Goal: Task Accomplishment & Management: Manage account settings

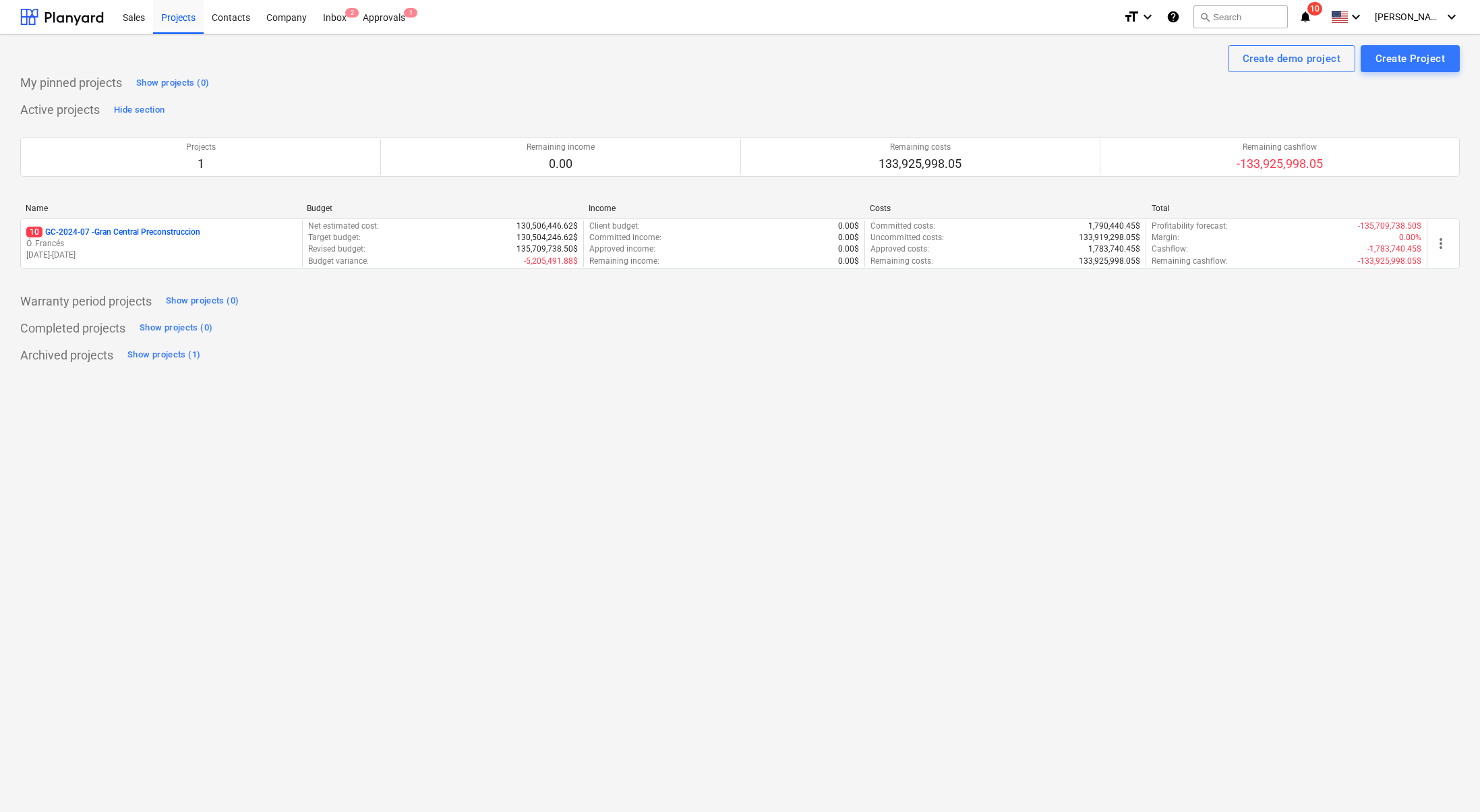
click at [1376, 743] on div "Create demo project Create Project My pinned projects Show projects (0) Active …" at bounding box center [740, 423] width 1480 height 778
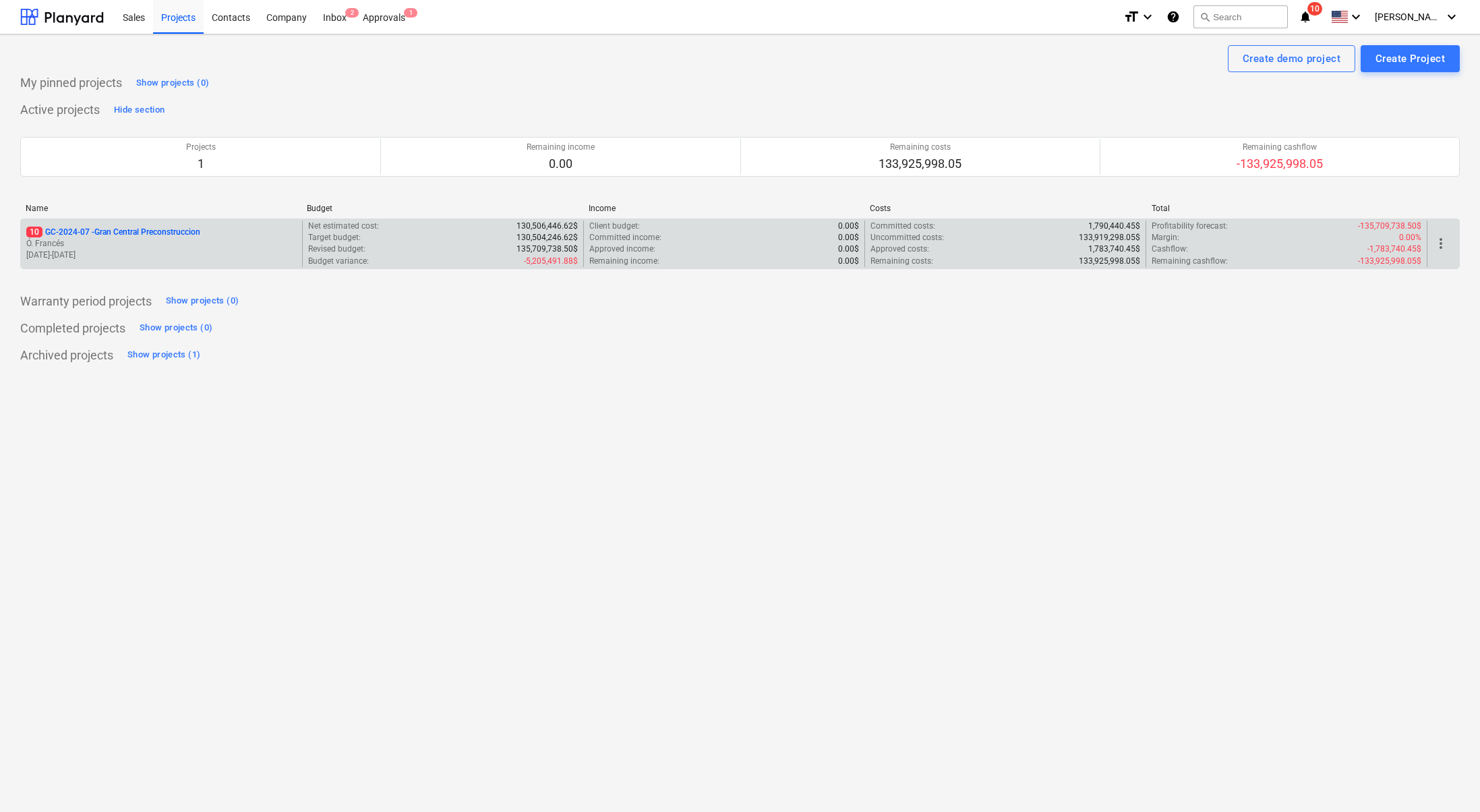
click at [155, 243] on p "Ó. Francés" at bounding box center [162, 243] width 270 height 11
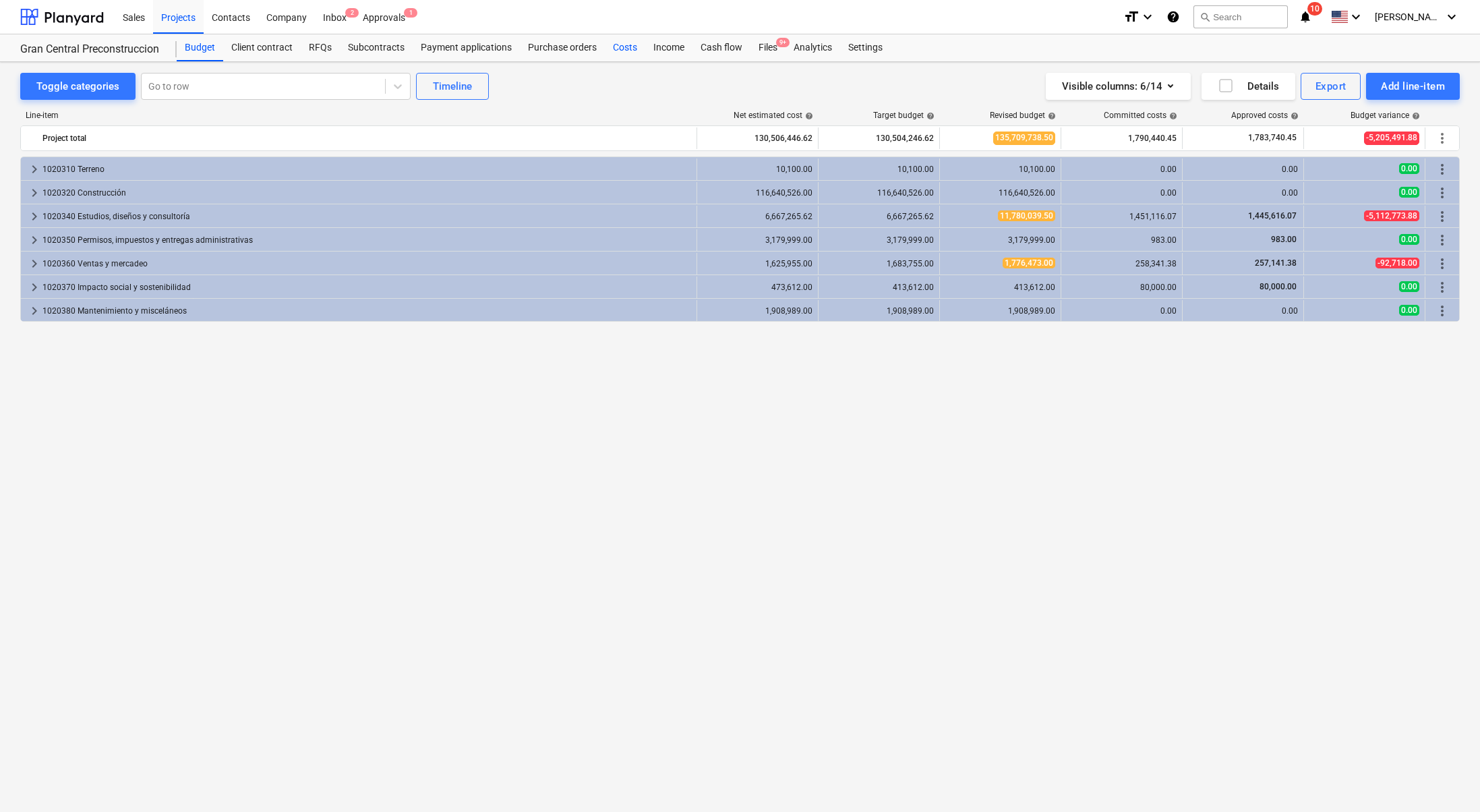
click at [617, 51] on div "Costs" at bounding box center [625, 47] width 40 height 27
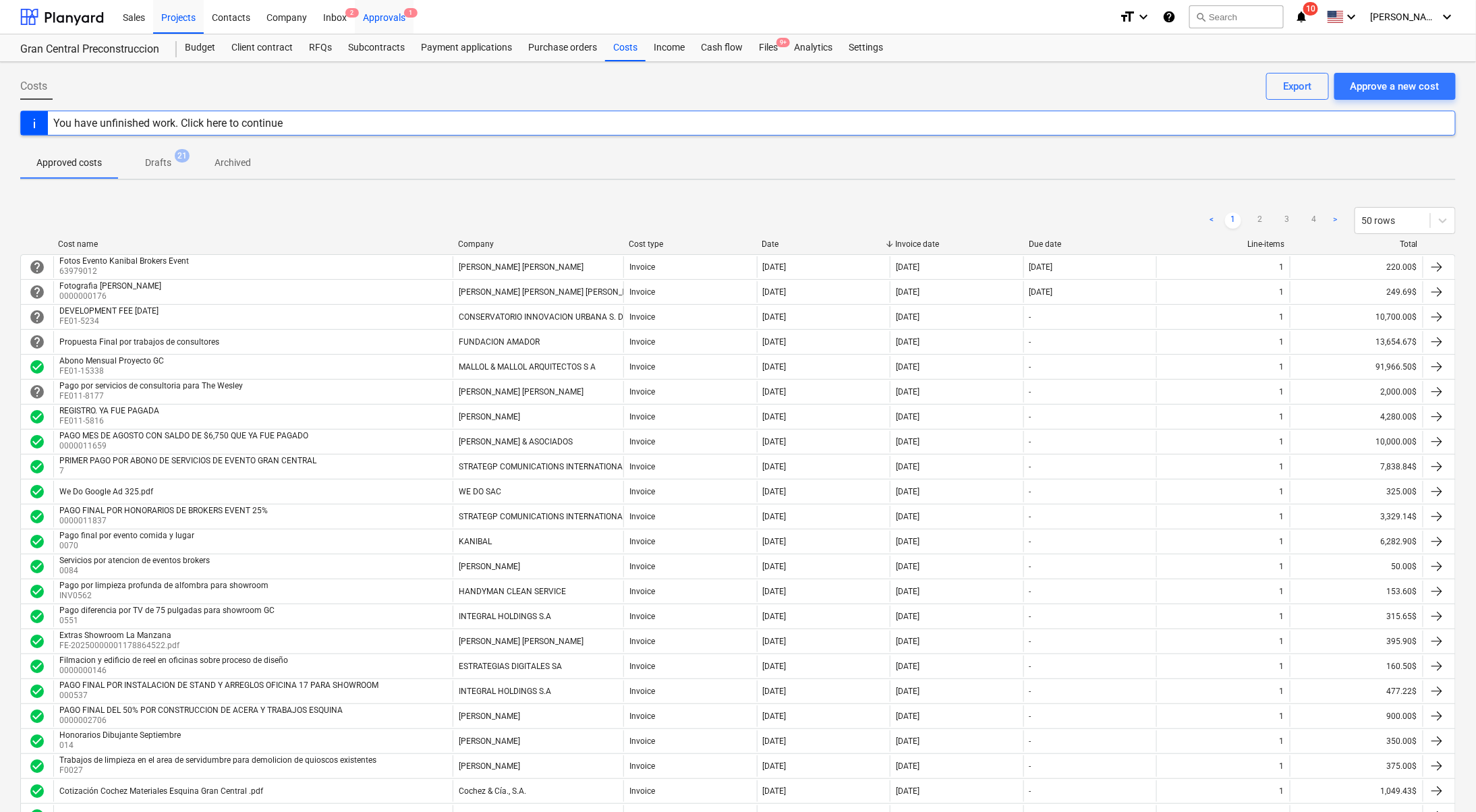
click at [375, 17] on div "Approvals 1" at bounding box center [384, 16] width 59 height 34
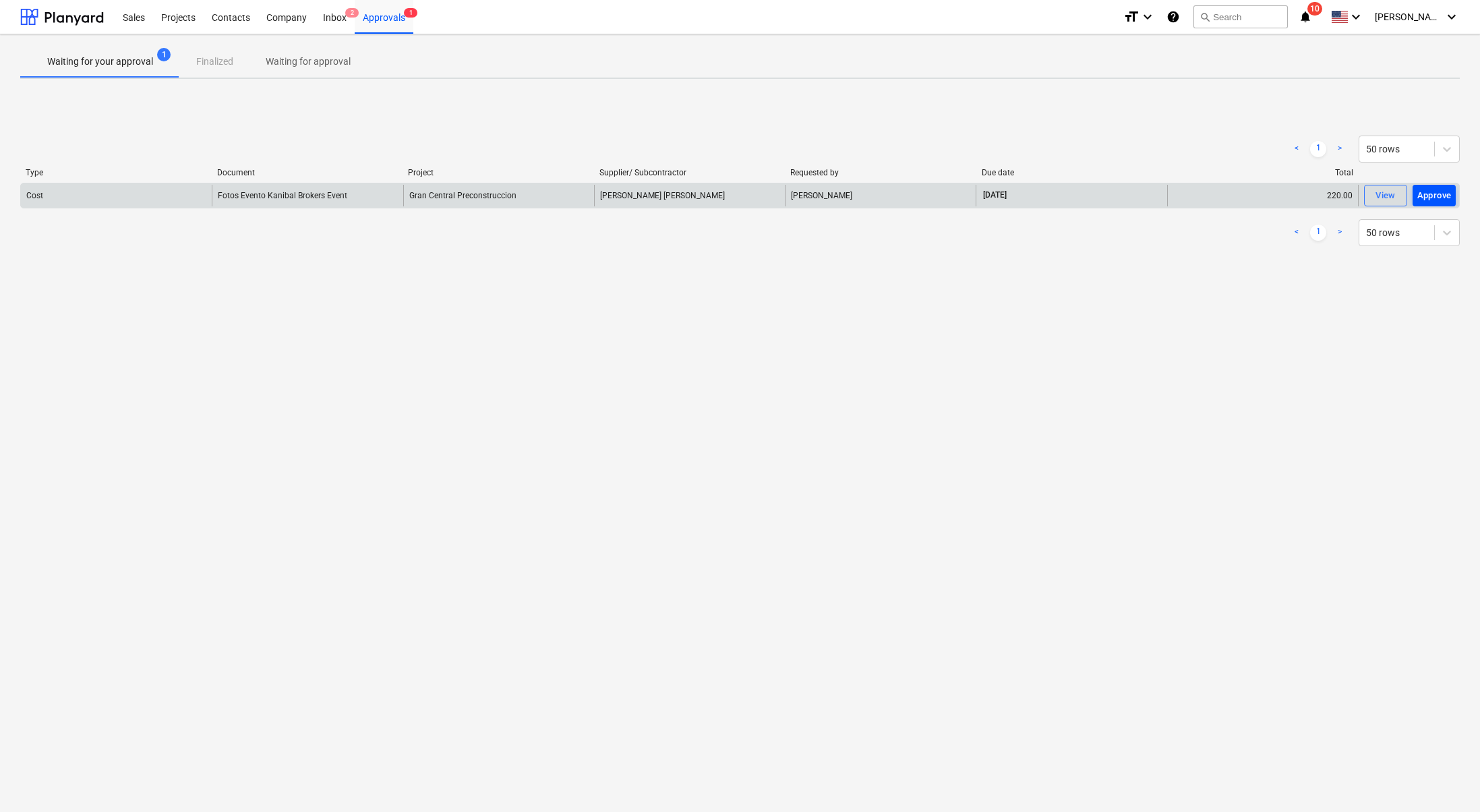
click at [1440, 197] on div "Approve" at bounding box center [1433, 196] width 34 height 16
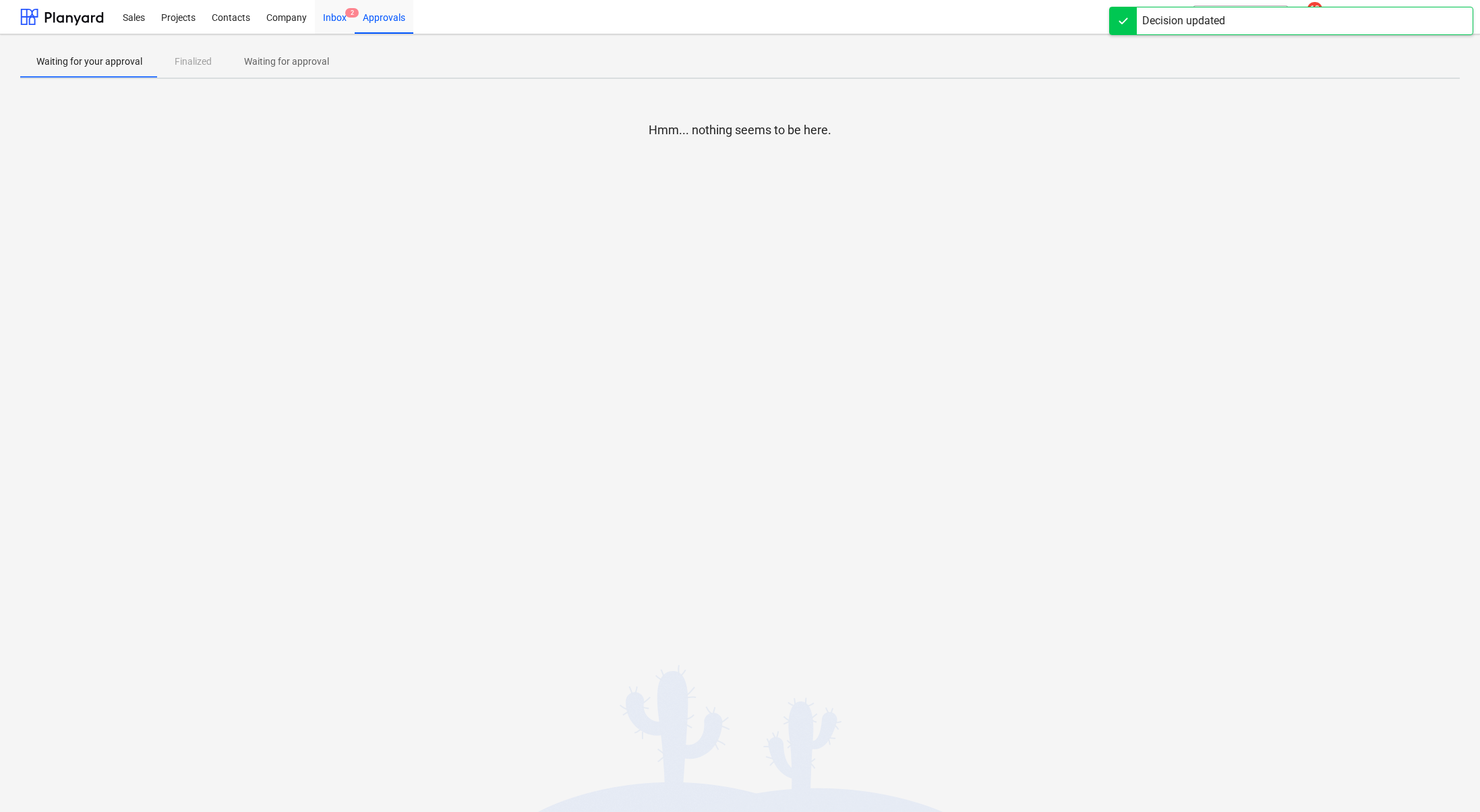
drag, startPoint x: 345, startPoint y: 23, endPoint x: 324, endPoint y: 22, distance: 21.0
click at [345, 23] on div "Inbox 2" at bounding box center [334, 16] width 40 height 34
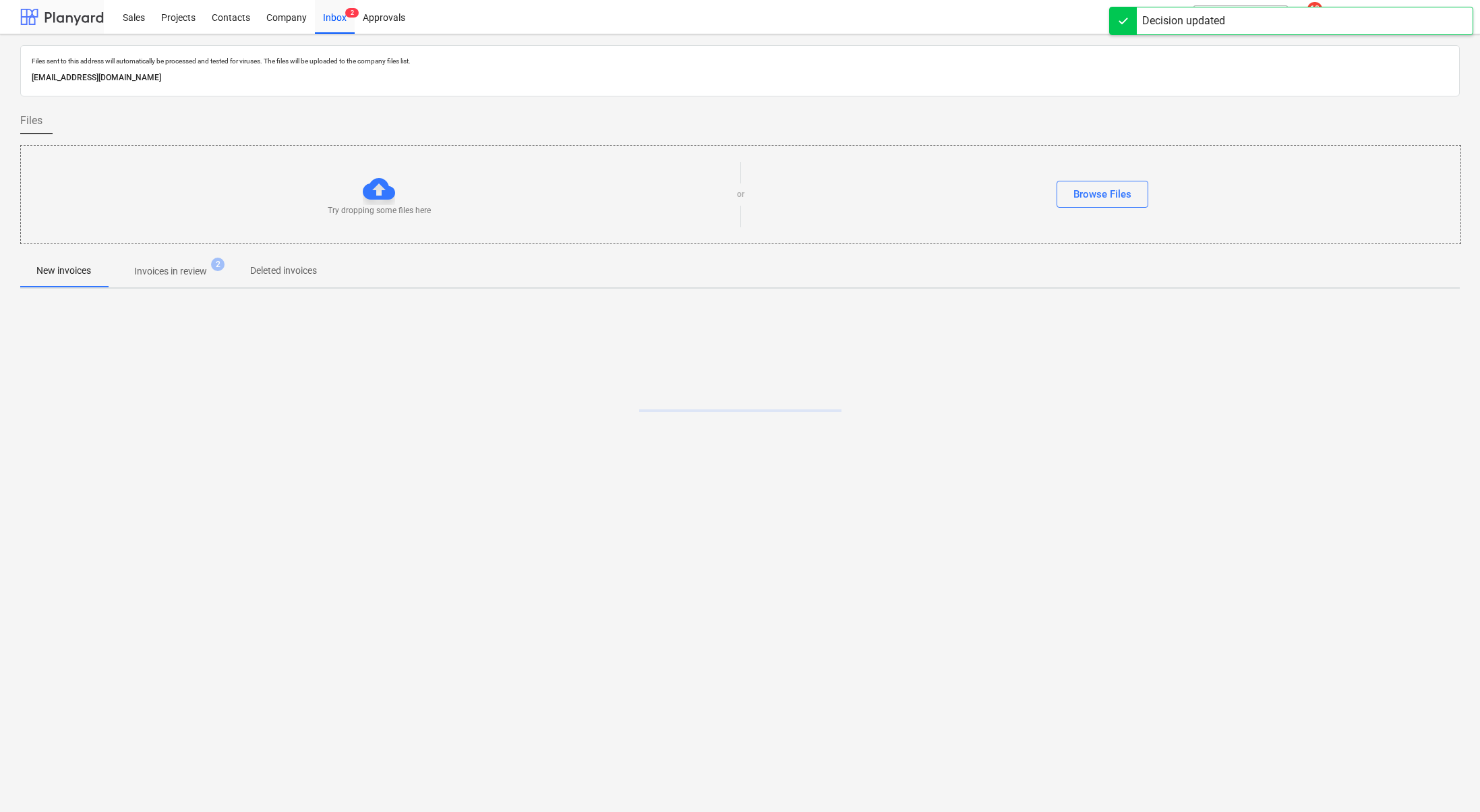
click at [74, 18] on div at bounding box center [61, 17] width 83 height 33
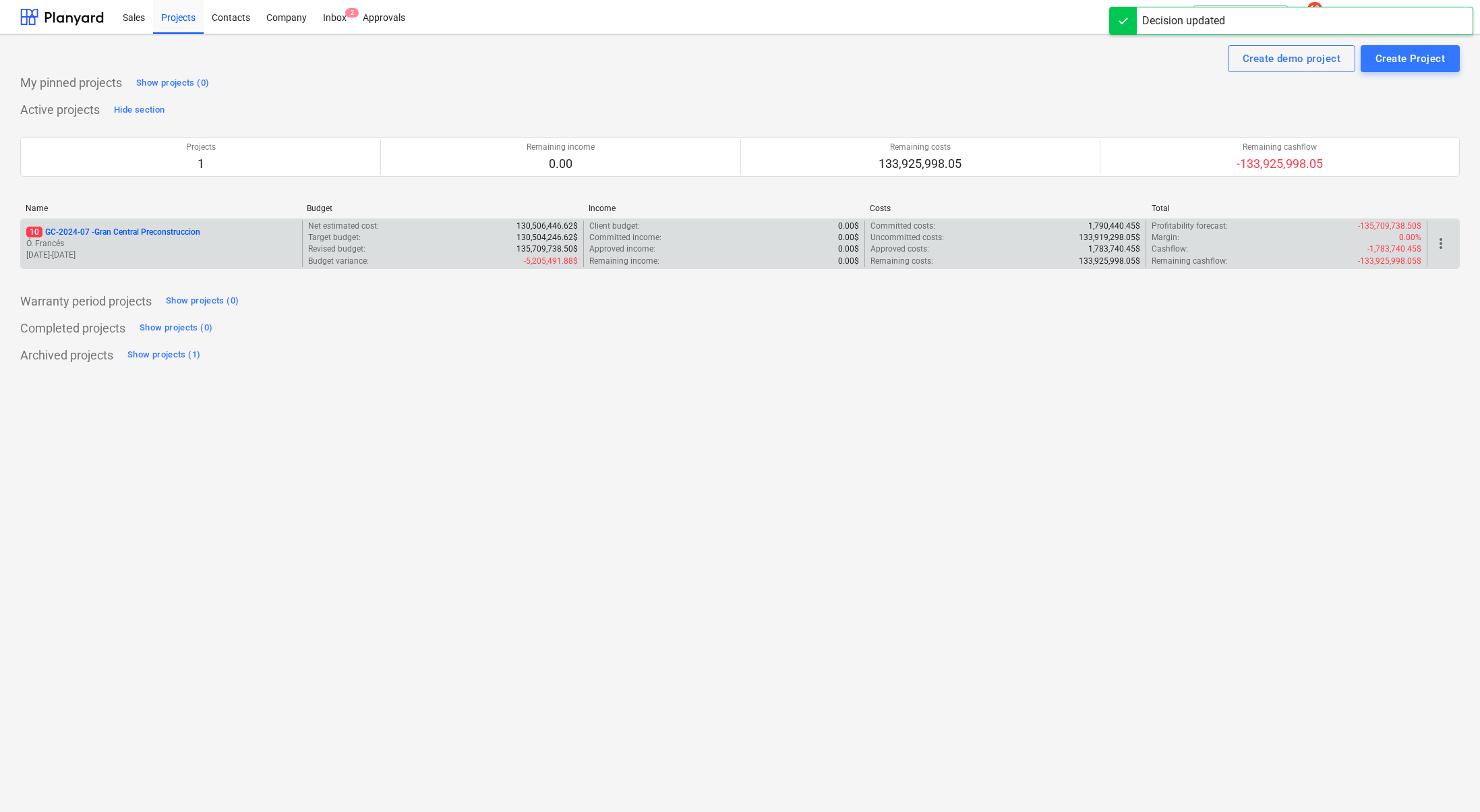
click at [136, 226] on p "10 GC-2024-07 - Gran Central Preconstruccion" at bounding box center [113, 232] width 174 height 11
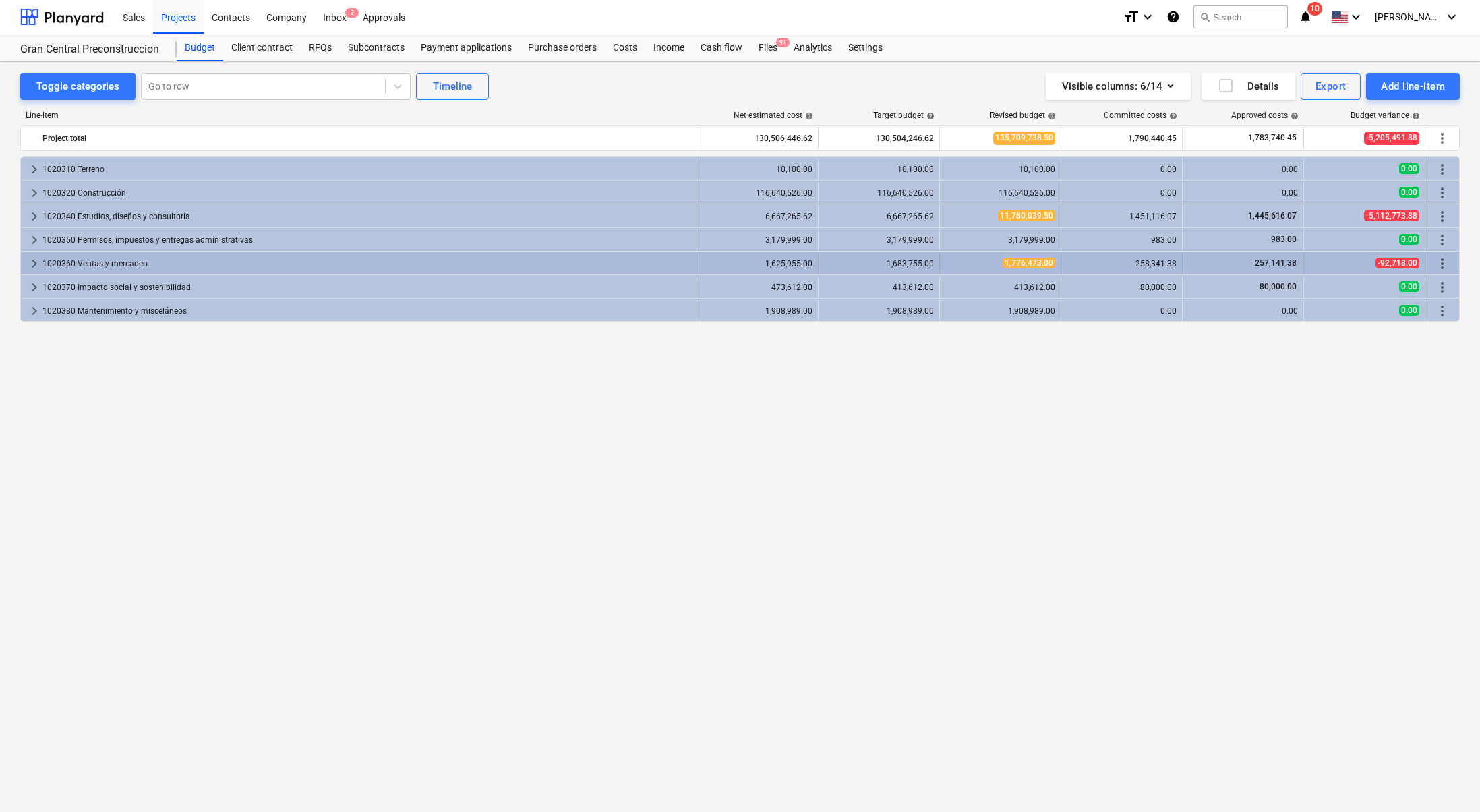
click at [33, 260] on span "keyboard_arrow_right" at bounding box center [34, 263] width 16 height 16
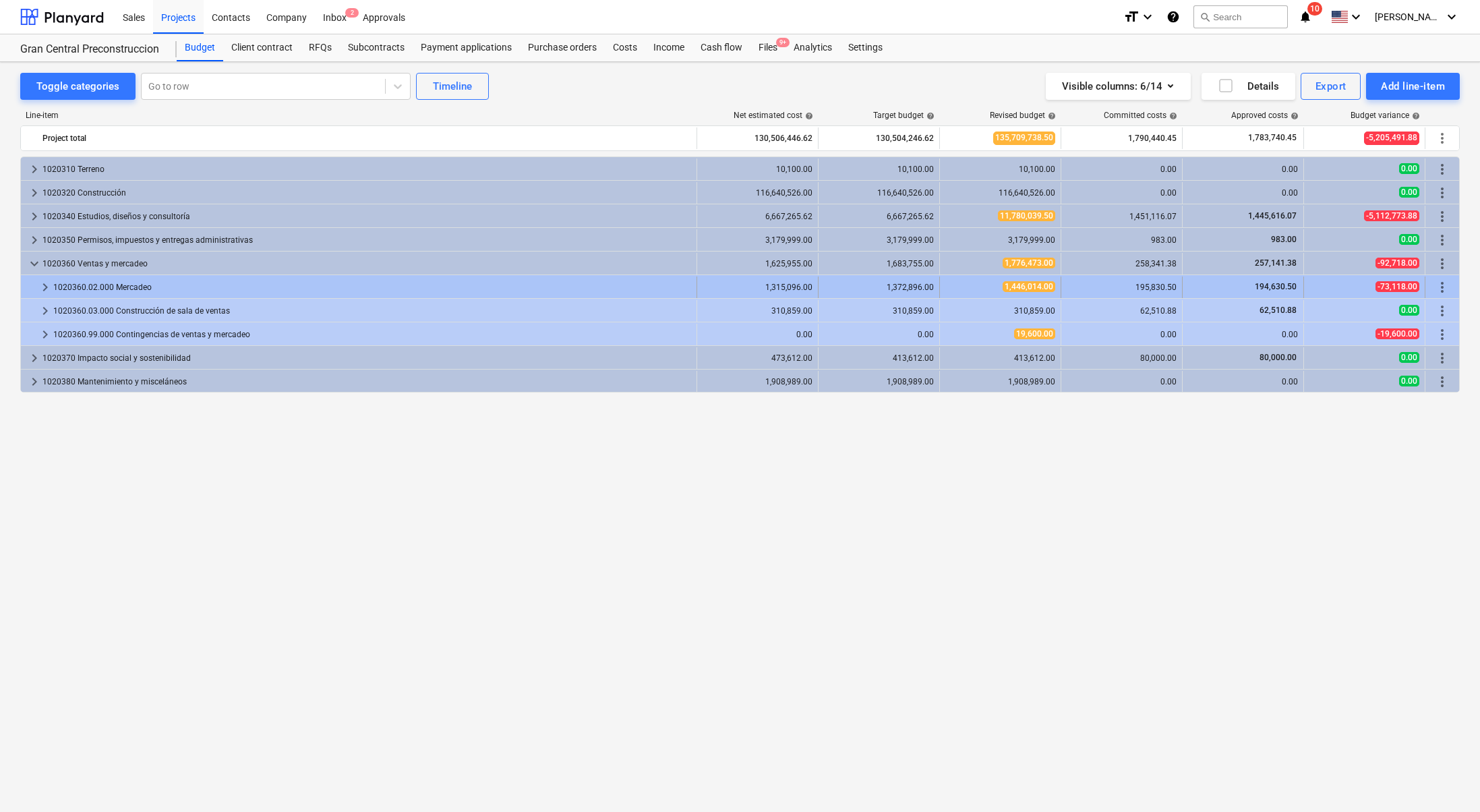
click at [45, 286] on span "keyboard_arrow_right" at bounding box center [45, 287] width 16 height 16
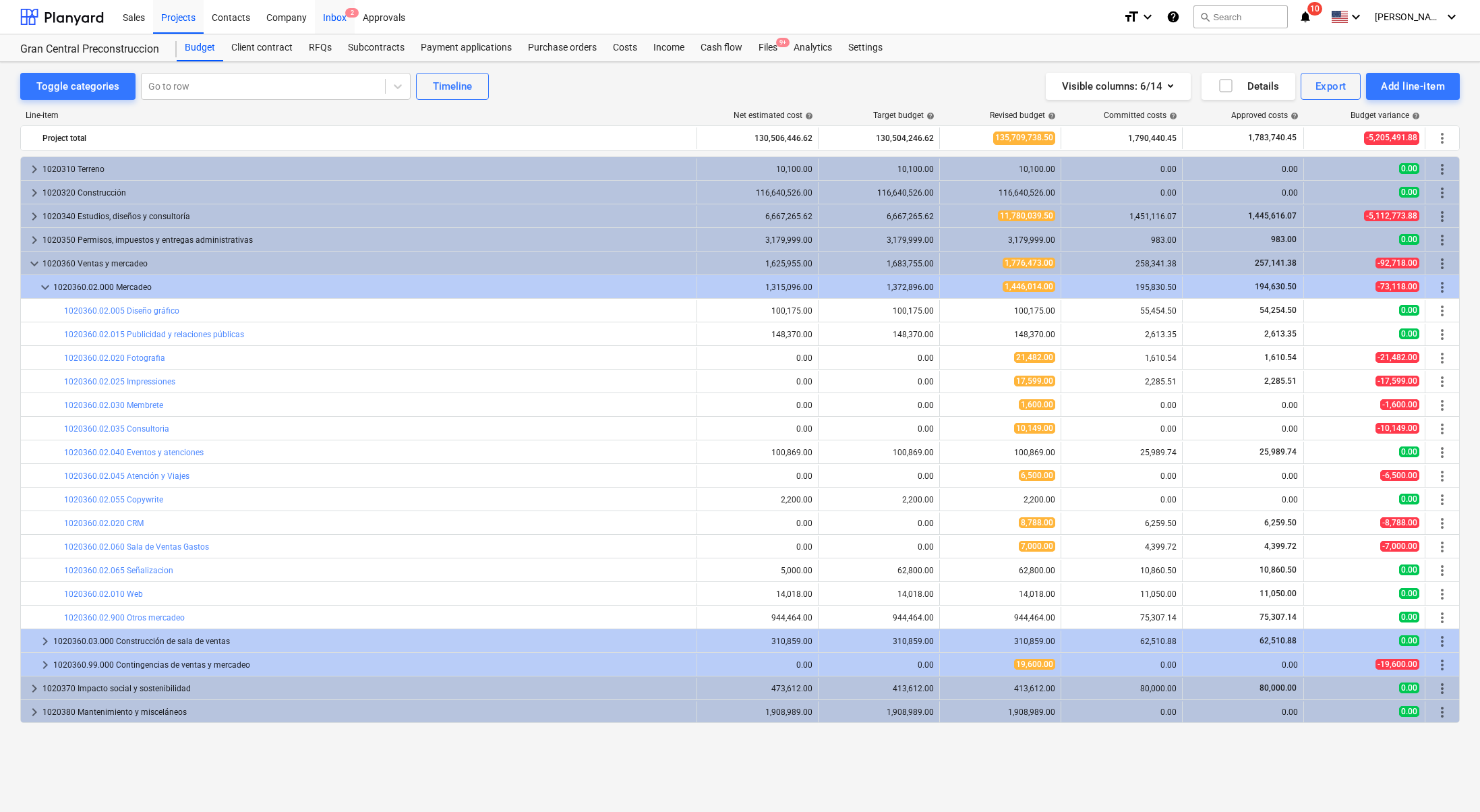
click at [328, 7] on div "Inbox 2" at bounding box center [334, 16] width 40 height 34
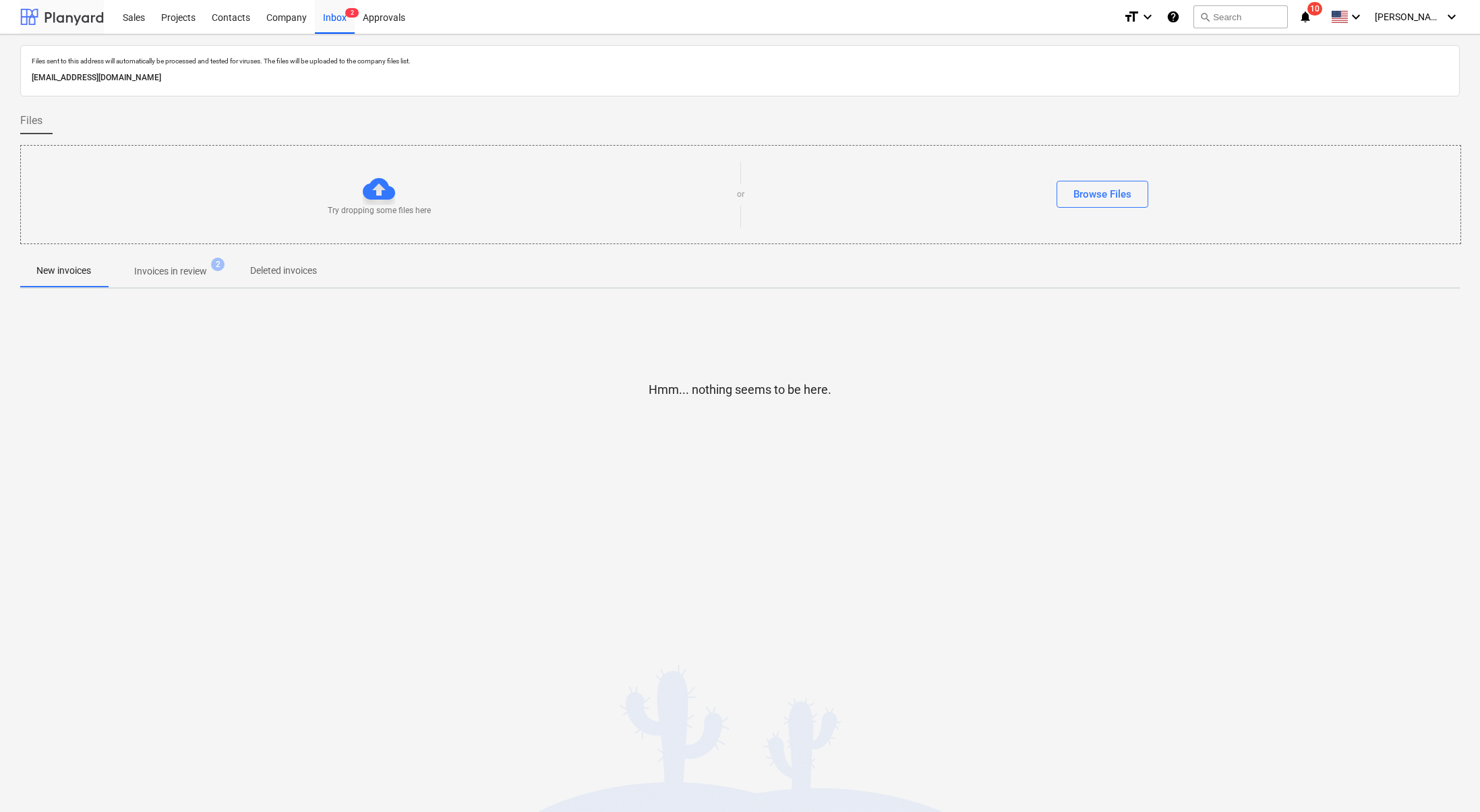
click at [68, 16] on div at bounding box center [61, 17] width 83 height 33
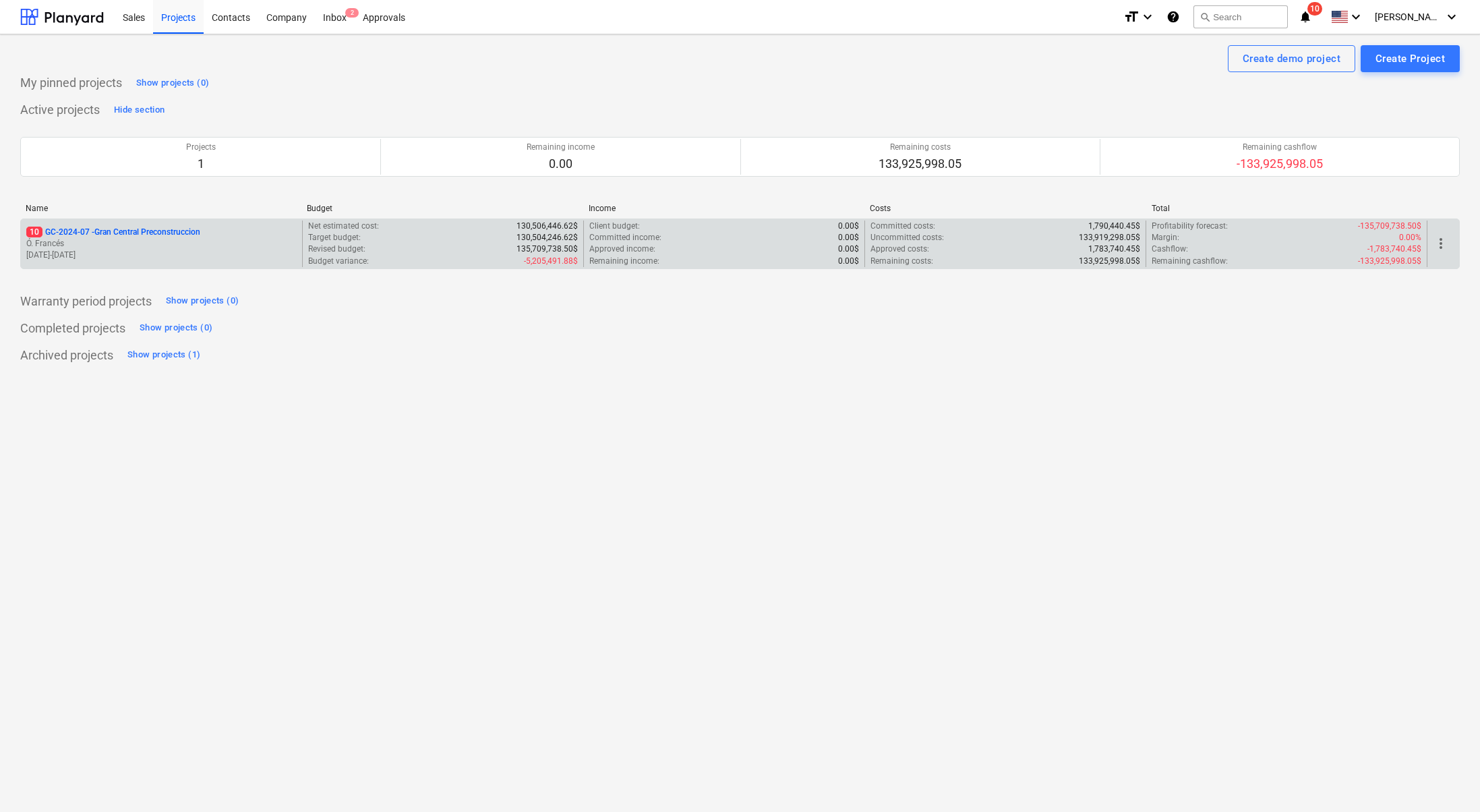
click at [126, 226] on p "10 GC-2024-07 - Gran Central Preconstruccion" at bounding box center [113, 232] width 174 height 11
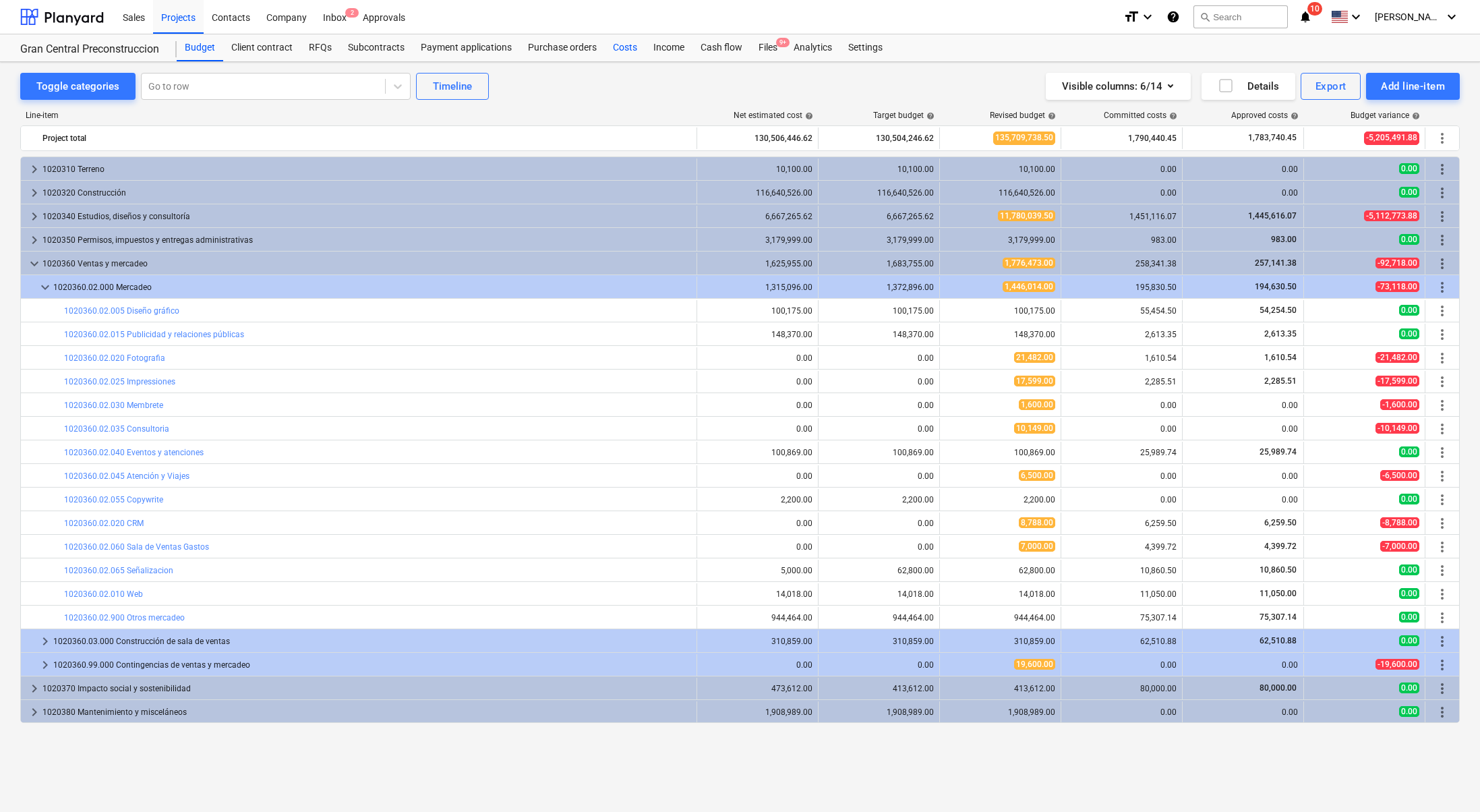
click at [633, 48] on div "Costs" at bounding box center [625, 47] width 40 height 27
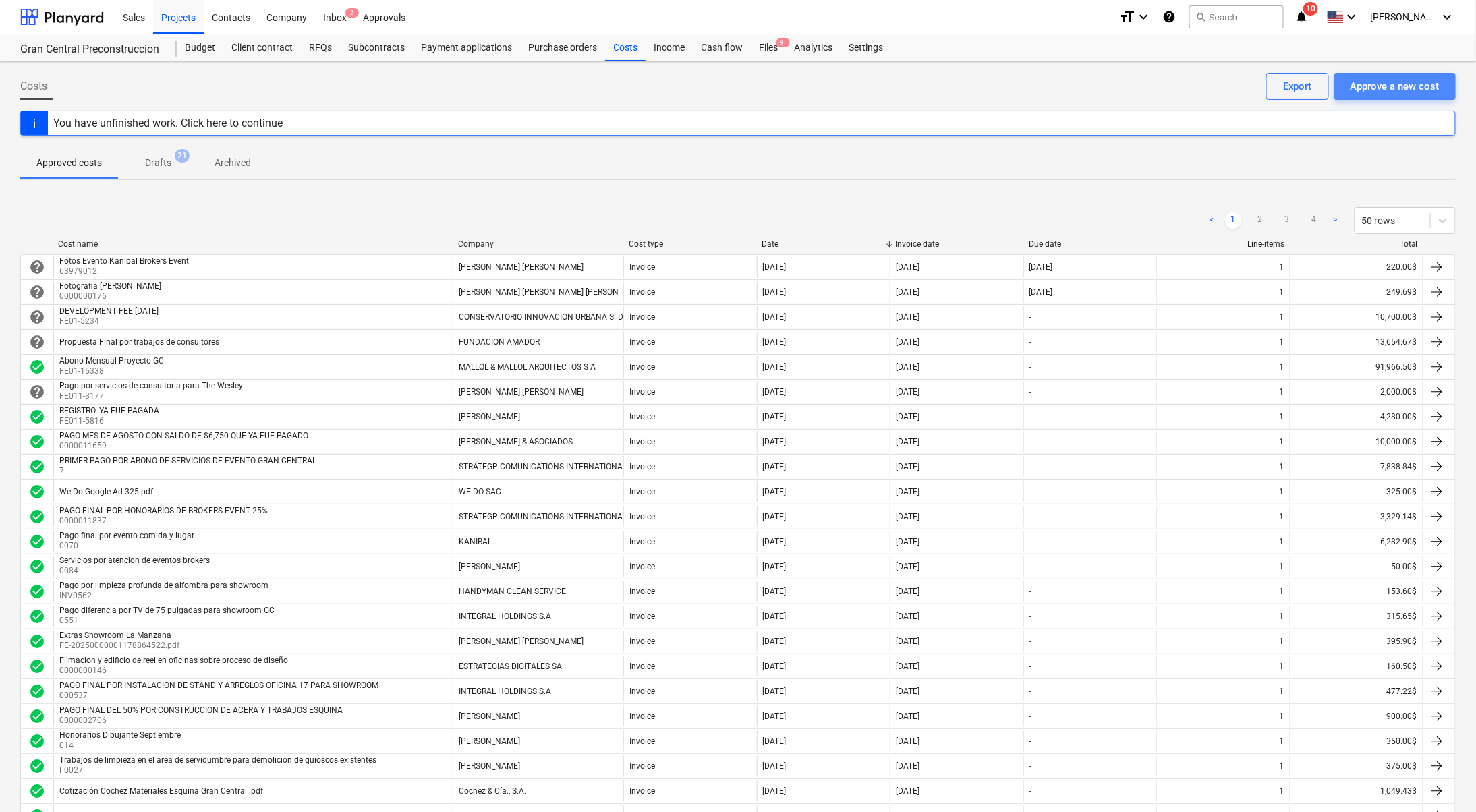
click at [1421, 89] on div "Approve a new cost" at bounding box center [1394, 86] width 89 height 18
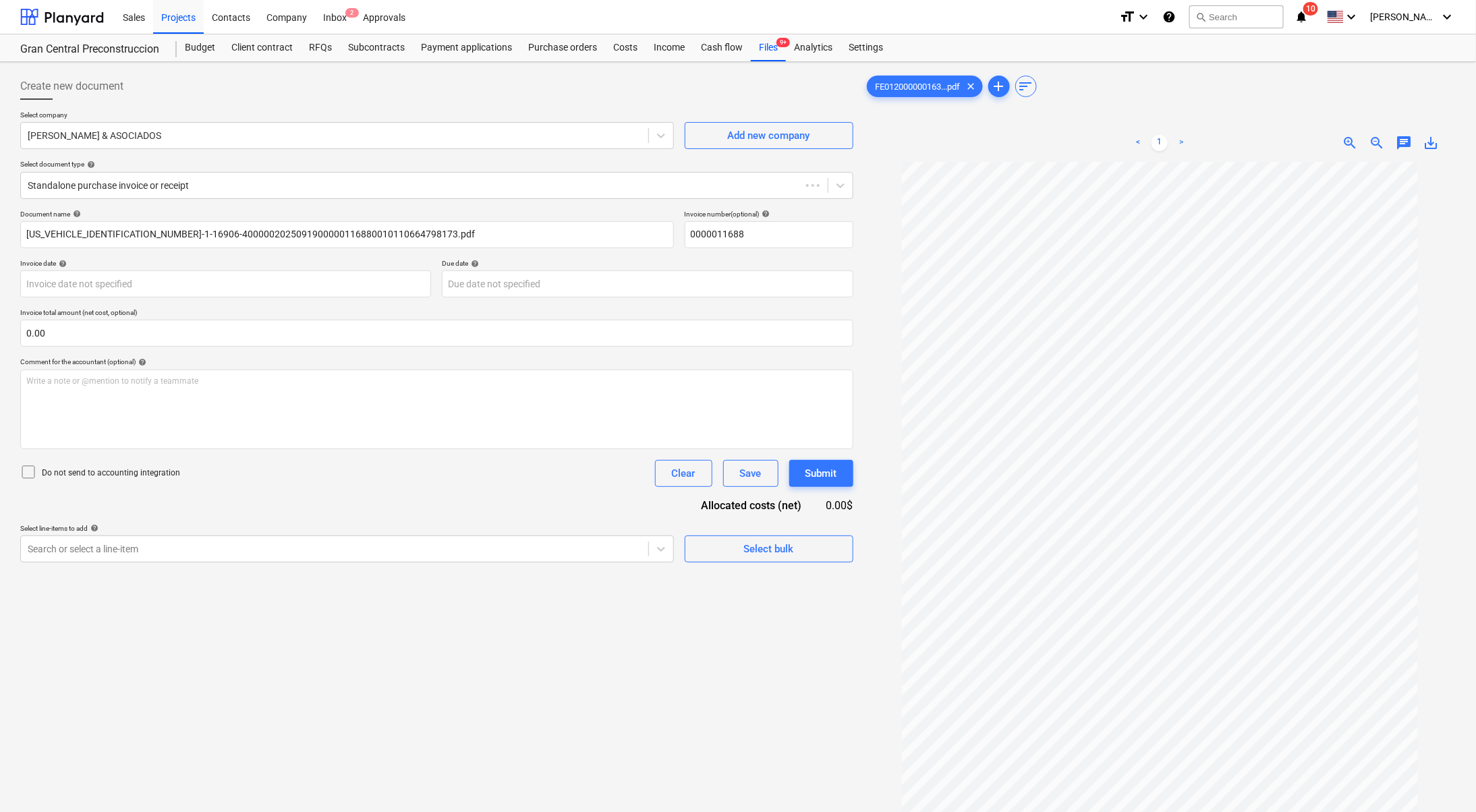
type input "0000011688"
drag, startPoint x: 319, startPoint y: 132, endPoint x: 326, endPoint y: 135, distance: 7.6
click at [319, 132] on div at bounding box center [334, 135] width 614 height 13
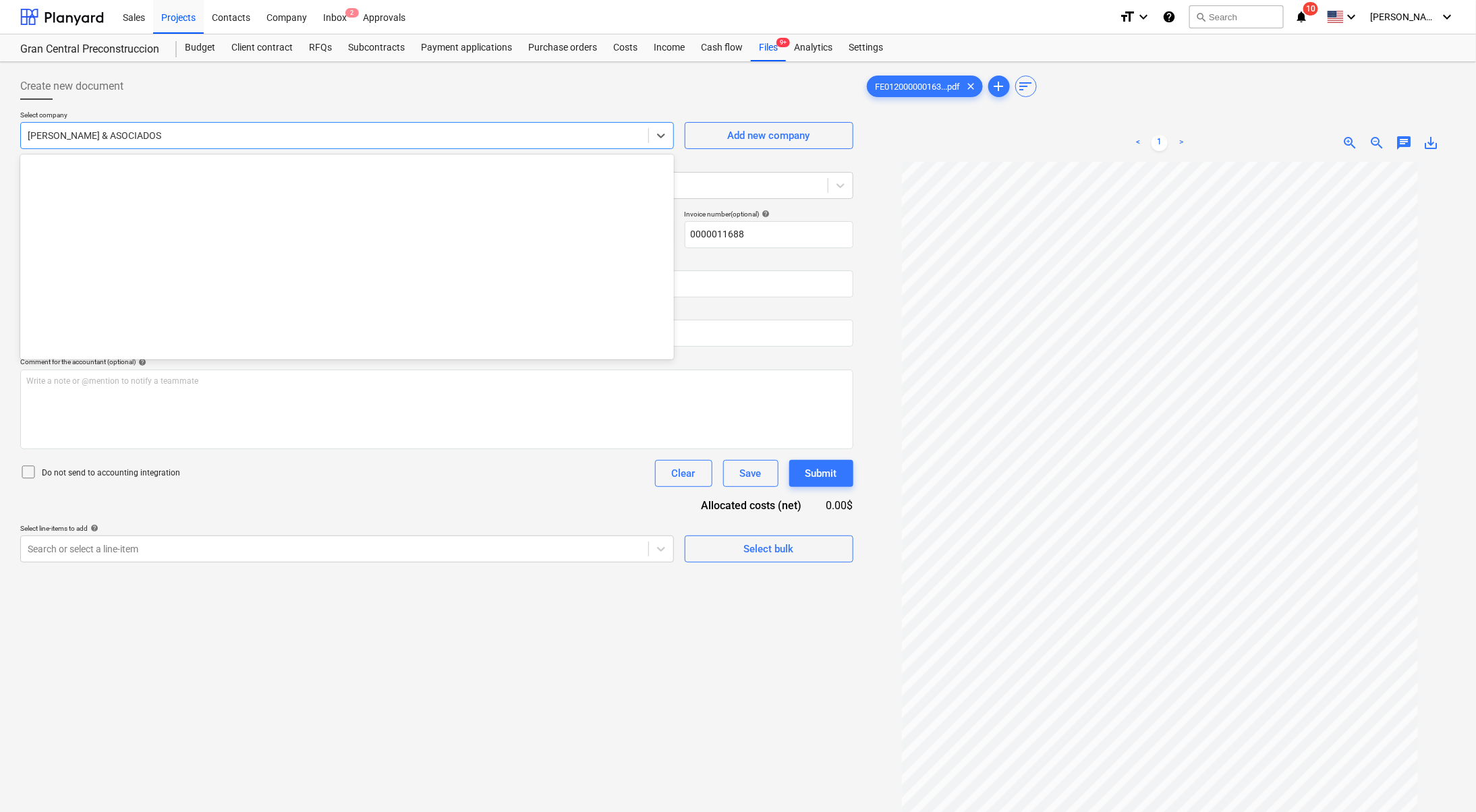
scroll to position [12176, 0]
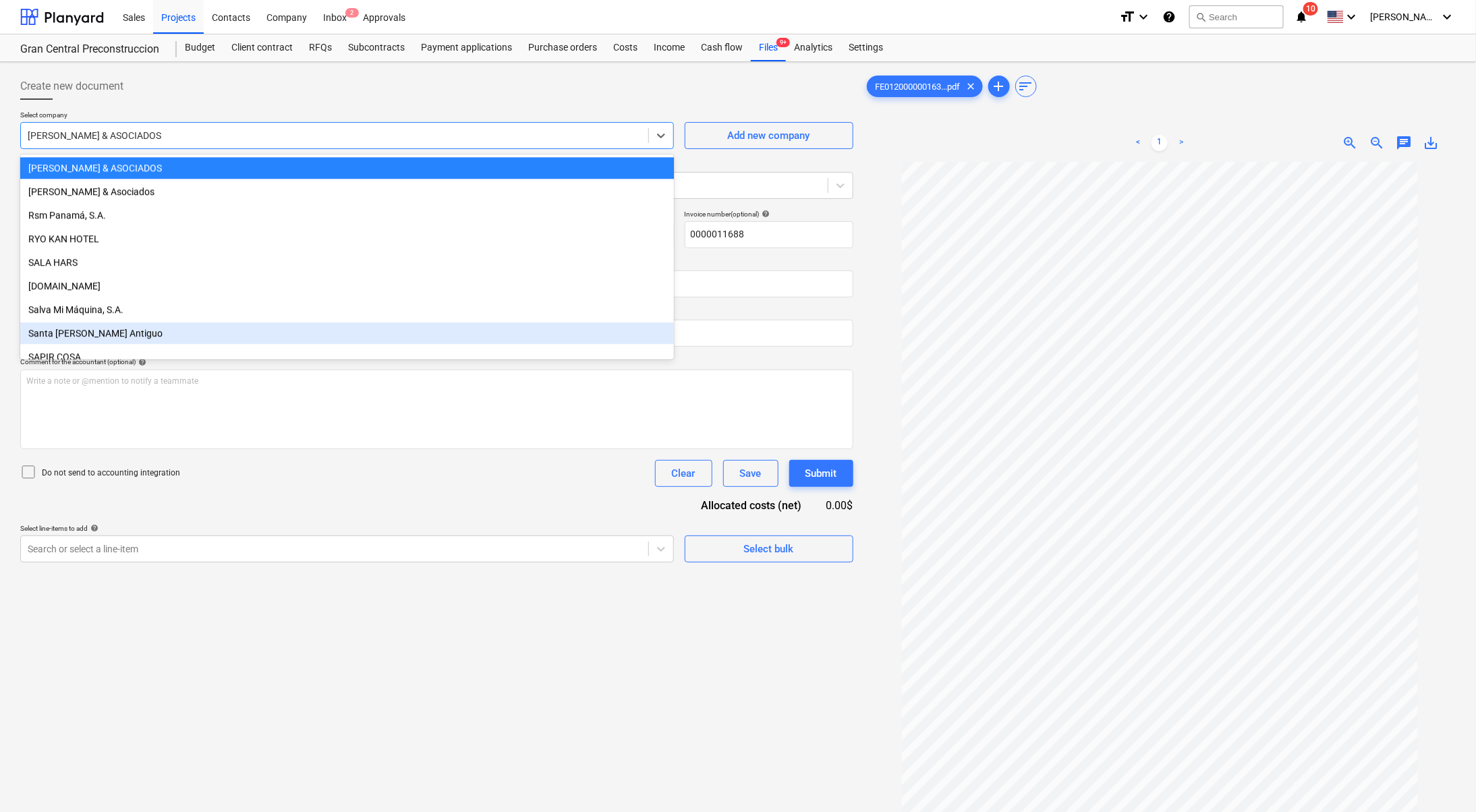
click at [355, 574] on div "Create new document Select company option Santa [PERSON_NAME] Antiguo focused, …" at bounding box center [436, 504] width 844 height 873
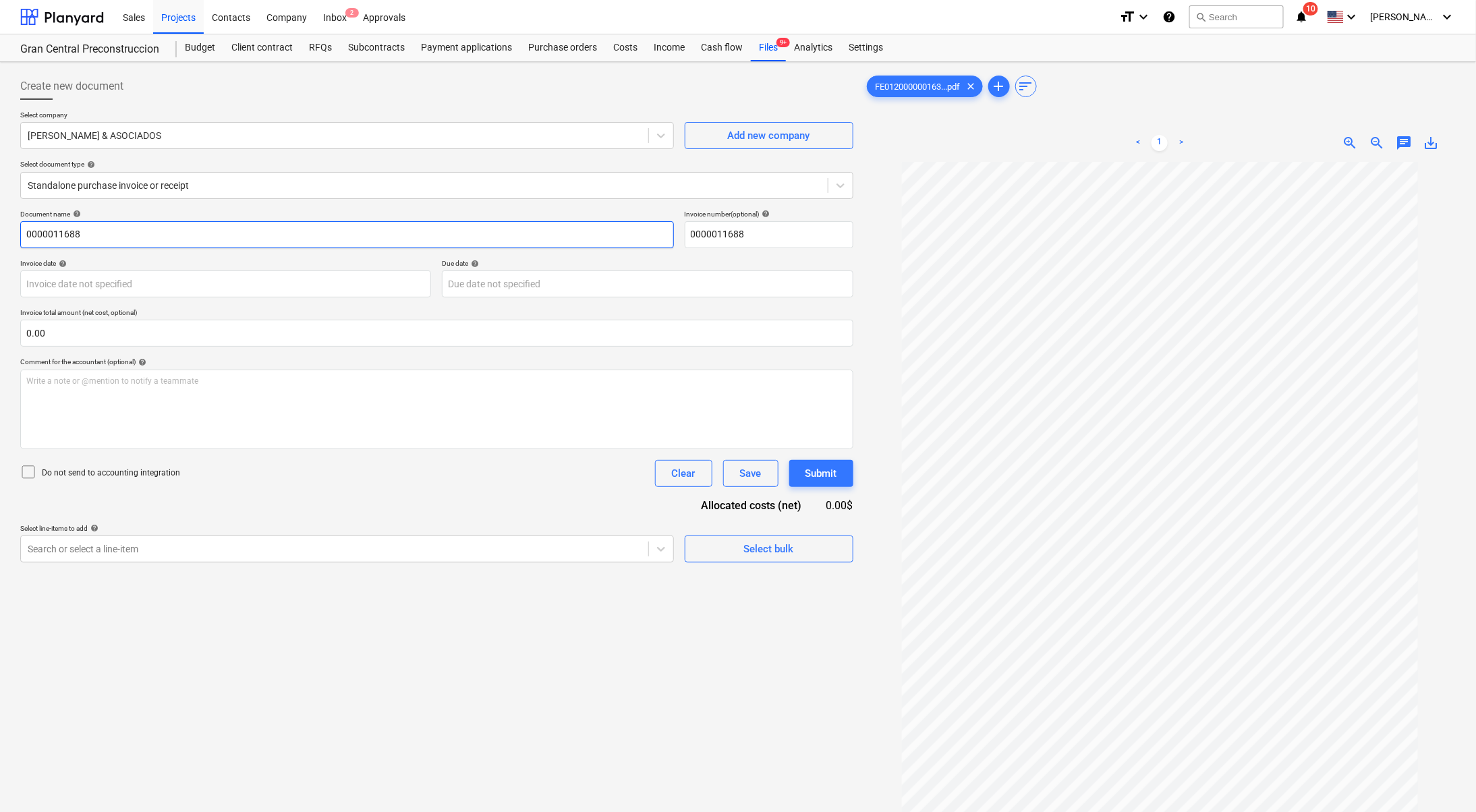
drag, startPoint x: 26, startPoint y: 230, endPoint x: 0, endPoint y: 231, distance: 26.0
click at [0, 231] on div "Create new document Select company [PERSON_NAME] & ASOCIADOS Add new company Se…" at bounding box center [738, 505] width 1476 height 885
type input "p"
type input "Pago por servicios de desalojos unidades Gran Central"
click at [480, 548] on div at bounding box center [334, 549] width 614 height 13
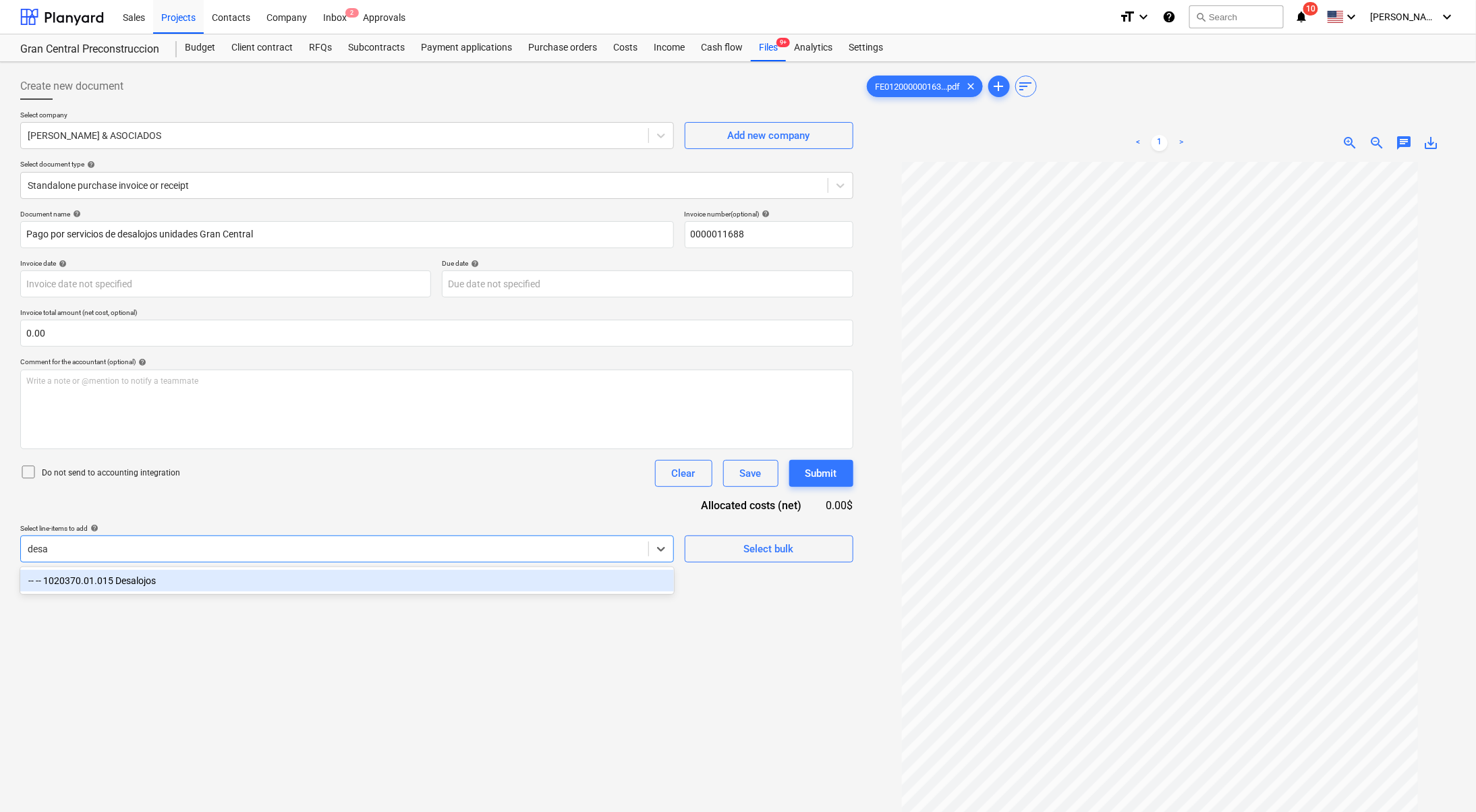
type input "desal"
click at [465, 577] on div "-- -- 1020370.01.015 Desalojos" at bounding box center [347, 580] width 653 height 22
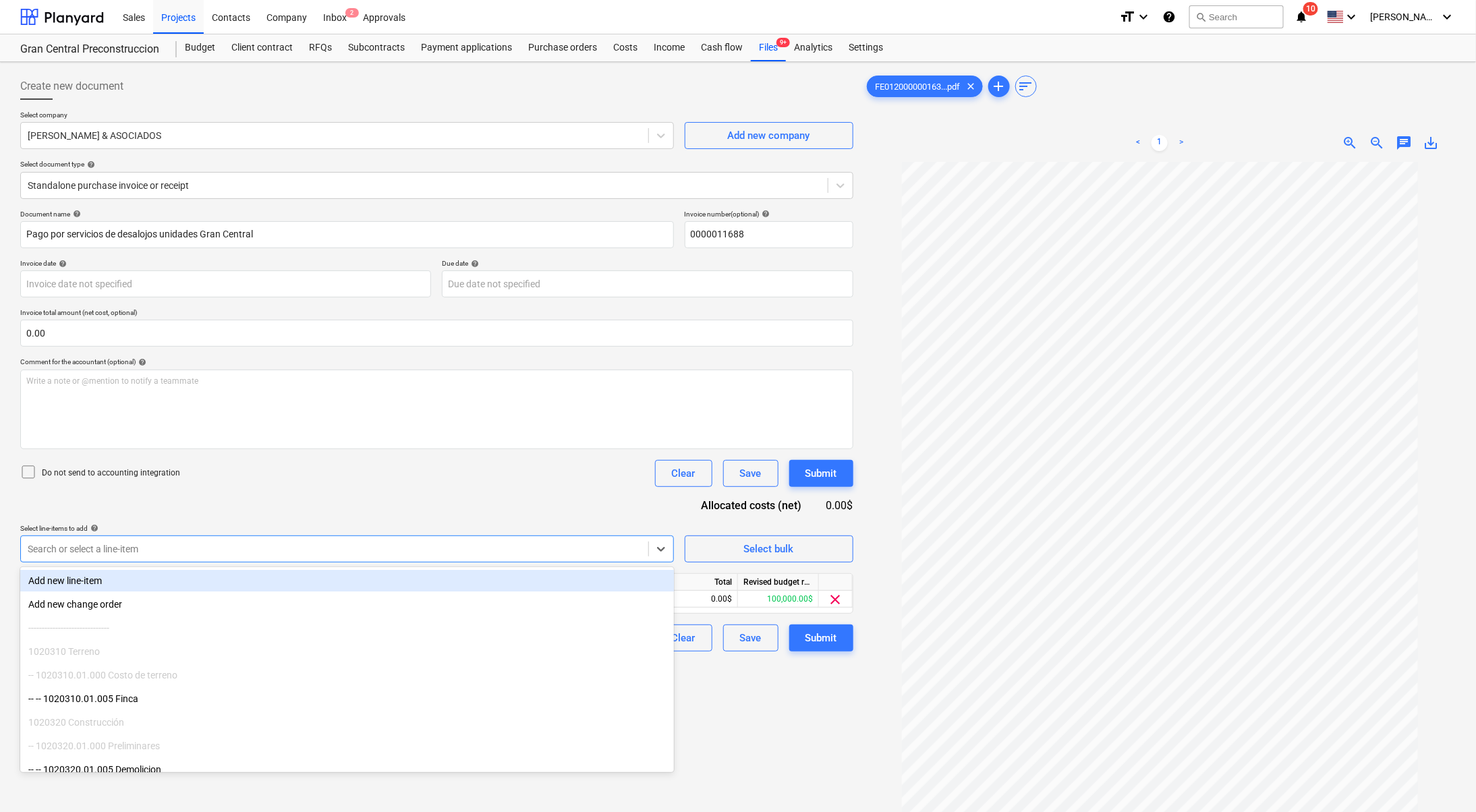
drag, startPoint x: 767, startPoint y: 791, endPoint x: 757, endPoint y: 778, distance: 16.4
click at [767, 788] on div "Create new document Select company [PERSON_NAME] & ASOCIADOS Add new company Se…" at bounding box center [436, 504] width 844 height 873
click at [217, 548] on div at bounding box center [334, 549] width 614 height 13
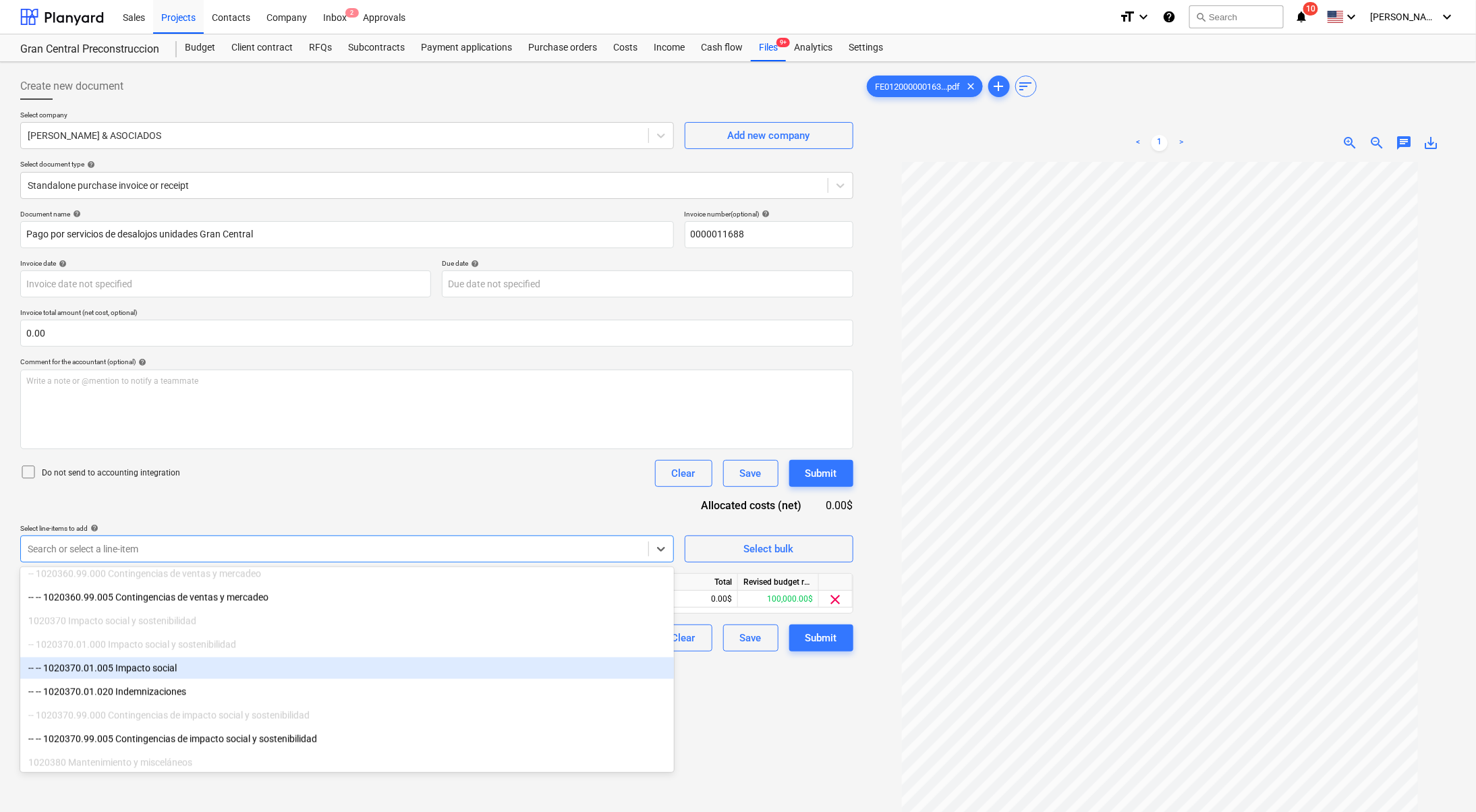
scroll to position [1517, 0]
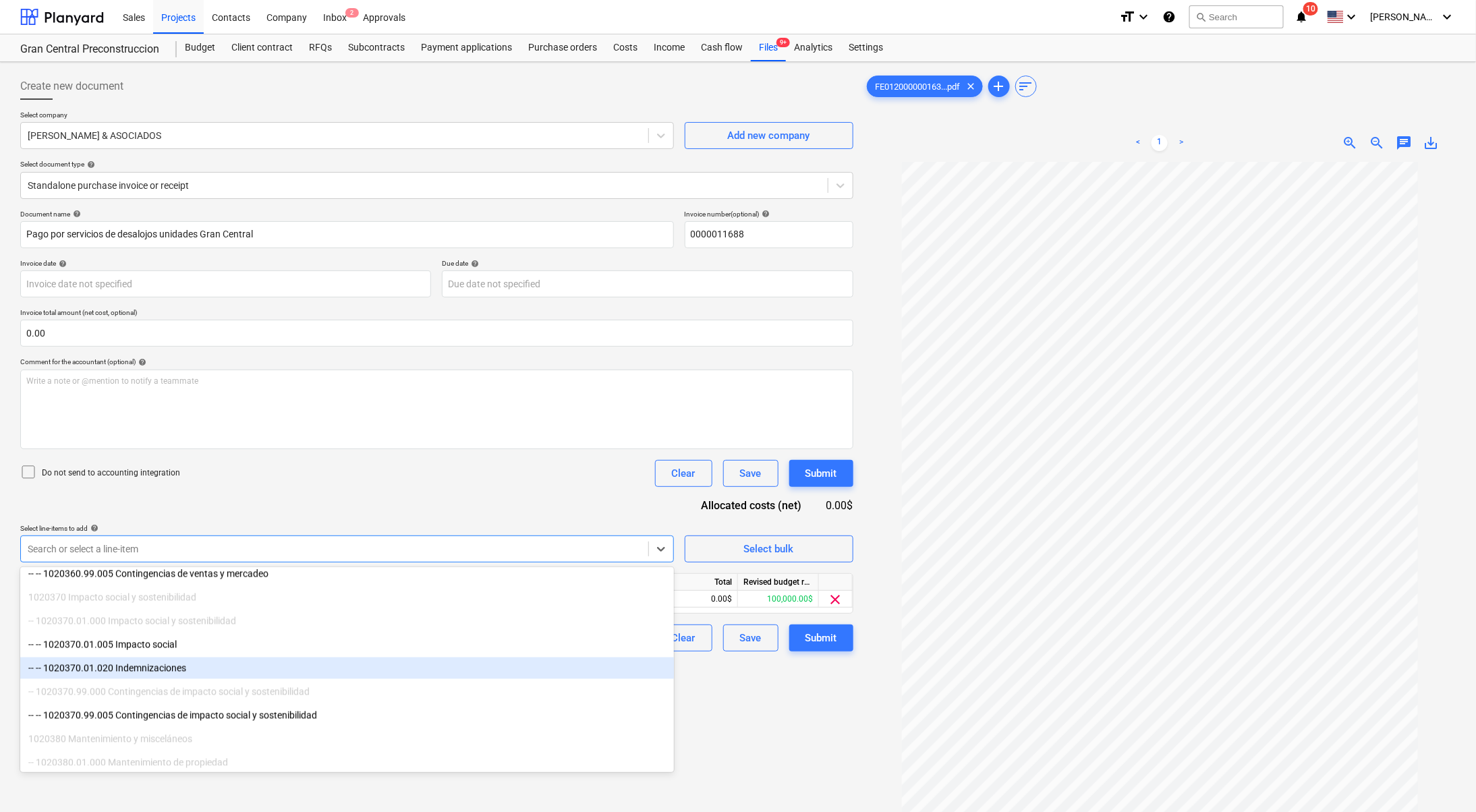
drag, startPoint x: 763, startPoint y: 733, endPoint x: 720, endPoint y: 662, distance: 83.0
click at [765, 732] on div "Create new document Select company [PERSON_NAME] & ASOCIADOS Add new company Se…" at bounding box center [436, 504] width 844 height 873
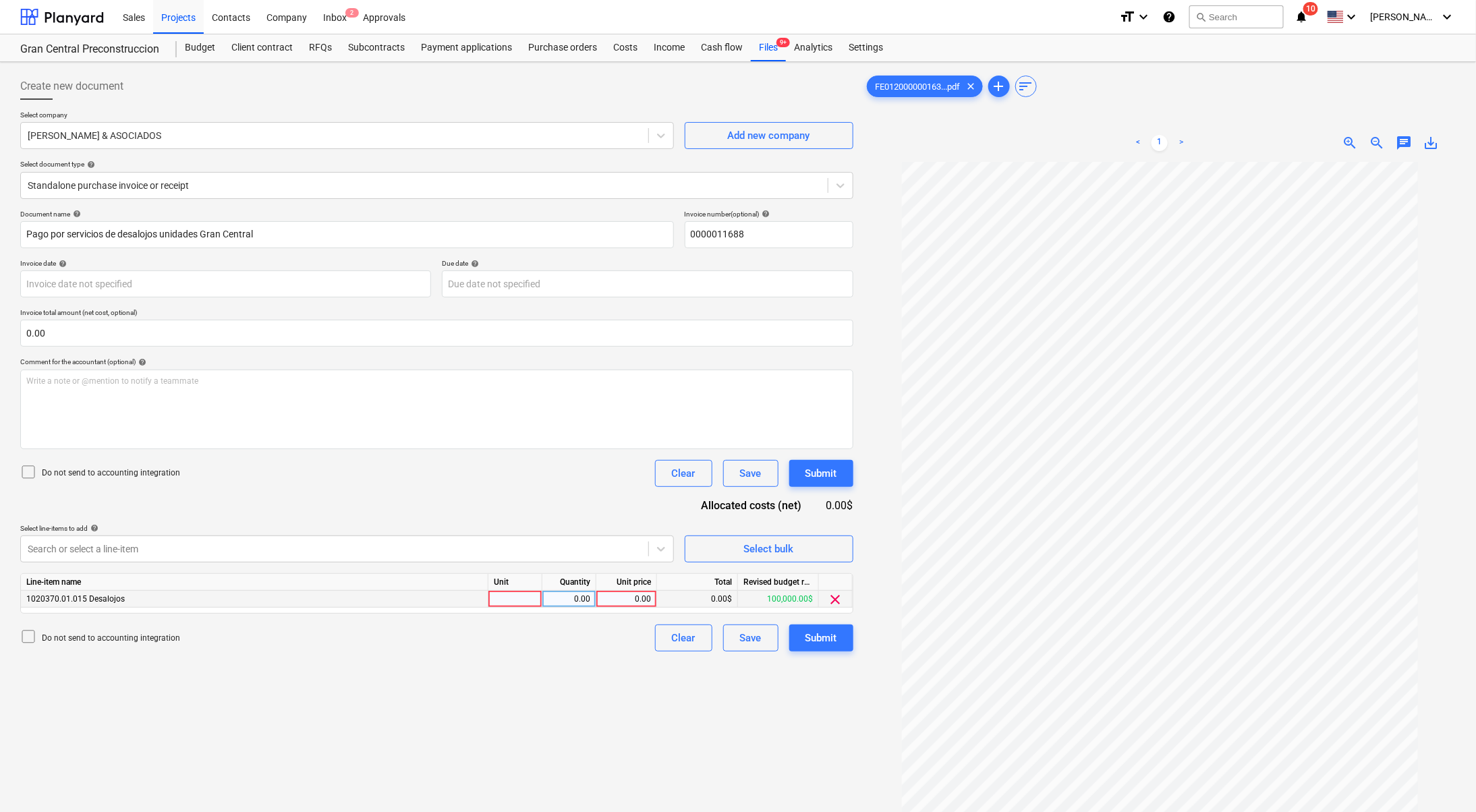
click at [640, 598] on div "0.00" at bounding box center [626, 599] width 49 height 17
type input "10000"
click at [593, 728] on div "Create new document Select company [PERSON_NAME] & ASOCIADOS Add new company Se…" at bounding box center [436, 504] width 844 height 873
click at [831, 633] on div "Submit" at bounding box center [821, 638] width 32 height 18
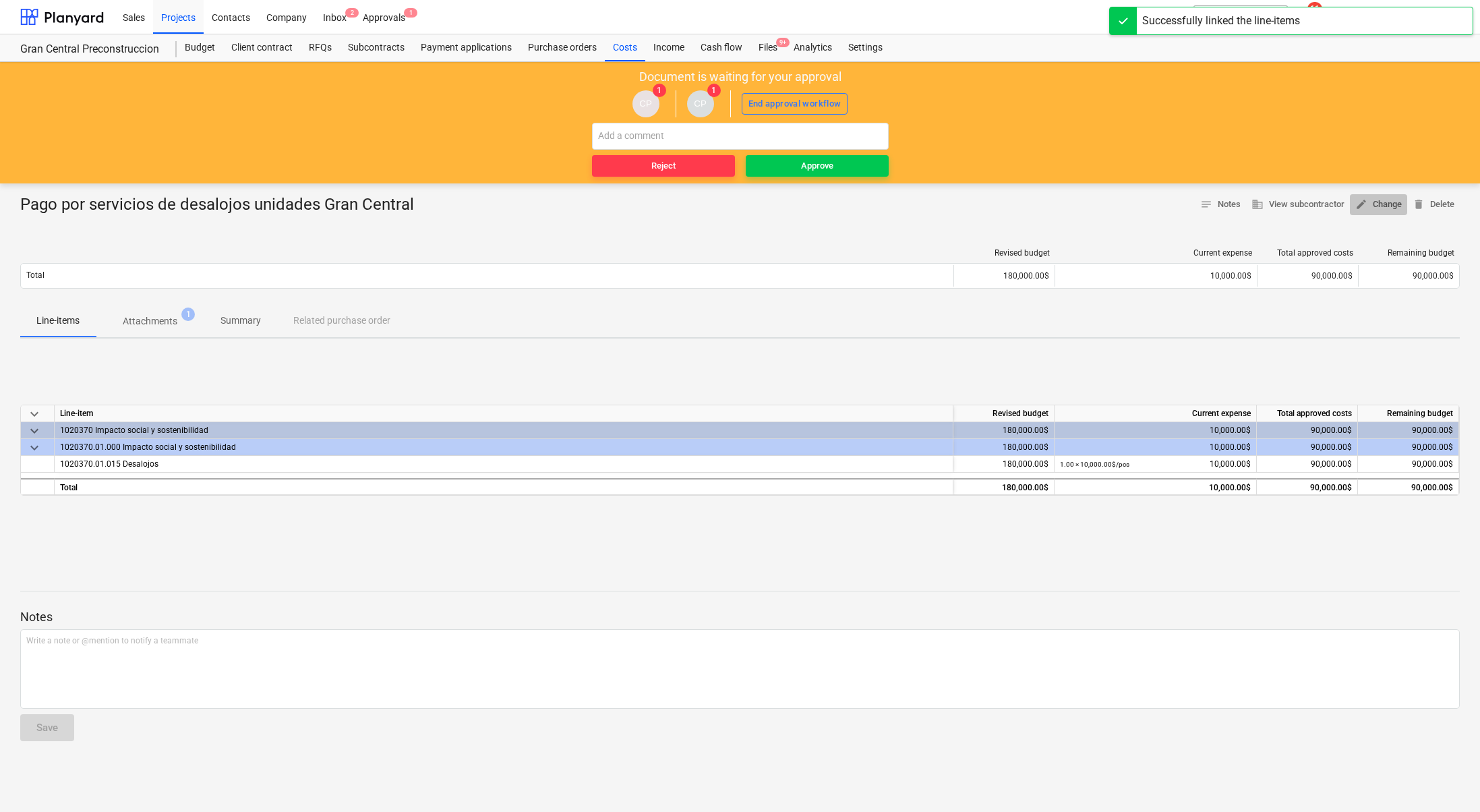
click at [1383, 203] on span "edit Change" at bounding box center [1378, 205] width 47 height 16
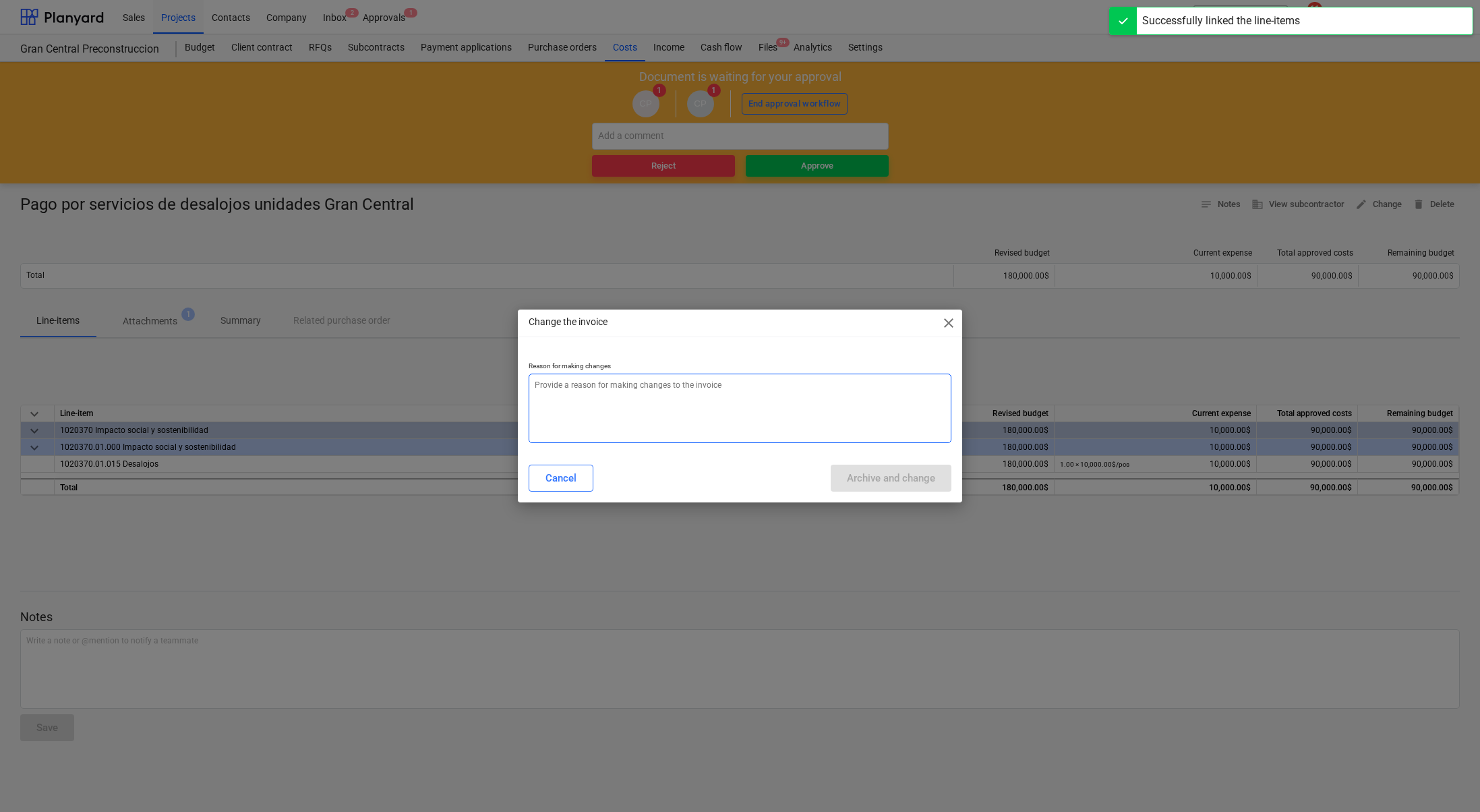
click at [562, 403] on textarea at bounding box center [740, 408] width 423 height 69
type textarea "x"
type textarea "f"
type textarea "x"
type textarea "fa"
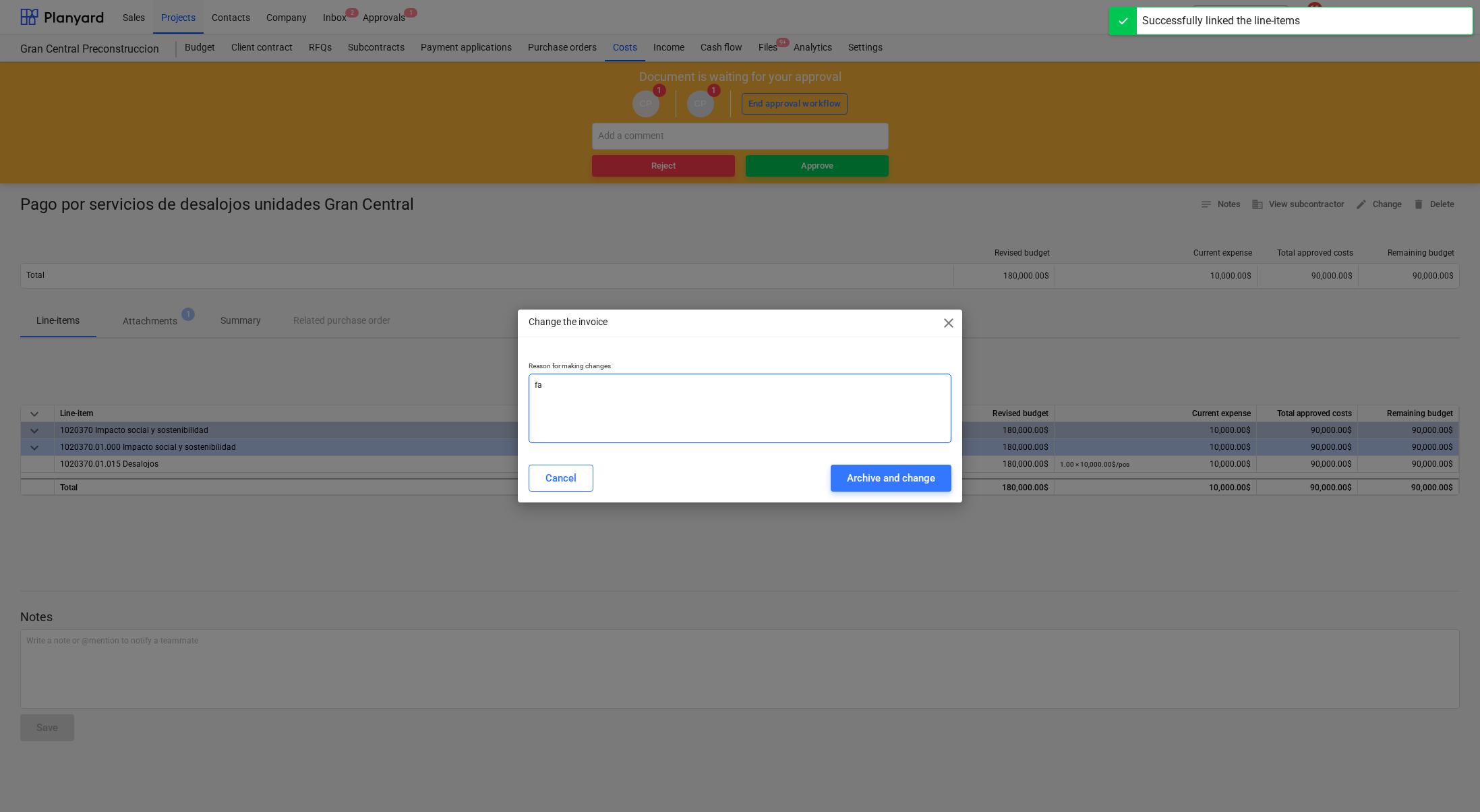
type textarea "x"
type textarea "falt"
type textarea "x"
type textarea "falta"
type textarea "x"
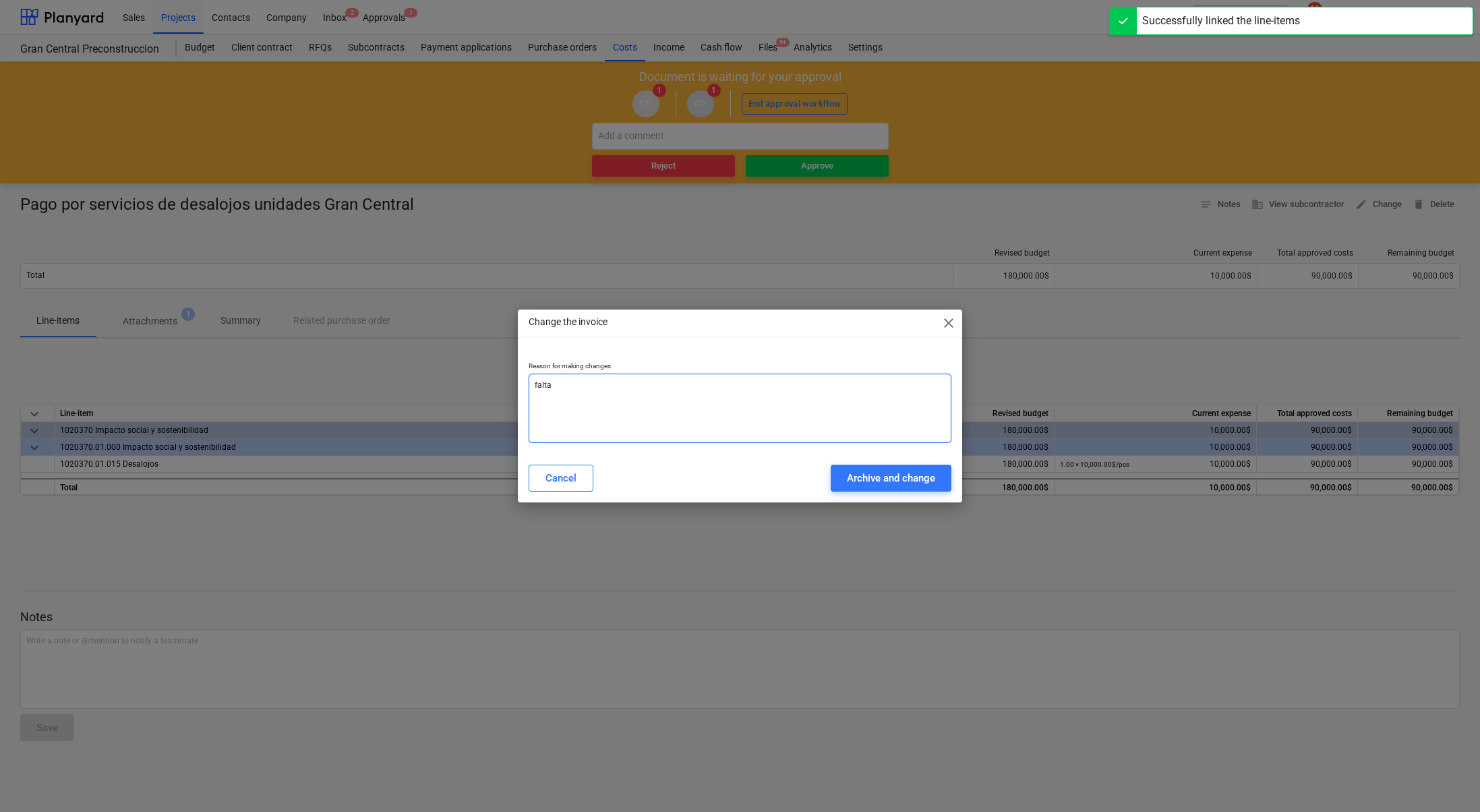
type textarea "falta"
type textarea "x"
type textarea "falta f"
type textarea "x"
type textarea "falta fe"
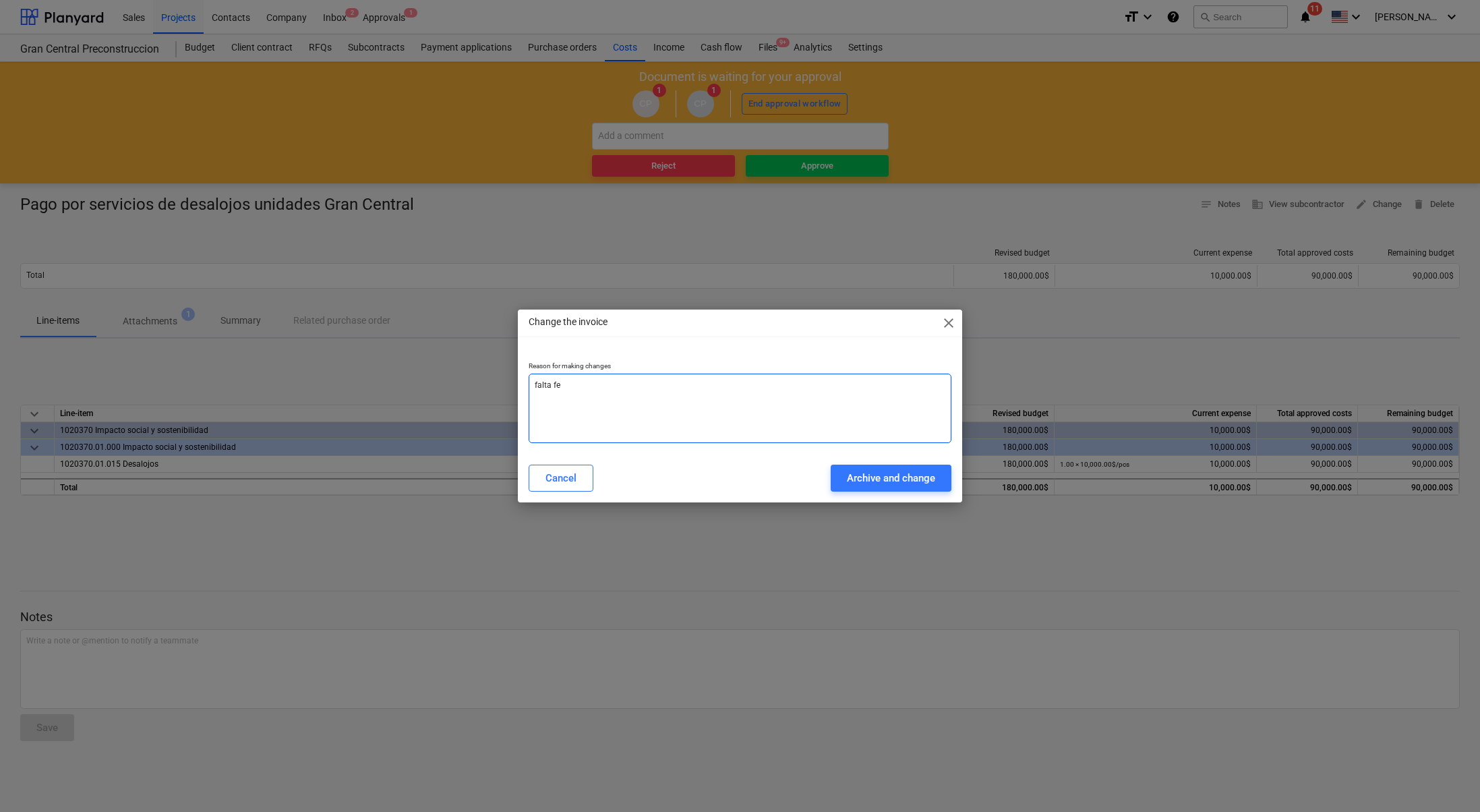
type textarea "x"
type textarea "falta fec"
type textarea "x"
type textarea "falta fech"
type textarea "x"
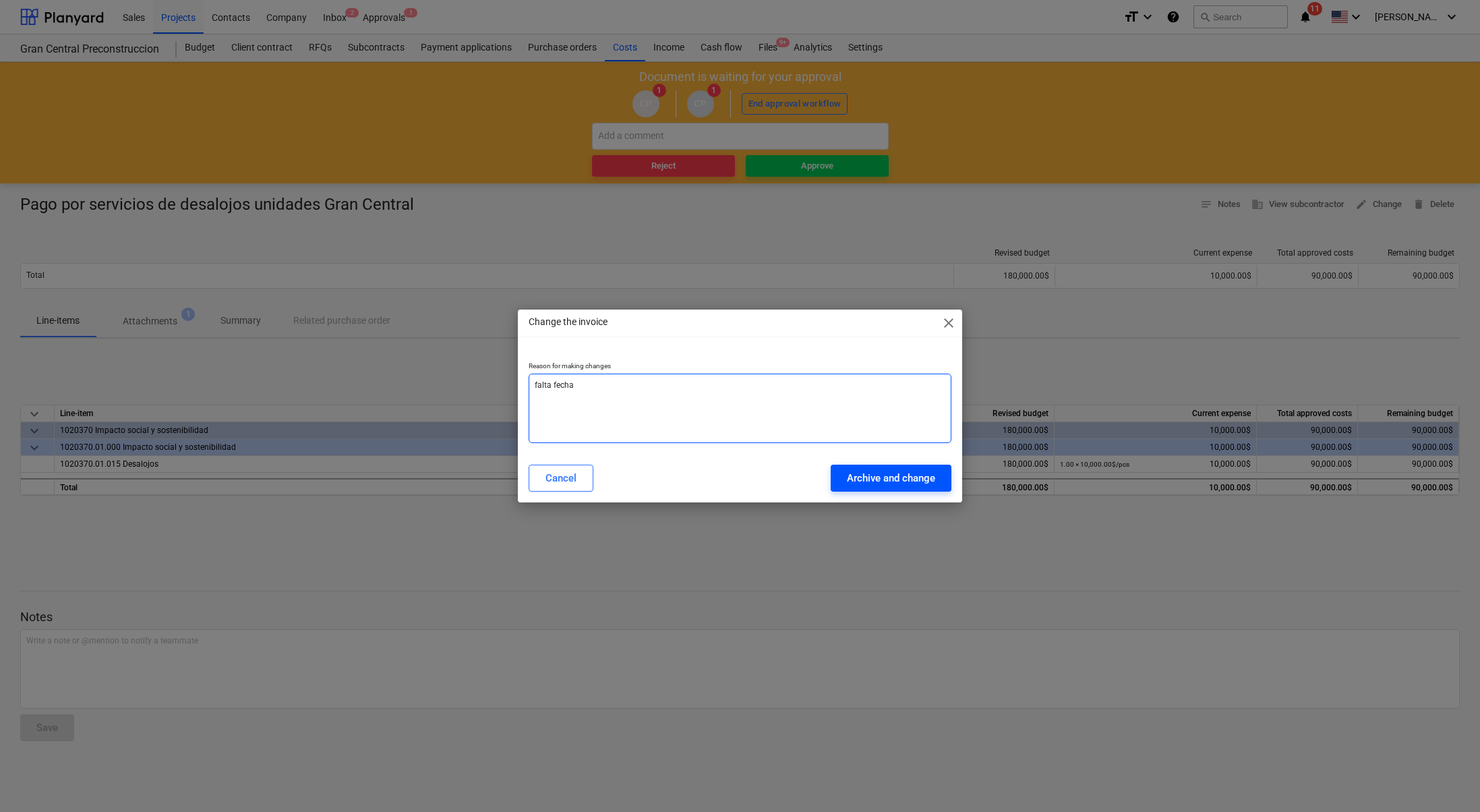
type textarea "falta fecha"
click at [891, 485] on div "Archive and change" at bounding box center [891, 478] width 89 height 18
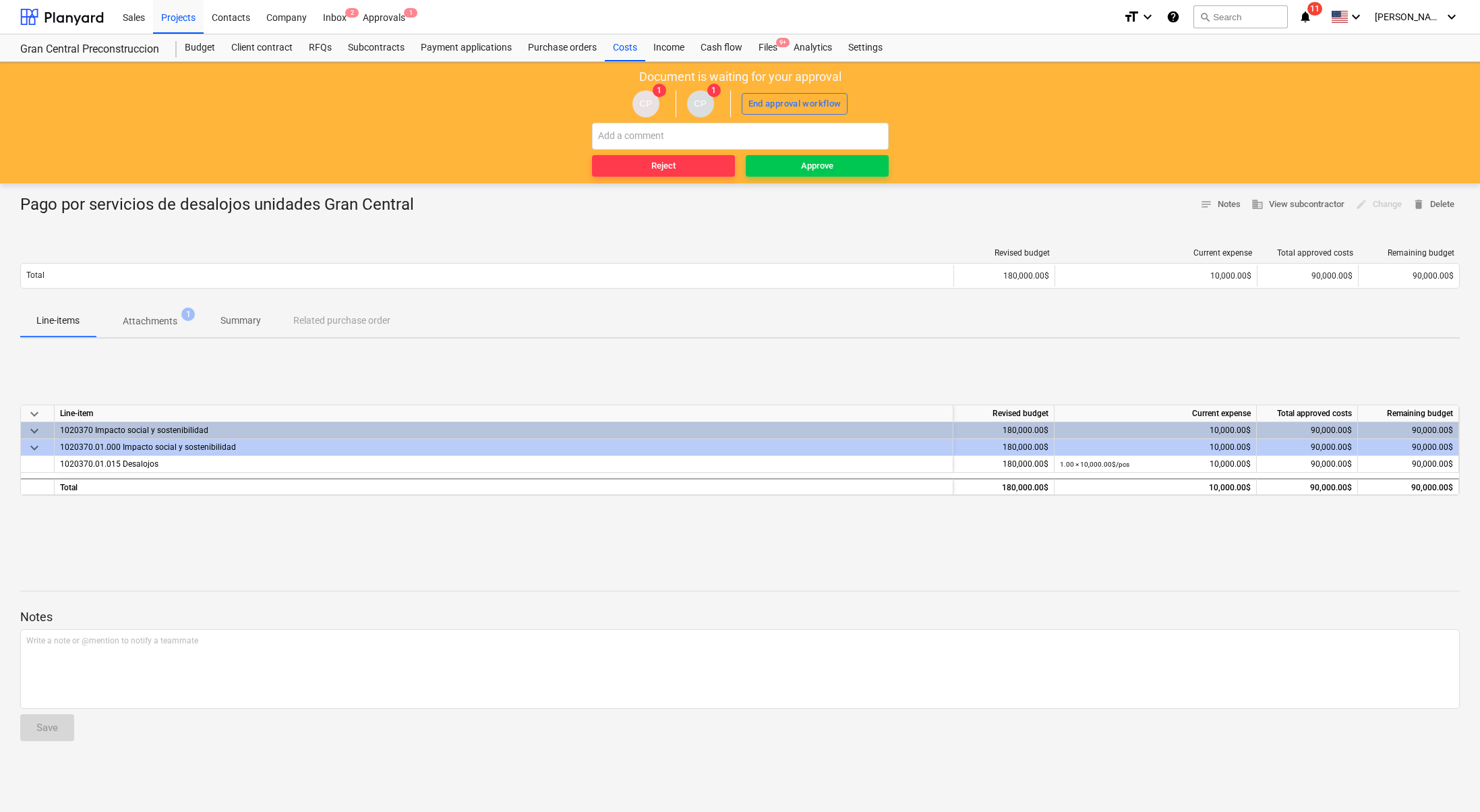
type textarea "x"
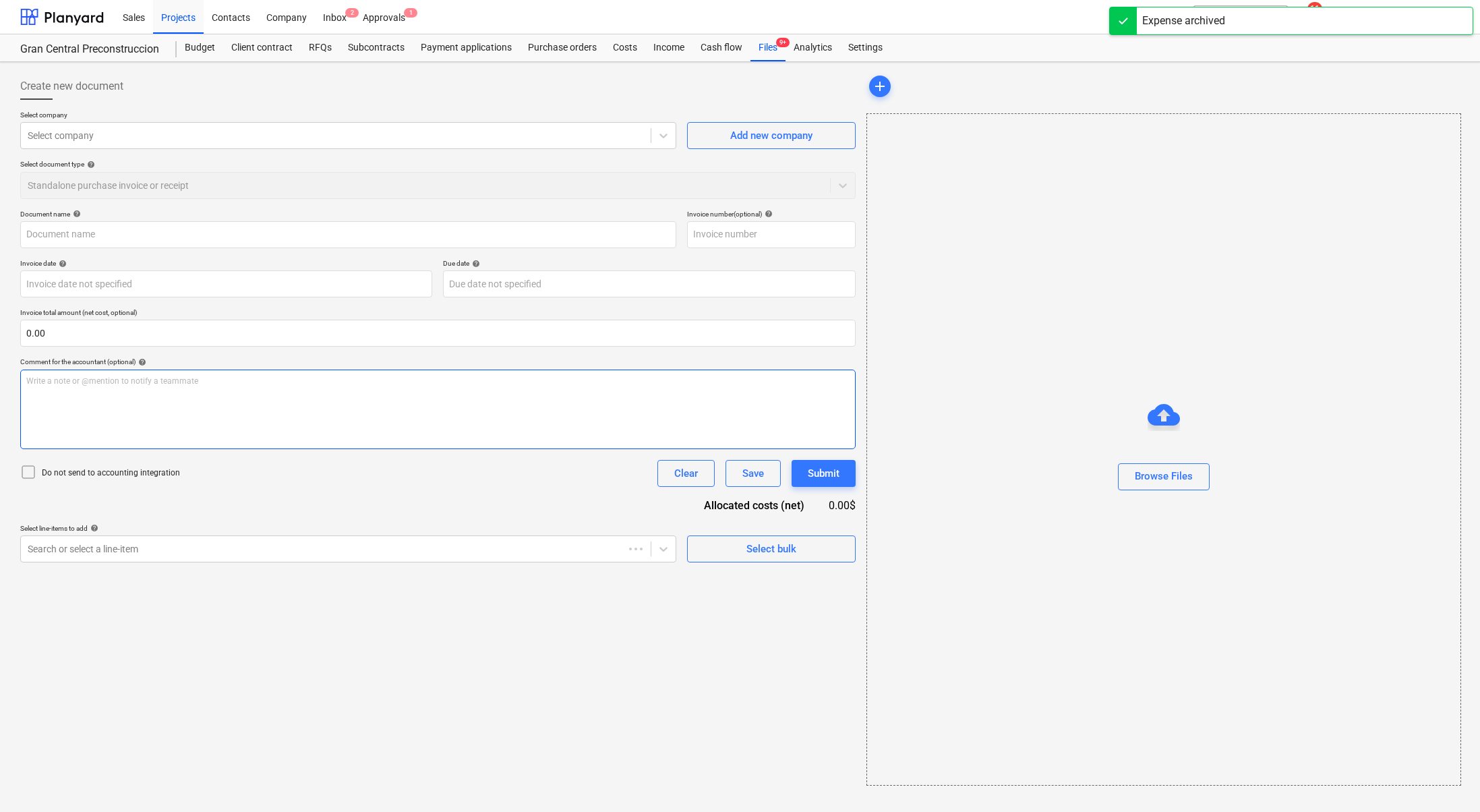
type input "Pago por servicios de desalojos unidades Gran Central"
type input "0000011688"
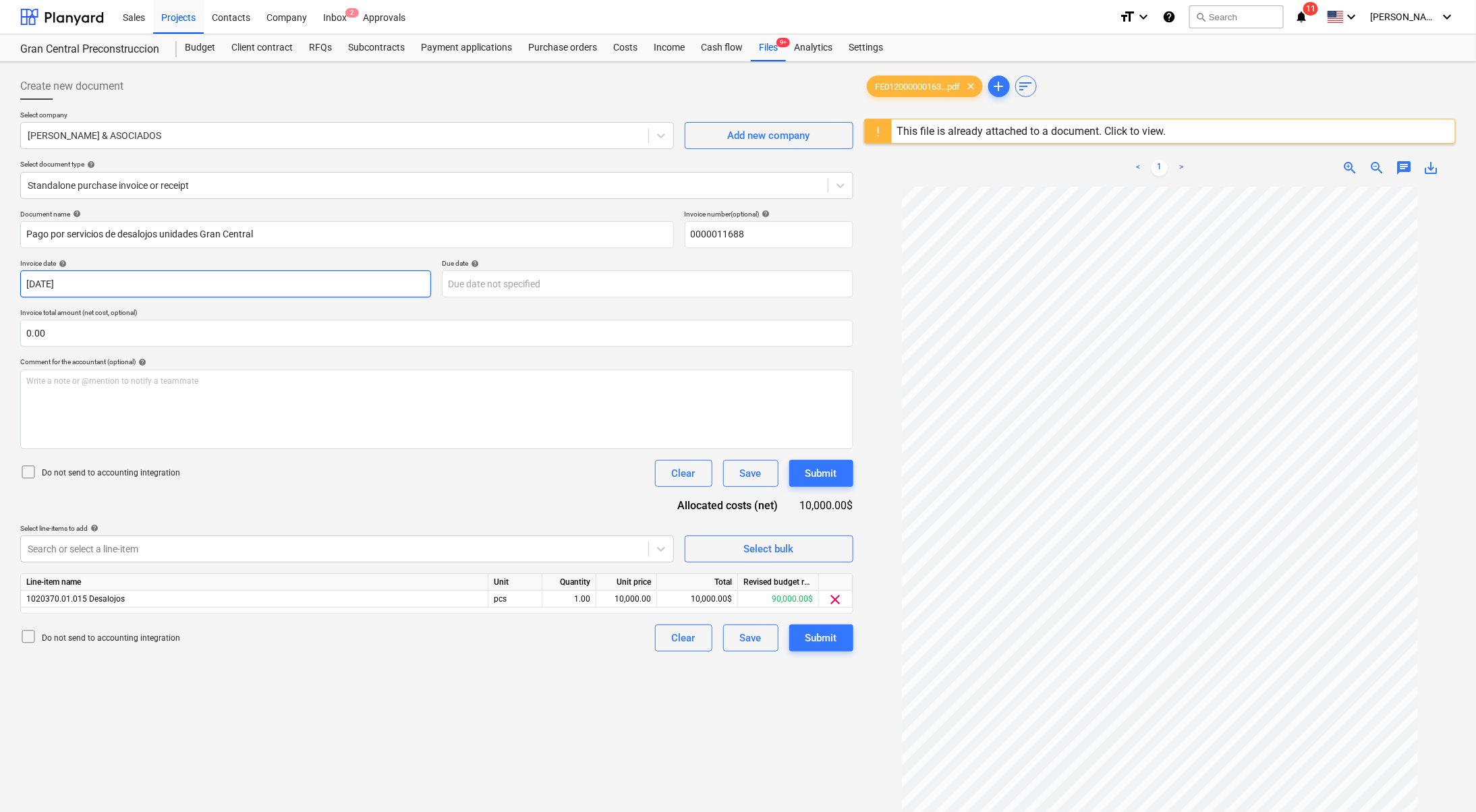
click at [165, 282] on body "Sales Projects Contacts Company Inbox 2 Approvals format_size keyboard_arrow_do…" at bounding box center [738, 406] width 1476 height 812
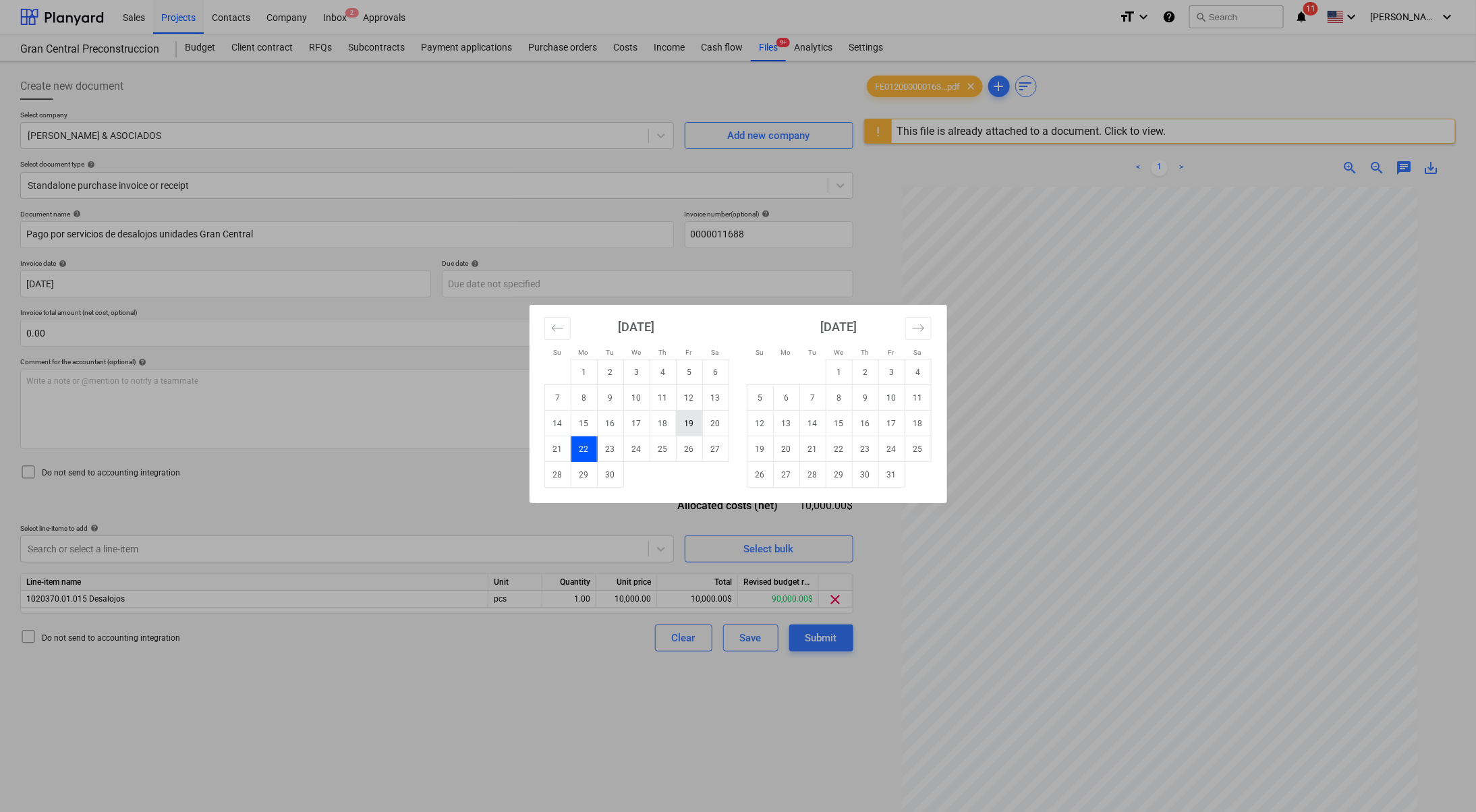
click at [690, 419] on td "19" at bounding box center [689, 423] width 26 height 25
type input "[DATE]"
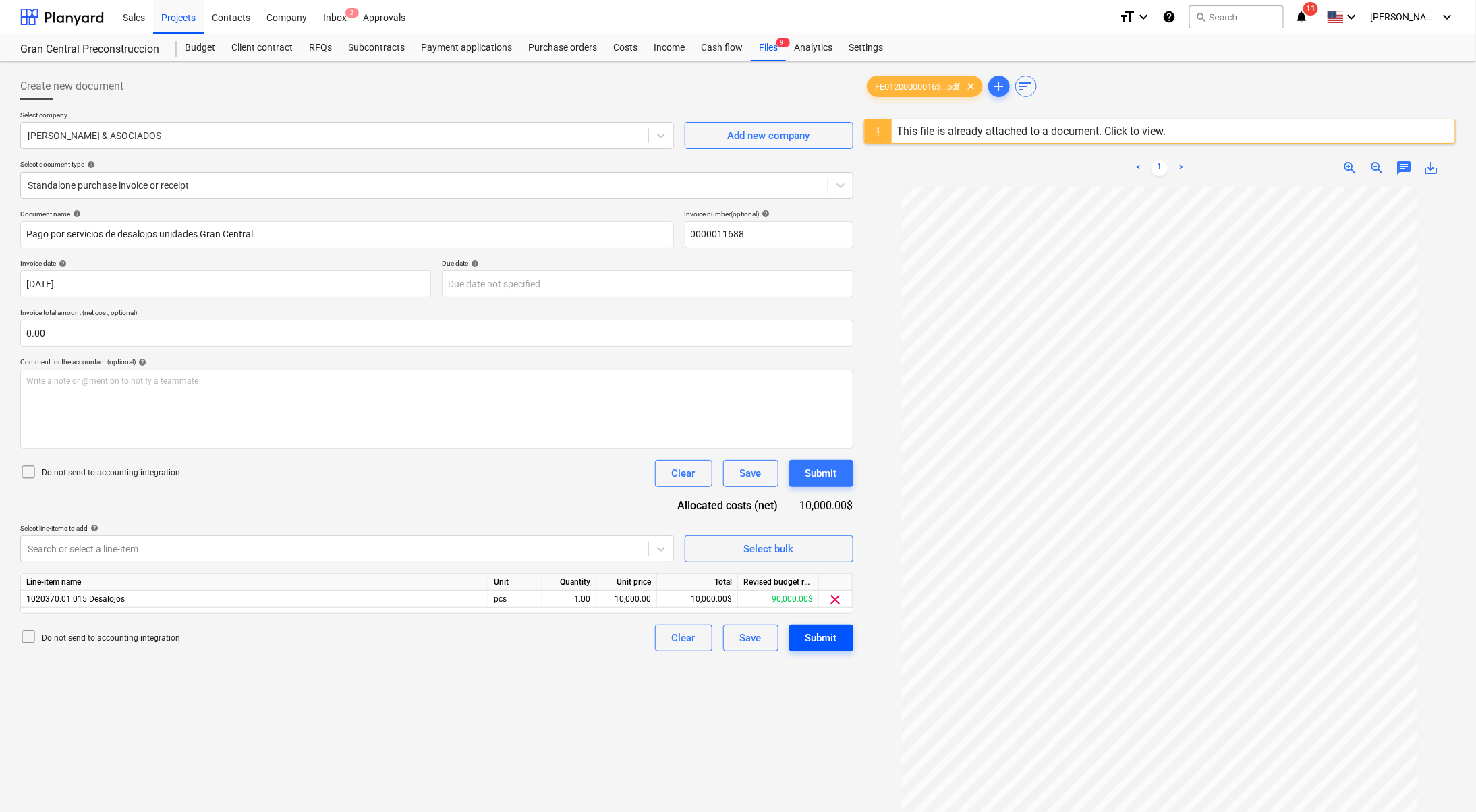
click at [810, 629] on div "Submit" at bounding box center [821, 638] width 32 height 18
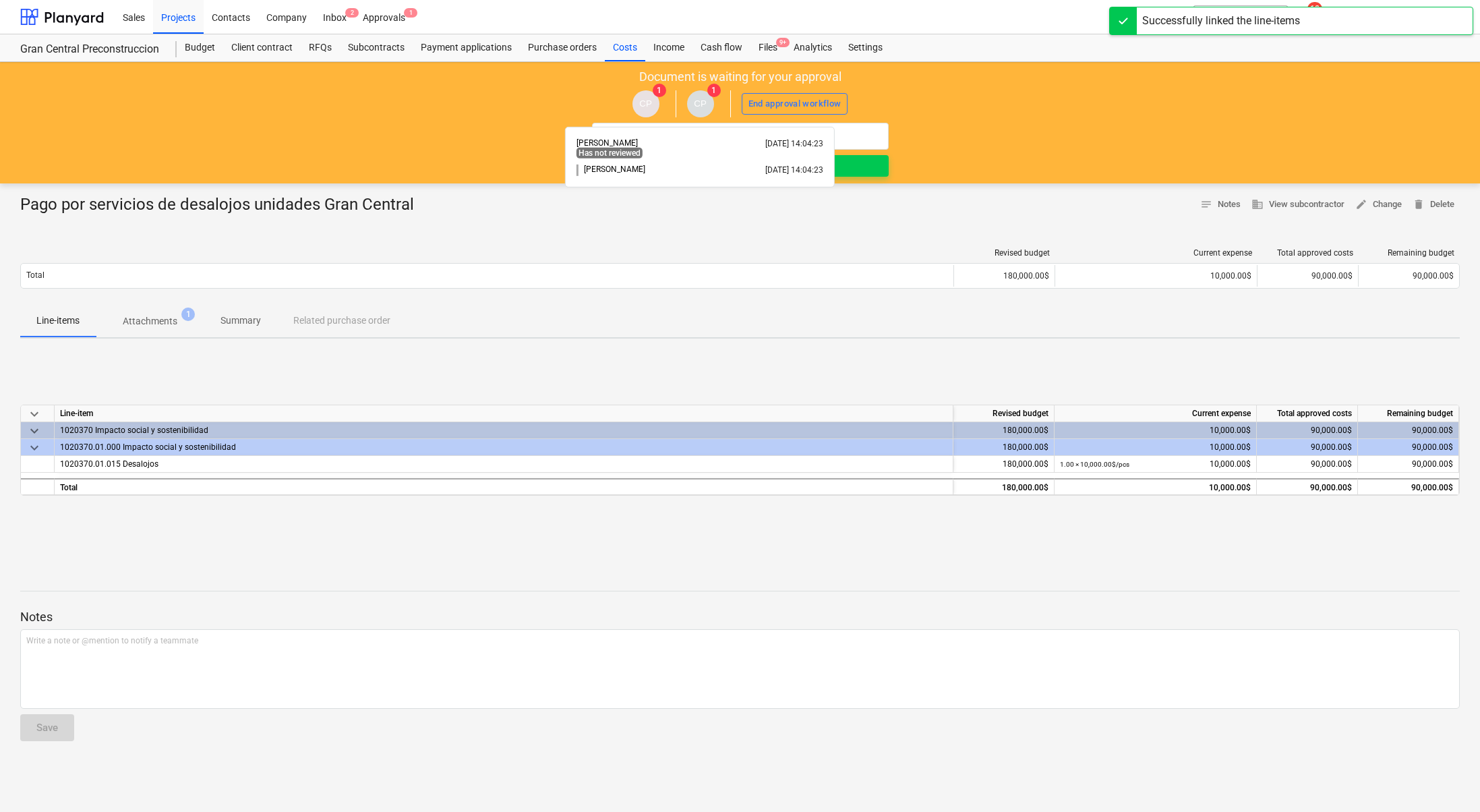
click at [825, 164] on div "[PERSON_NAME] Has not reviewed [DATE] 14:04:23 [PERSON_NAME] [DATE] 14:04:23" at bounding box center [700, 156] width 269 height 61
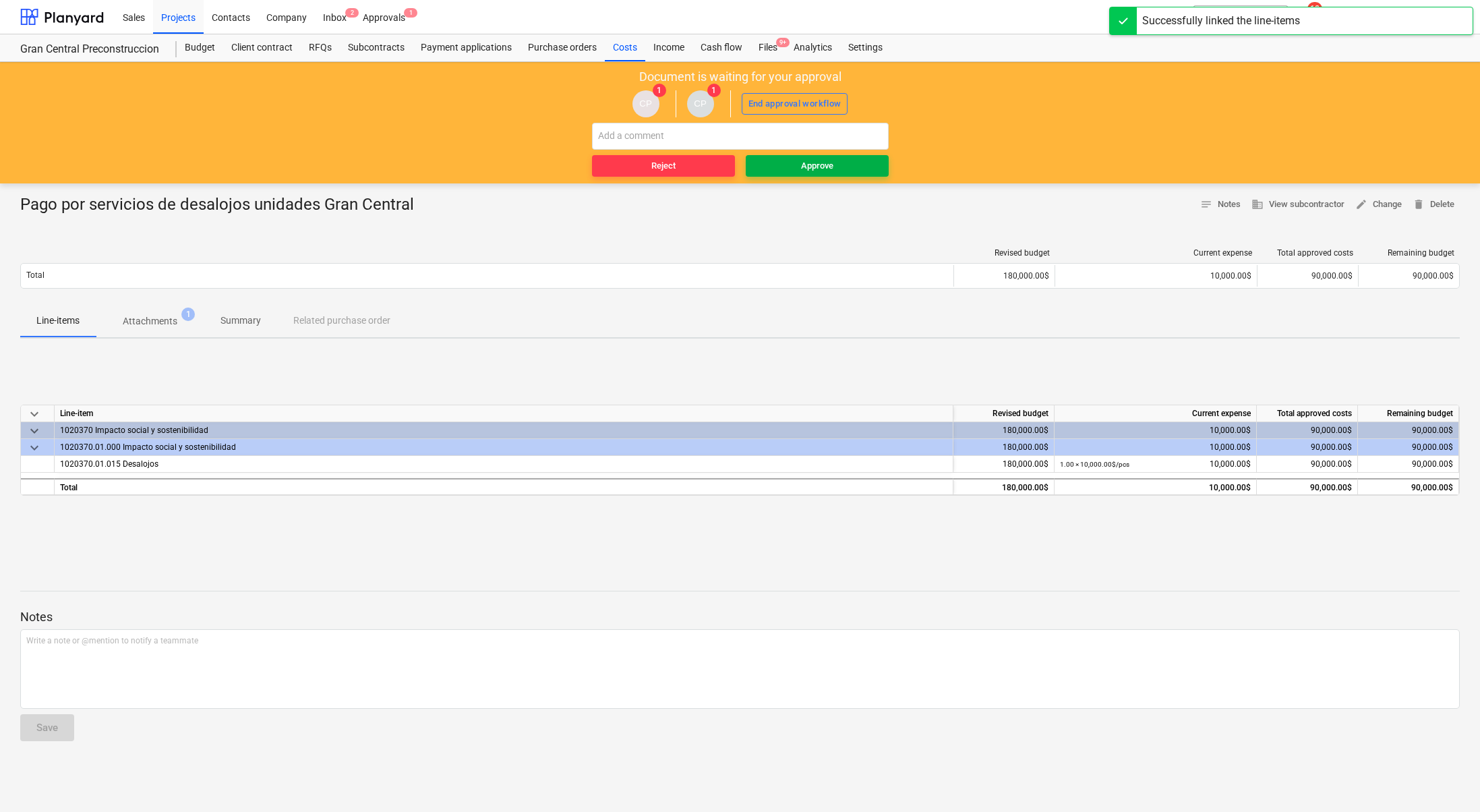
click at [838, 165] on span "Approve" at bounding box center [817, 166] width 133 height 16
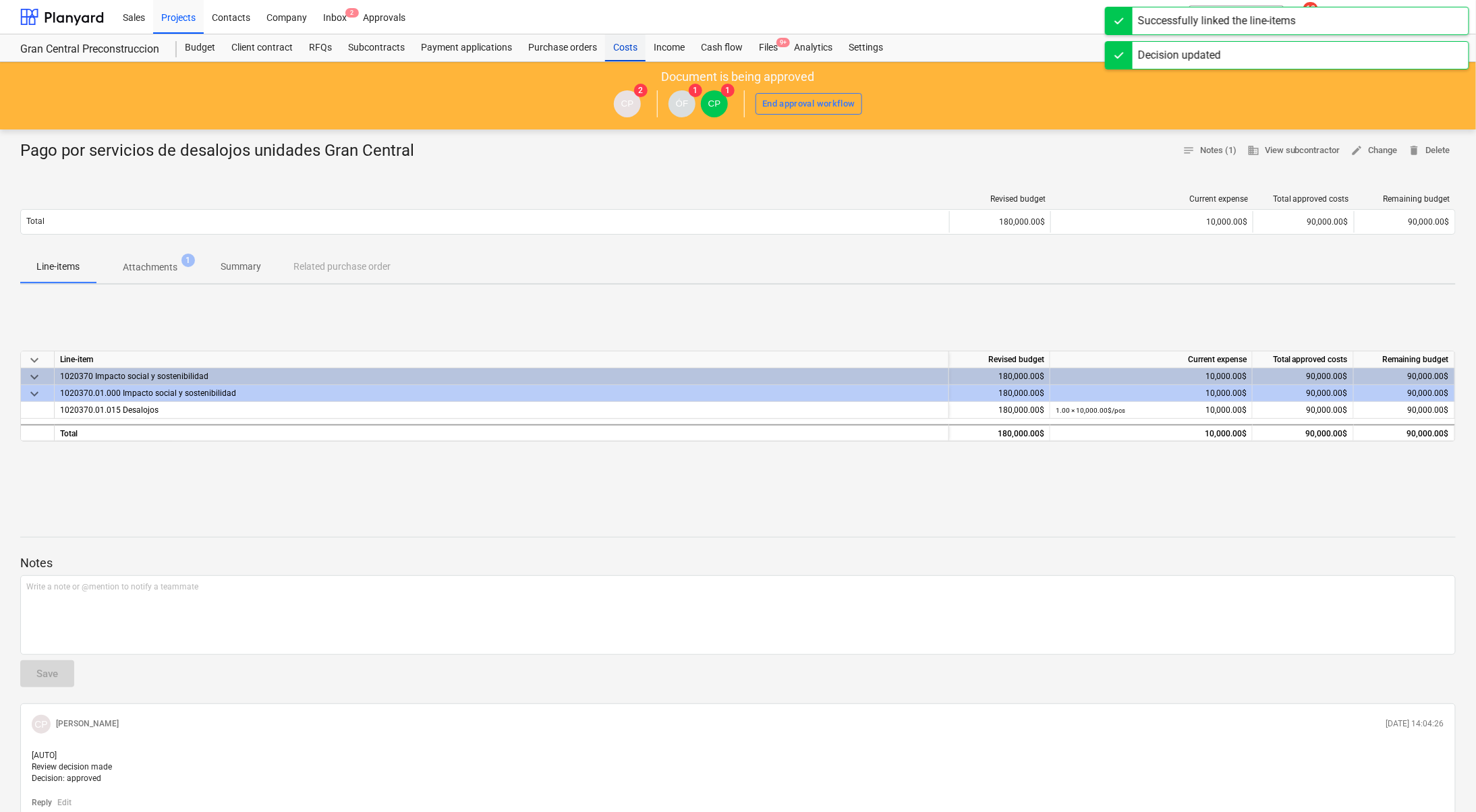
click at [623, 46] on div "Costs" at bounding box center [625, 47] width 40 height 27
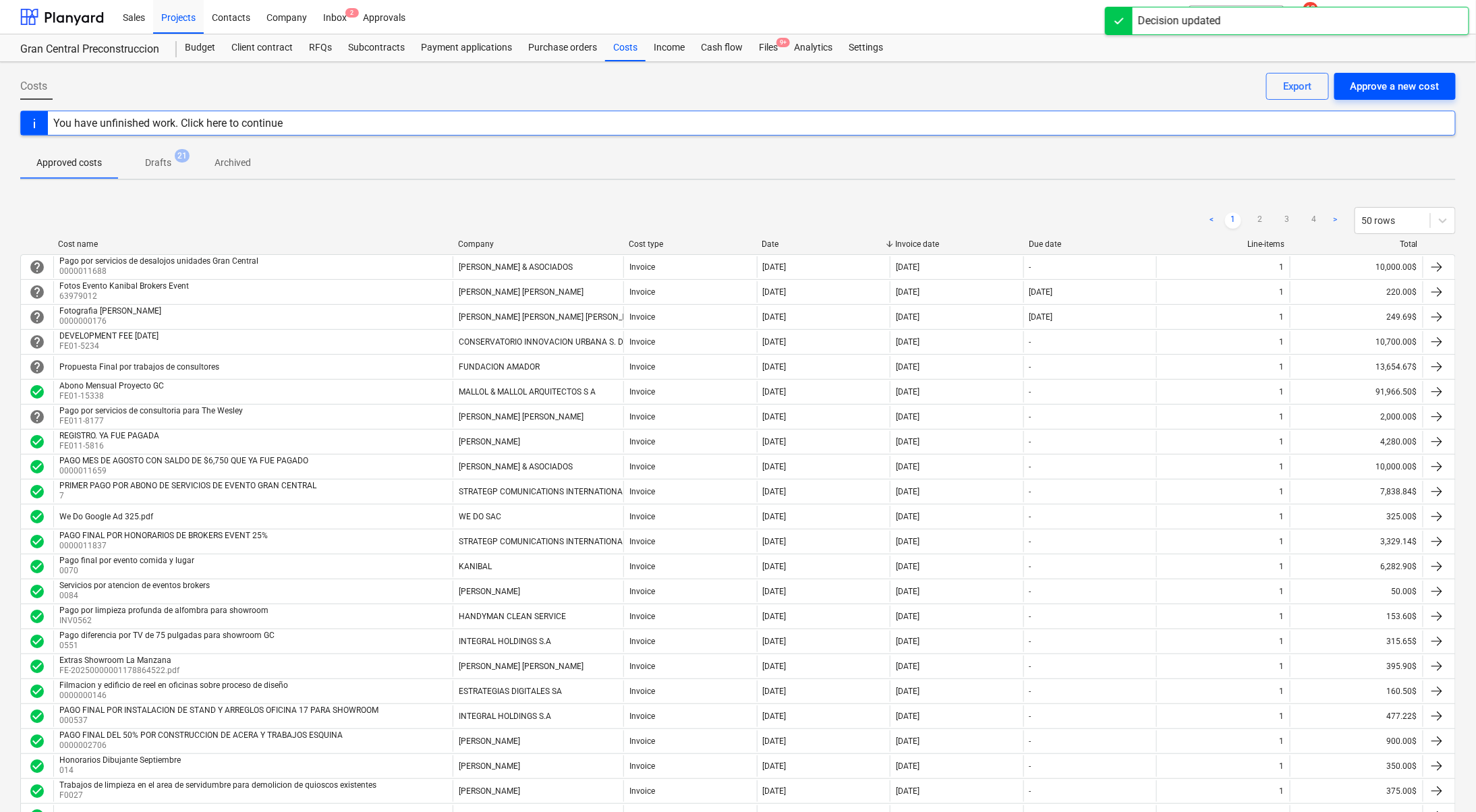
click at [1374, 75] on button "Approve a new cost" at bounding box center [1394, 86] width 121 height 27
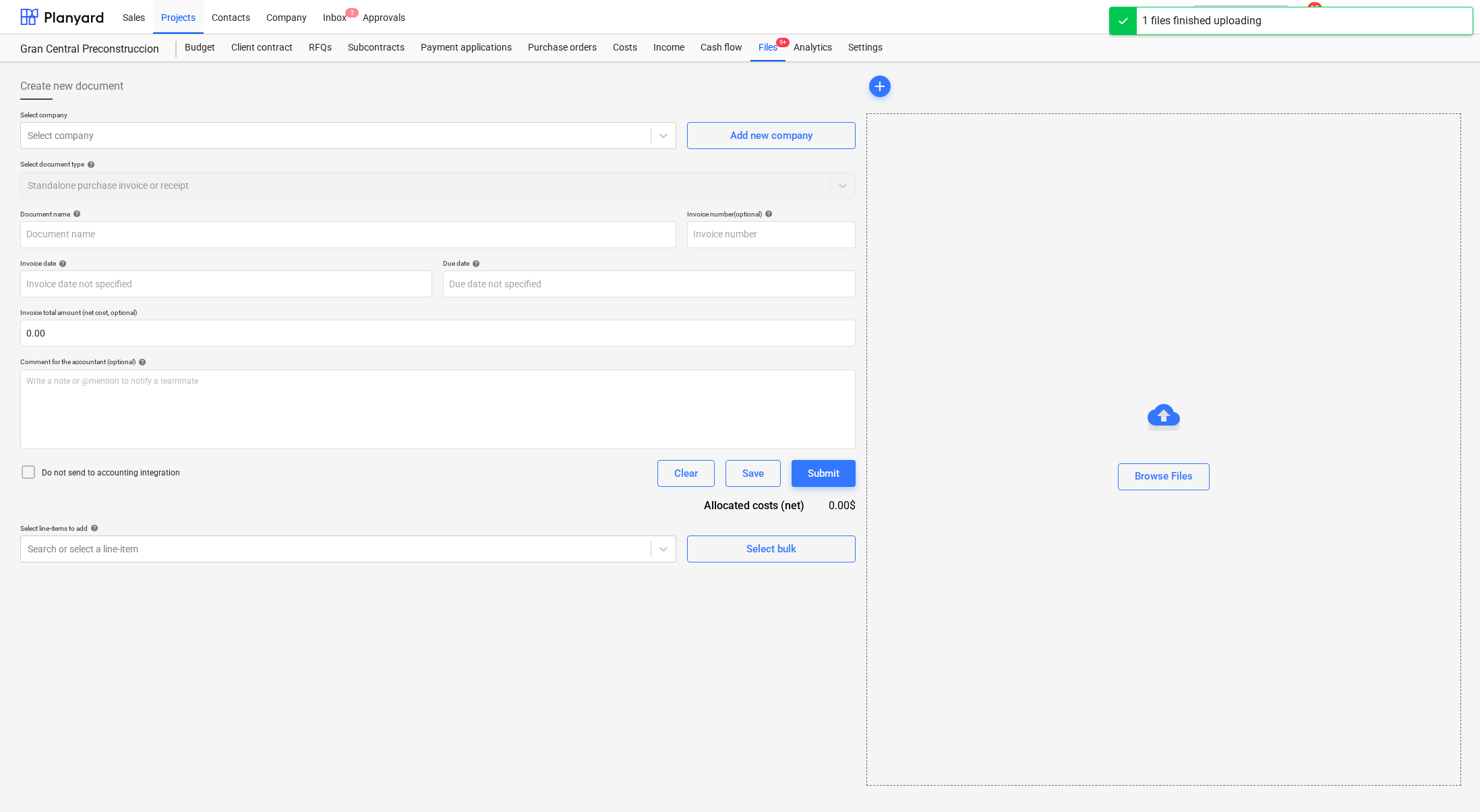
type input "FE-20250000001189542925.pdf"
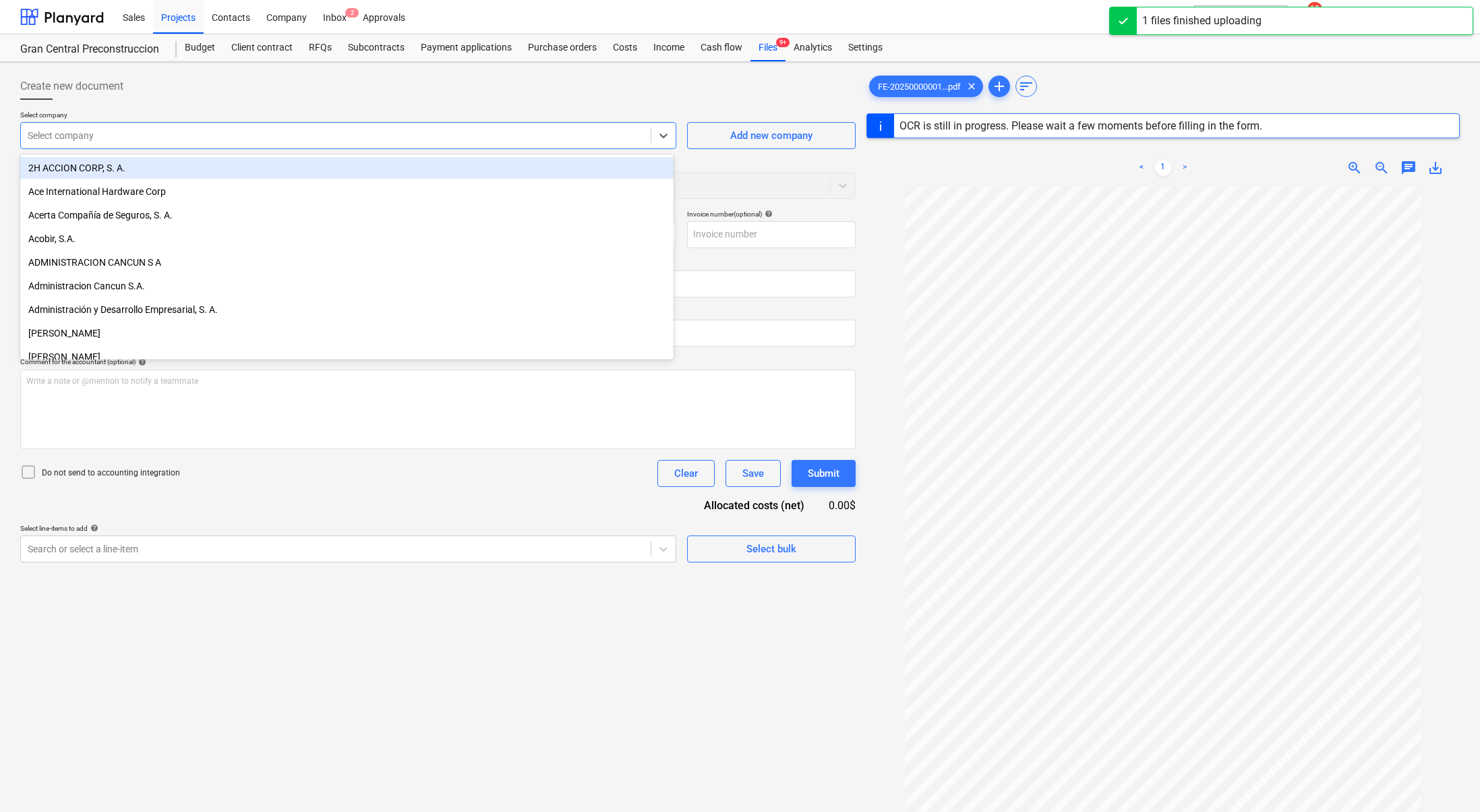
click at [315, 138] on div at bounding box center [335, 135] width 616 height 13
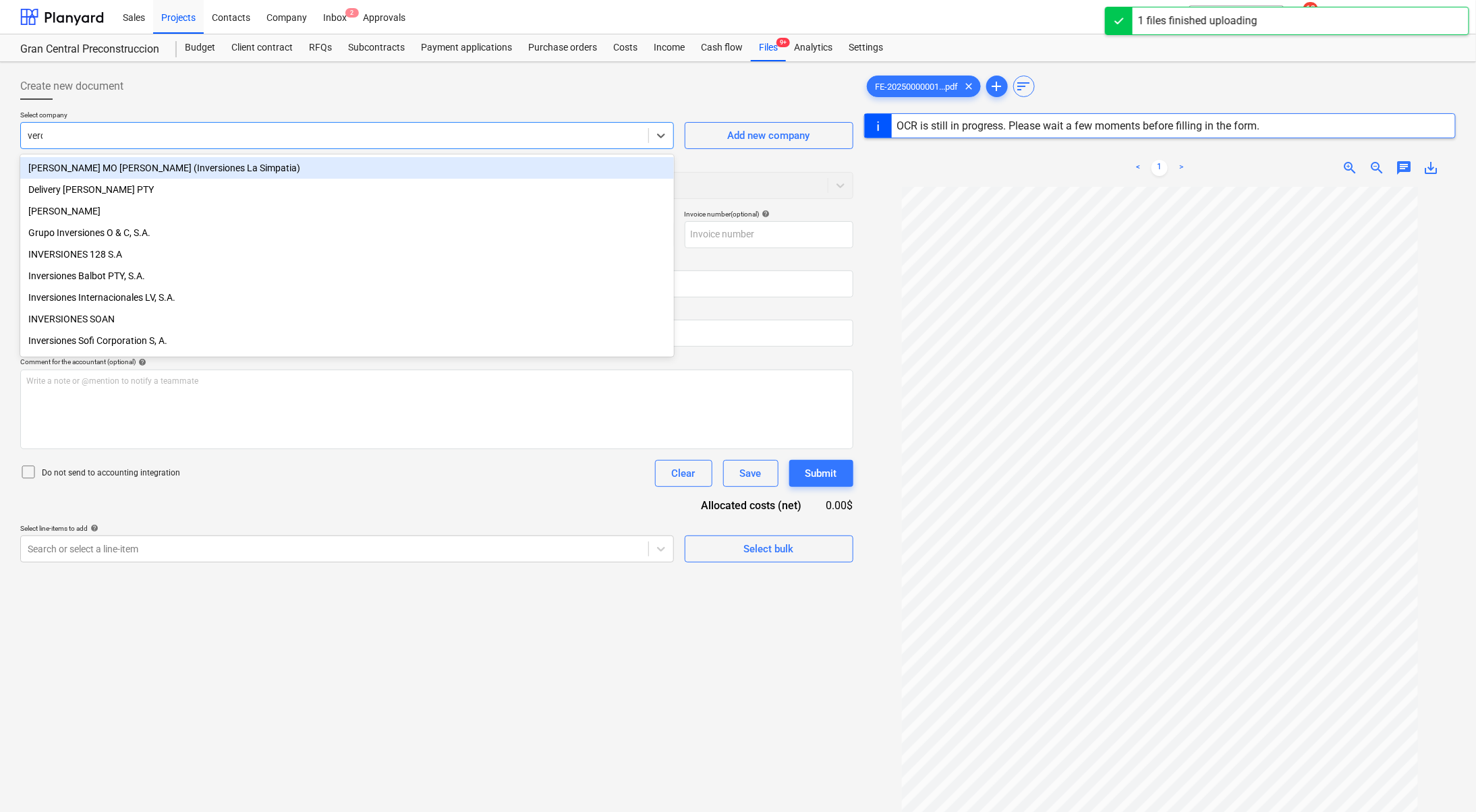
type input "verde"
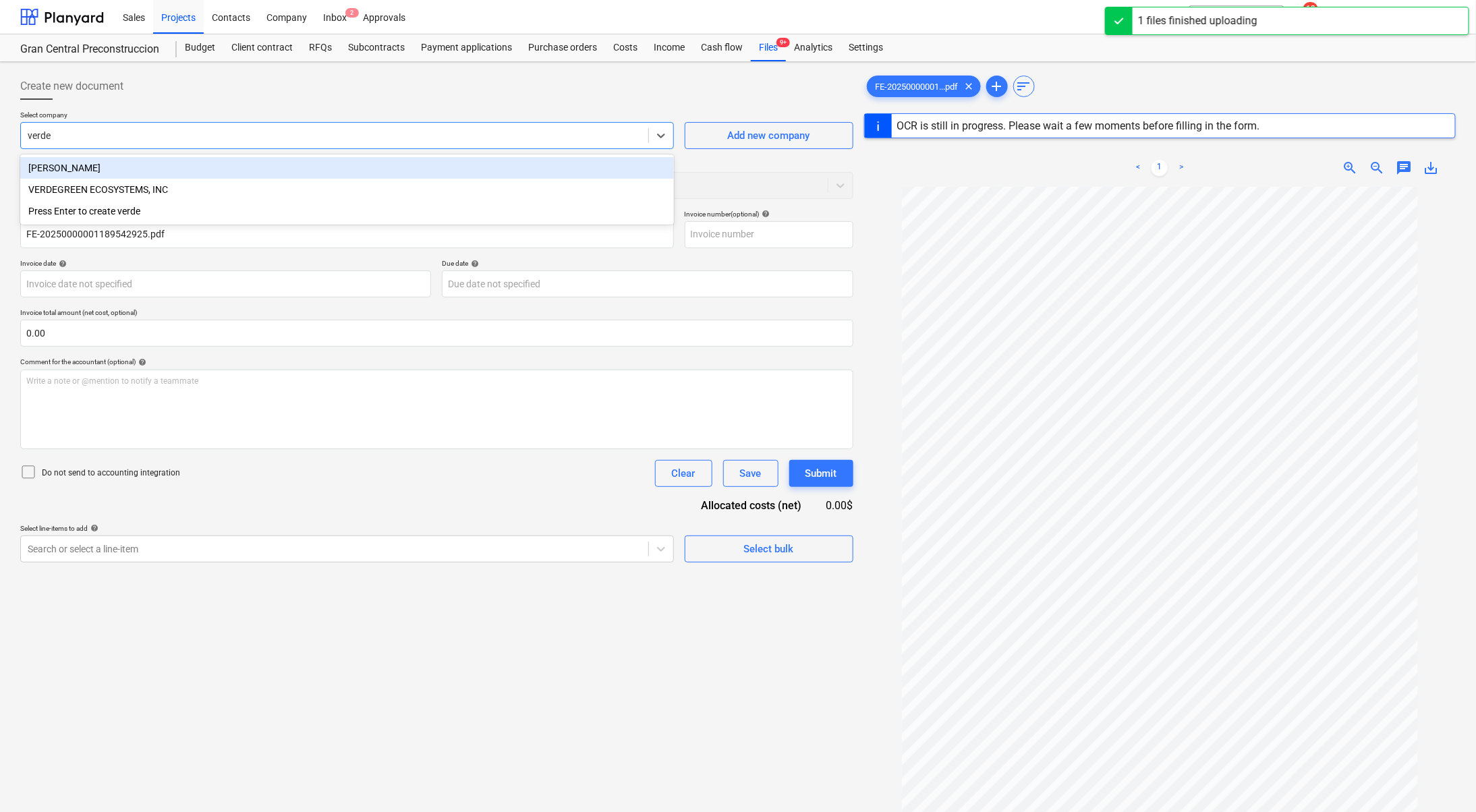
click at [156, 195] on div "VERDEGREEN ECOSYSTEMS, INC" at bounding box center [347, 190] width 653 height 22
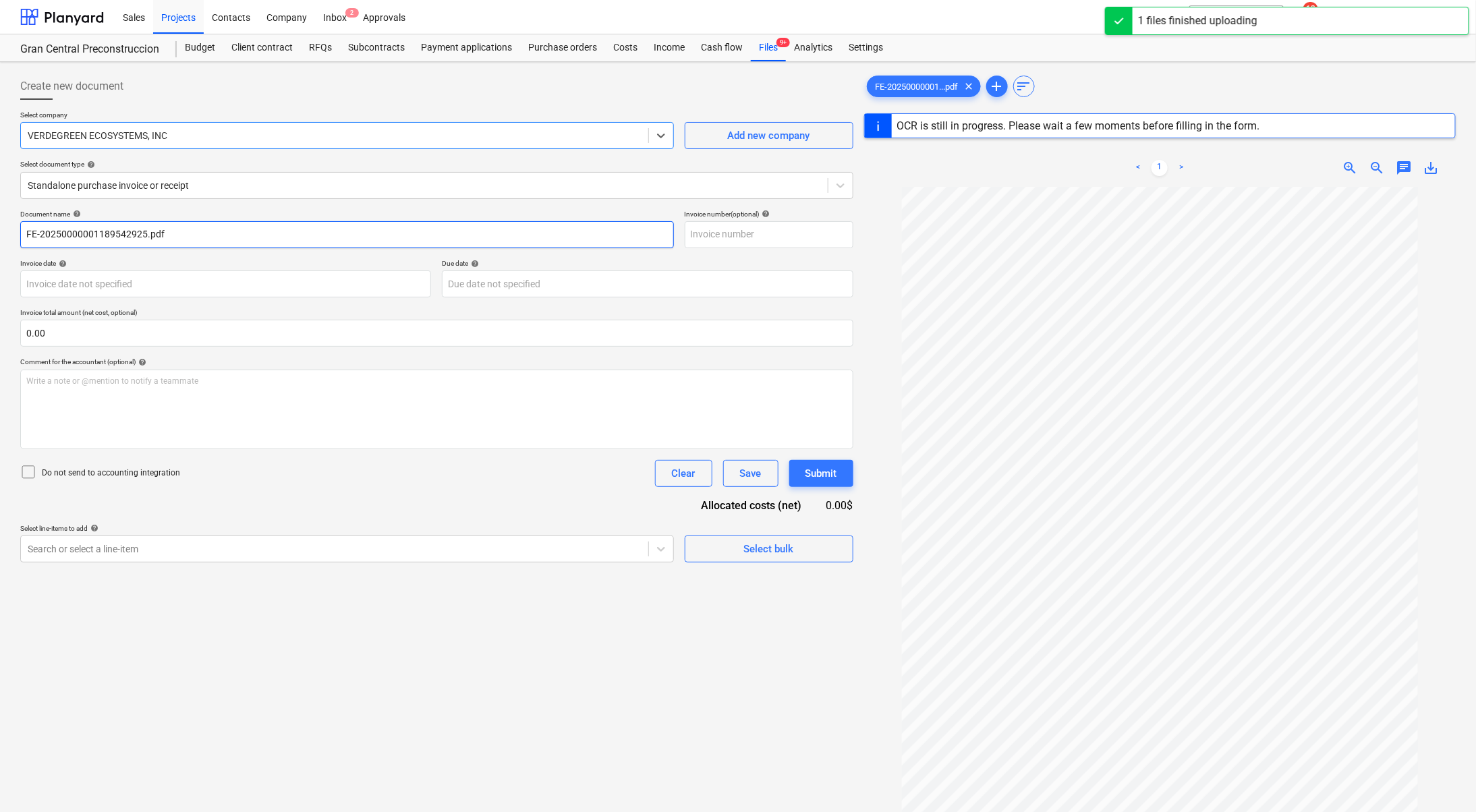
click at [176, 232] on input "FE-20250000001189542925.pdf" at bounding box center [347, 234] width 653 height 27
drag, startPoint x: 228, startPoint y: 237, endPoint x: 0, endPoint y: 216, distance: 229.0
click at [0, 216] on div "Create new document Select company VERDEGREEN ECOSYSTEMS, INC Add new company S…" at bounding box center [738, 517] width 1476 height 909
click at [799, 222] on input "text" at bounding box center [769, 234] width 169 height 27
type input "1"
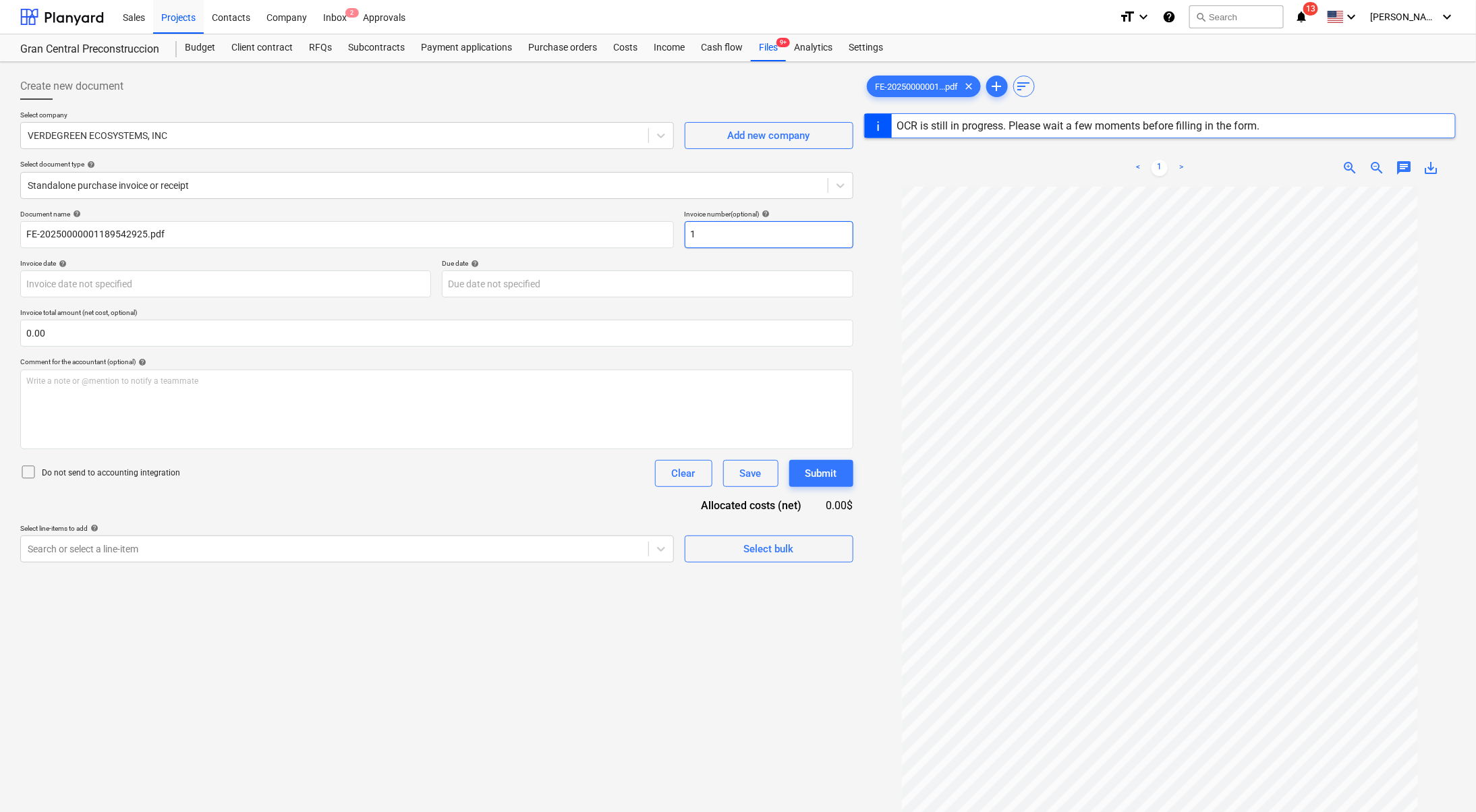
type input "1"
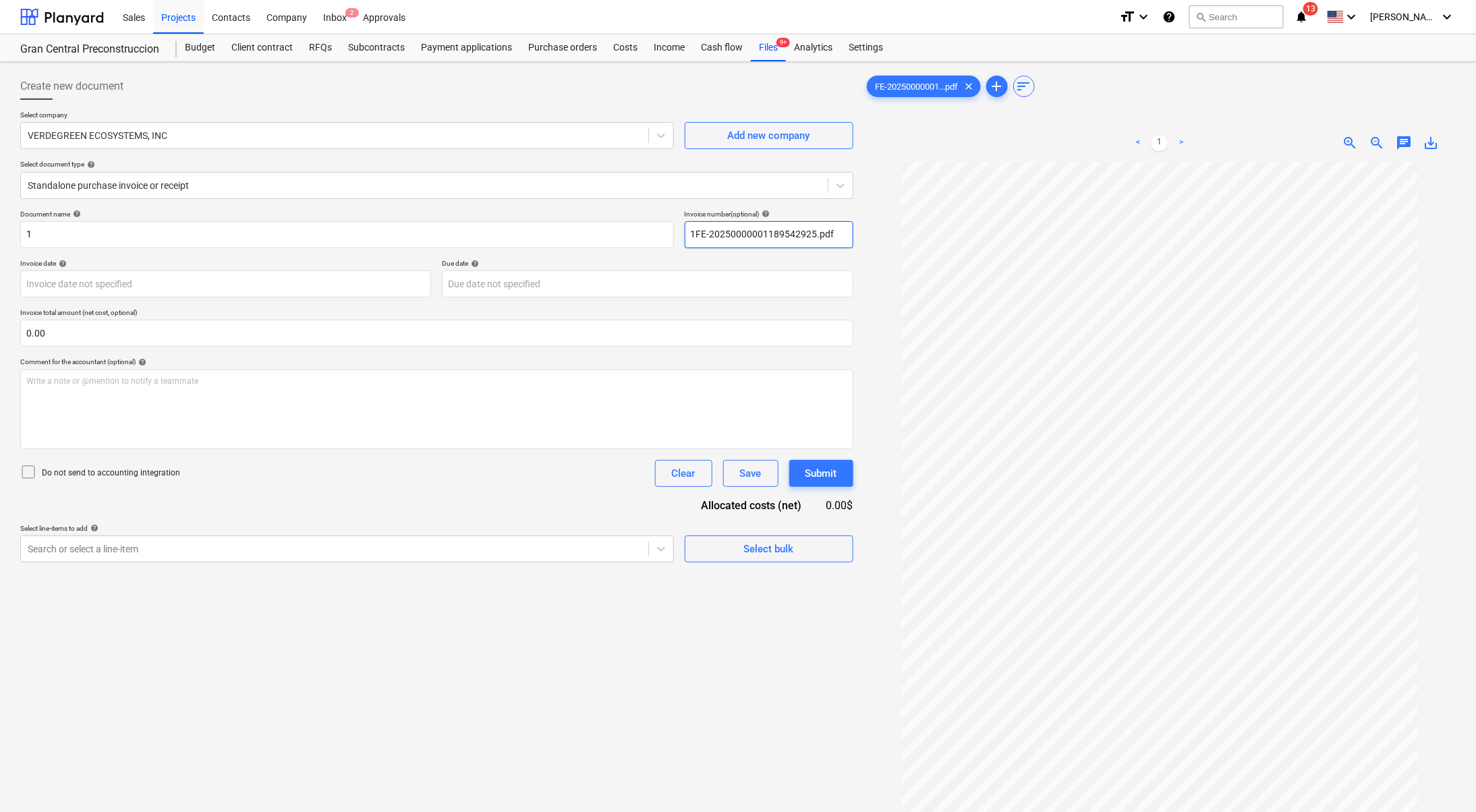
click at [696, 229] on input "1FE-20250000001189542925.pdf" at bounding box center [769, 234] width 169 height 27
type input "FE-20250000001189542925.pdf"
drag, startPoint x: 212, startPoint y: 247, endPoint x: 0, endPoint y: 210, distance: 215.2
click at [0, 219] on div "Create new document Select company VERDEGREEN ECOSYSTEMS, INC Add new company S…" at bounding box center [738, 505] width 1476 height 885
type input "Pago de ITBMS que hizo falta en factura anterior"
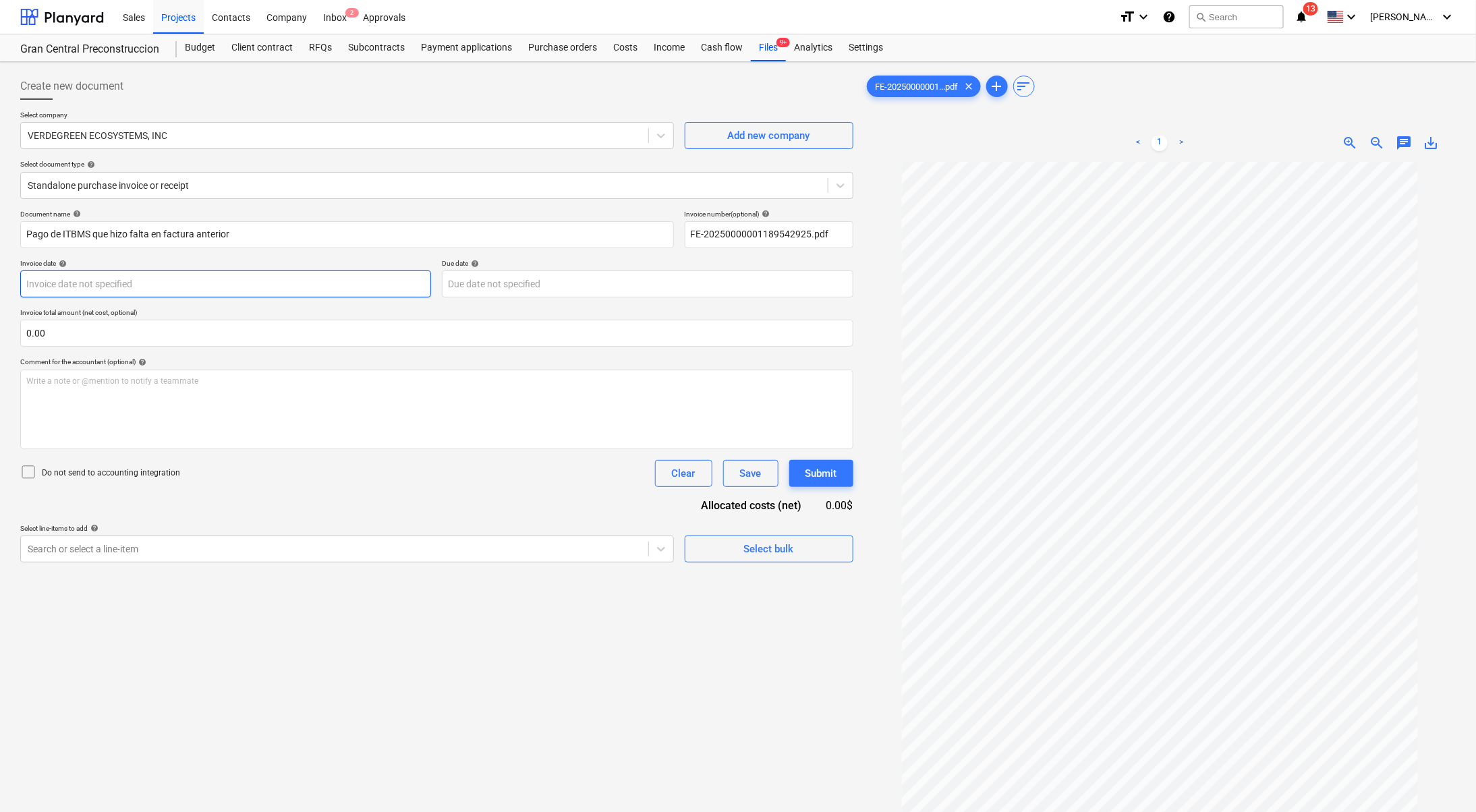
click at [258, 292] on body "Sales Projects Contacts Company Inbox 2 Approvals format_size keyboard_arrow_do…" at bounding box center [738, 406] width 1476 height 812
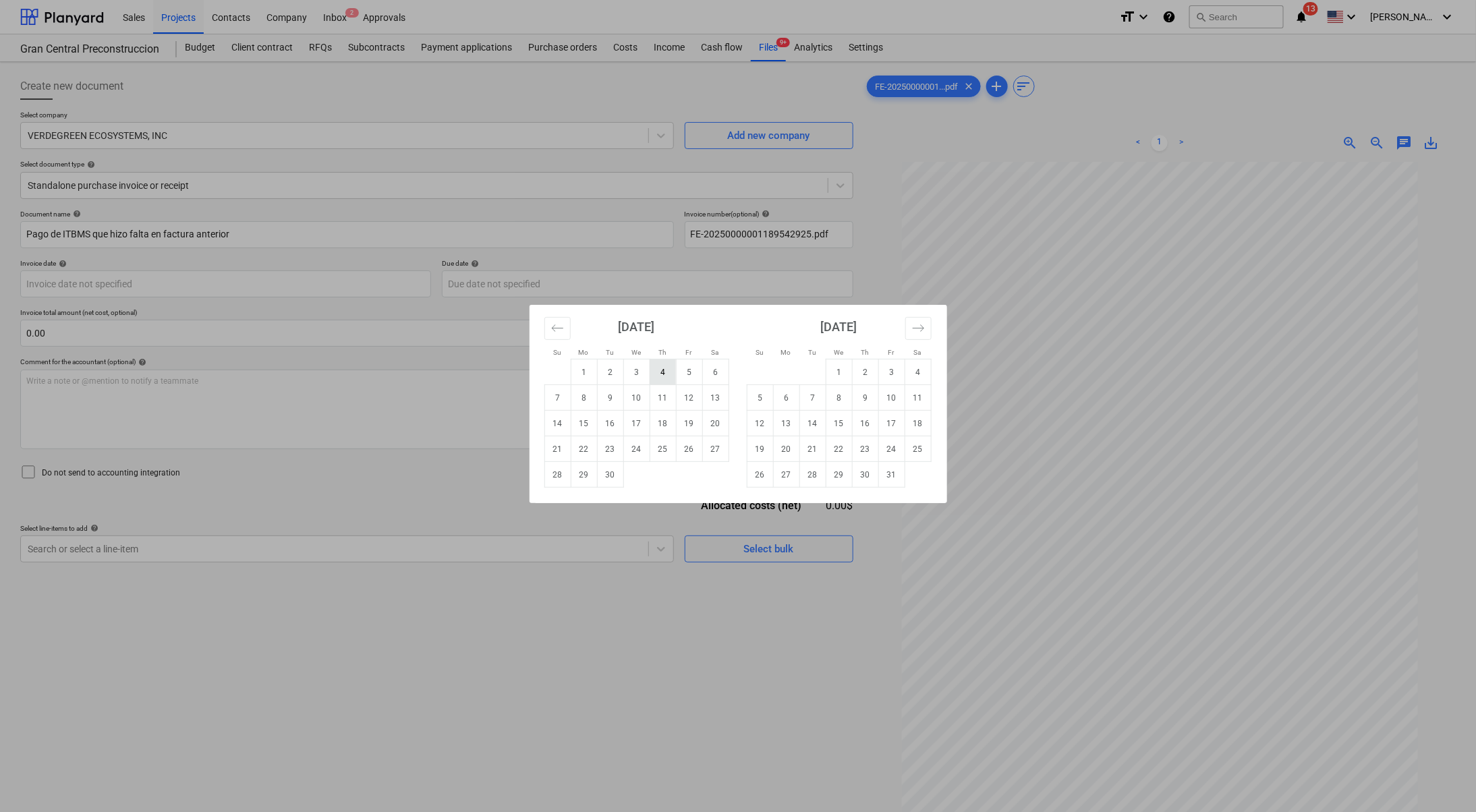
click at [661, 368] on td "4" at bounding box center [663, 371] width 26 height 25
type input "[DATE]"
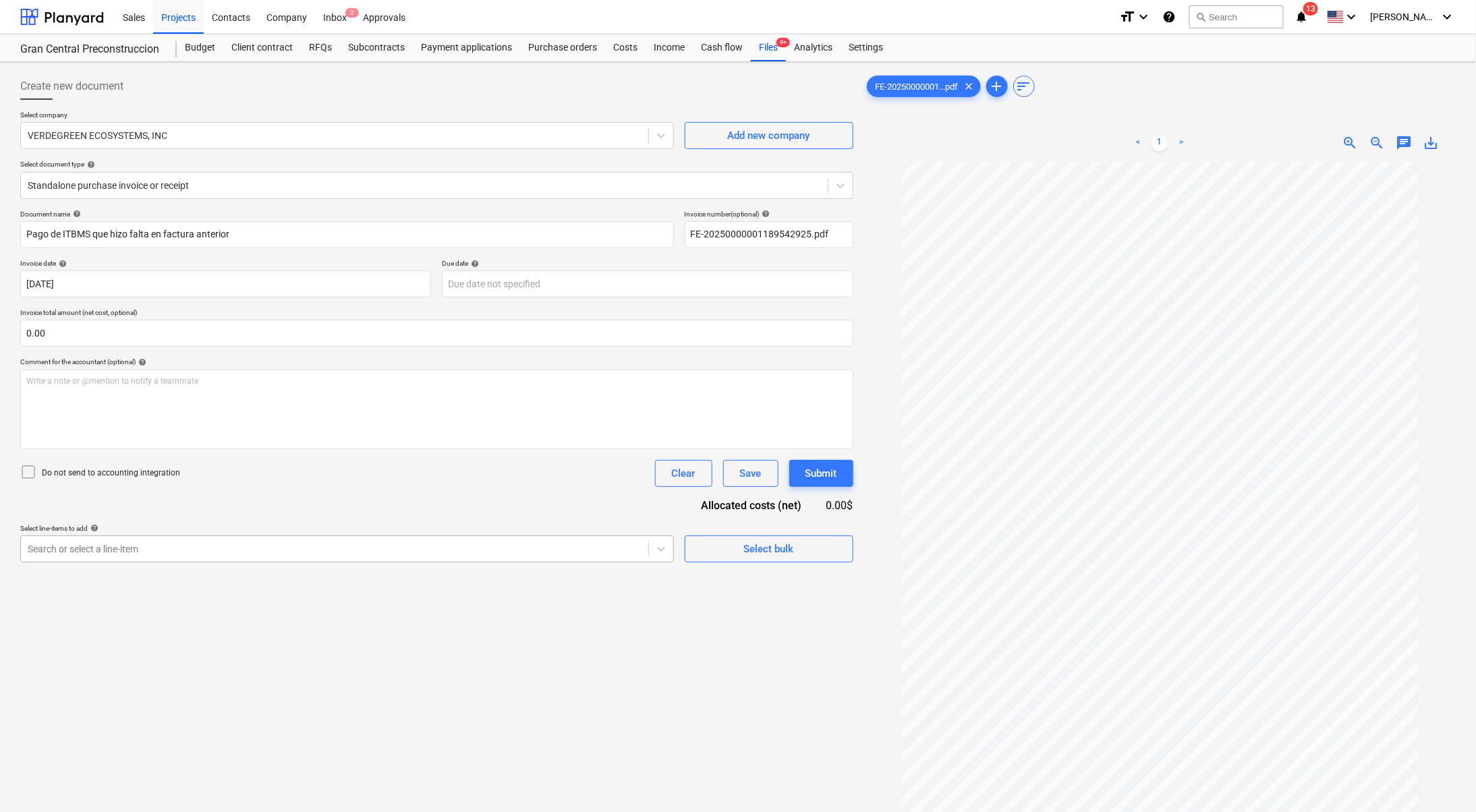
click at [441, 557] on div "Search or select a line-item" at bounding box center [335, 549] width 627 height 19
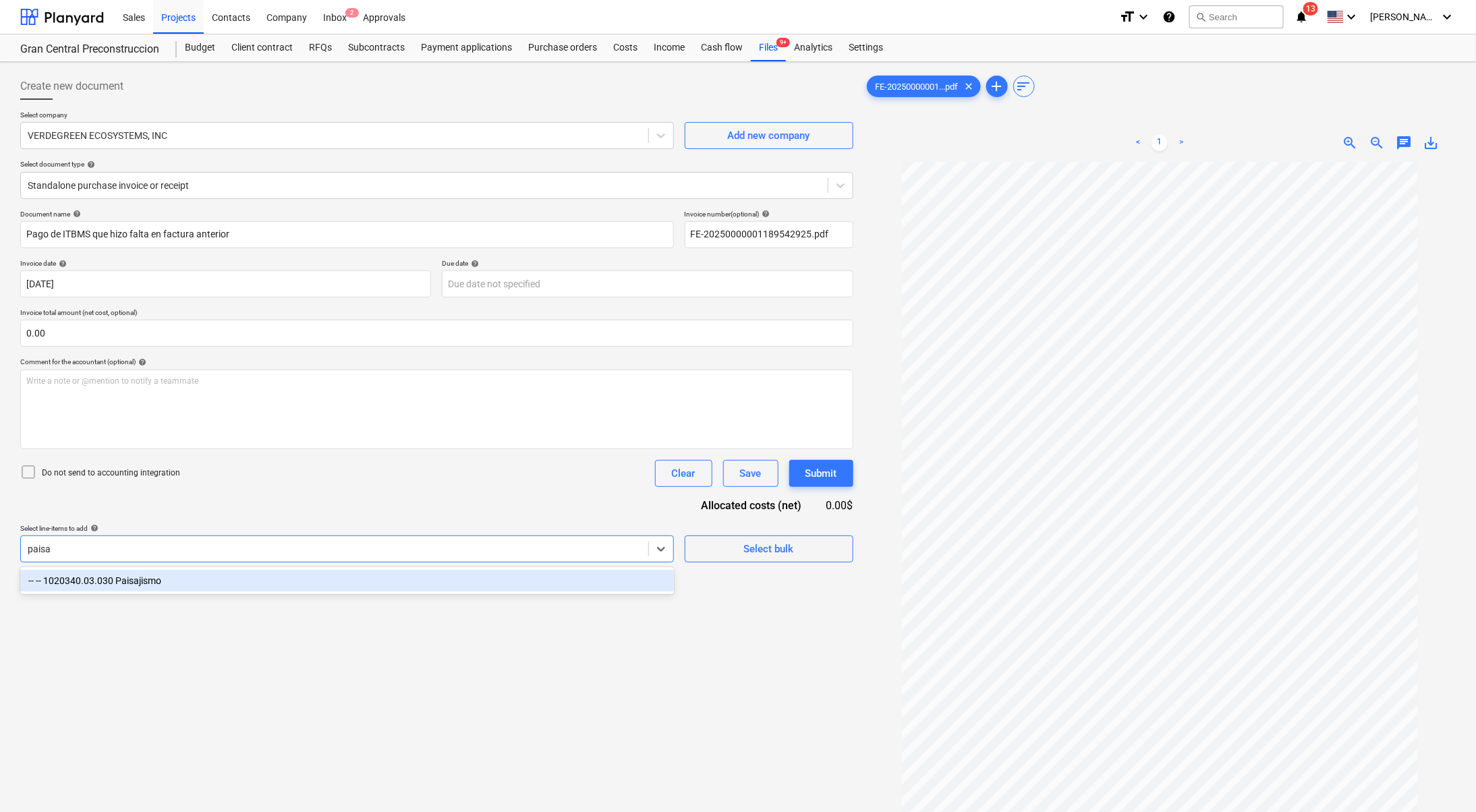
type input "paisaj"
click at [450, 579] on div "-- -- 1020340.03.030 Paisajismo" at bounding box center [347, 580] width 653 height 22
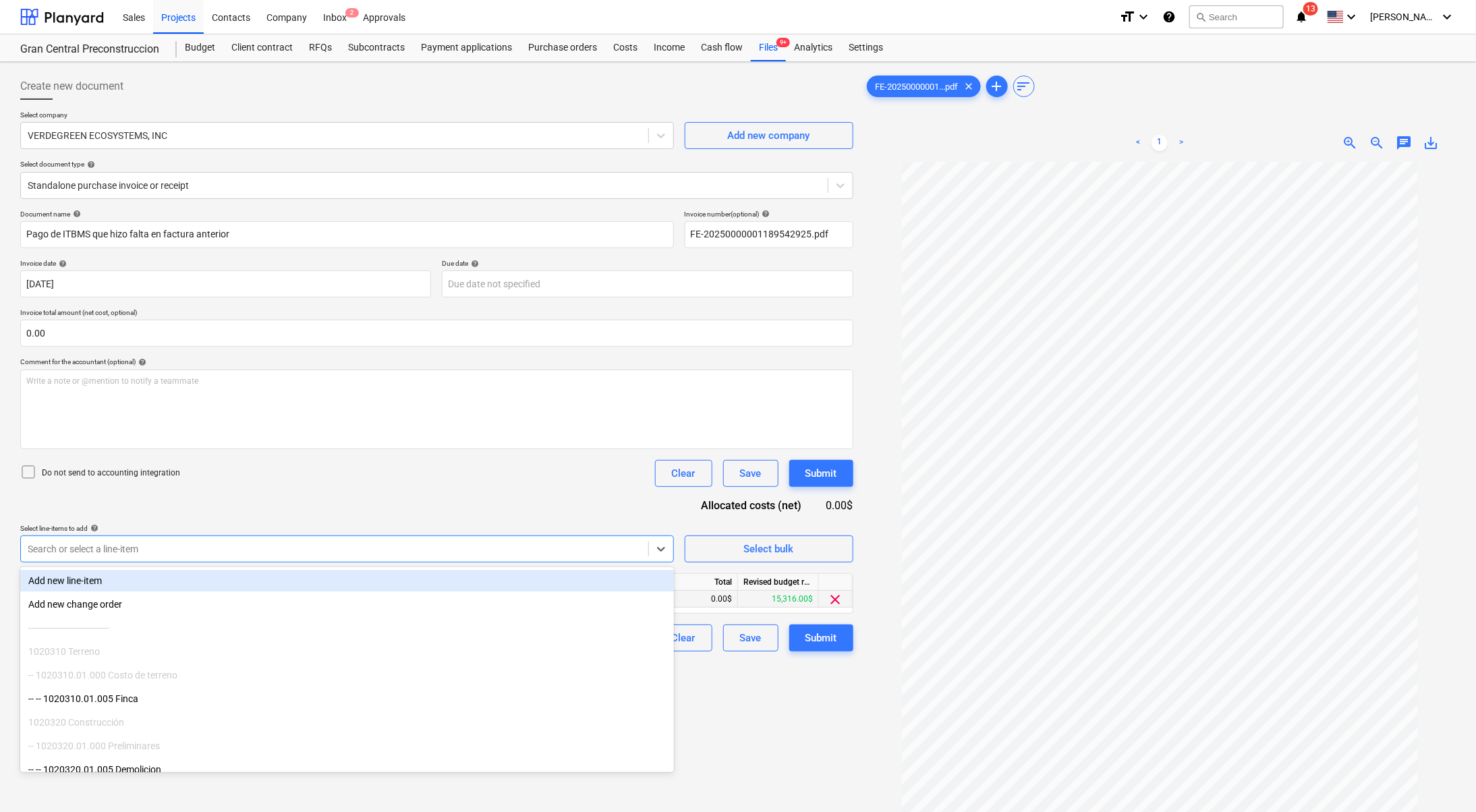
click at [716, 602] on div "0.00$" at bounding box center [697, 599] width 81 height 17
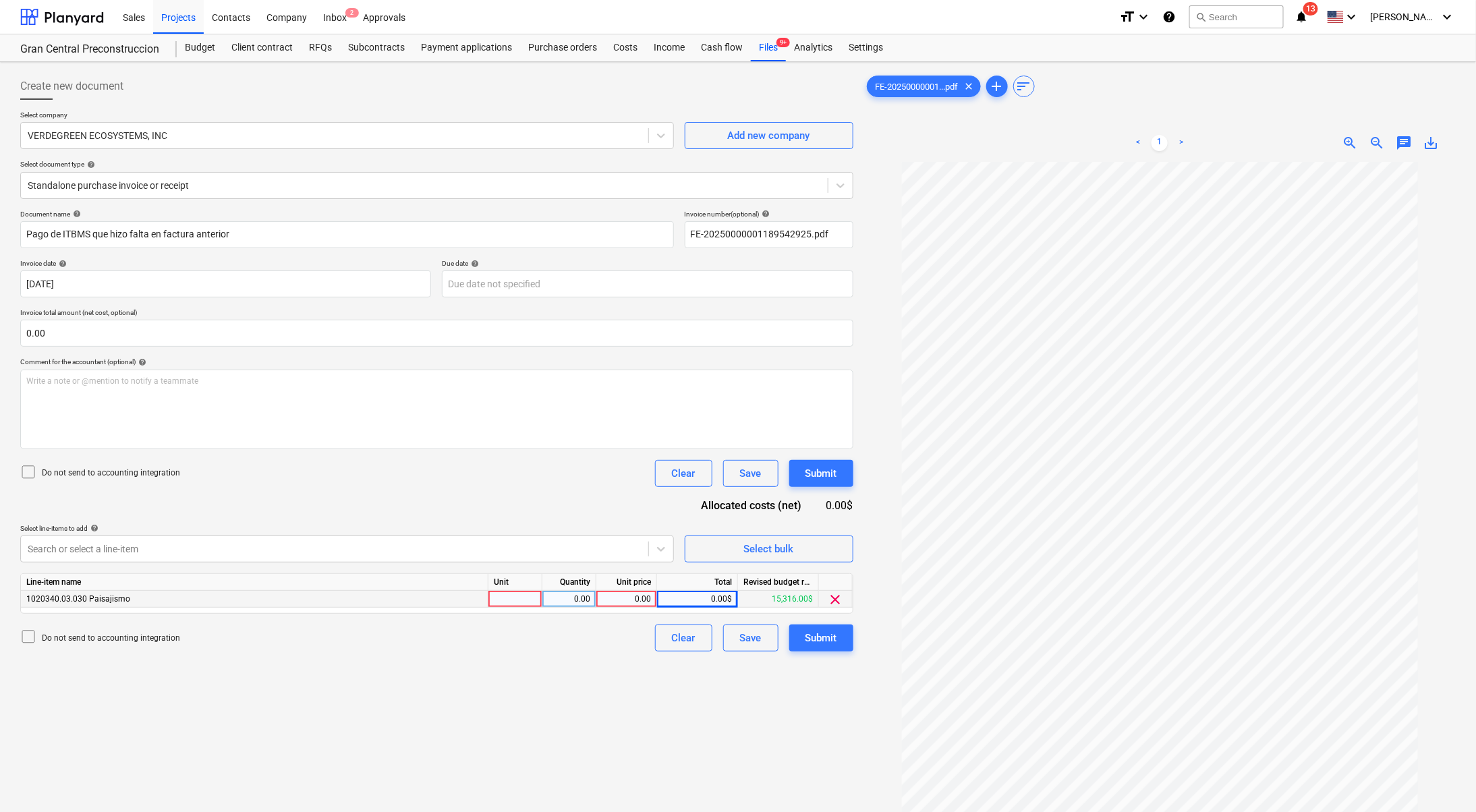
click at [644, 599] on div "0.00" at bounding box center [626, 599] width 49 height 17
type input "940.45"
drag, startPoint x: 661, startPoint y: 711, endPoint x: 749, endPoint y: 613, distance: 131.7
click at [661, 711] on div "Create new document Select company VERDEGREEN ECOSYSTEMS, INC Add new company S…" at bounding box center [436, 504] width 844 height 873
click at [814, 635] on div "Submit" at bounding box center [821, 638] width 32 height 18
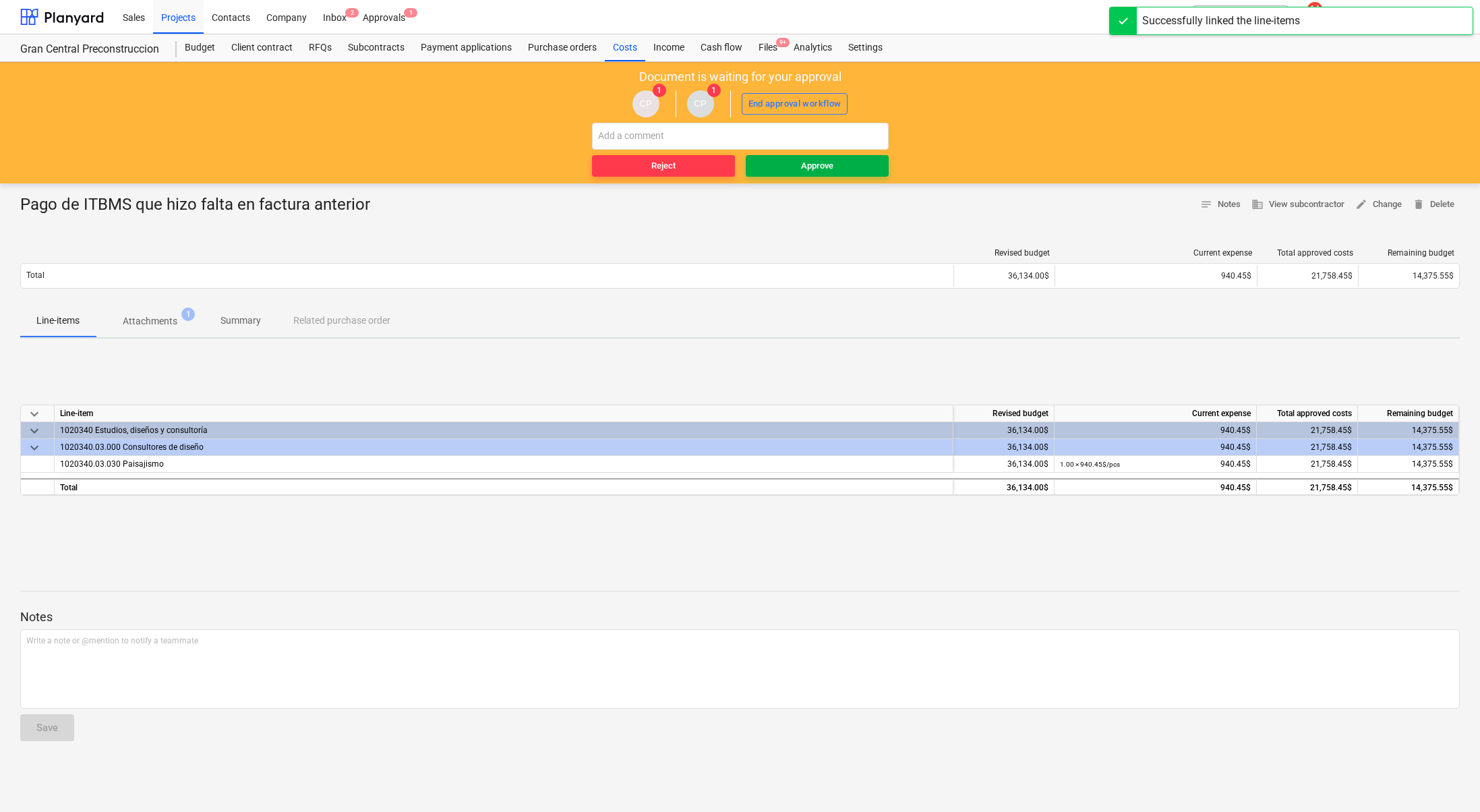
click at [826, 159] on div "Approve" at bounding box center [816, 166] width 32 height 16
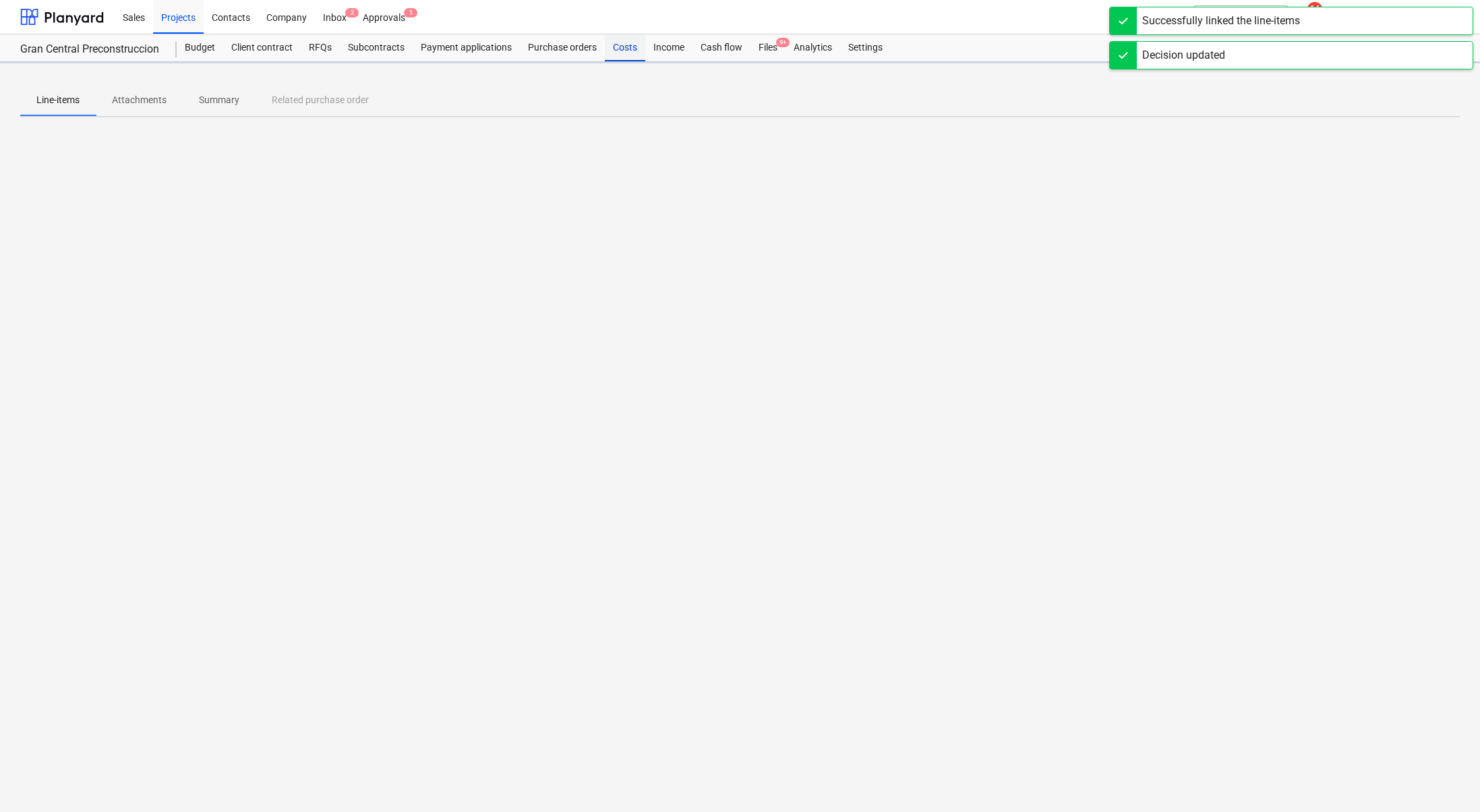
click at [629, 43] on div "Costs" at bounding box center [625, 47] width 40 height 27
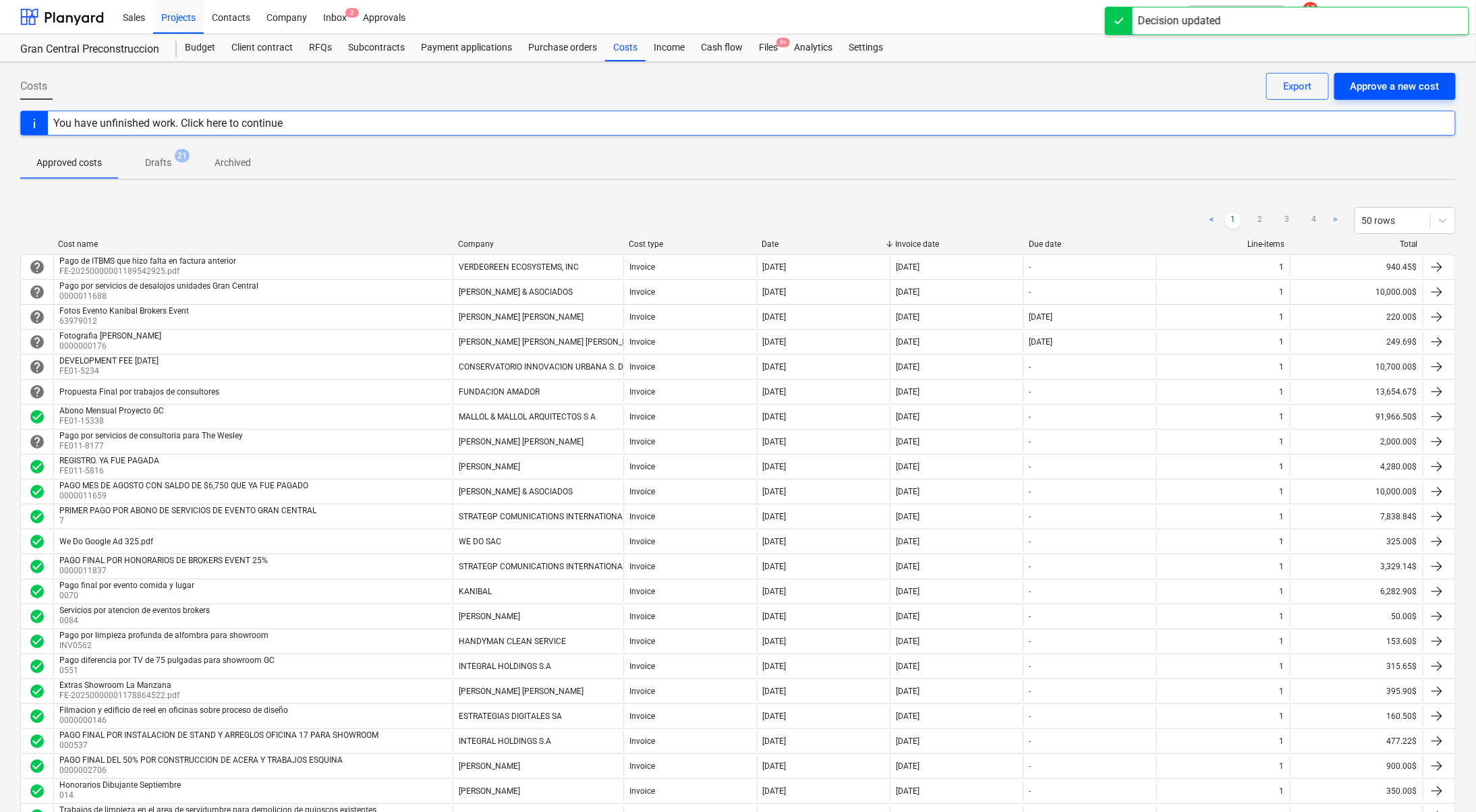
click at [1408, 85] on div "Approve a new cost" at bounding box center [1394, 86] width 89 height 18
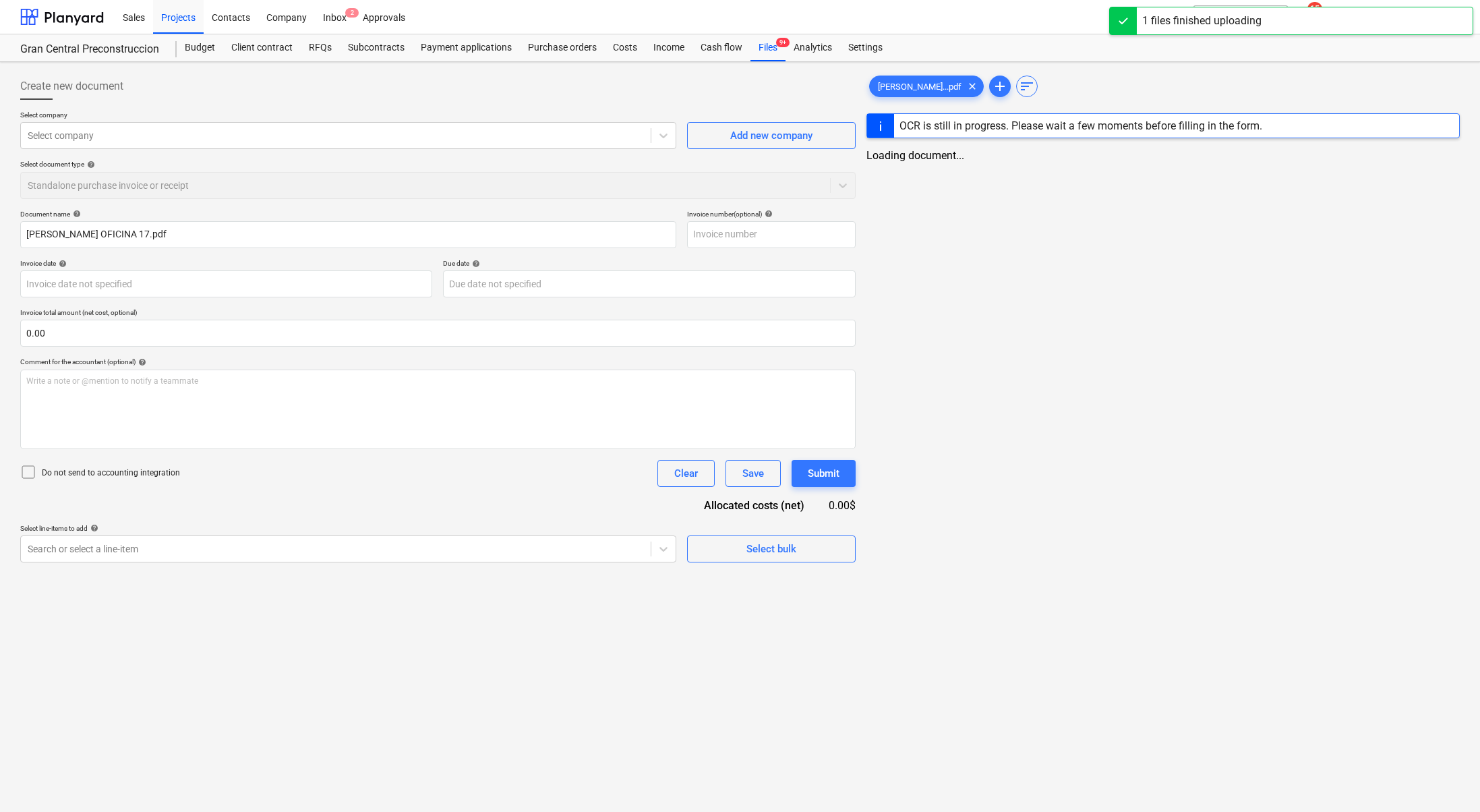
type input "[PERSON_NAME] OFICINA 17.pdf"
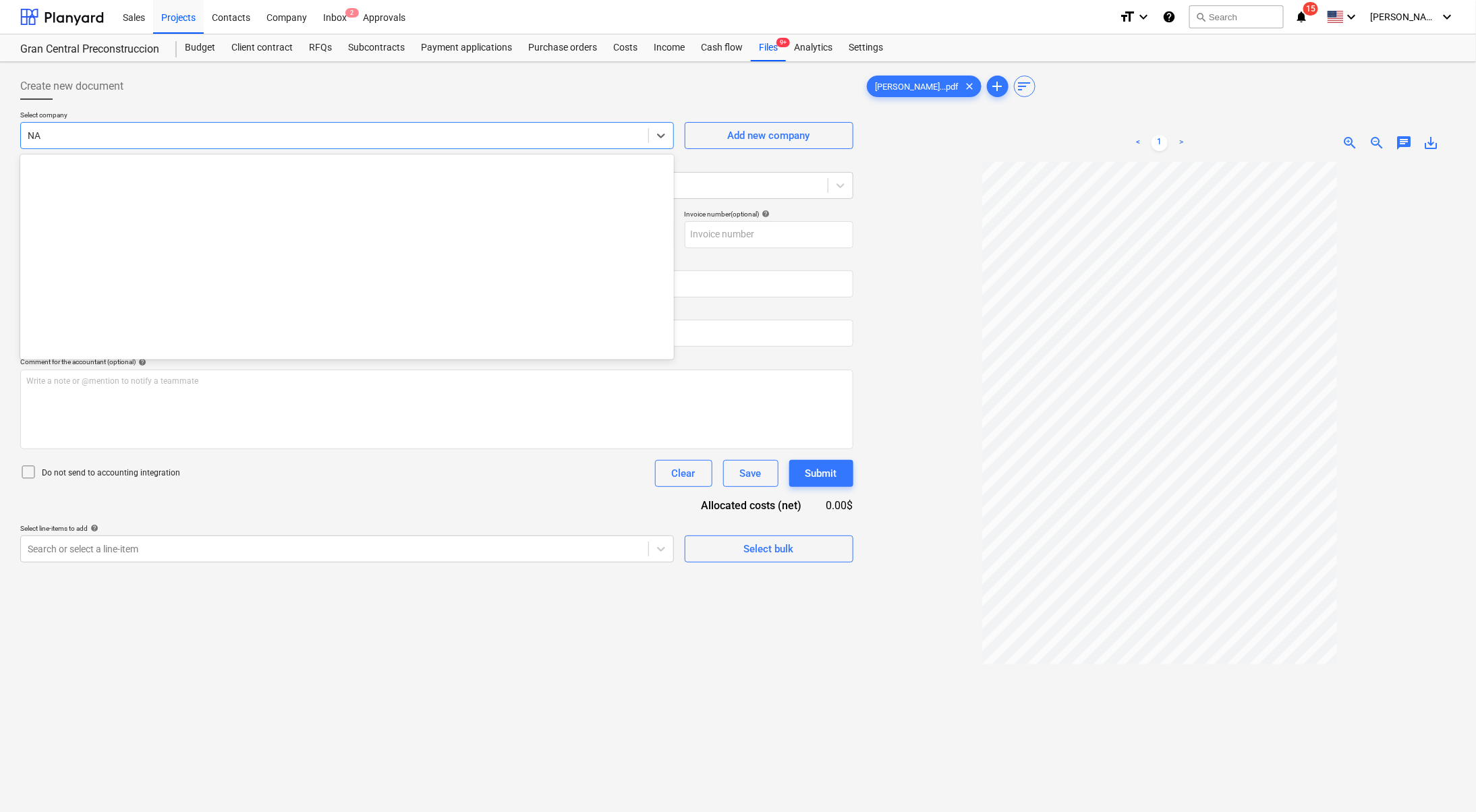
click at [337, 126] on div "NA" at bounding box center [335, 136] width 627 height 19
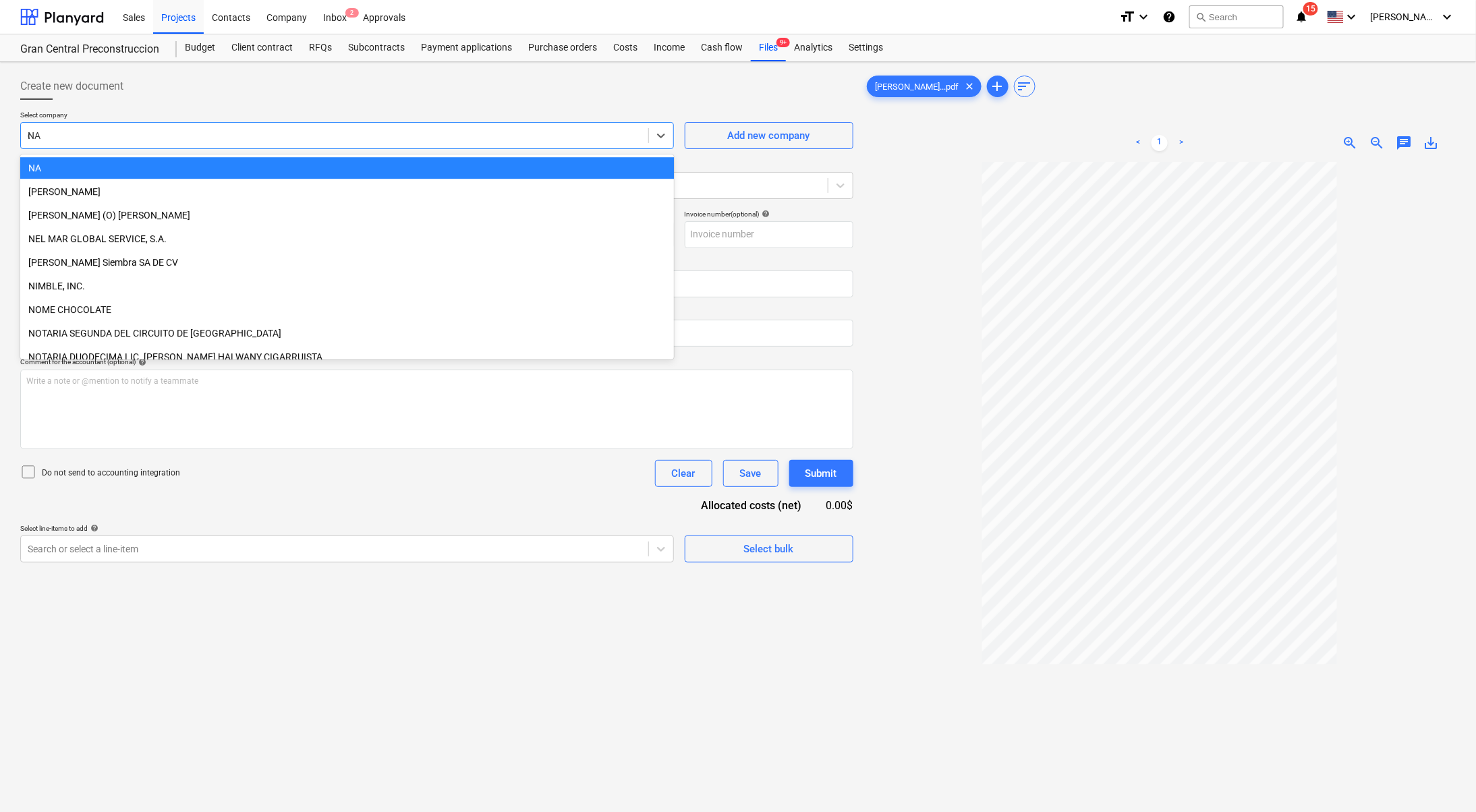
scroll to position [529, 0]
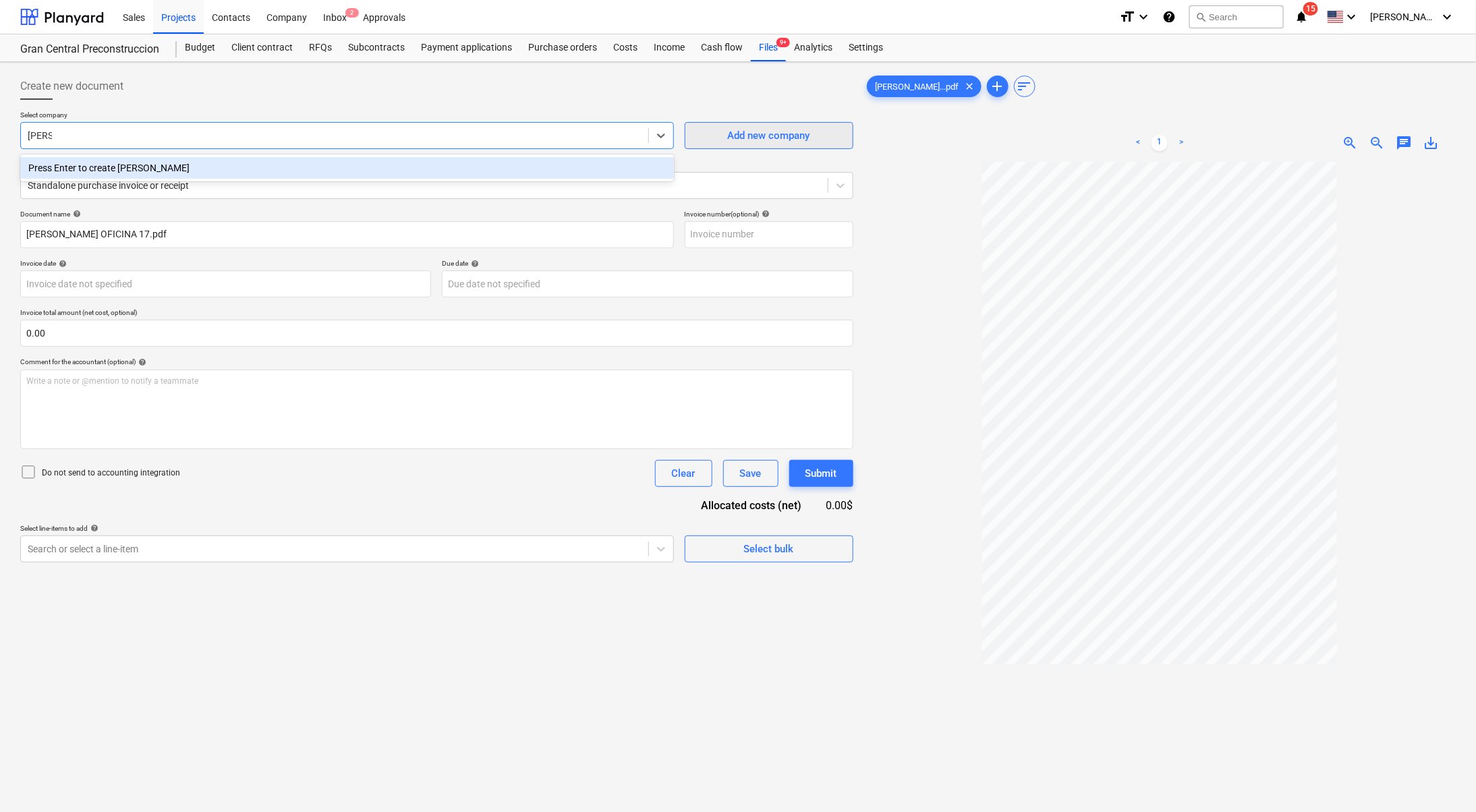
type input "[PERSON_NAME]"
click at [731, 125] on button "Add new company" at bounding box center [769, 135] width 169 height 27
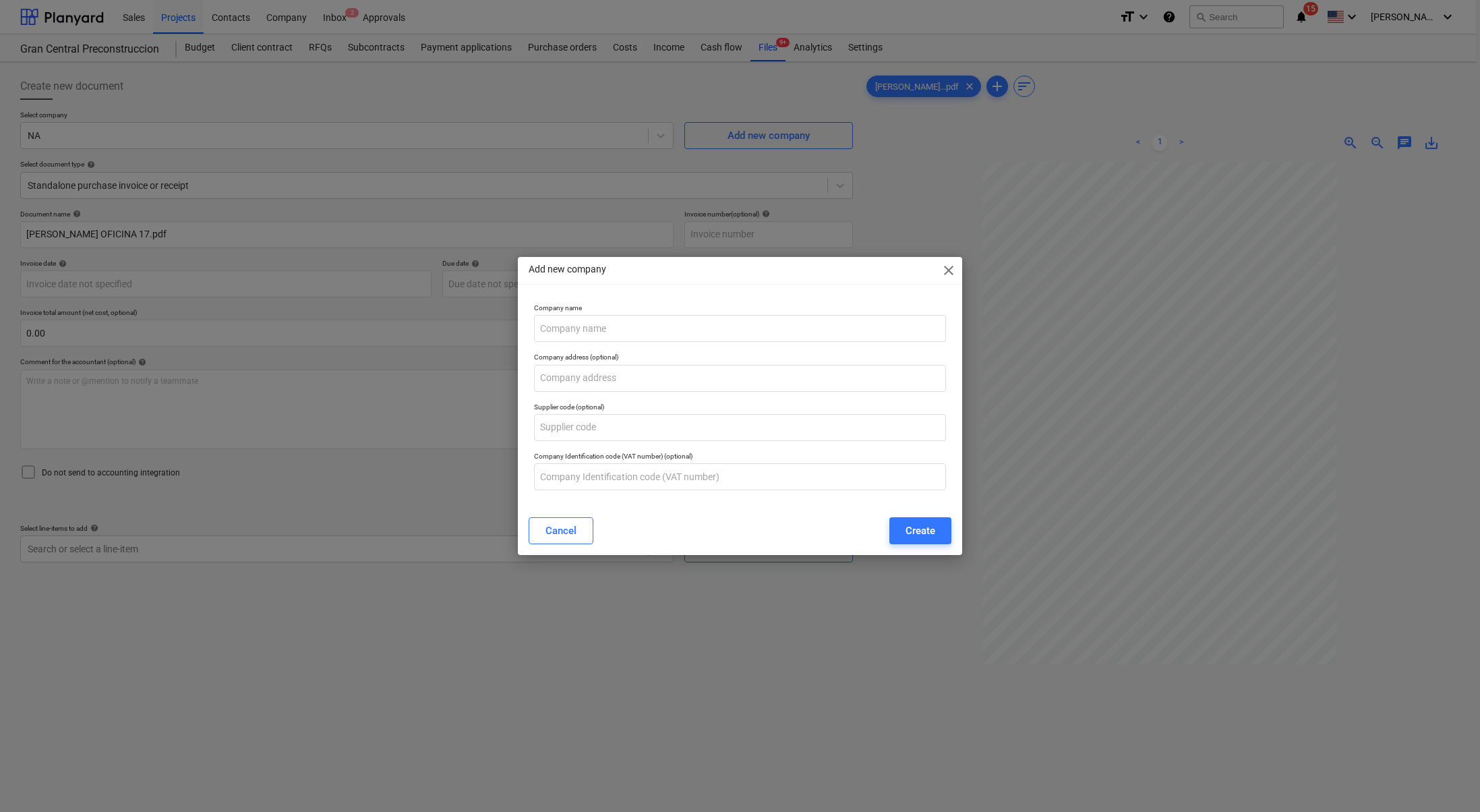
click at [650, 315] on div at bounding box center [739, 328] width 412 height 27
type input "[PERSON_NAME]"
click at [903, 523] on button "Create" at bounding box center [920, 530] width 62 height 27
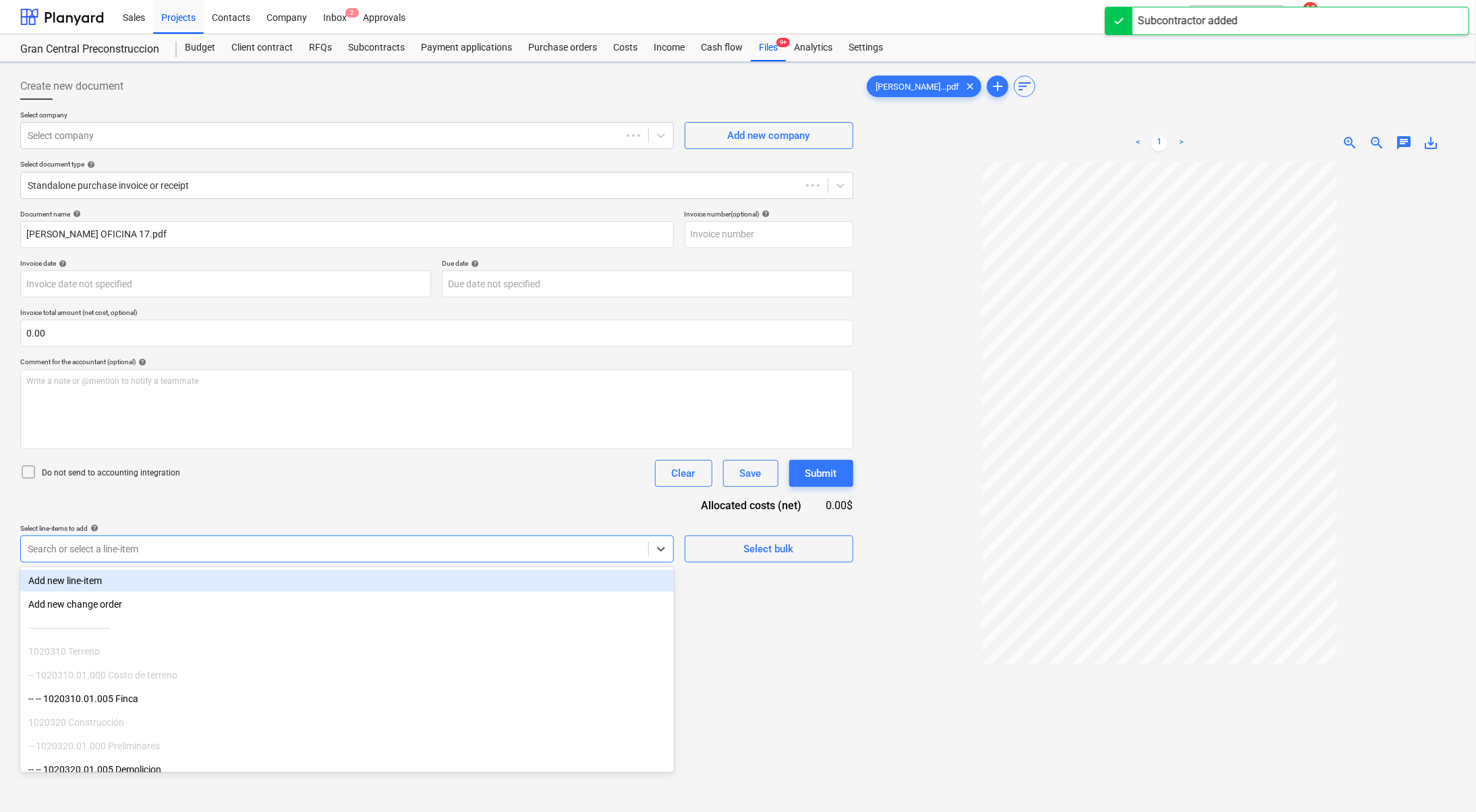
click at [237, 543] on div at bounding box center [334, 549] width 614 height 13
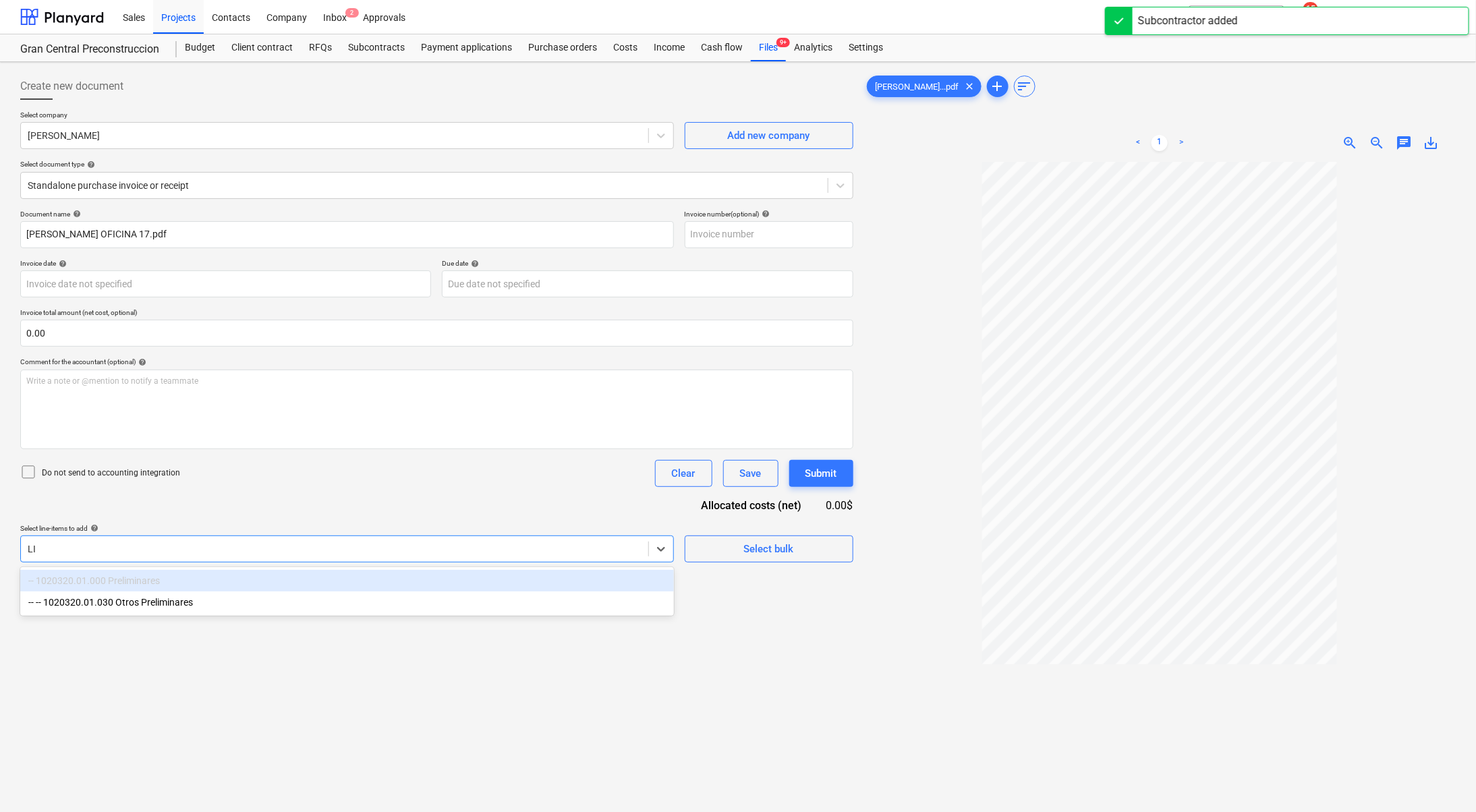
type input "L"
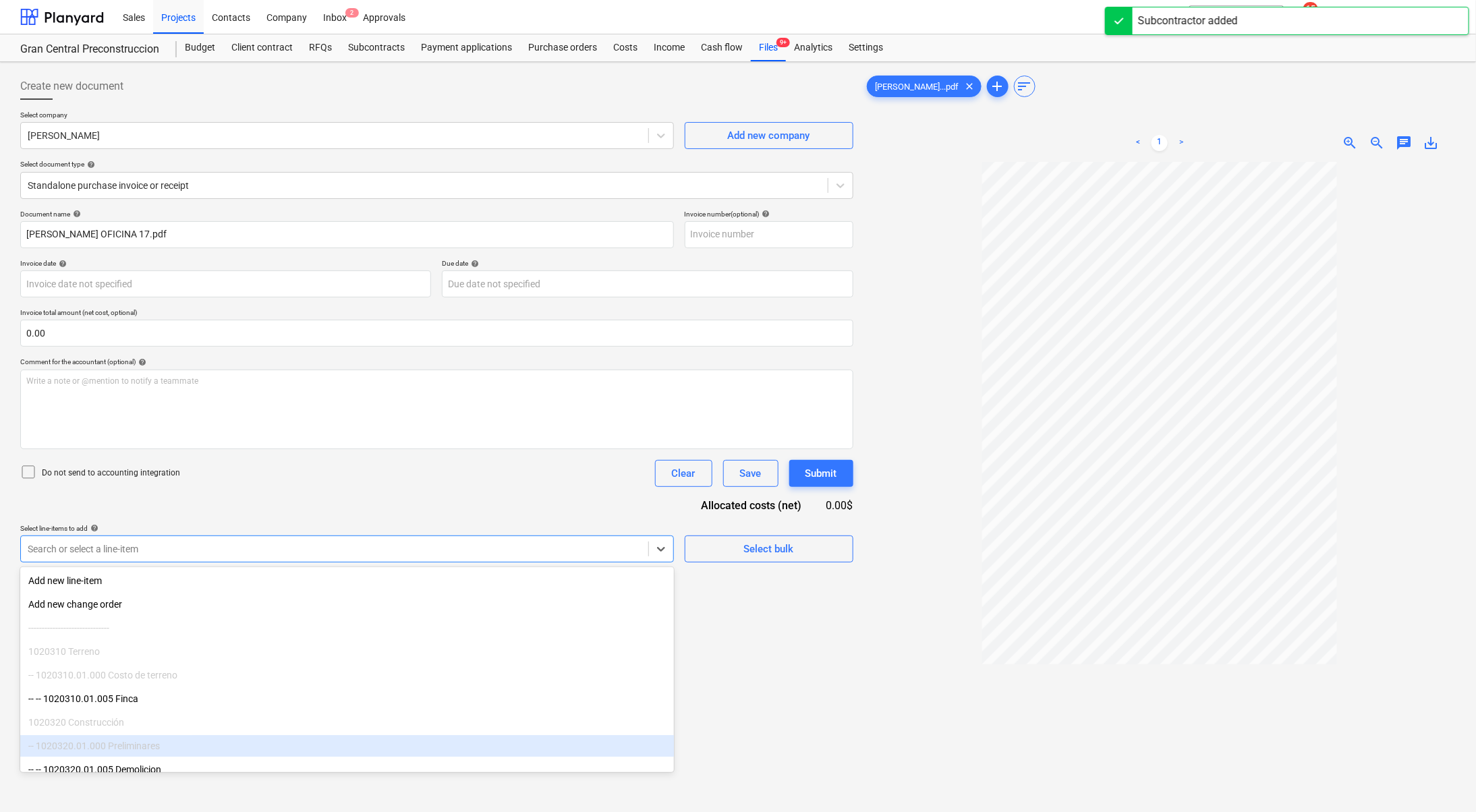
type input "O"
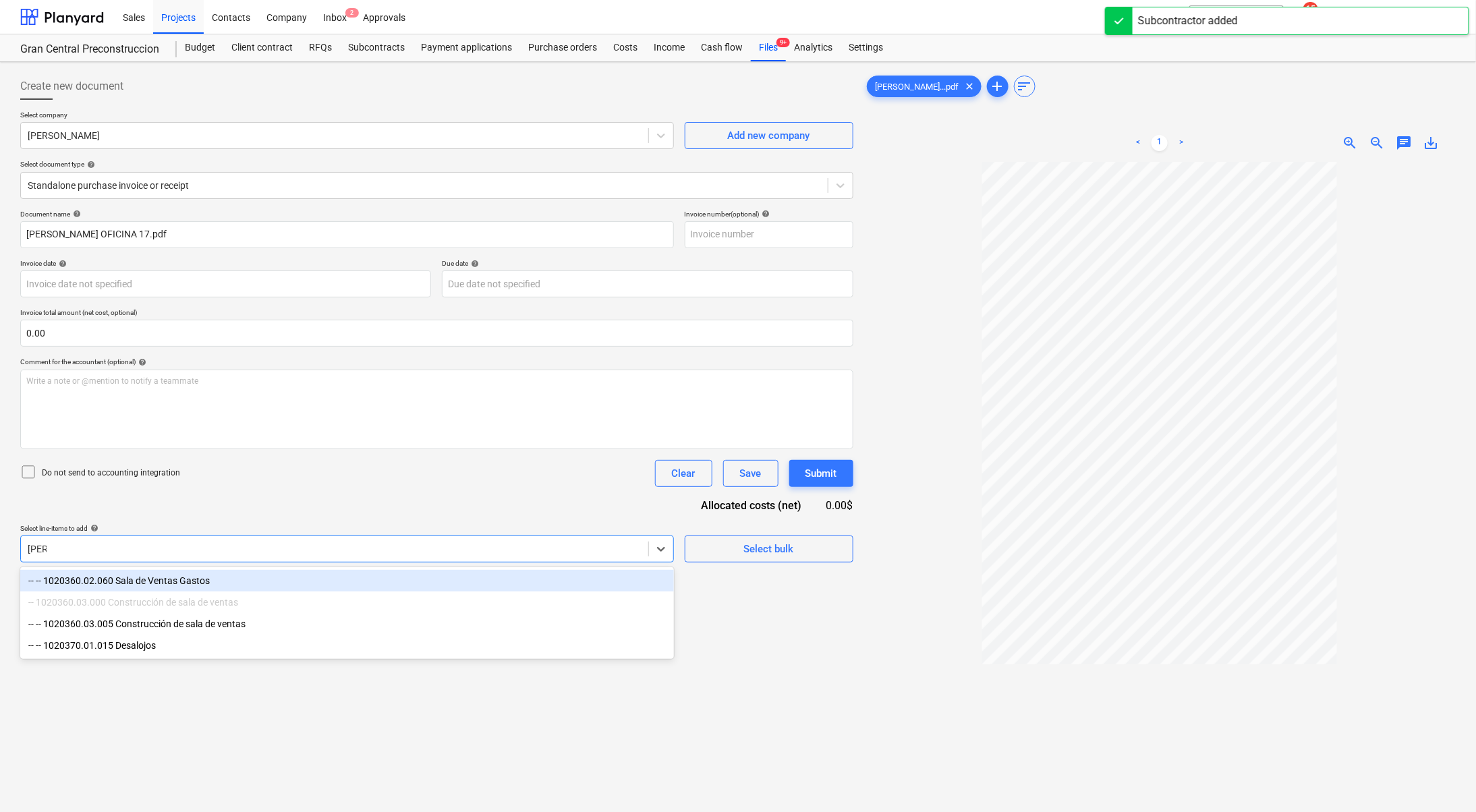
type input "SALA"
drag, startPoint x: 177, startPoint y: 583, endPoint x: 268, endPoint y: 568, distance: 92.2
click at [178, 582] on div "-- -- 1020360.02.060 Sala de Ventas Gastos" at bounding box center [347, 580] width 653 height 22
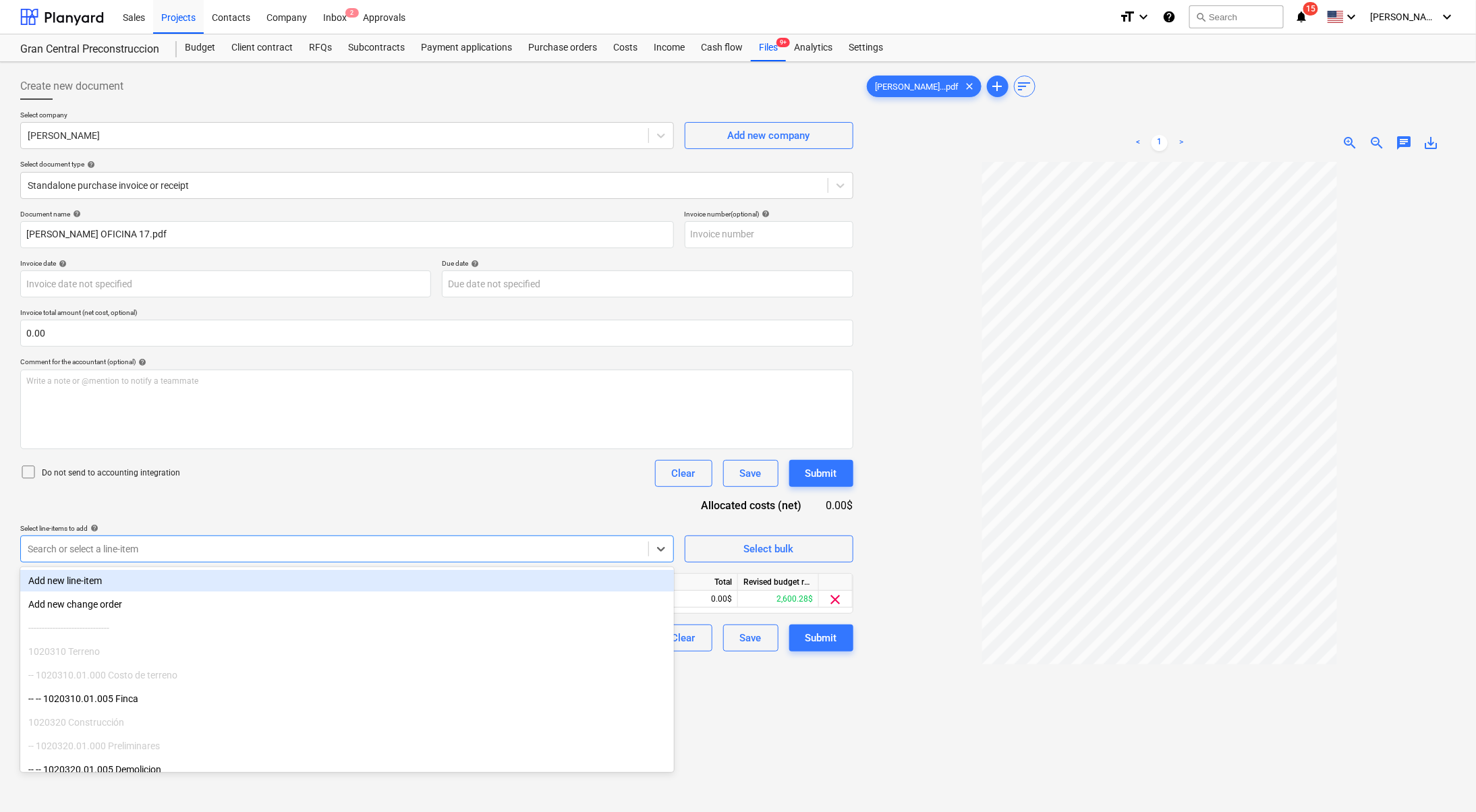
click at [808, 693] on div "Create new document Select company [PERSON_NAME] Add new company Select documen…" at bounding box center [436, 504] width 844 height 873
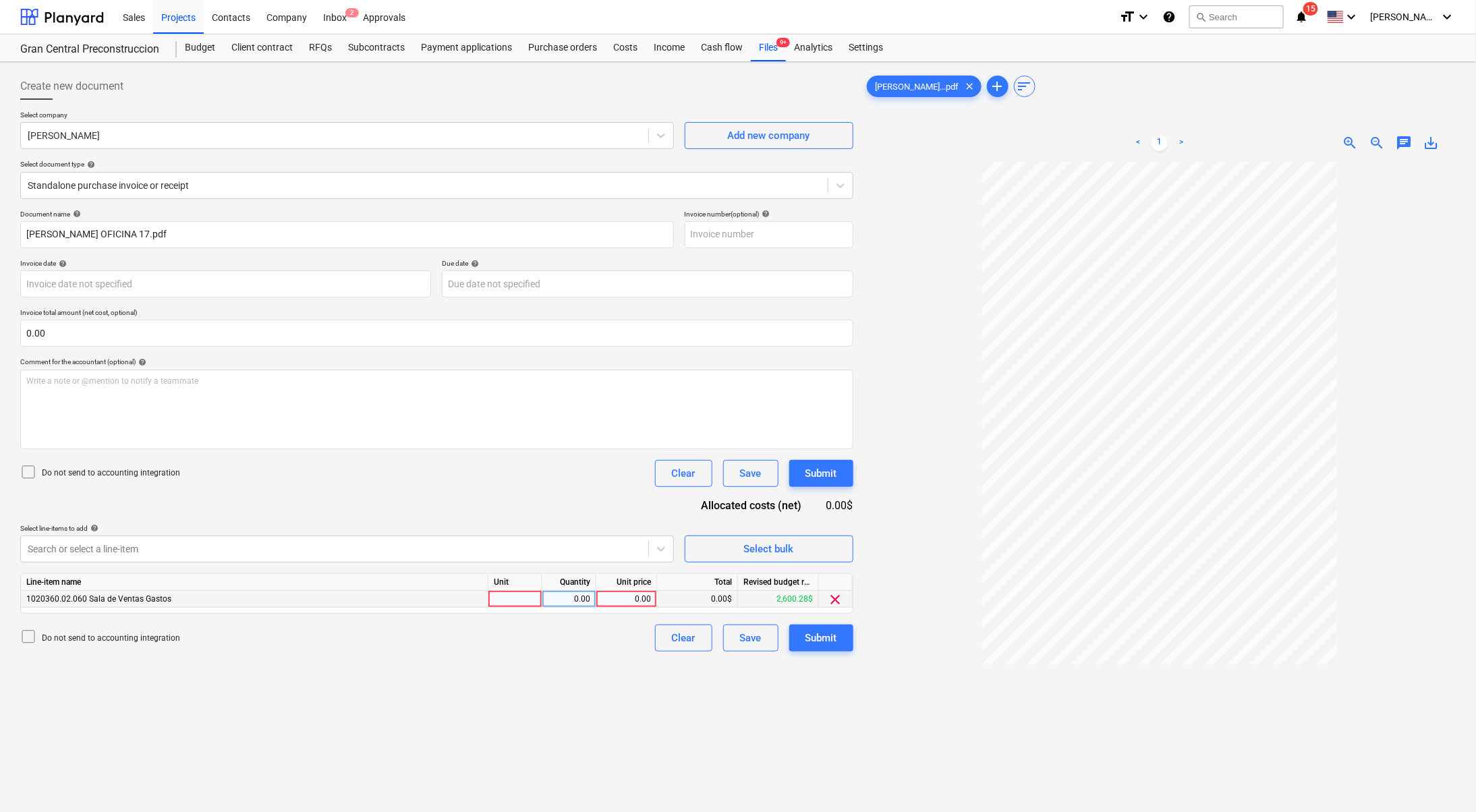
click at [645, 600] on div "0.00" at bounding box center [626, 599] width 49 height 17
type input "30"
click at [504, 754] on div "Create new document Select company [PERSON_NAME] Add new company Select documen…" at bounding box center [436, 504] width 844 height 873
drag, startPoint x: 260, startPoint y: 239, endPoint x: 0, endPoint y: 216, distance: 261.0
click at [0, 216] on div "Create new document Select company [PERSON_NAME] Add new company Select documen…" at bounding box center [738, 505] width 1476 height 885
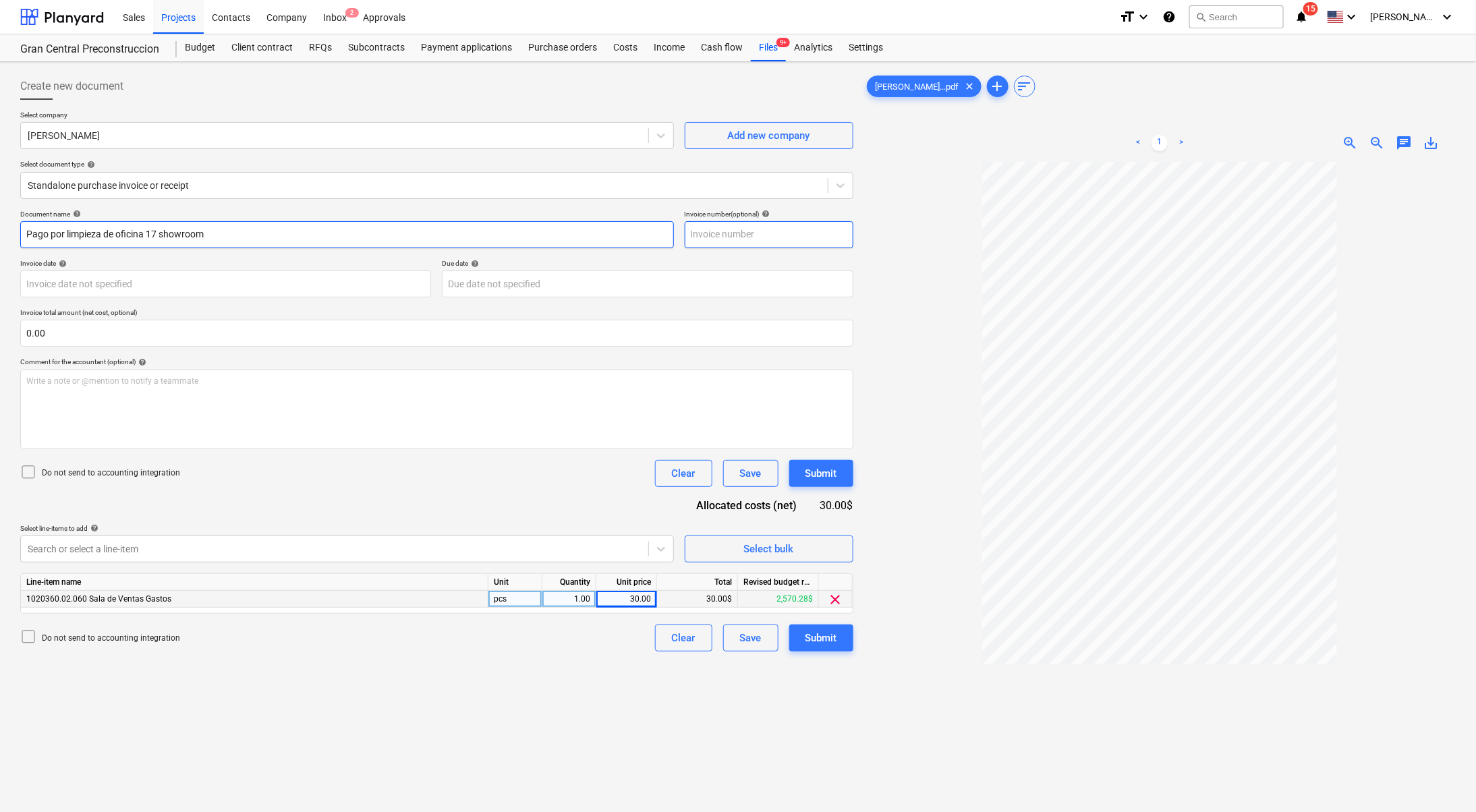
type input "Pago por limpieza de oficina 17 showroom"
click at [798, 239] on input "text" at bounding box center [769, 234] width 169 height 27
type input "167"
click at [833, 631] on div "Submit" at bounding box center [821, 638] width 32 height 18
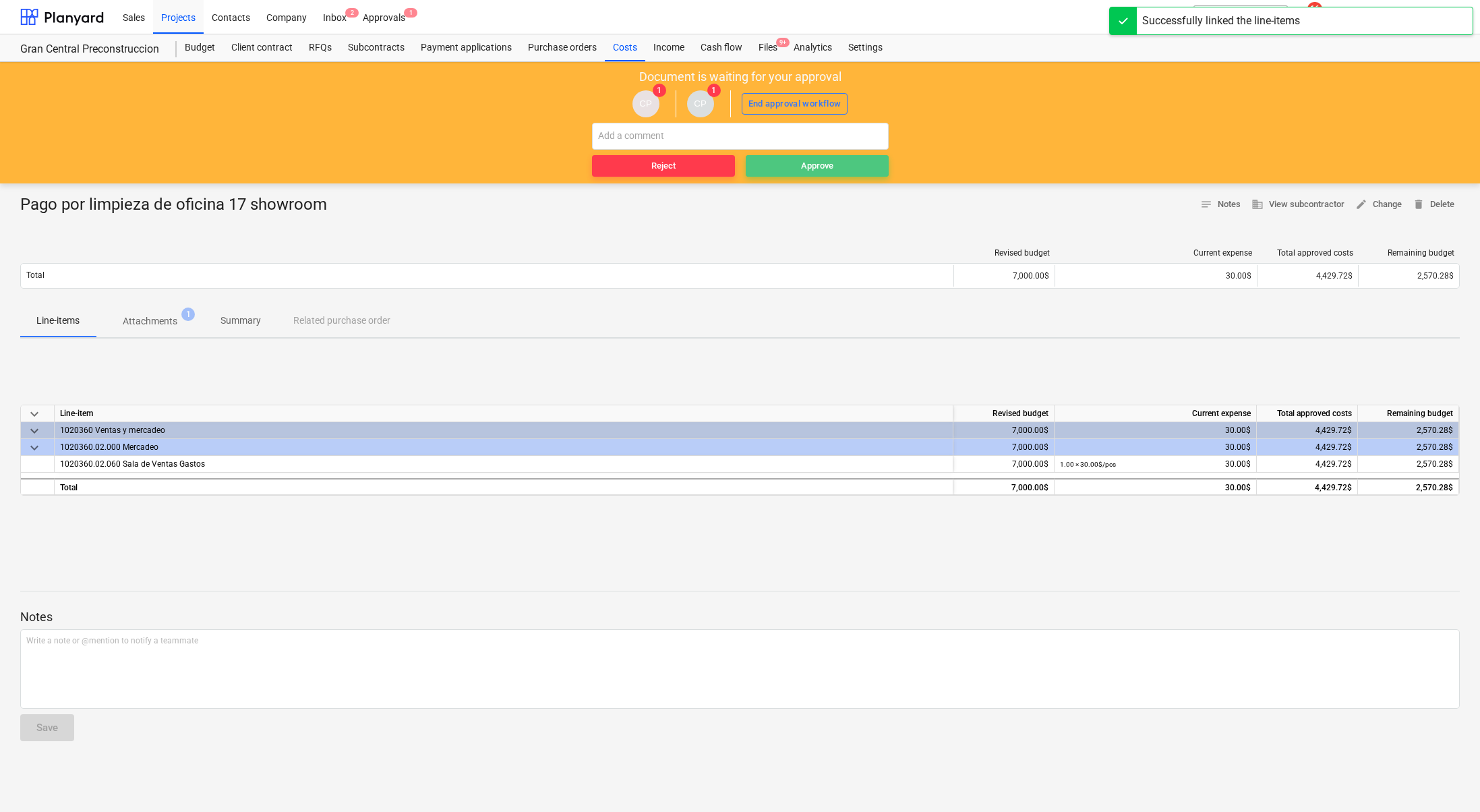
click at [807, 156] on button "Approve" at bounding box center [816, 166] width 143 height 22
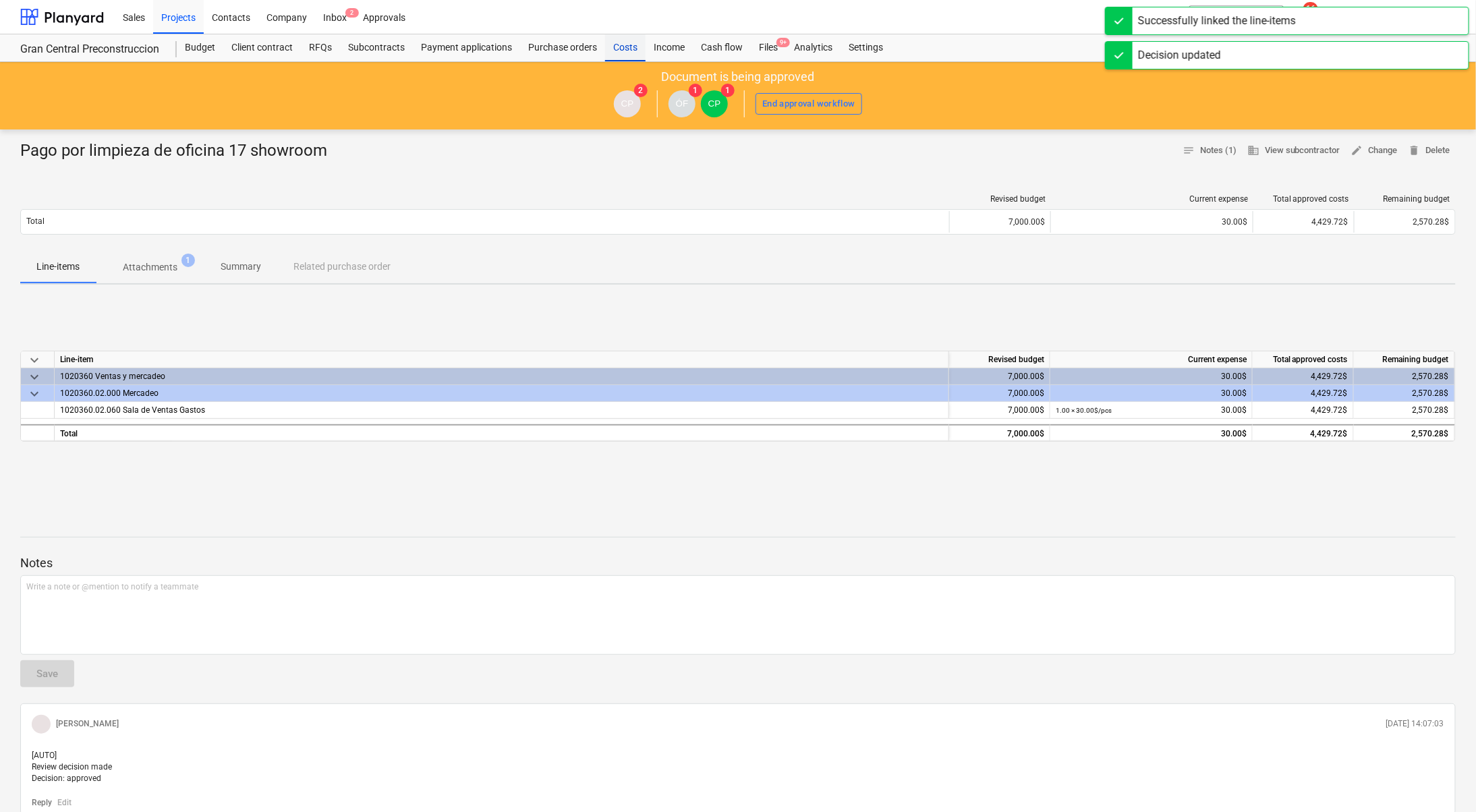
click at [638, 43] on div "Costs" at bounding box center [625, 47] width 40 height 27
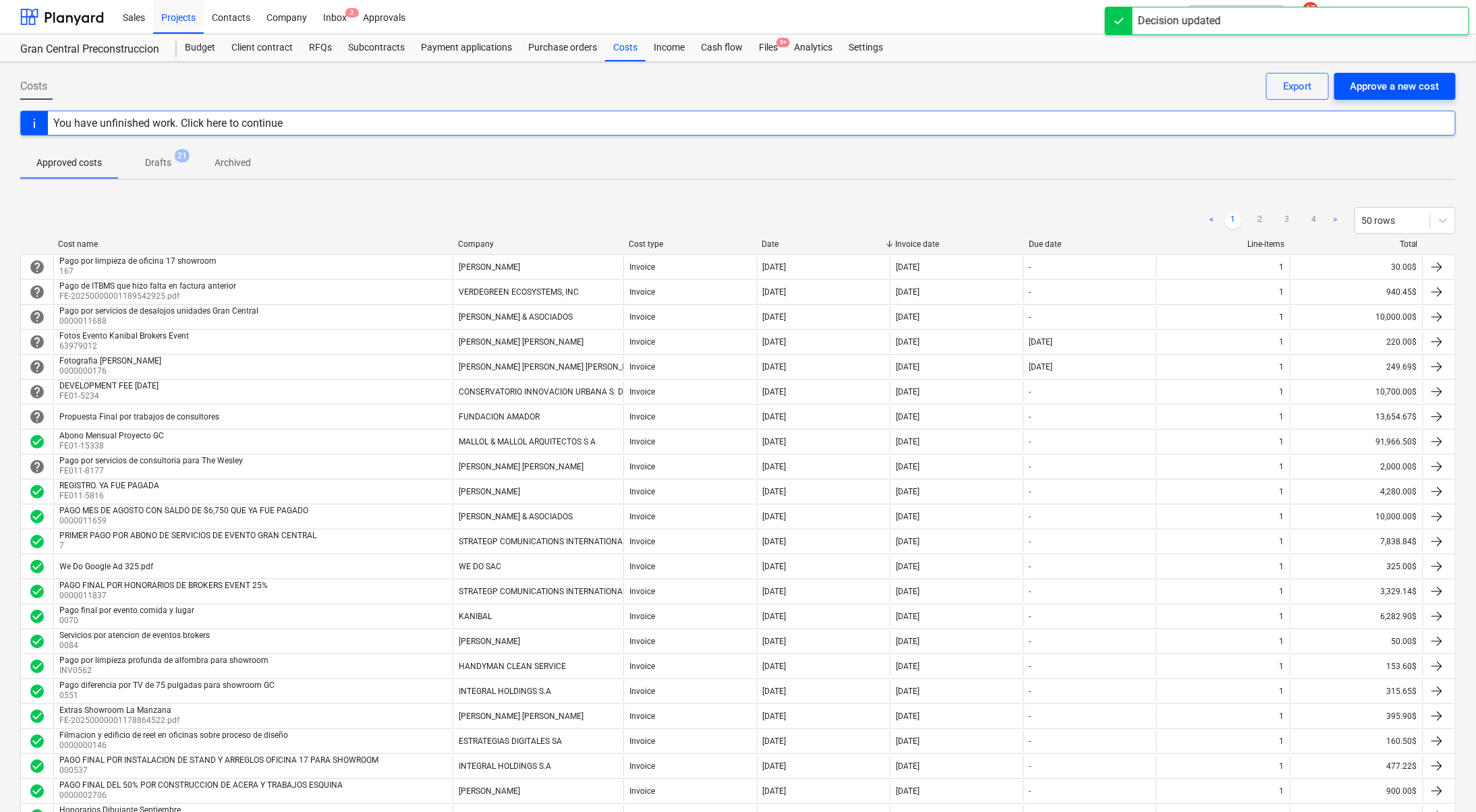
click at [1426, 80] on div "Approve a new cost" at bounding box center [1394, 86] width 89 height 18
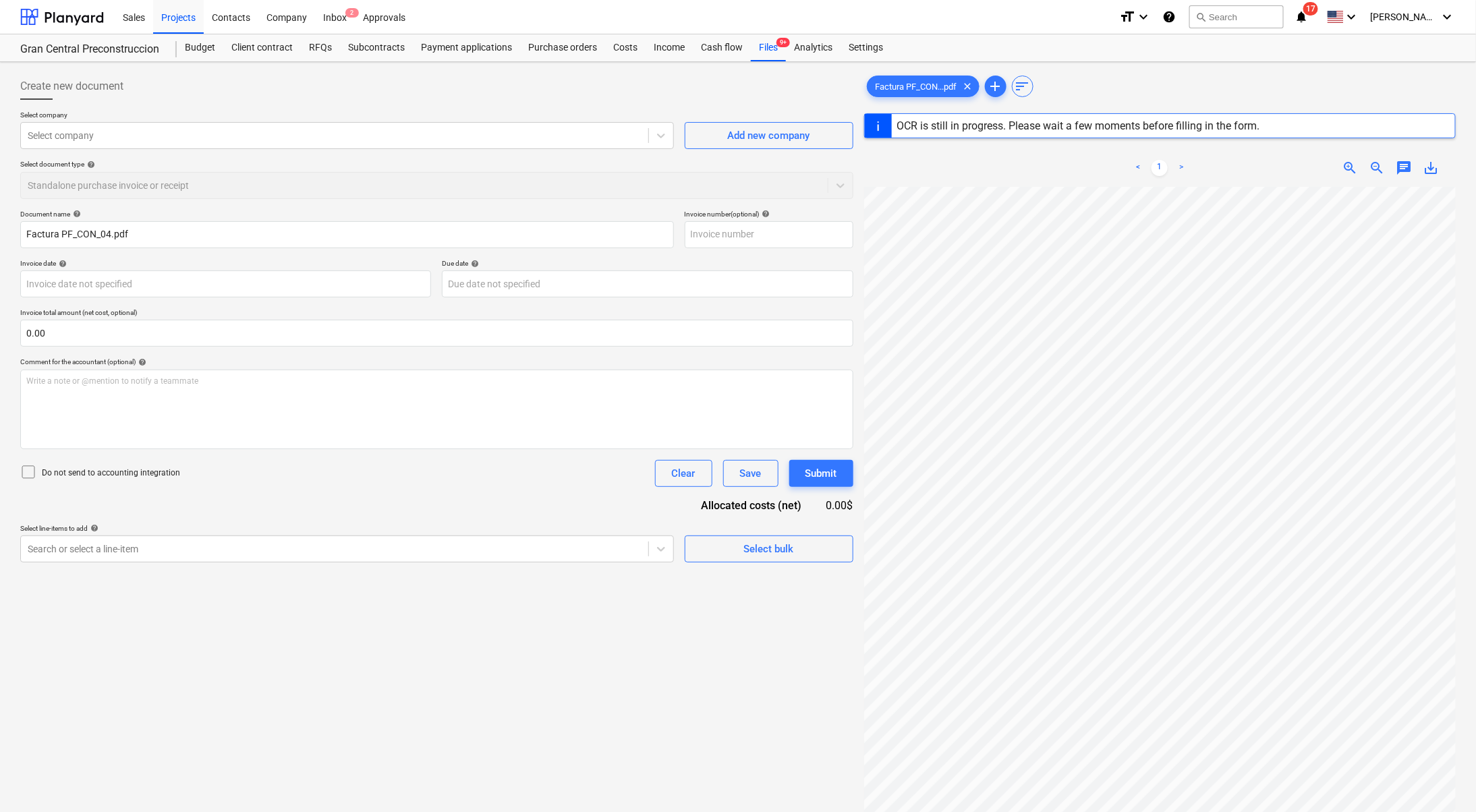
type input "03-10-01-131833-6"
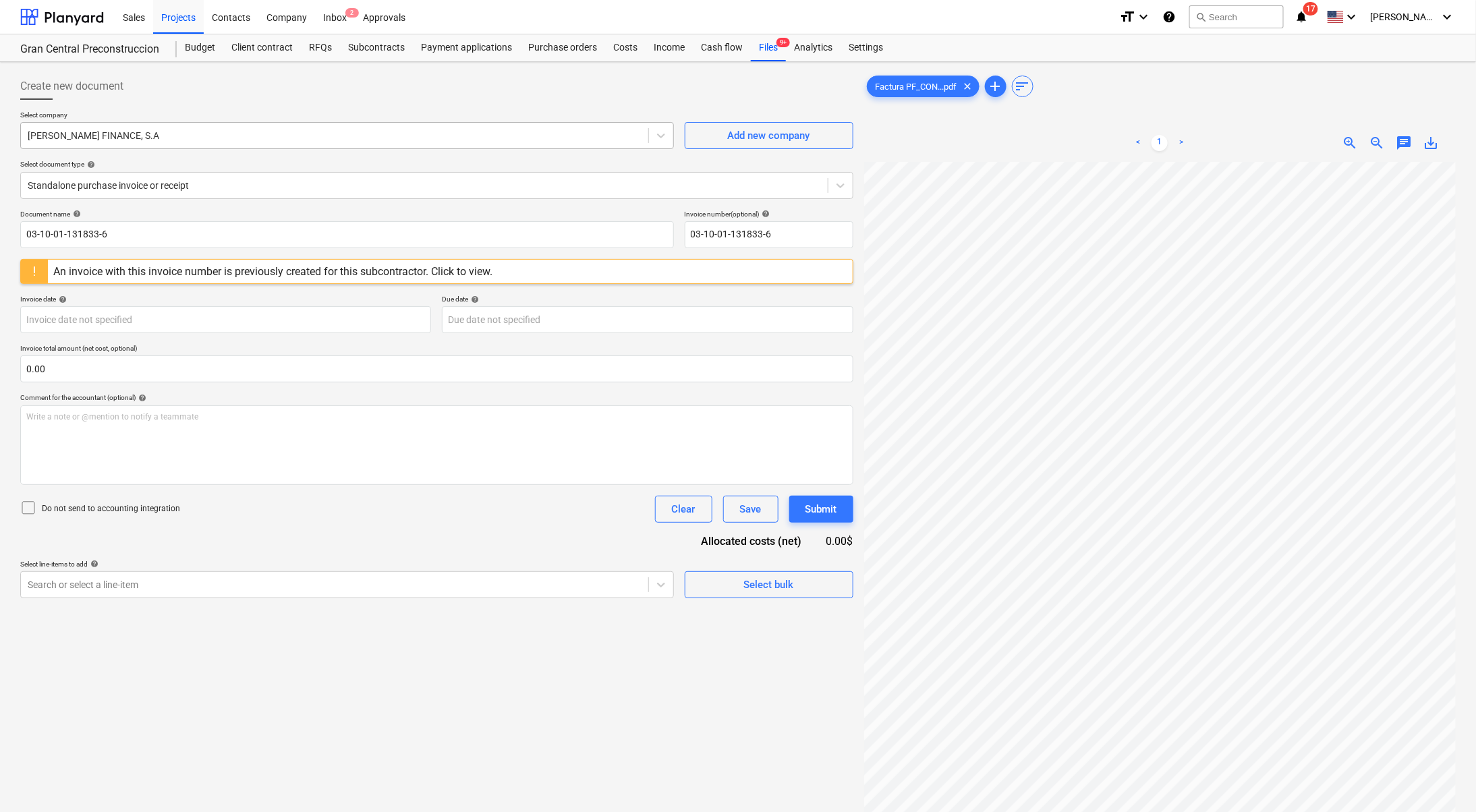
click at [321, 126] on div "[PERSON_NAME] FINANCE, S.A" at bounding box center [335, 136] width 627 height 19
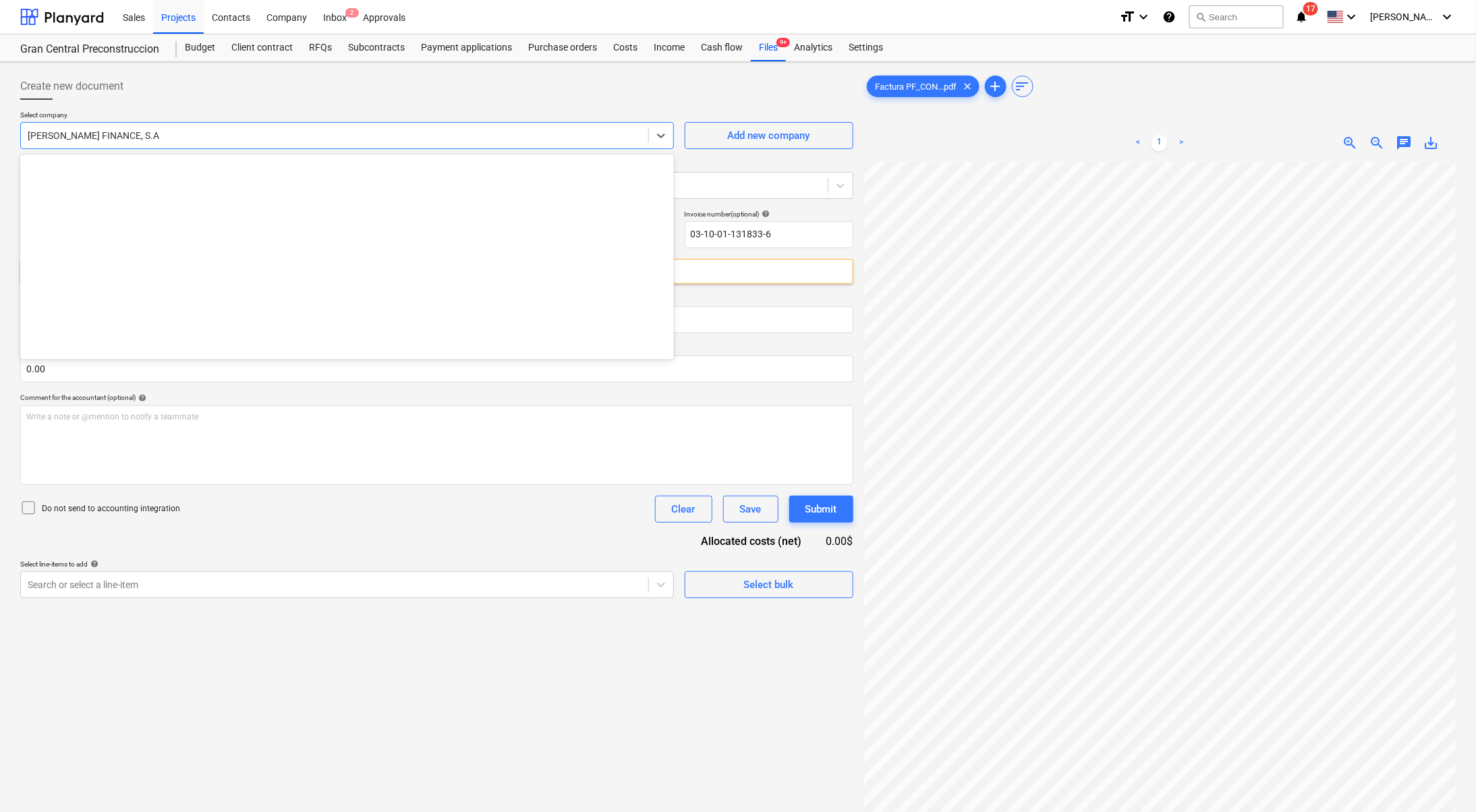
scroll to position [11304, 0]
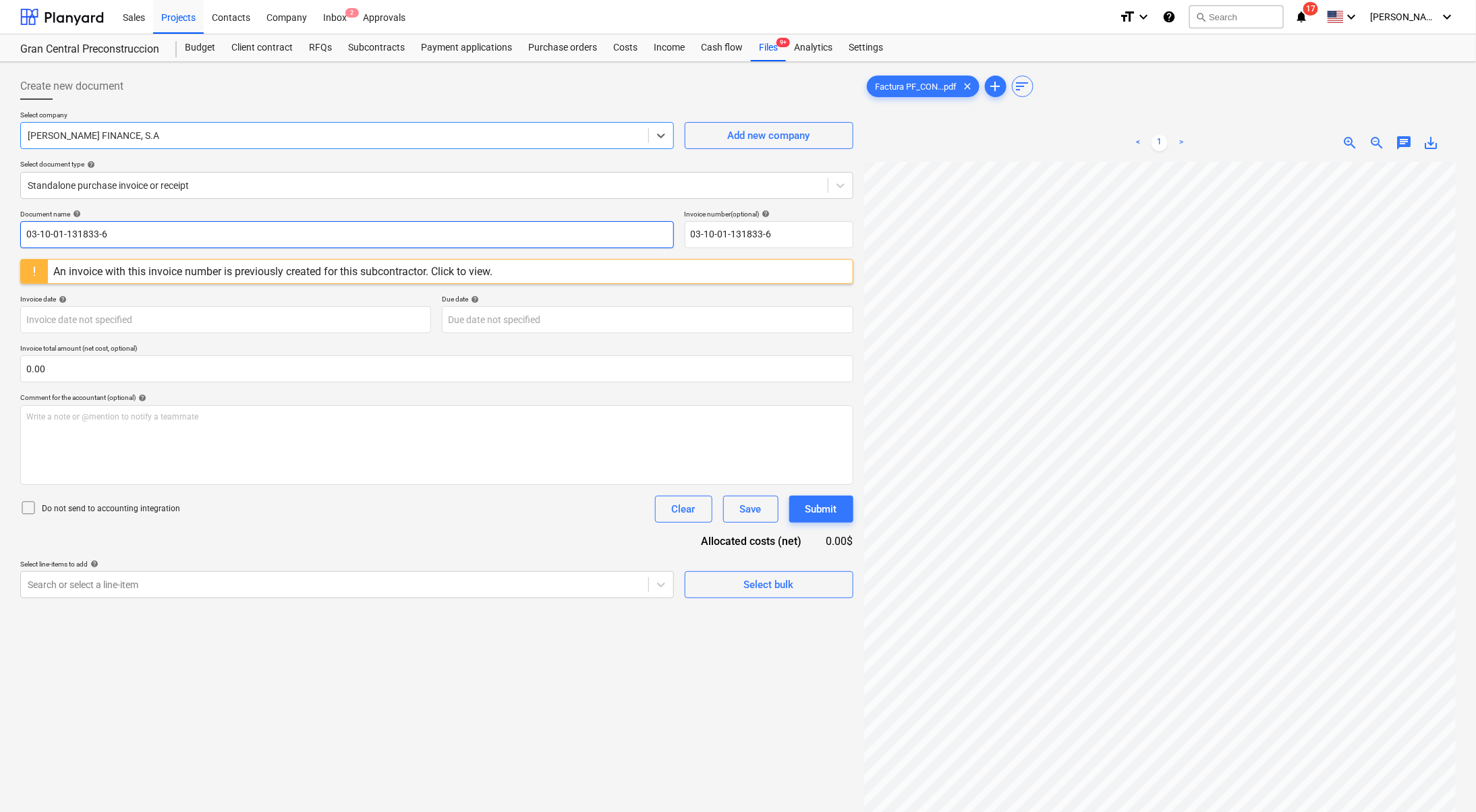
click at [312, 230] on input "03-10-01-131833-6" at bounding box center [347, 234] width 653 height 27
drag, startPoint x: 284, startPoint y: 239, endPoint x: 0, endPoint y: 222, distance: 284.5
click at [0, 222] on div "Create new document Select company [PERSON_NAME] FINANCE, S.A Add new company S…" at bounding box center [738, 505] width 1476 height 885
type input "Servicios de Modeleja financiero periodo agosto 2025"
click at [1374, 142] on span "zoom_out" at bounding box center [1377, 143] width 16 height 16
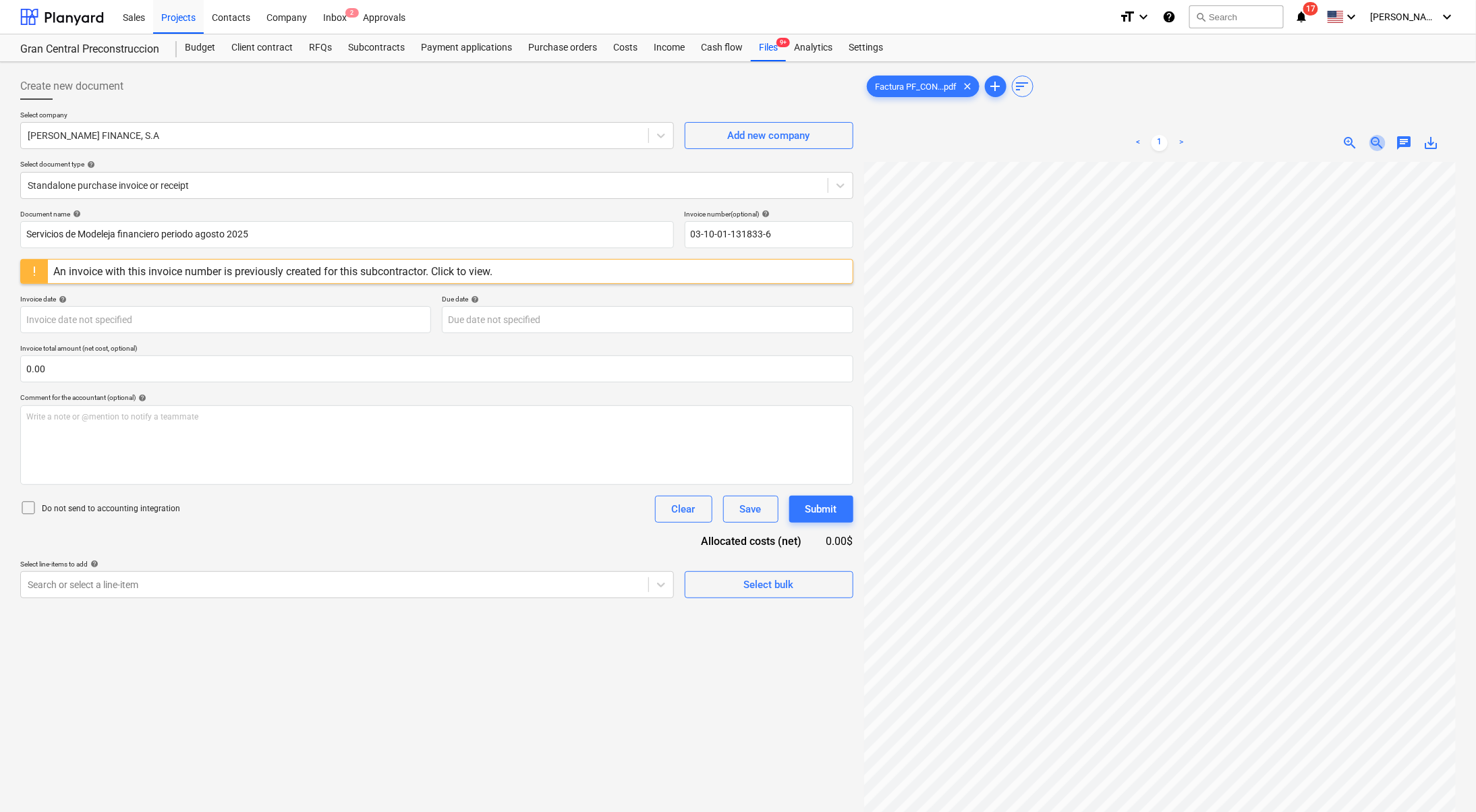
click at [1374, 142] on span "zoom_out" at bounding box center [1377, 143] width 16 height 16
click at [1359, 140] on div "zoom_in" at bounding box center [1350, 143] width 27 height 16
click at [1345, 144] on span "zoom_in" at bounding box center [1350, 143] width 16 height 16
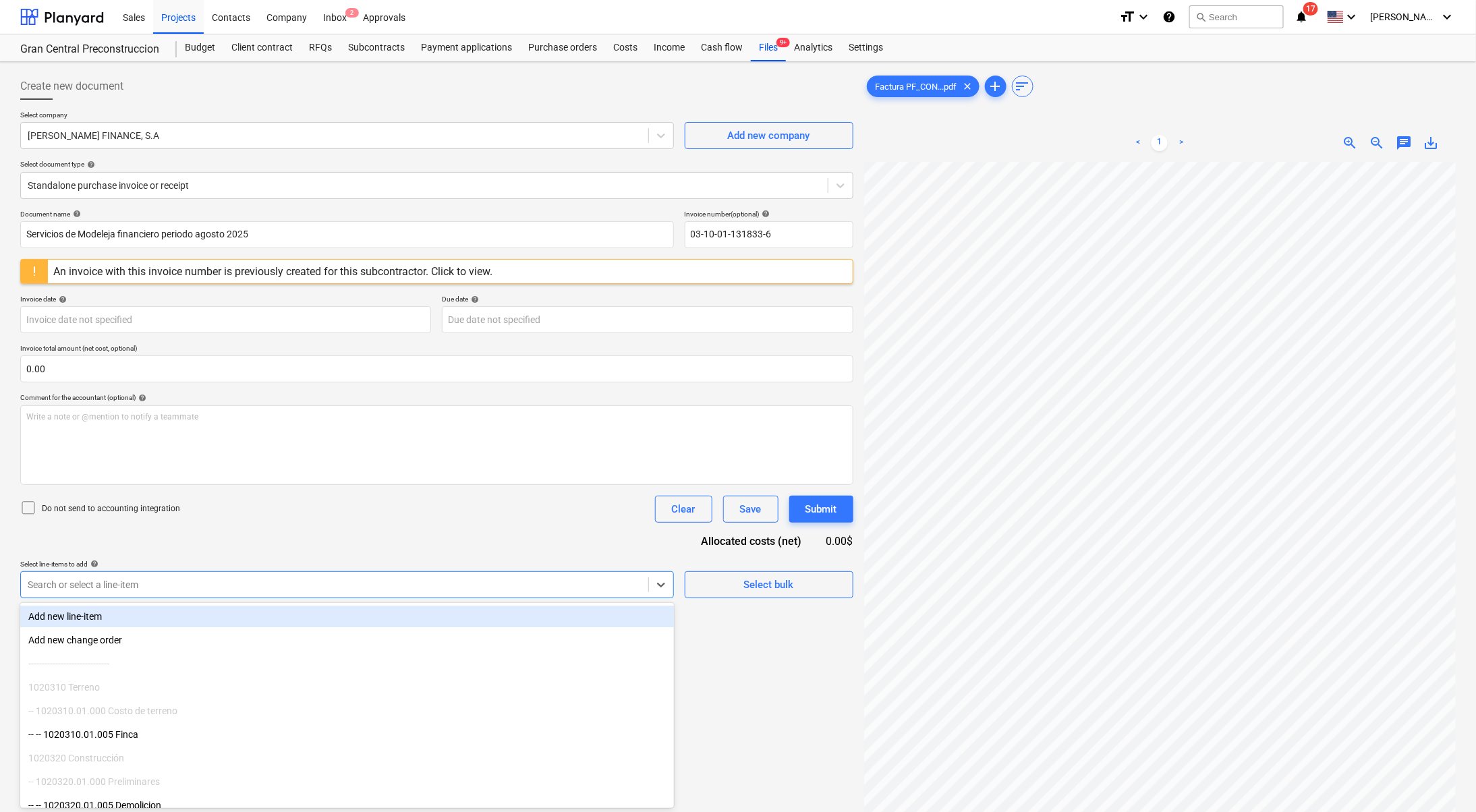
click at [396, 583] on div at bounding box center [334, 584] width 614 height 13
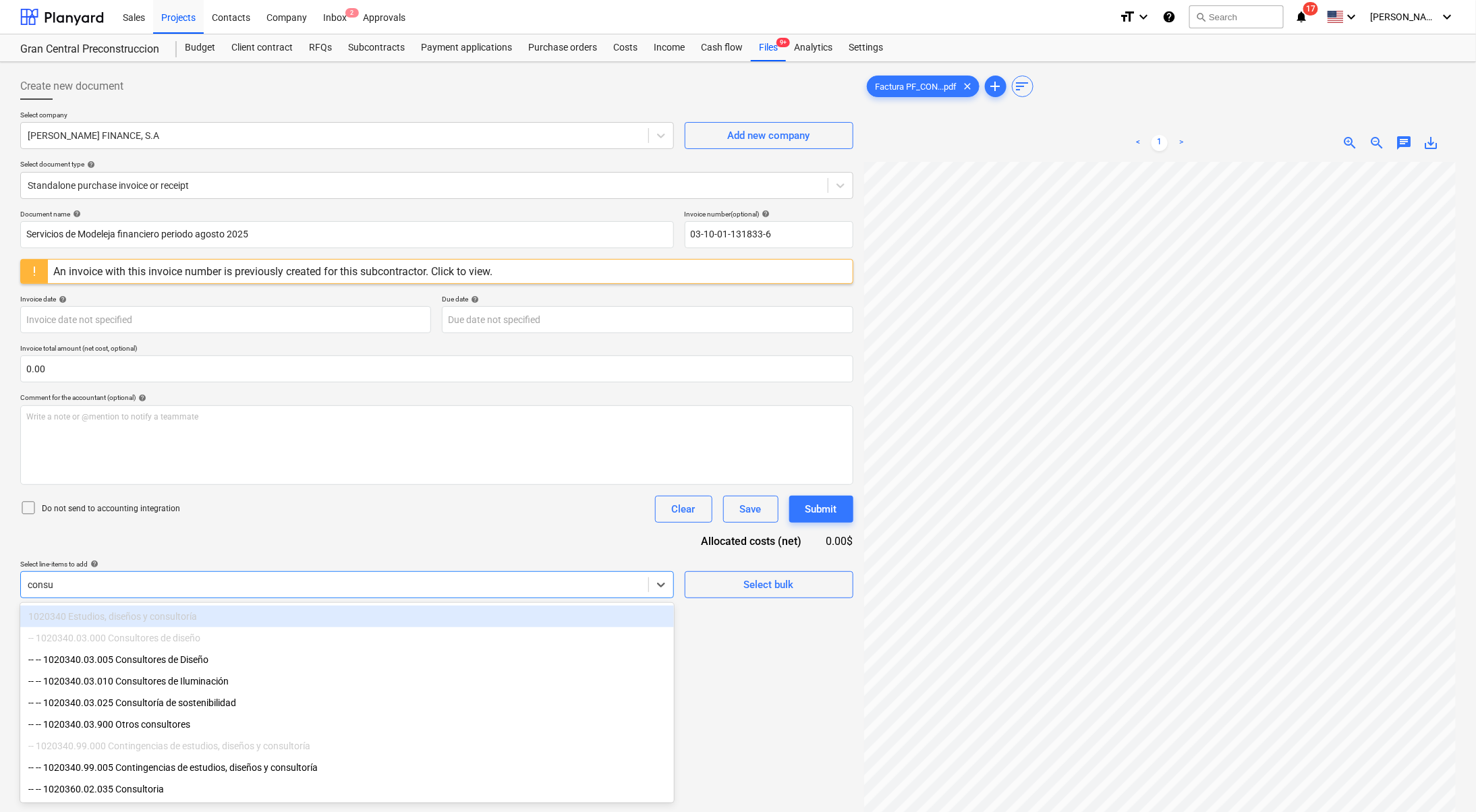
type input "consul"
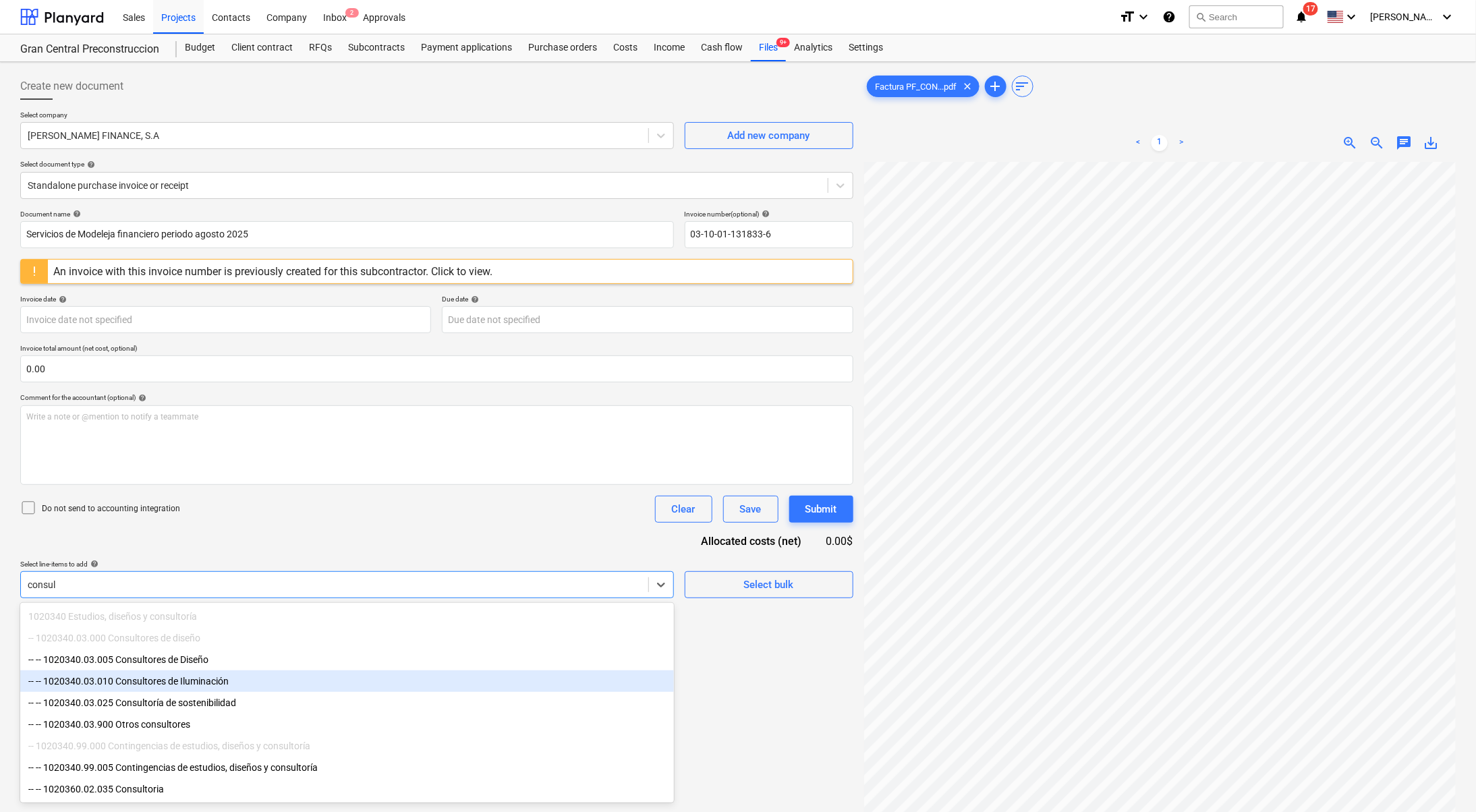
scroll to position [4, 0]
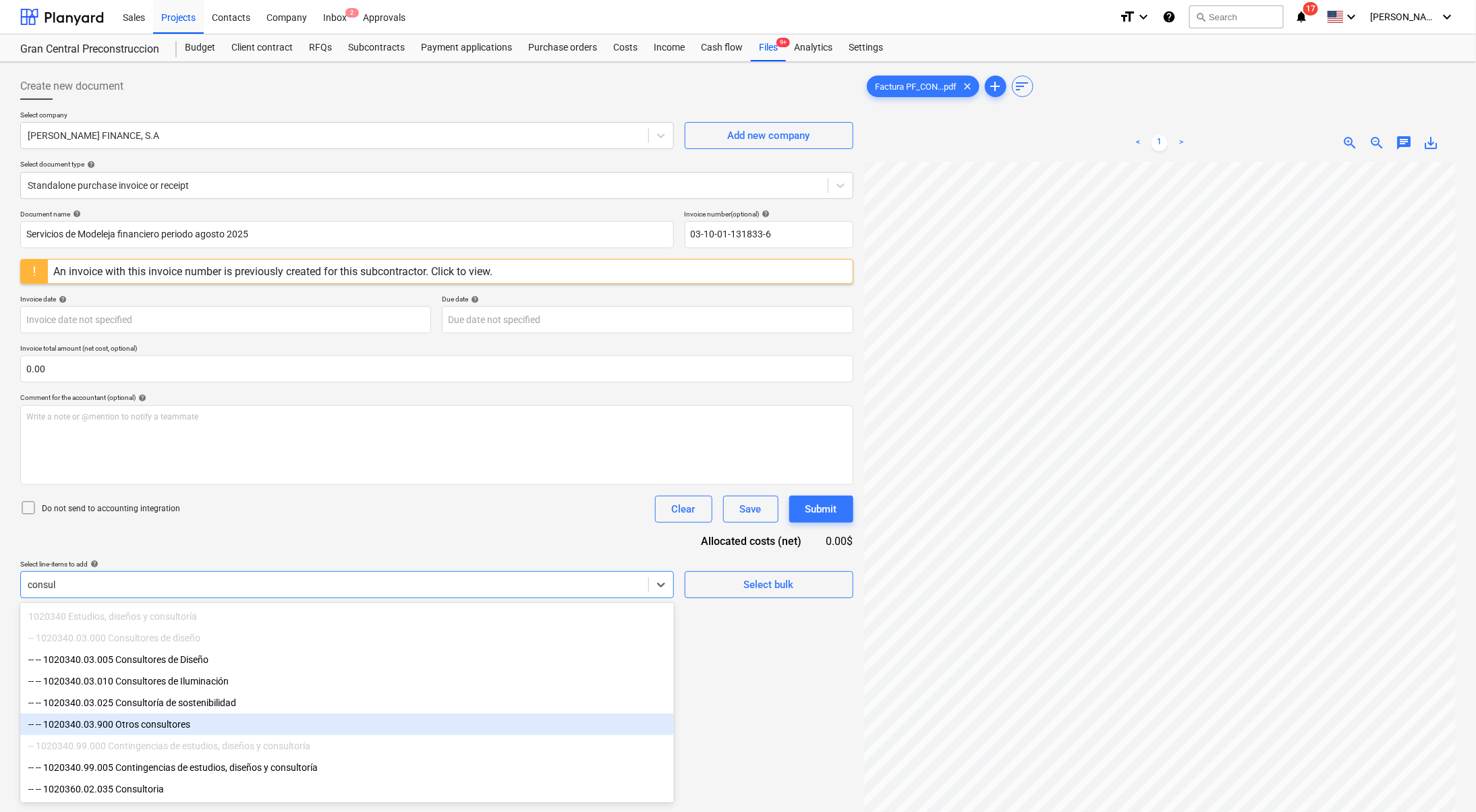
click at [232, 722] on div "-- -- 1020340.03.900 Otros consultores" at bounding box center [347, 724] width 653 height 22
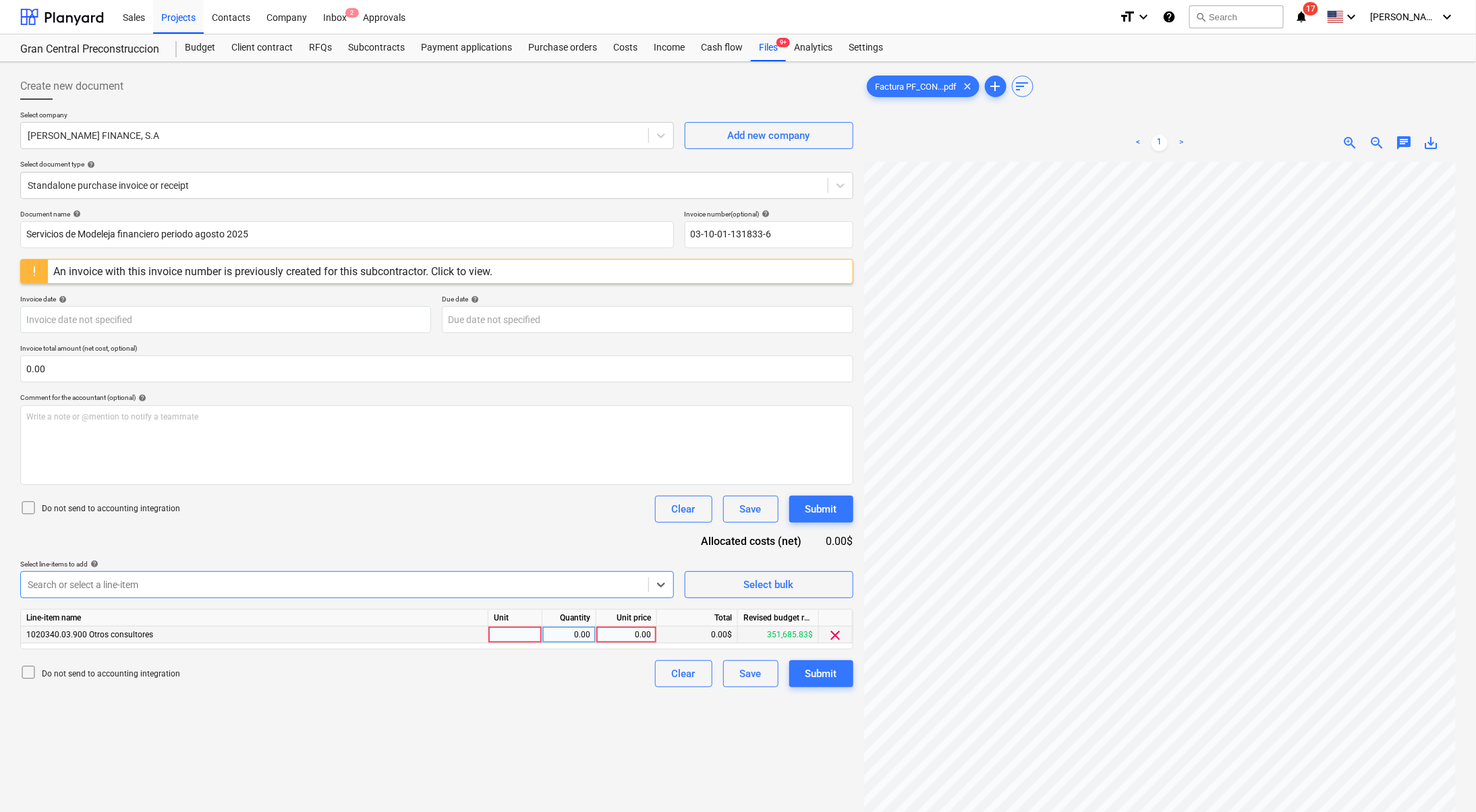
click at [617, 635] on div "0.00" at bounding box center [626, 635] width 49 height 17
type input "2921.10"
click at [597, 667] on div "Do not send to accounting integration Clear Save Submit" at bounding box center [436, 673] width 833 height 27
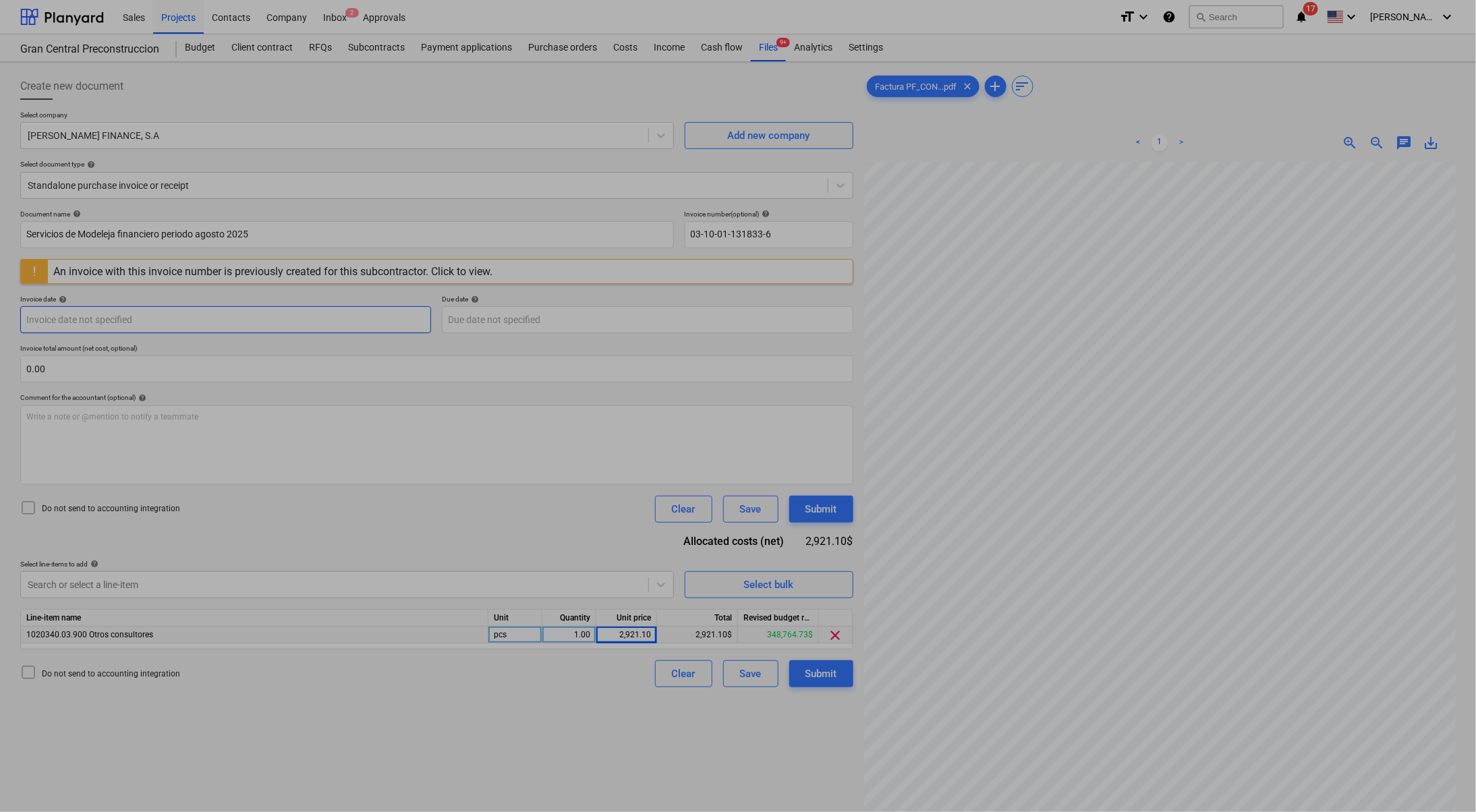
click at [249, 308] on body "Sales Projects Contacts Company Inbox 2 Approvals format_size keyboard_arrow_do…" at bounding box center [738, 406] width 1476 height 812
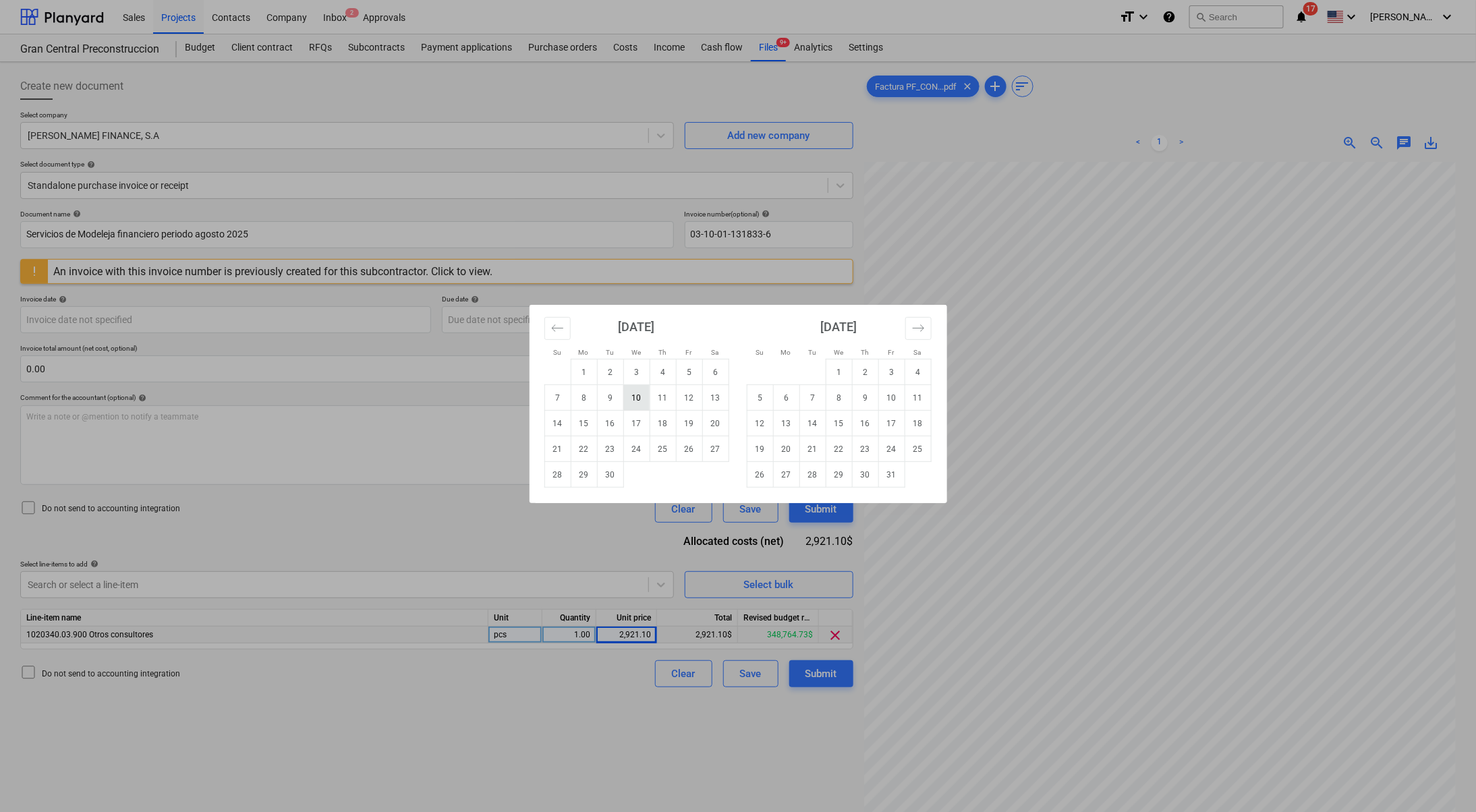
click at [647, 399] on td "10" at bounding box center [637, 398] width 26 height 25
type input "[DATE]"
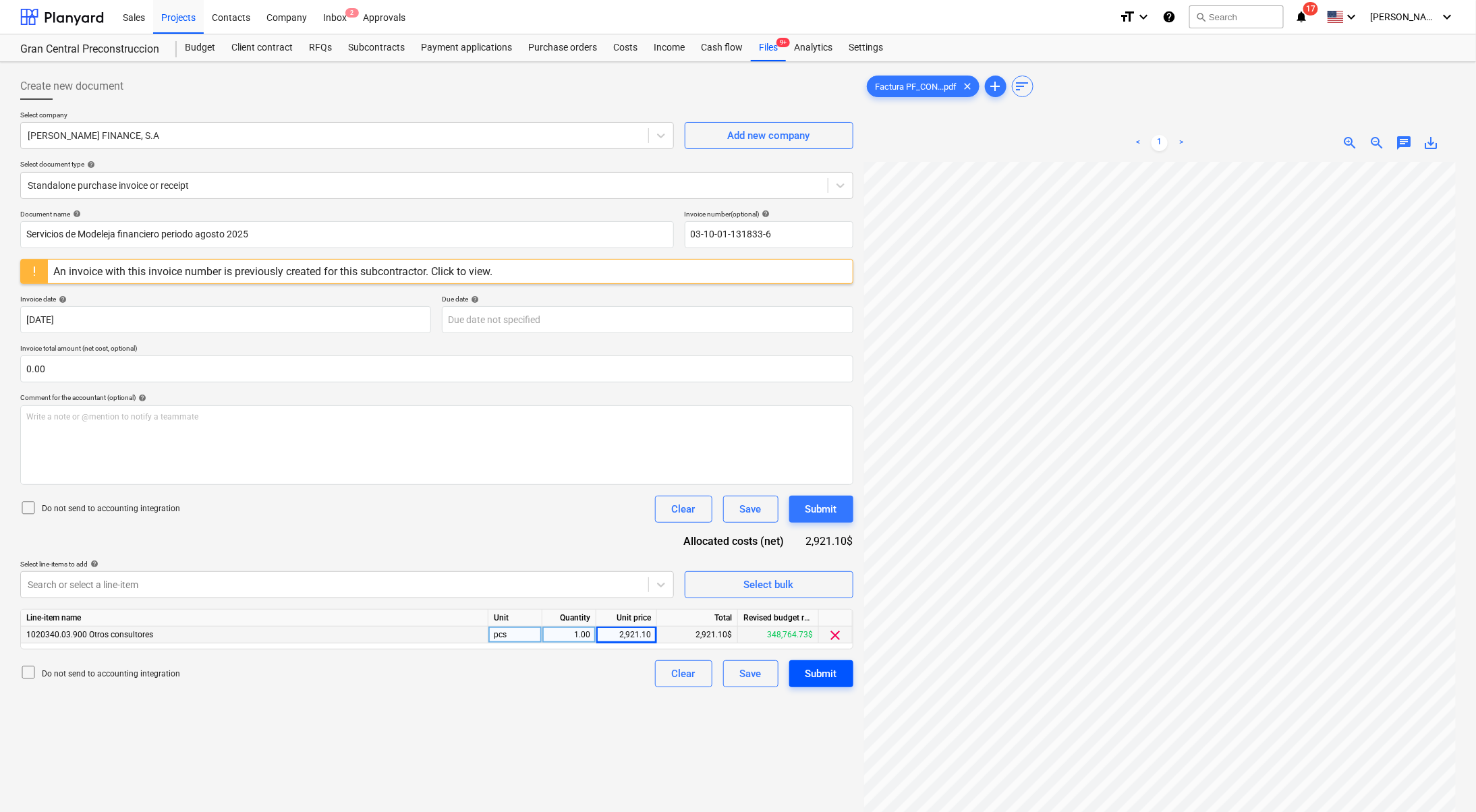
click at [838, 676] on button "Submit" at bounding box center [821, 673] width 64 height 27
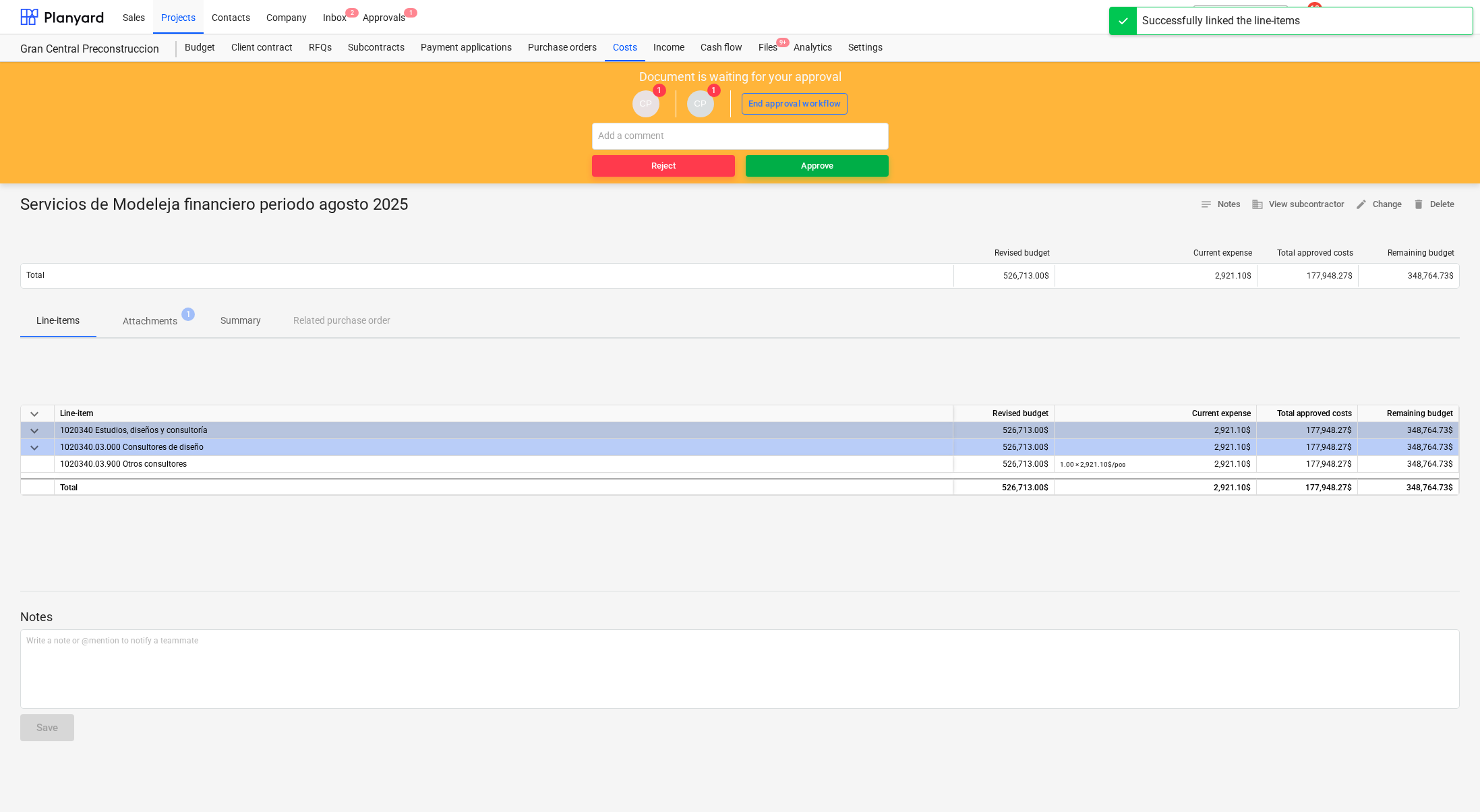
click at [810, 162] on div "Approve" at bounding box center [816, 166] width 32 height 16
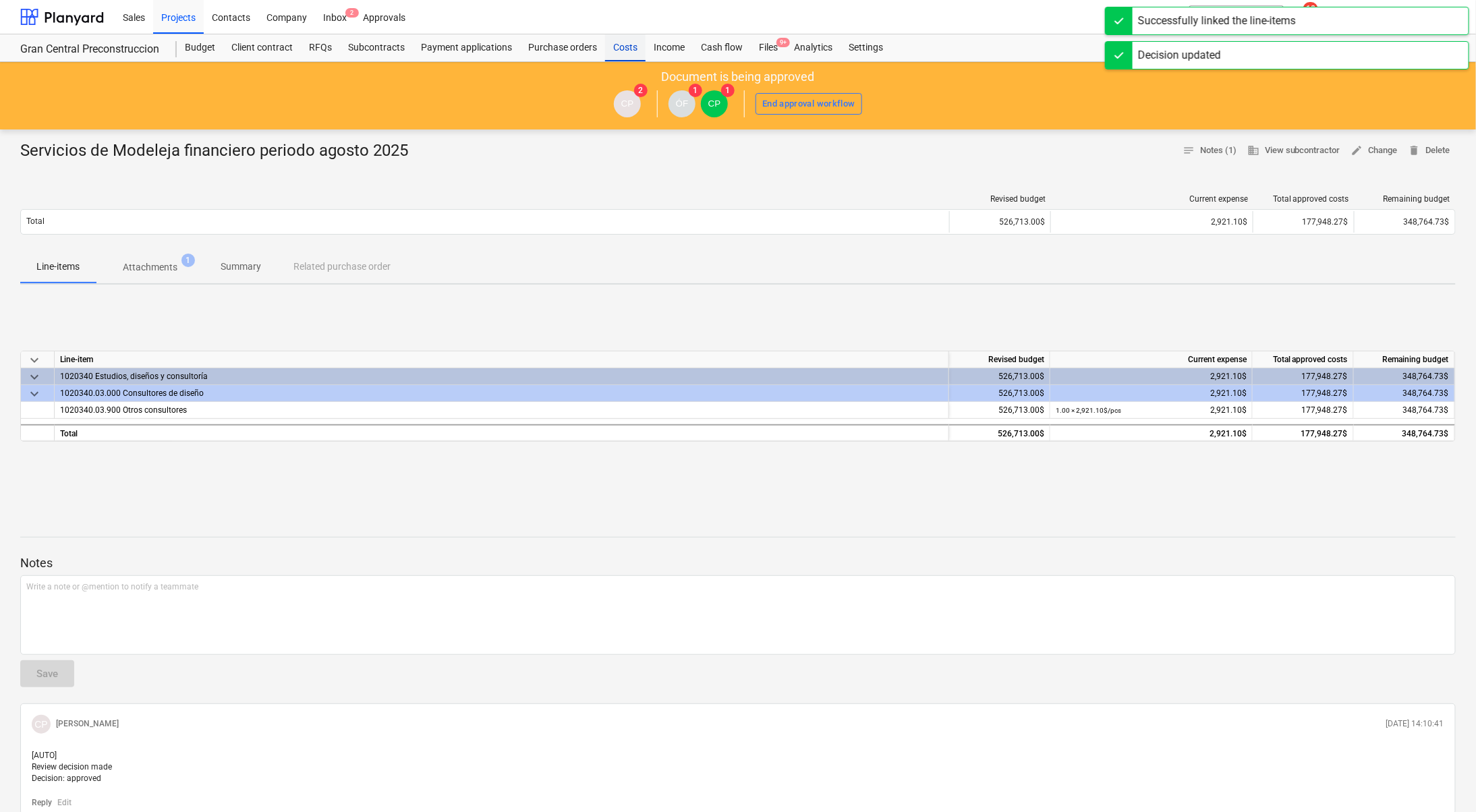
click at [623, 47] on div "Costs" at bounding box center [625, 47] width 40 height 27
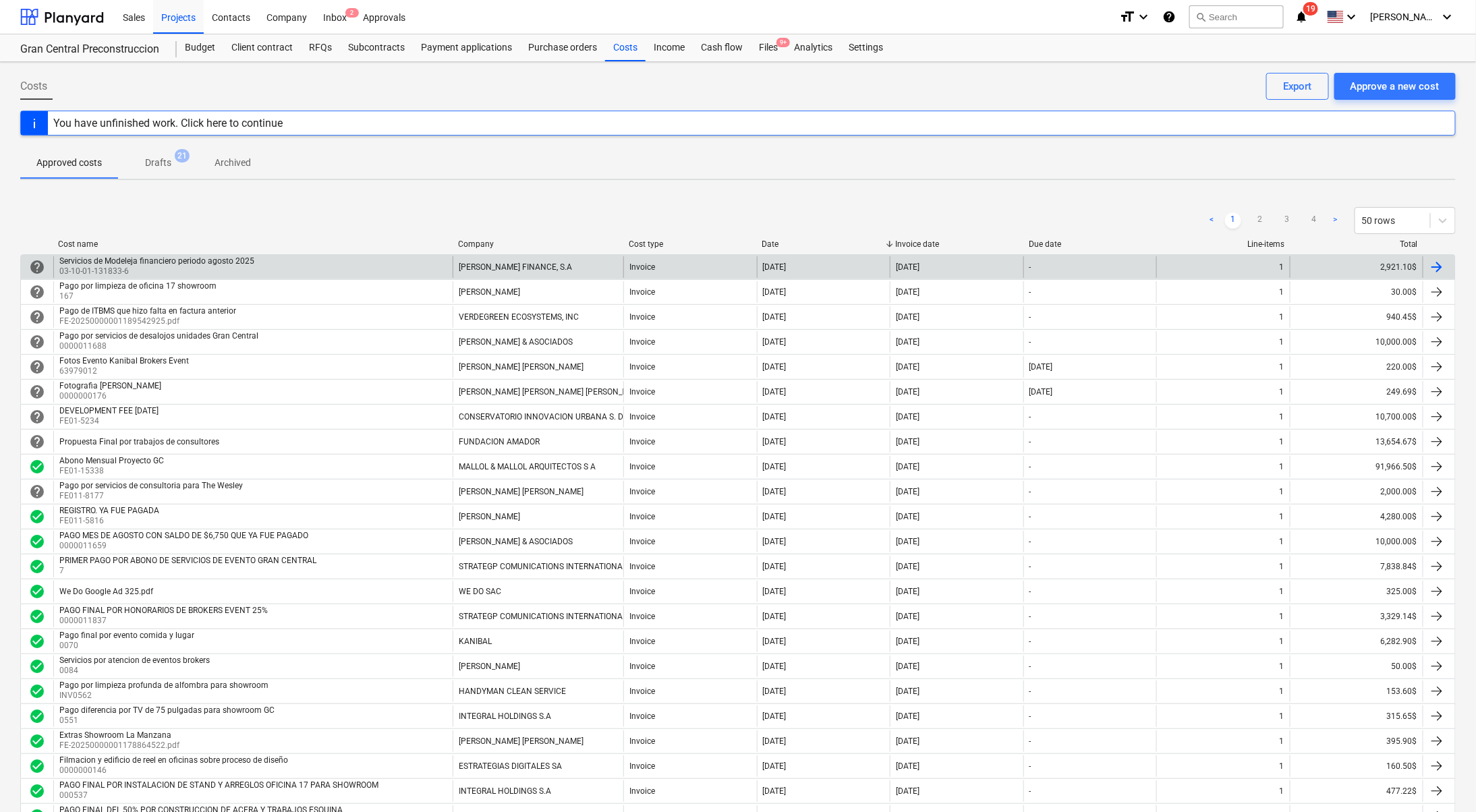
click at [176, 268] on p "03-10-01-131833-6" at bounding box center [158, 271] width 198 height 11
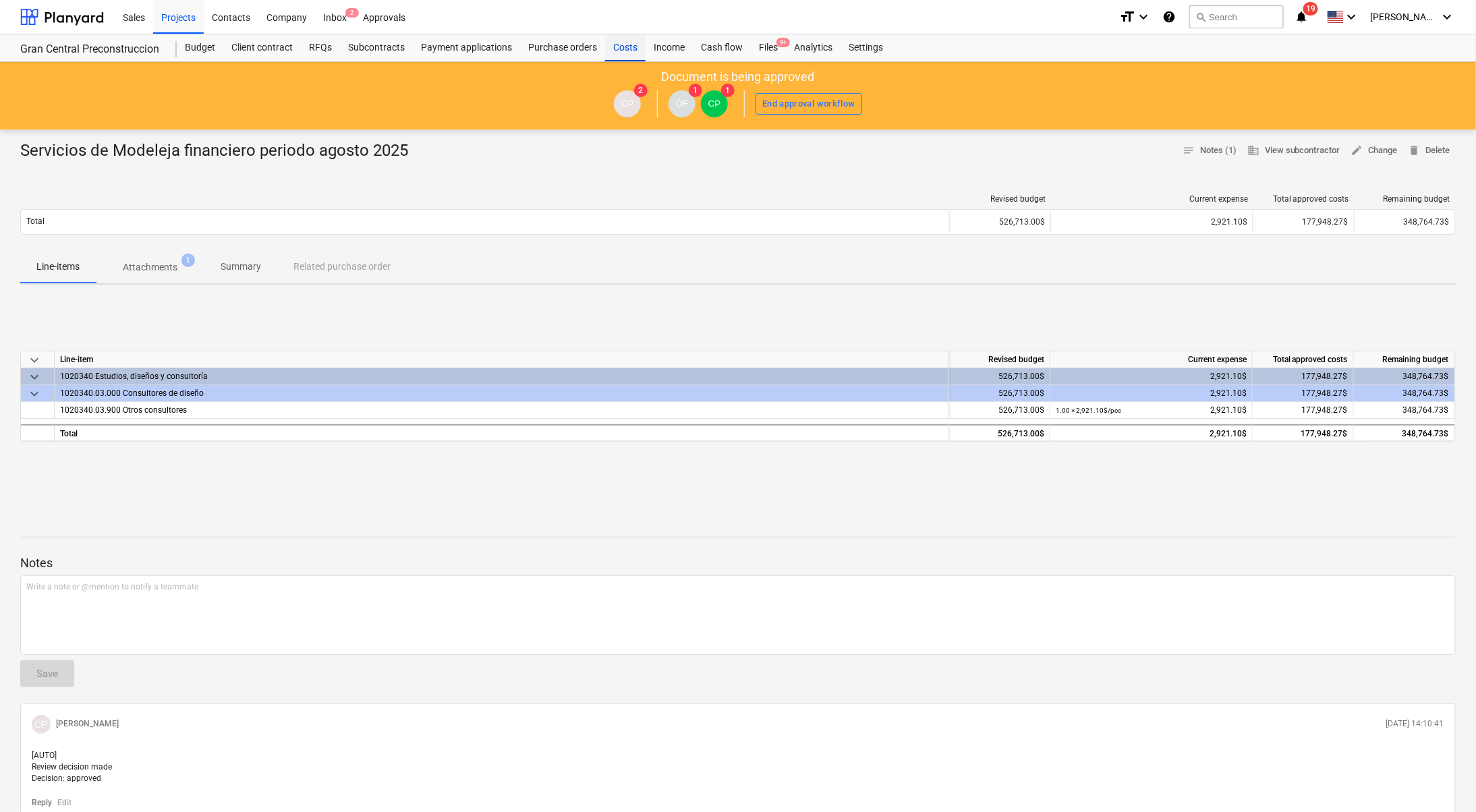
click at [622, 46] on div "Costs" at bounding box center [625, 47] width 40 height 27
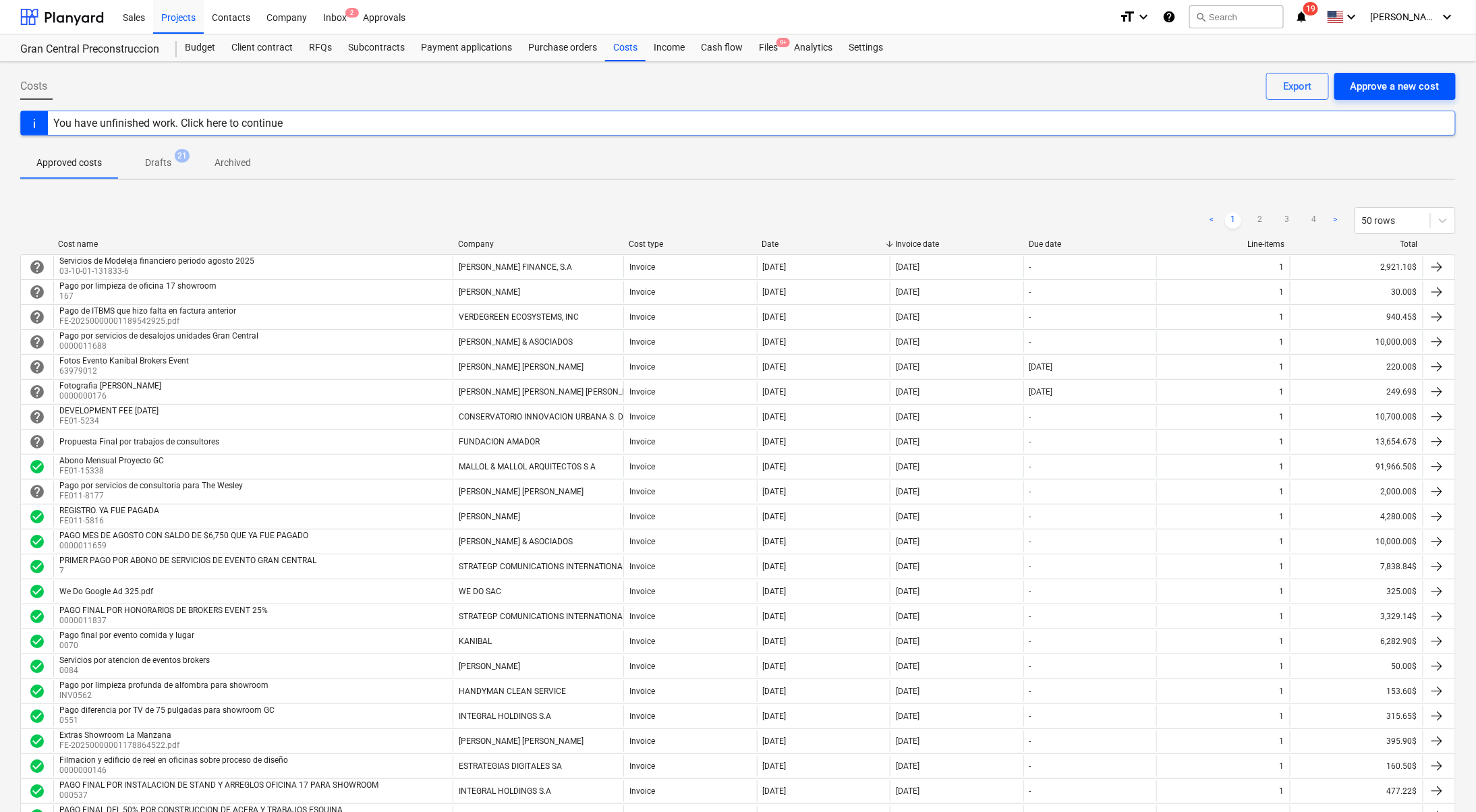
click at [1384, 87] on div "Approve a new cost" at bounding box center [1394, 86] width 89 height 18
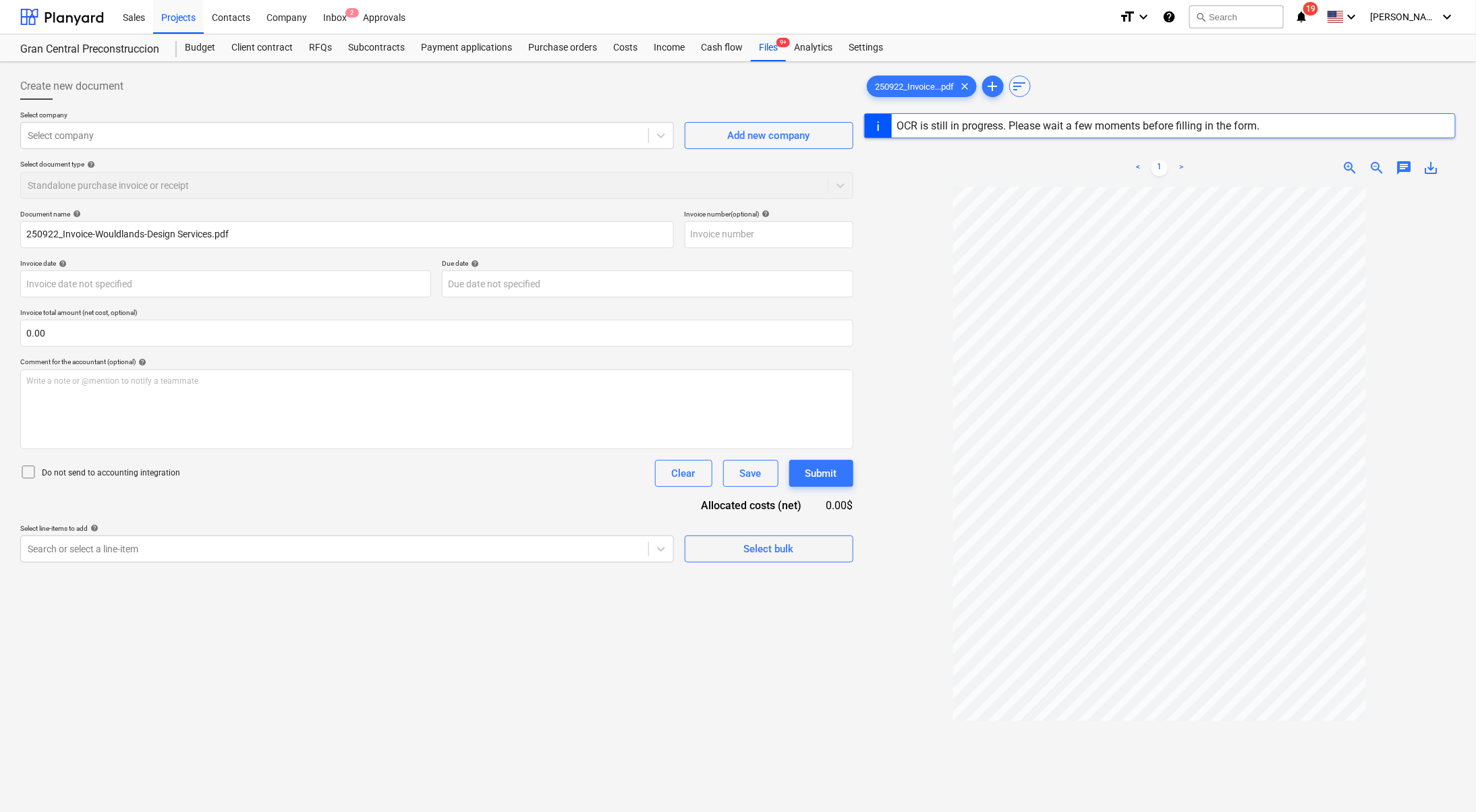
type input "00133"
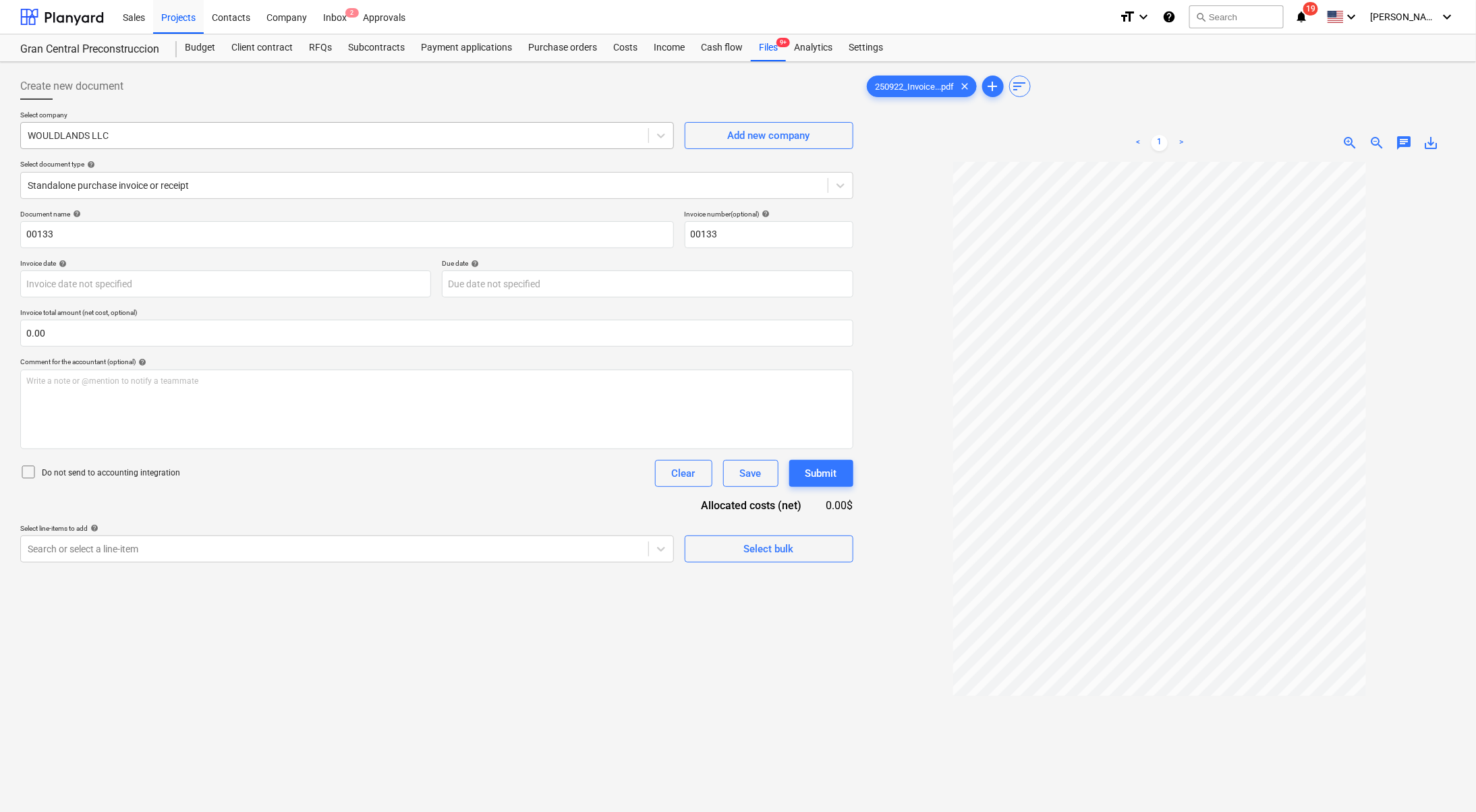
click at [284, 129] on div at bounding box center [334, 135] width 614 height 13
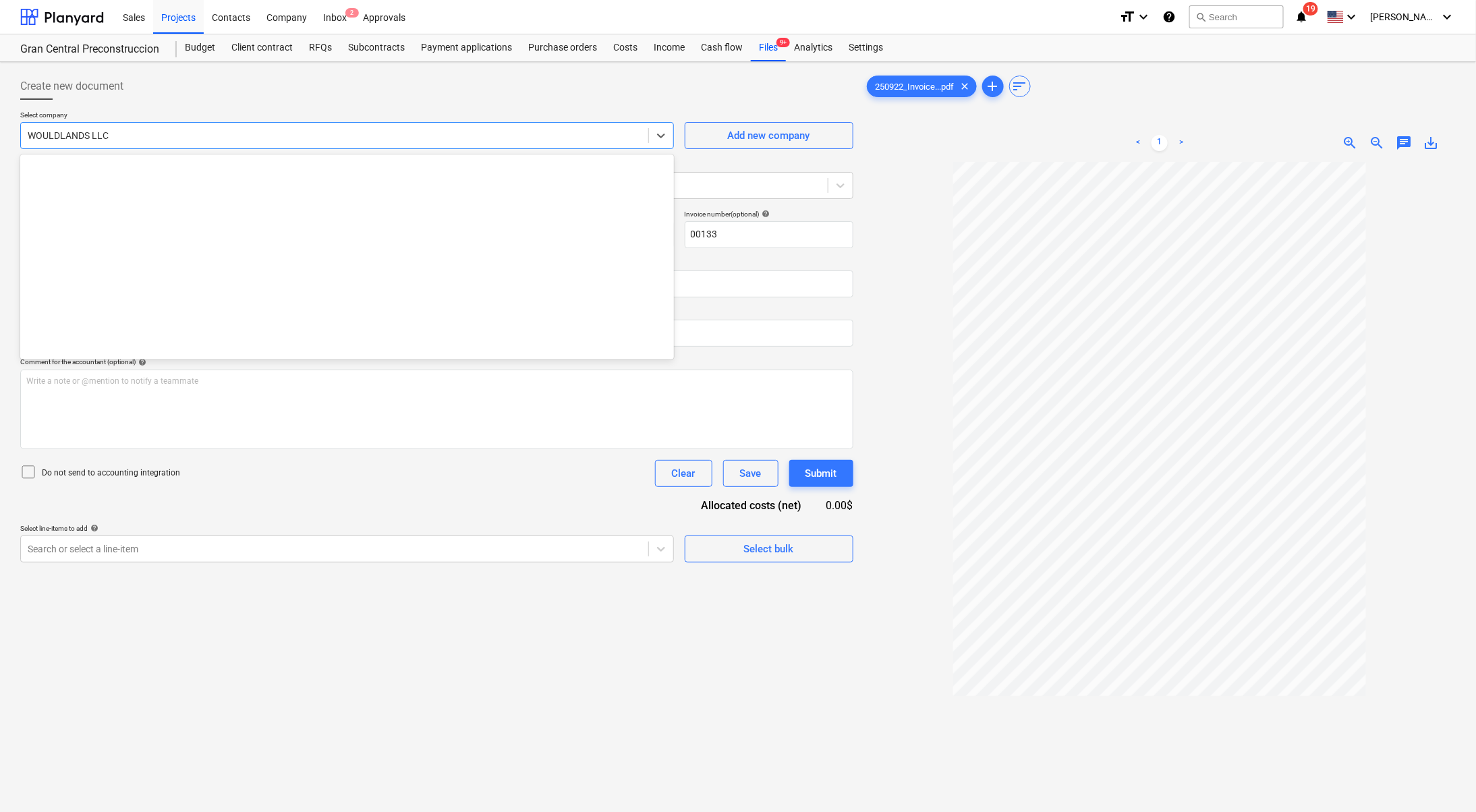
scroll to position [14135, 0]
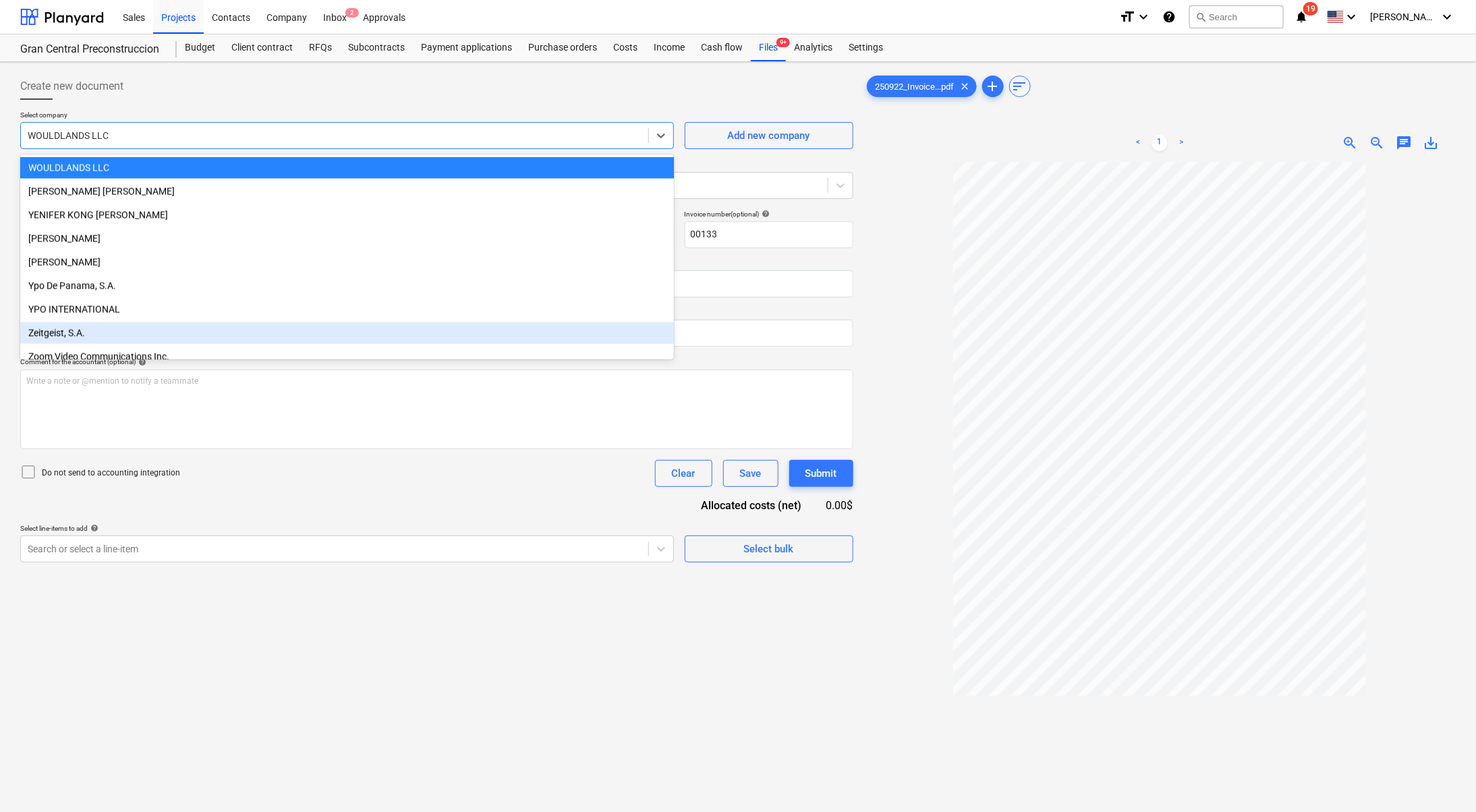
click at [456, 708] on div "Create new document Select company option Zeitgeist, S.A. focused, 607 of 609. …" at bounding box center [436, 504] width 844 height 873
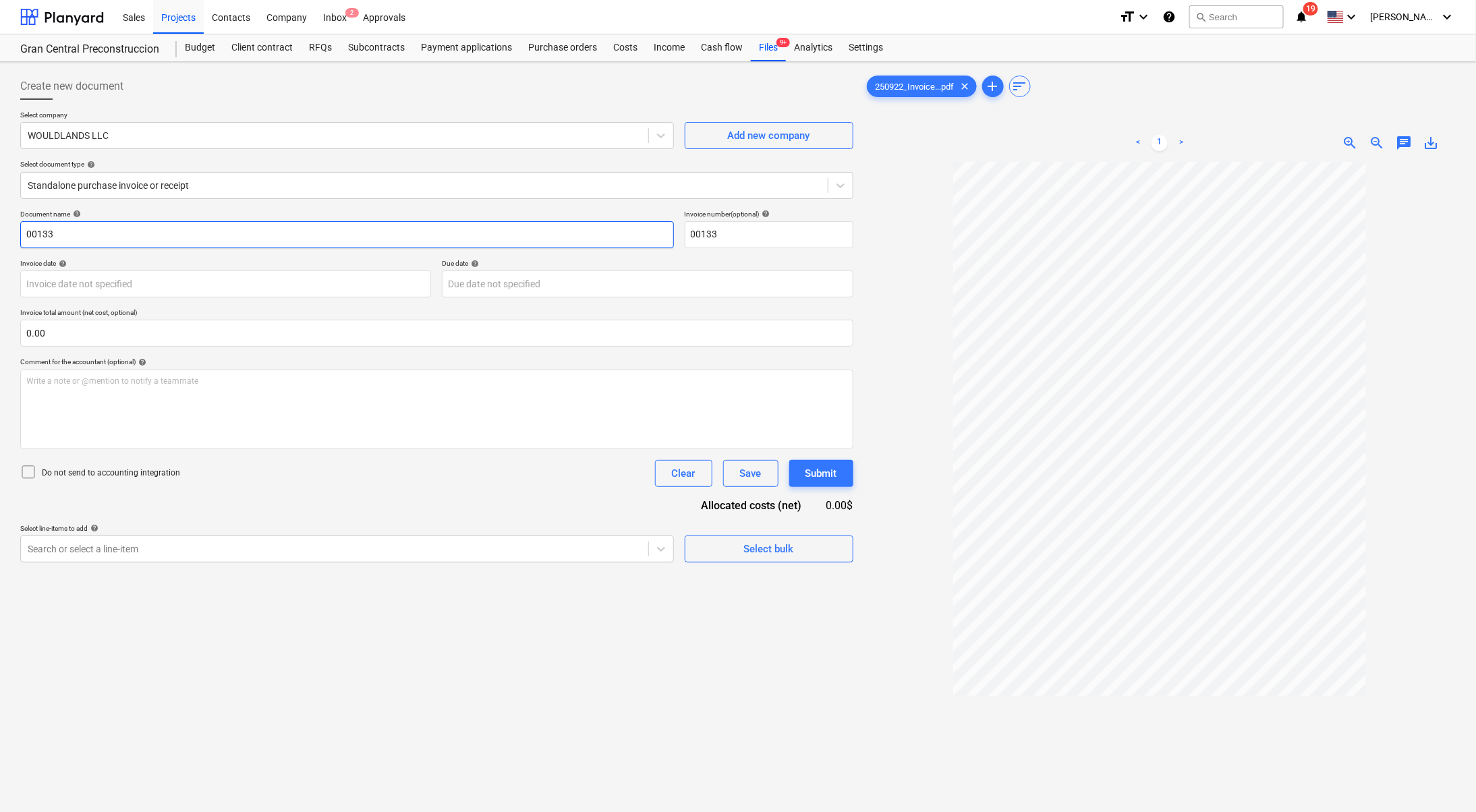
click at [195, 241] on input "00133" at bounding box center [347, 234] width 653 height 27
drag, startPoint x: 222, startPoint y: 230, endPoint x: 1, endPoint y: 230, distance: 221.0
click at [7, 228] on div "Create new document Select company WOULDLANDS LLC Add new company Select docume…" at bounding box center [738, 505] width 1476 height 885
type input "Interior Design Services for Bungalo Projects"
click at [497, 561] on div "Search or select a line-item" at bounding box center [347, 549] width 653 height 27
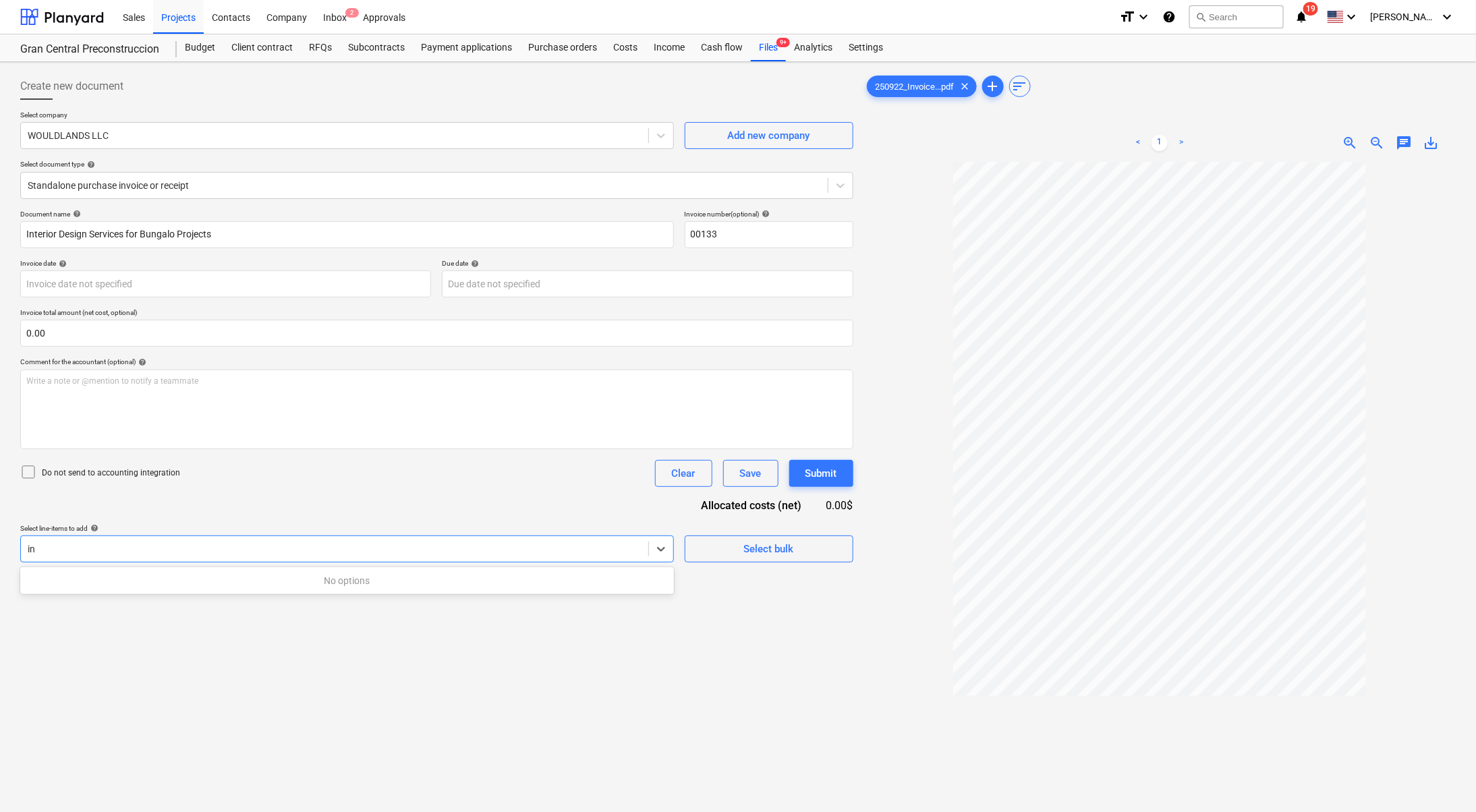
type input "i"
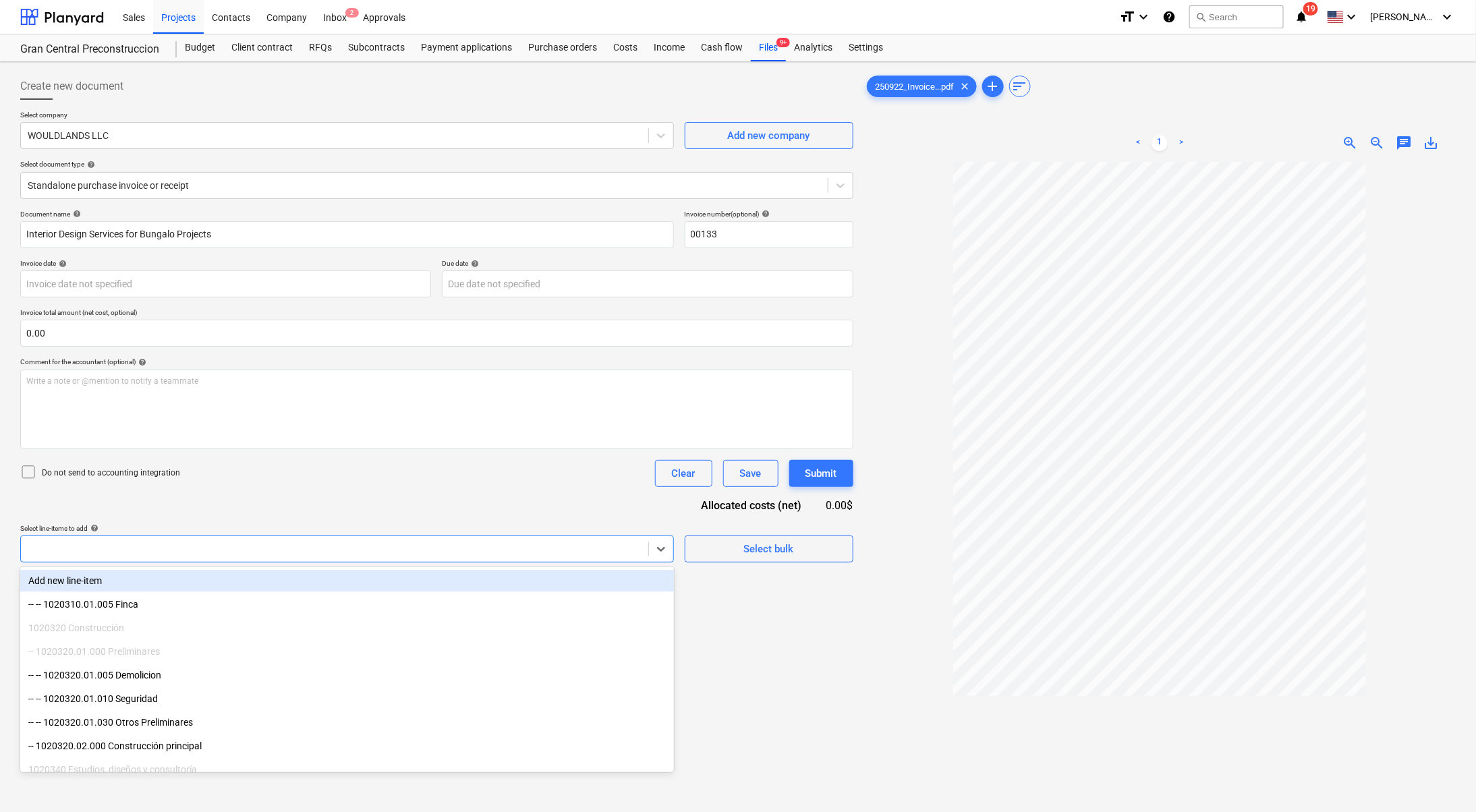
type input "d"
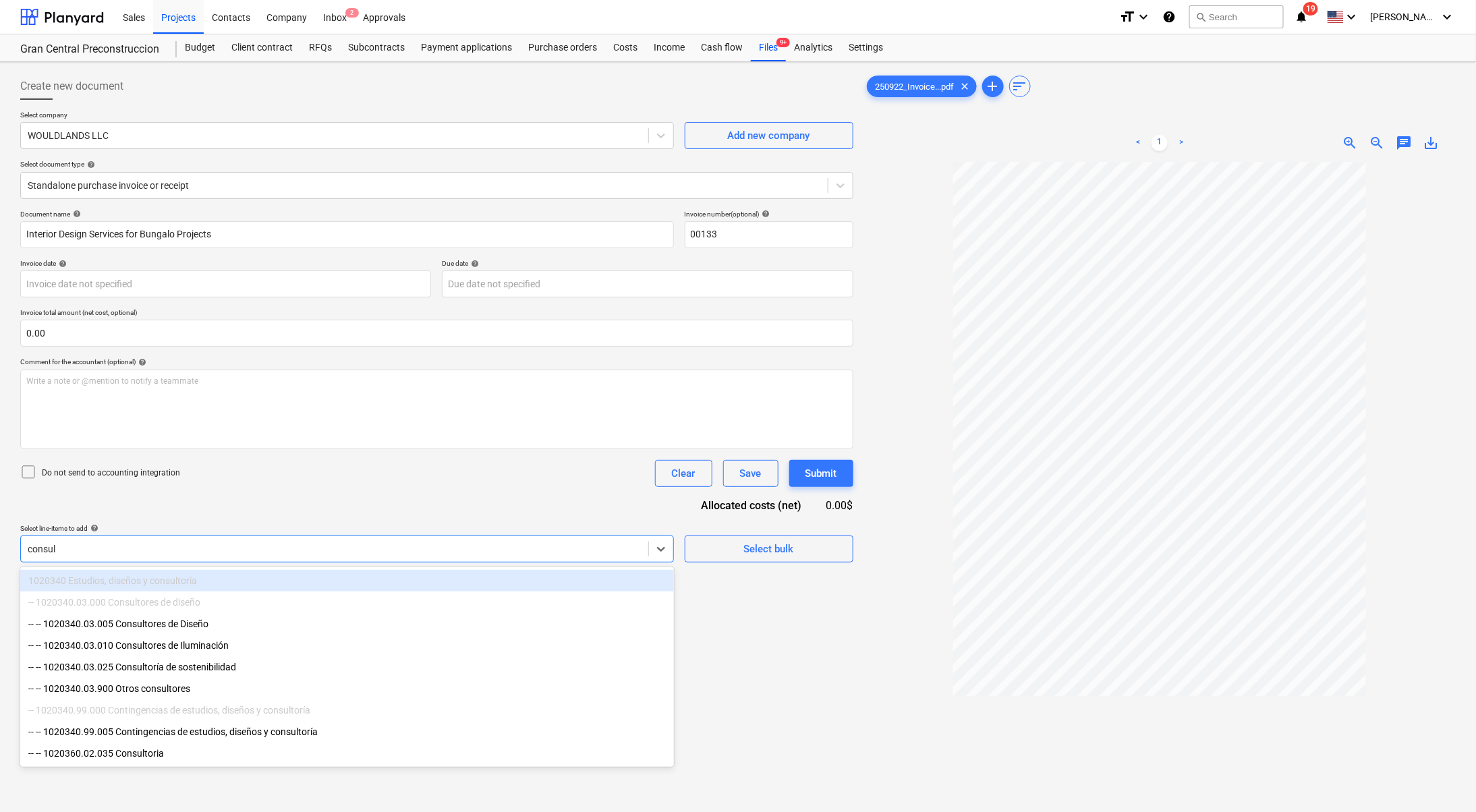
type input "consult"
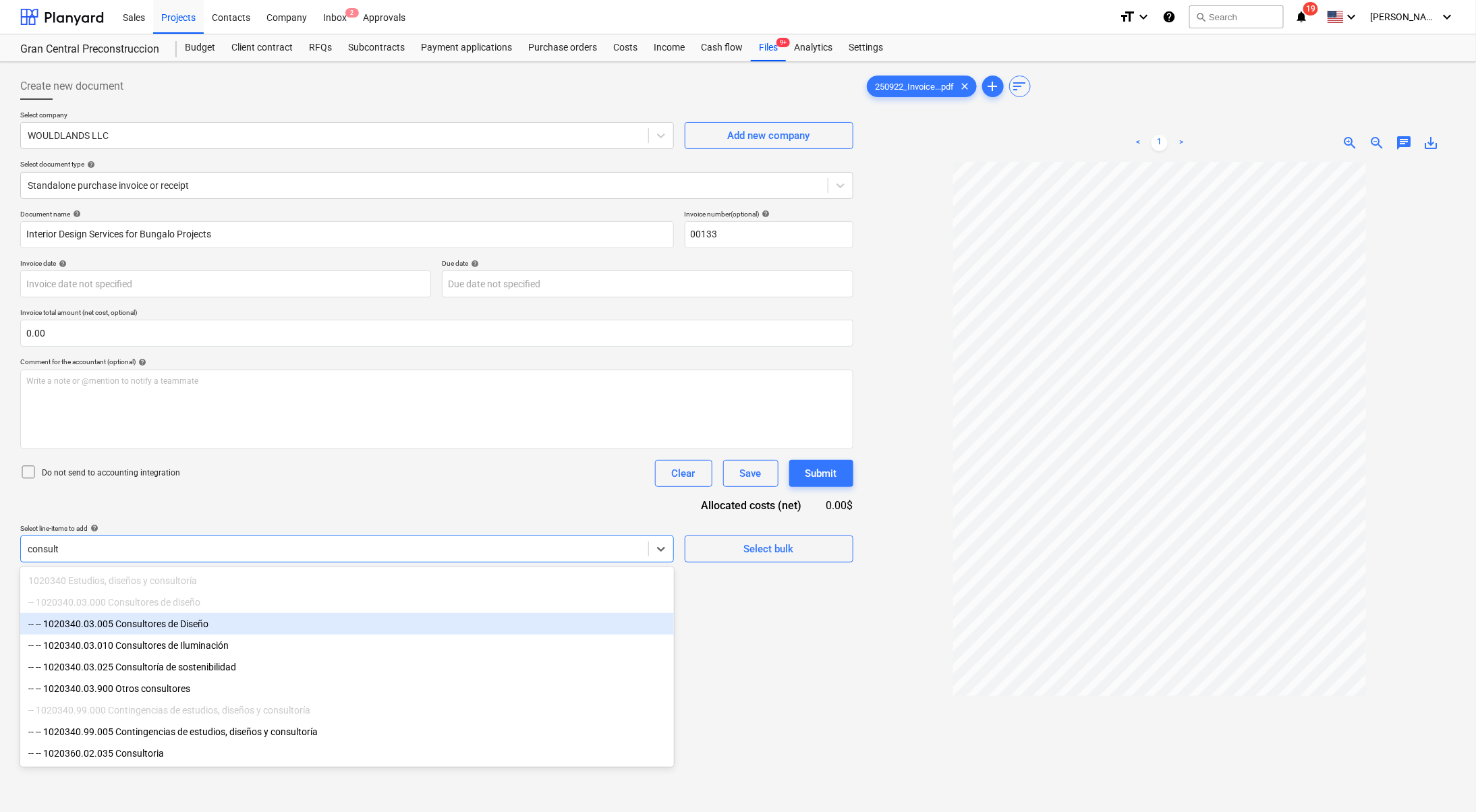
click at [359, 620] on div "-- -- 1020340.03.005 Consultores de Diseño" at bounding box center [347, 623] width 653 height 22
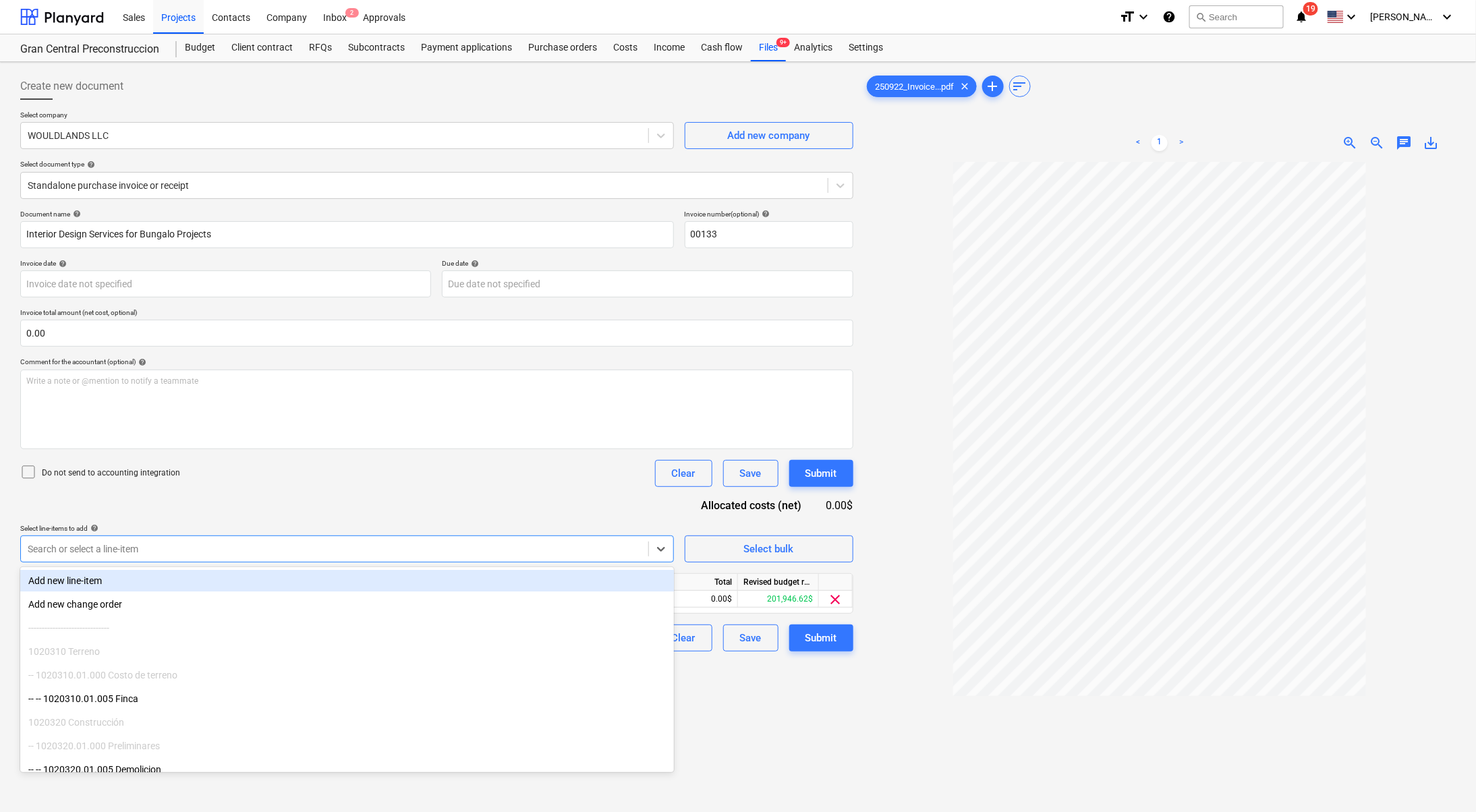
drag, startPoint x: 679, startPoint y: 671, endPoint x: 684, endPoint y: 665, distance: 7.8
click at [679, 670] on div "Create new document Select company WOULDLANDS LLC Add new company Select docume…" at bounding box center [436, 504] width 844 height 873
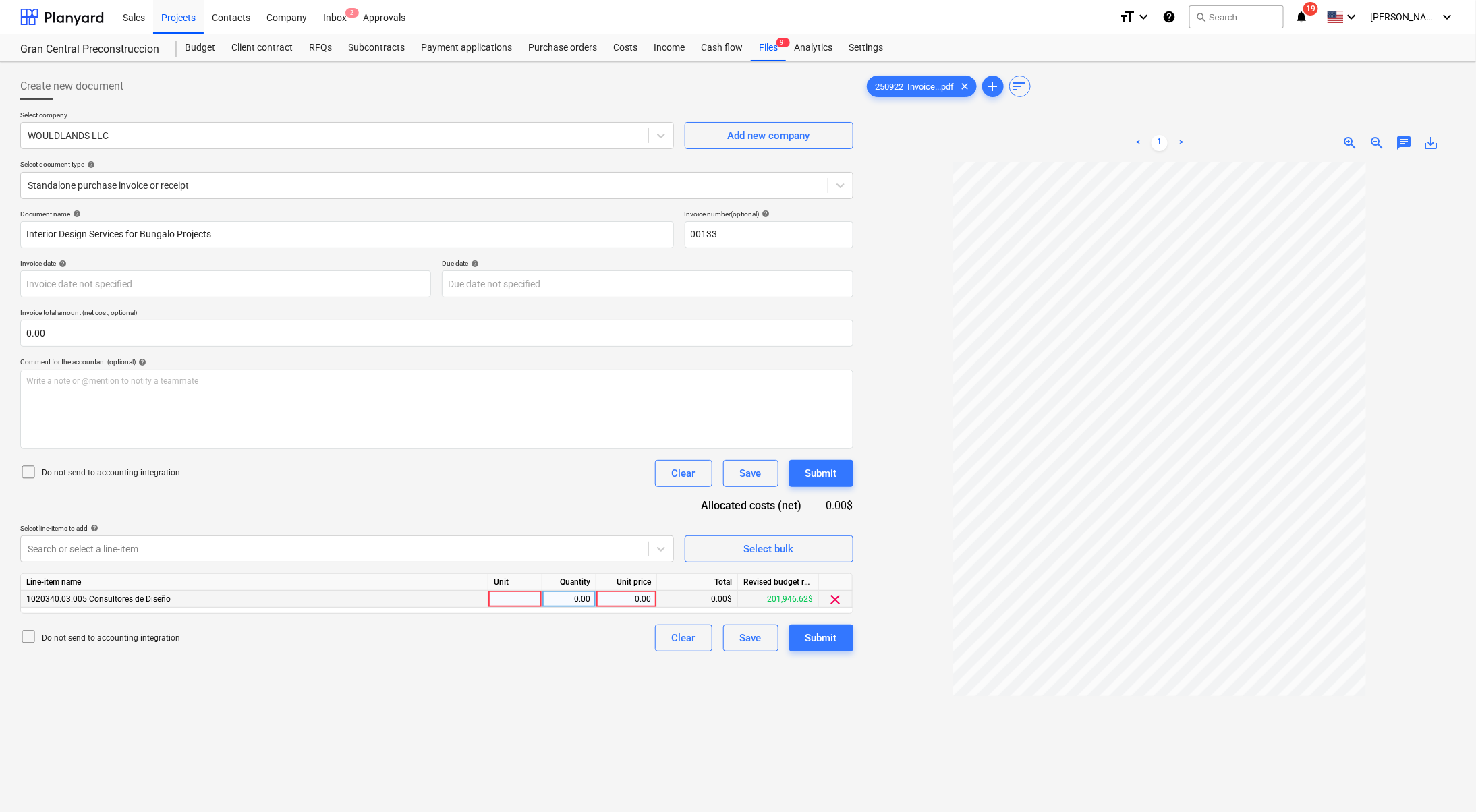
click at [618, 594] on div "0.00" at bounding box center [626, 599] width 49 height 17
type input "10030"
click at [688, 684] on div "Create new document Select company WOULDLANDS LLC Add new company Select docume…" at bounding box center [436, 504] width 844 height 873
click at [827, 633] on div "Submit" at bounding box center [821, 638] width 32 height 18
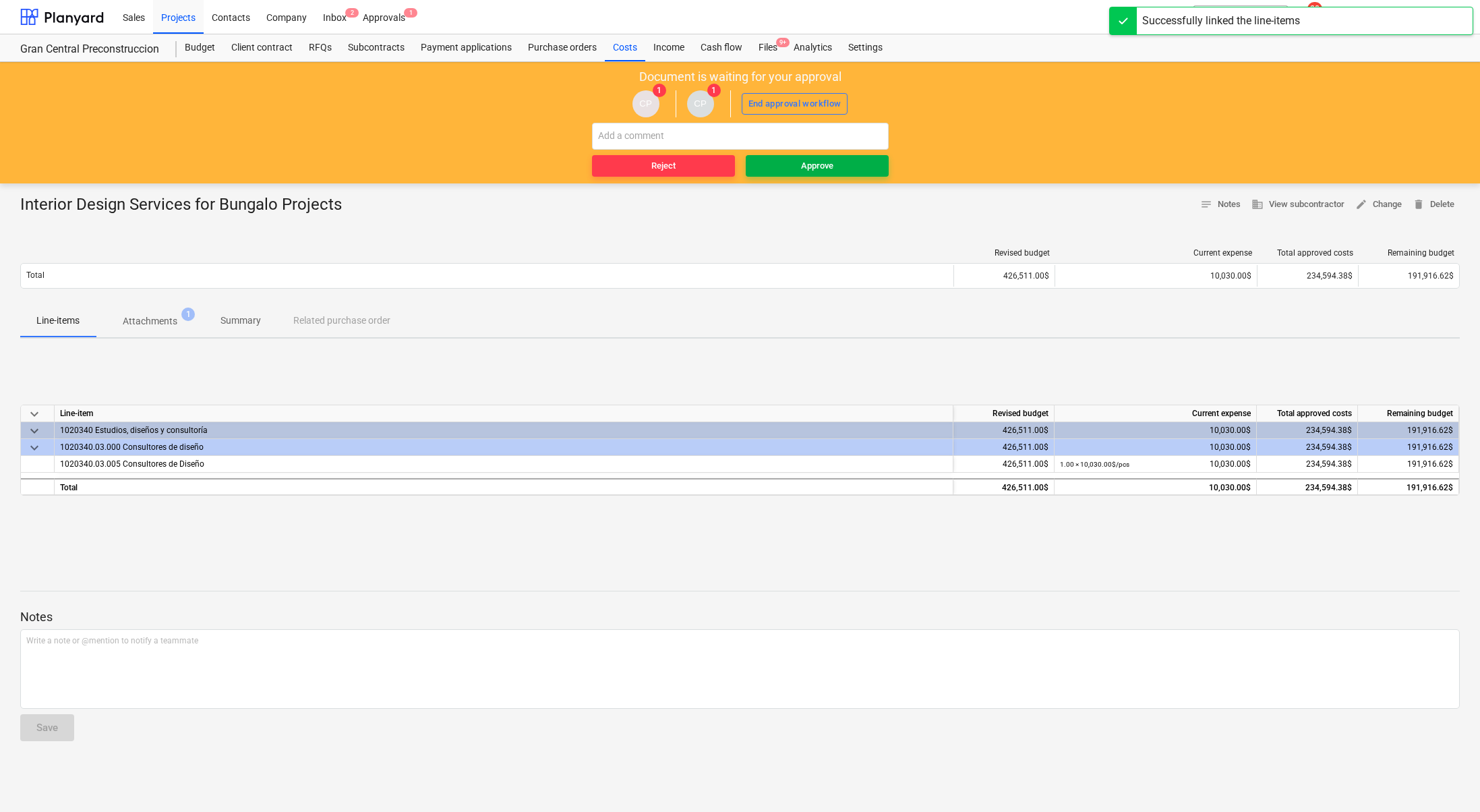
click at [826, 159] on div "Approve" at bounding box center [816, 166] width 32 height 16
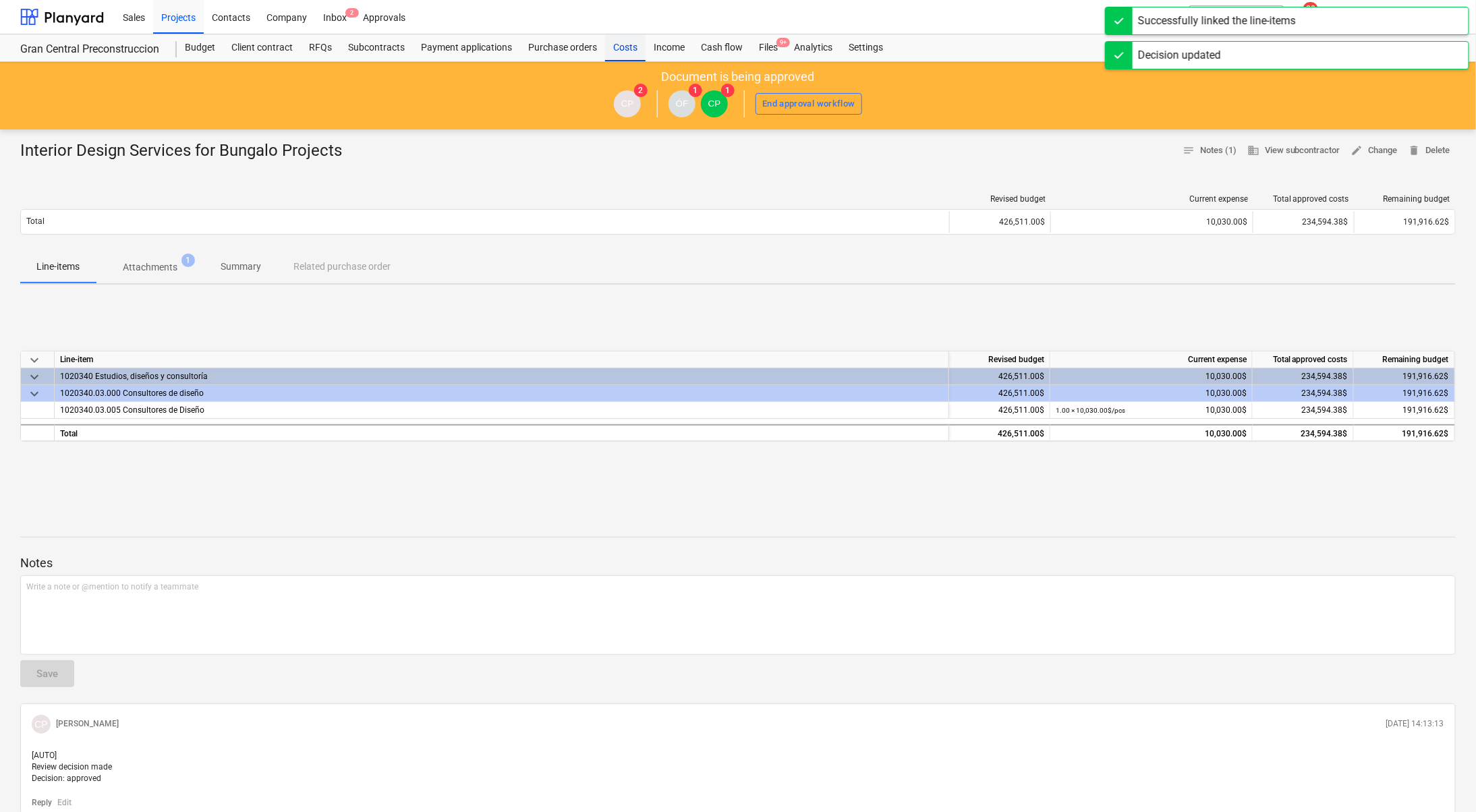
click at [634, 38] on div "Costs" at bounding box center [625, 47] width 40 height 27
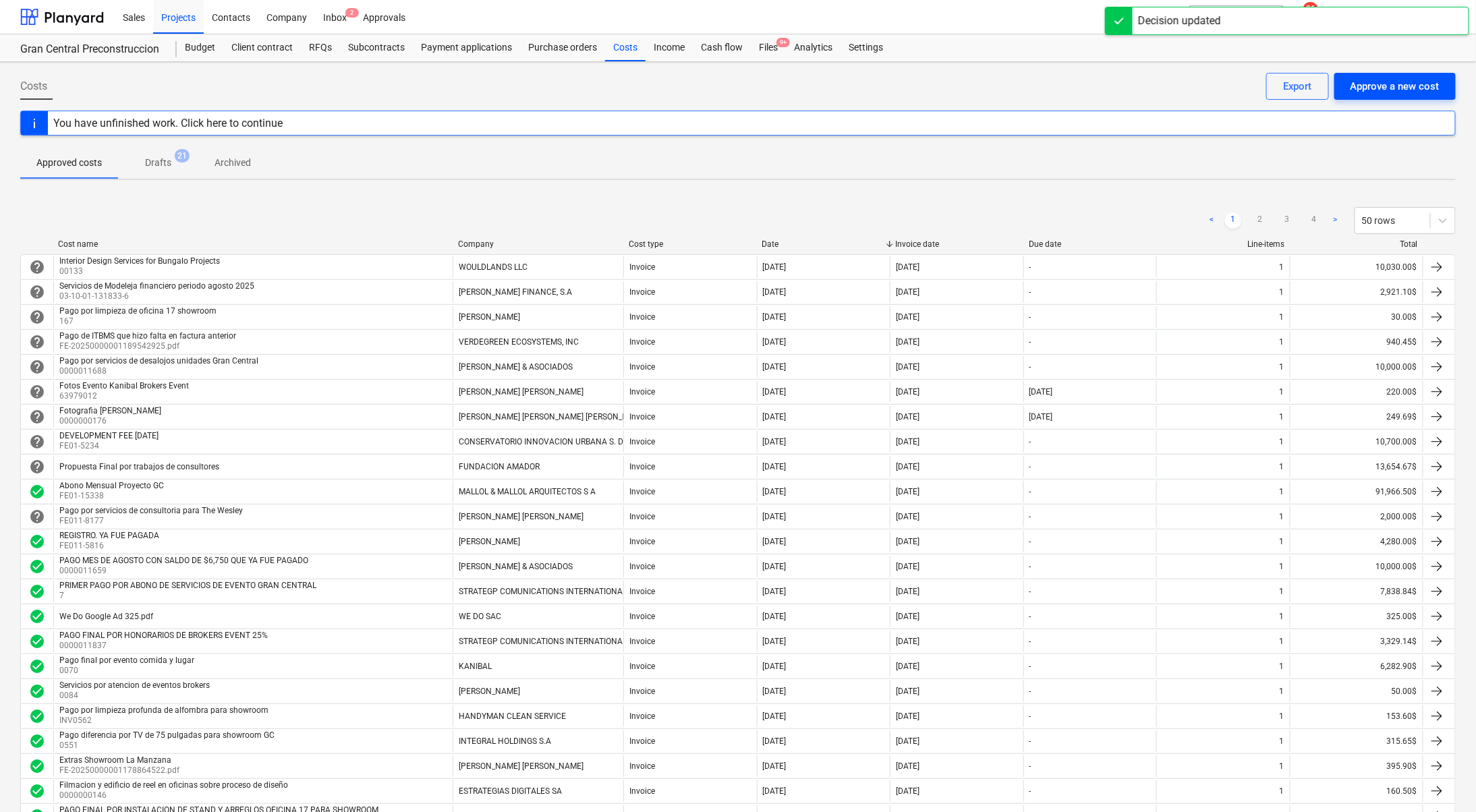
click at [1429, 83] on div "Approve a new cost" at bounding box center [1394, 86] width 89 height 18
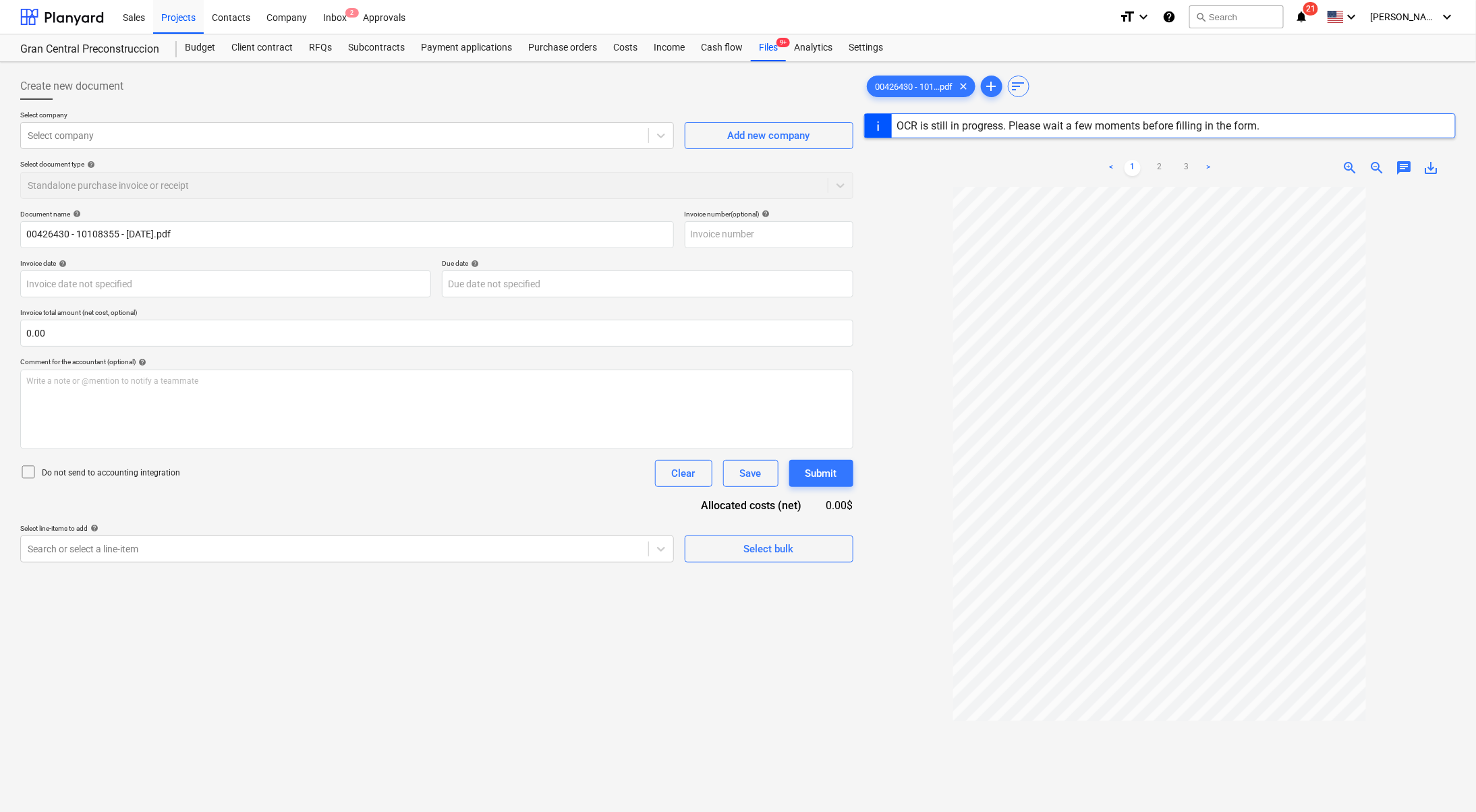
type input "10108355"
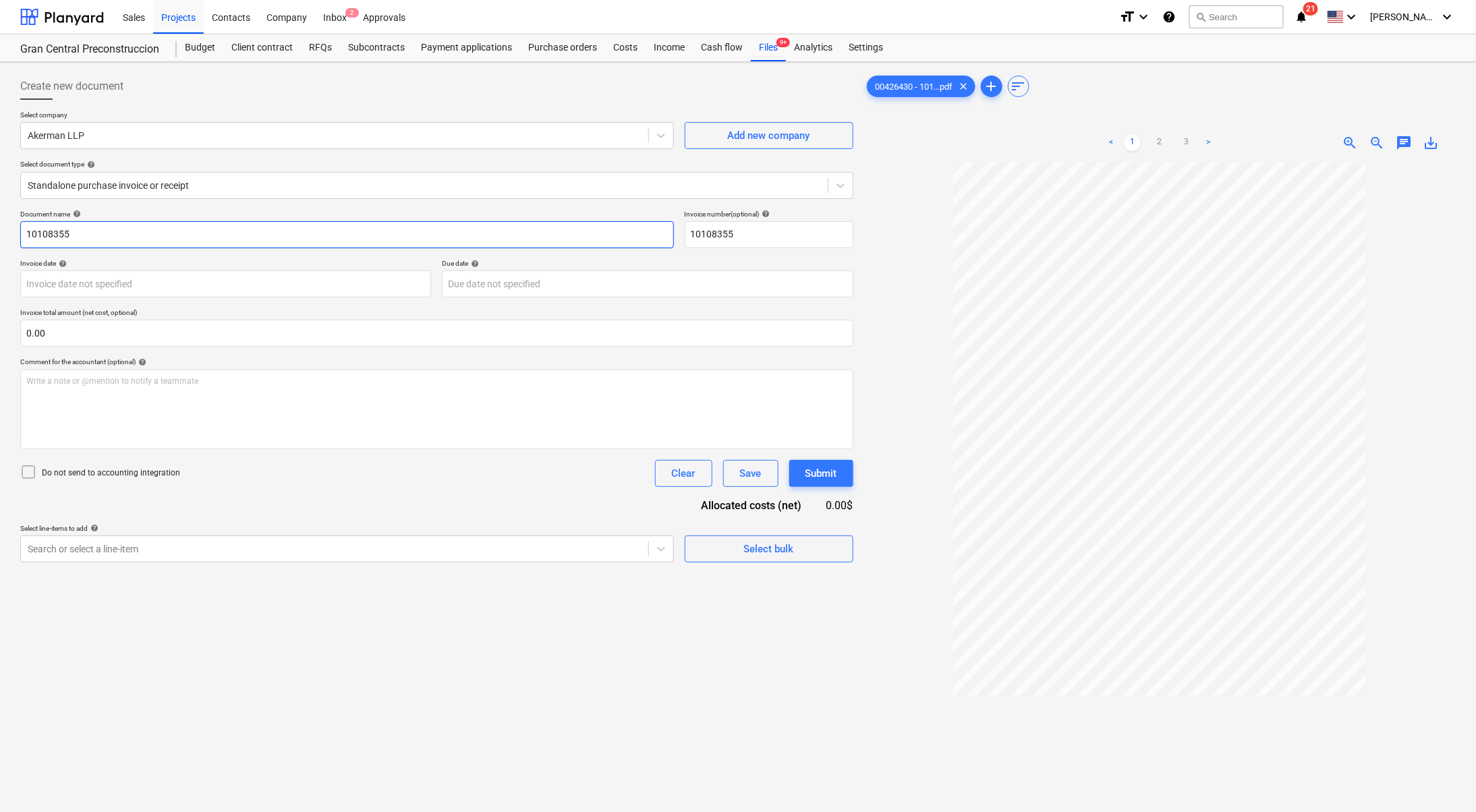
click at [309, 240] on input "10108355" at bounding box center [347, 234] width 653 height 27
type input "1"
type input "Professional services for offering doc"
click at [333, 551] on div at bounding box center [334, 549] width 614 height 13
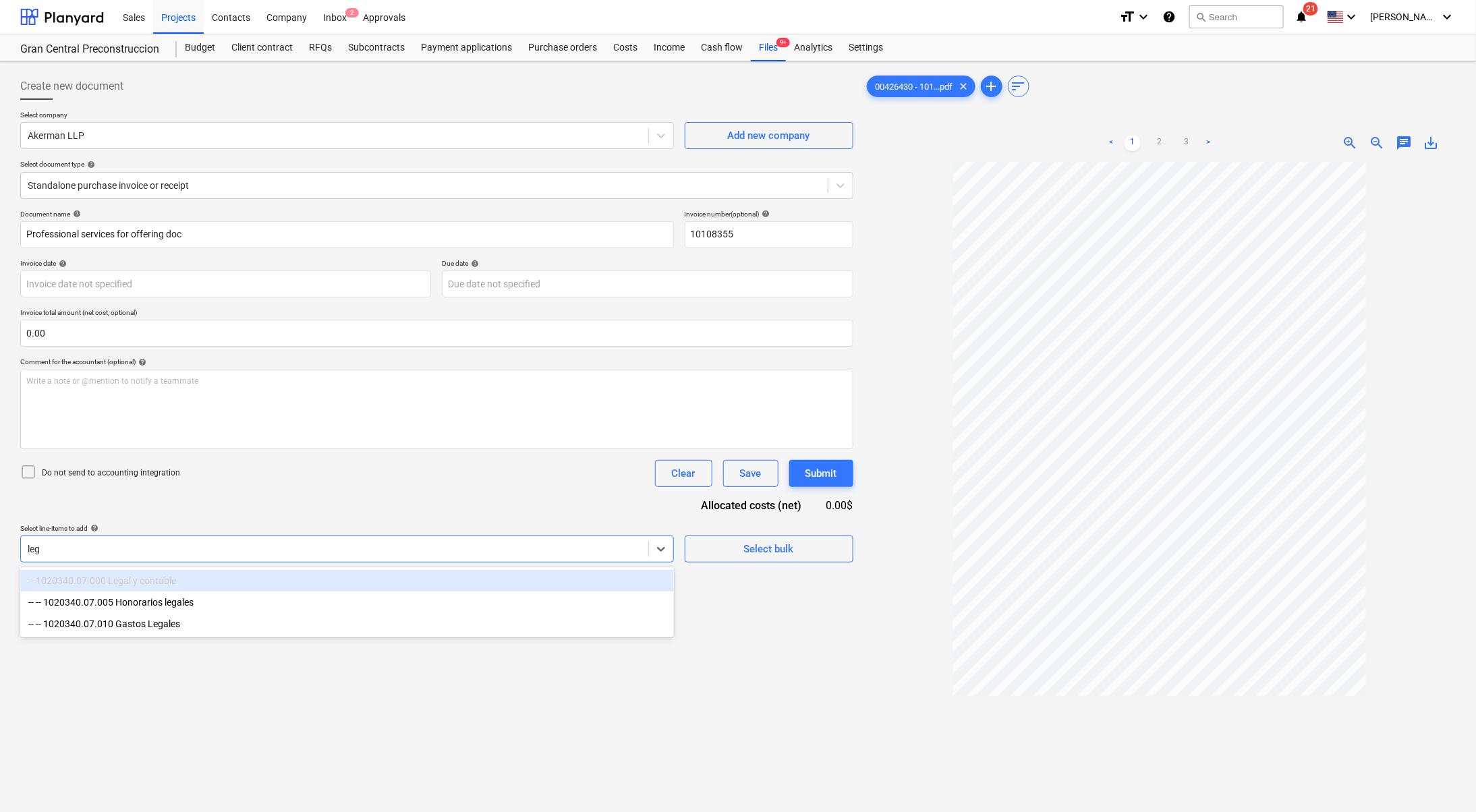
type input "lega"
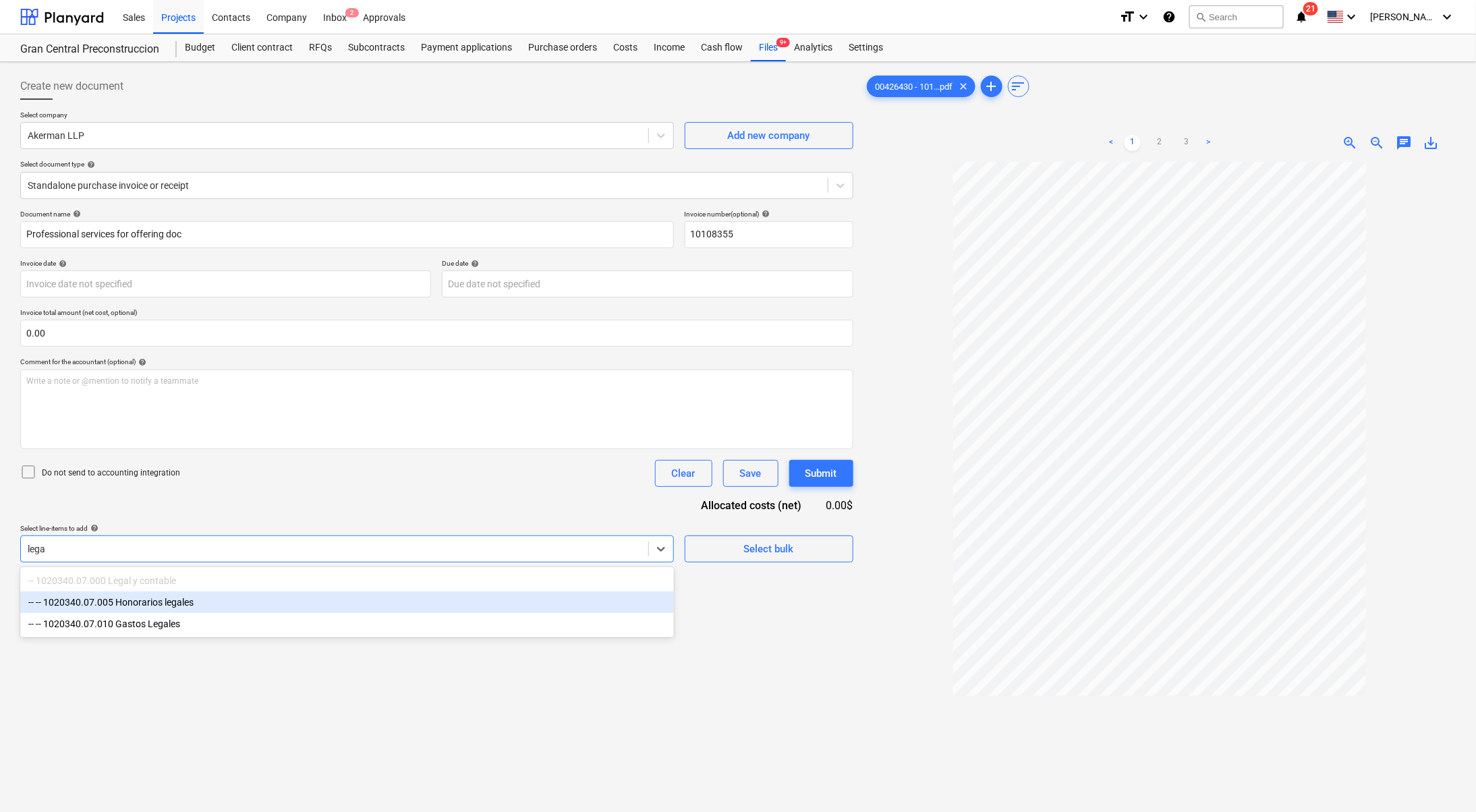
click at [339, 602] on div "-- -- 1020340.07.005 Honorarios legales" at bounding box center [347, 602] width 653 height 22
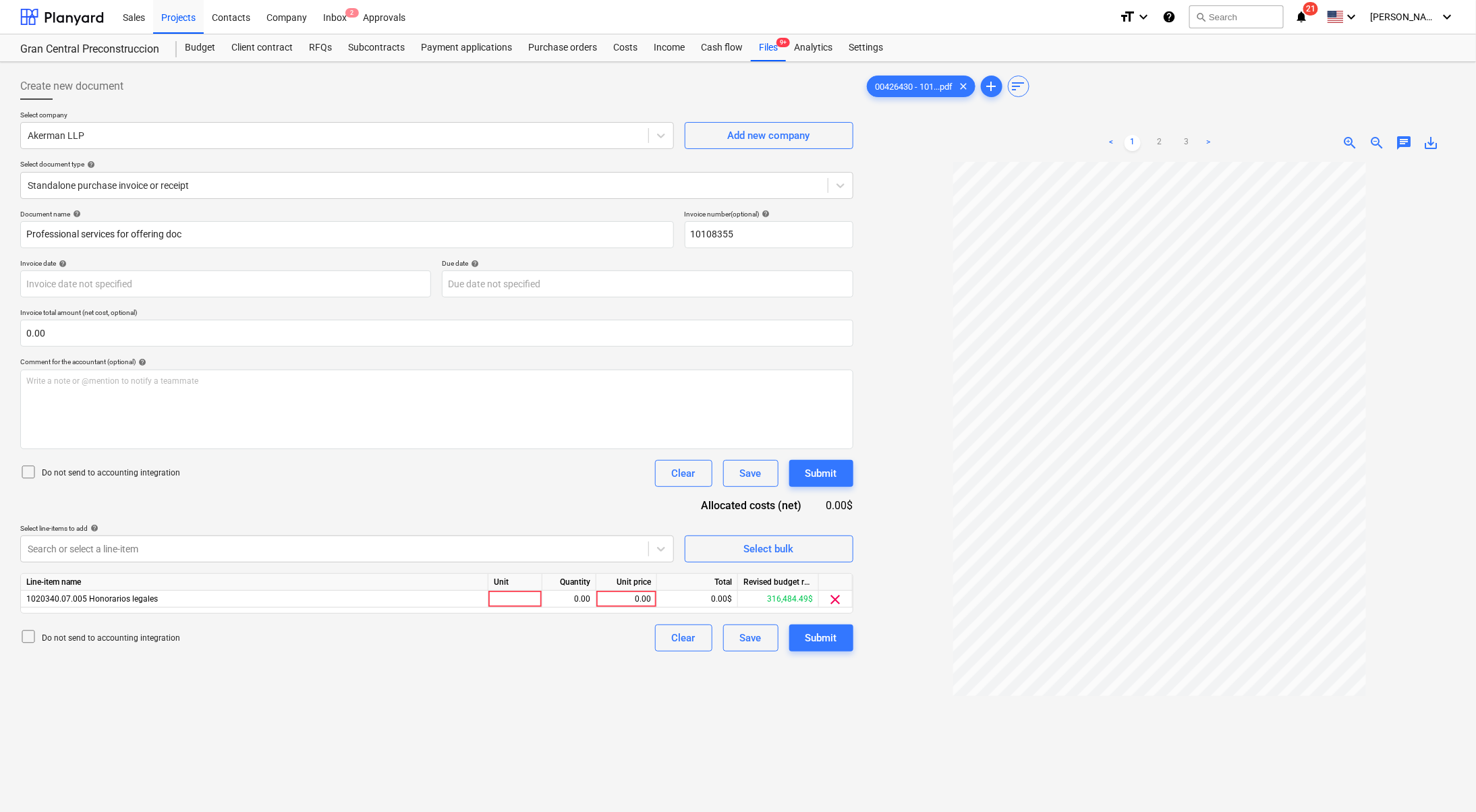
drag, startPoint x: 738, startPoint y: 711, endPoint x: 665, endPoint y: 616, distance: 119.8
click at [738, 711] on div "Create new document Select company Akerman LLP Add new company Select document …" at bounding box center [436, 504] width 844 height 873
click at [650, 595] on div "0.00" at bounding box center [626, 599] width 49 height 17
type input "75"
click at [571, 661] on div "Create new document Select company Akerman LLP Add new company Select document …" at bounding box center [436, 504] width 844 height 873
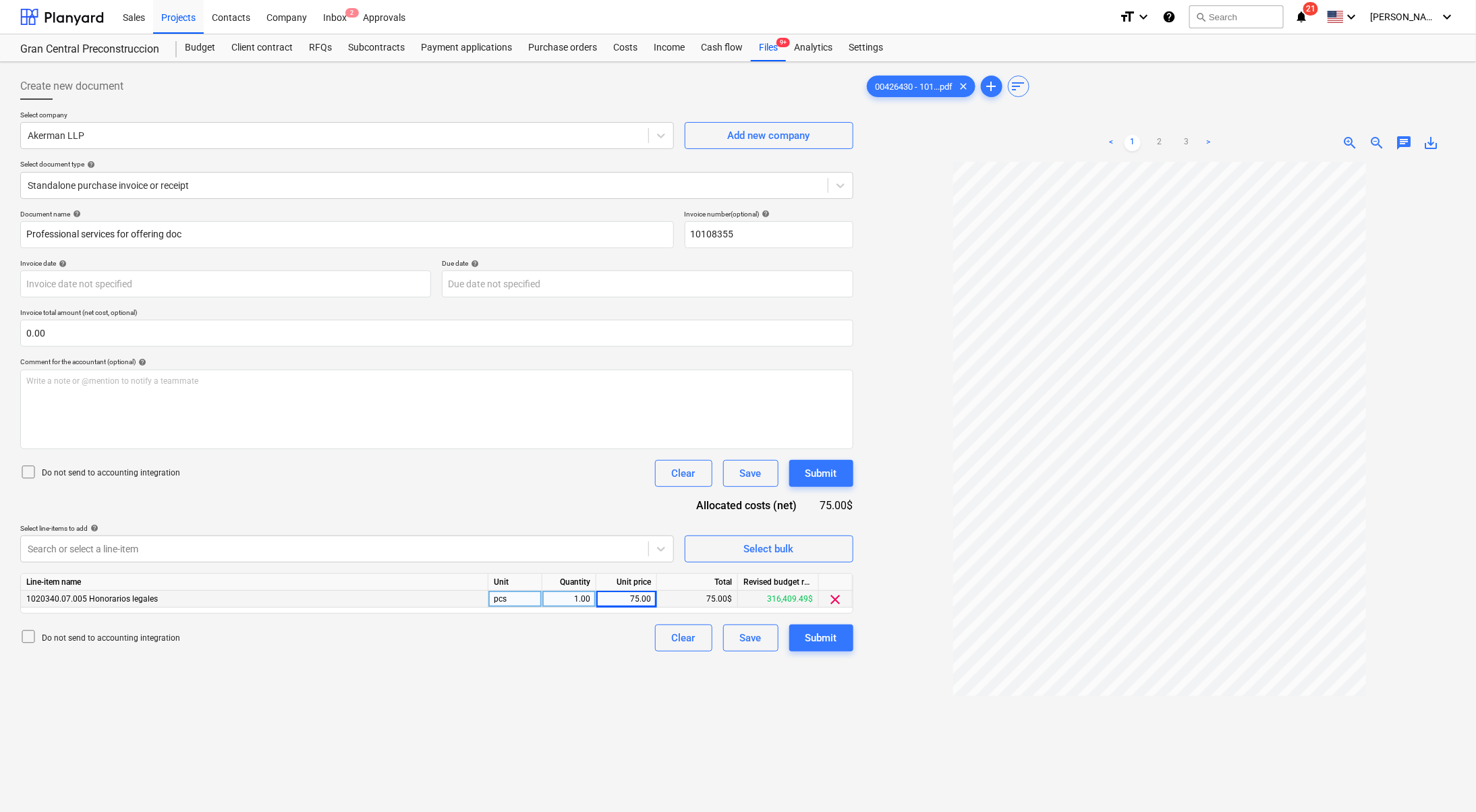
click at [854, 643] on div "Create new document Select company Akerman LLP Add new company Select document …" at bounding box center [436, 504] width 844 height 873
click at [826, 643] on div "Submit" at bounding box center [821, 638] width 32 height 18
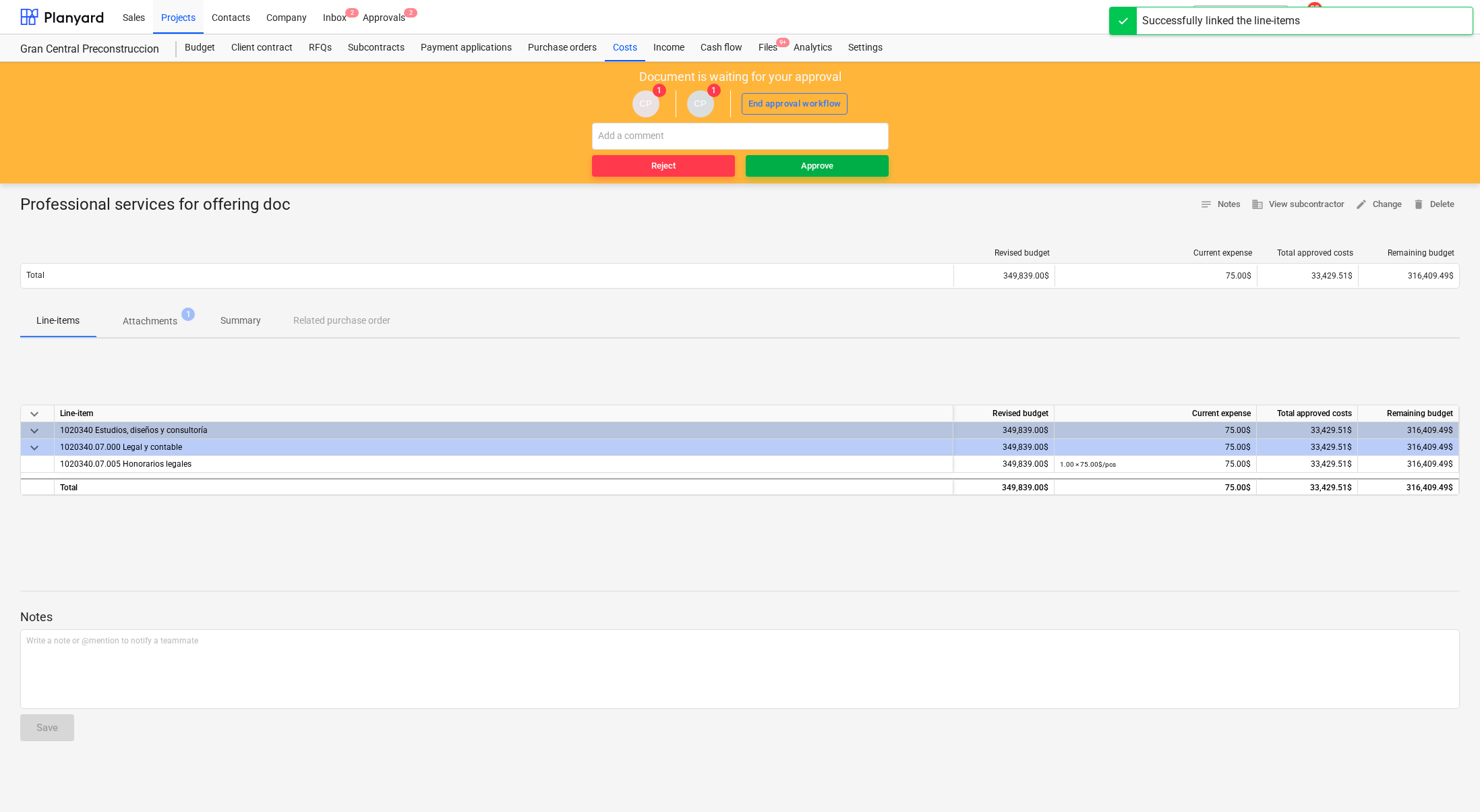
click at [826, 160] on div "Approve" at bounding box center [816, 166] width 32 height 16
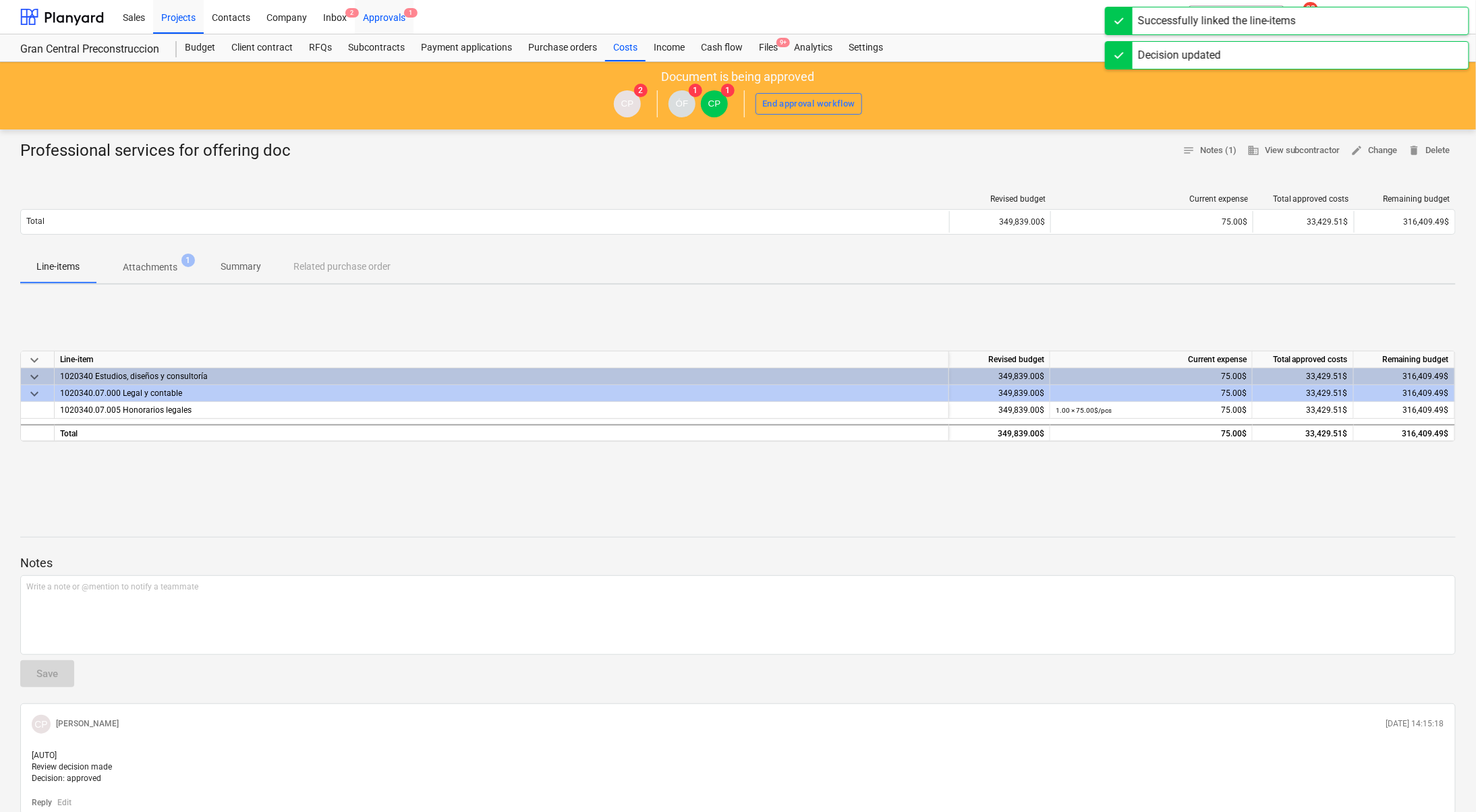
click at [391, 13] on div "Approvals 1" at bounding box center [384, 16] width 59 height 34
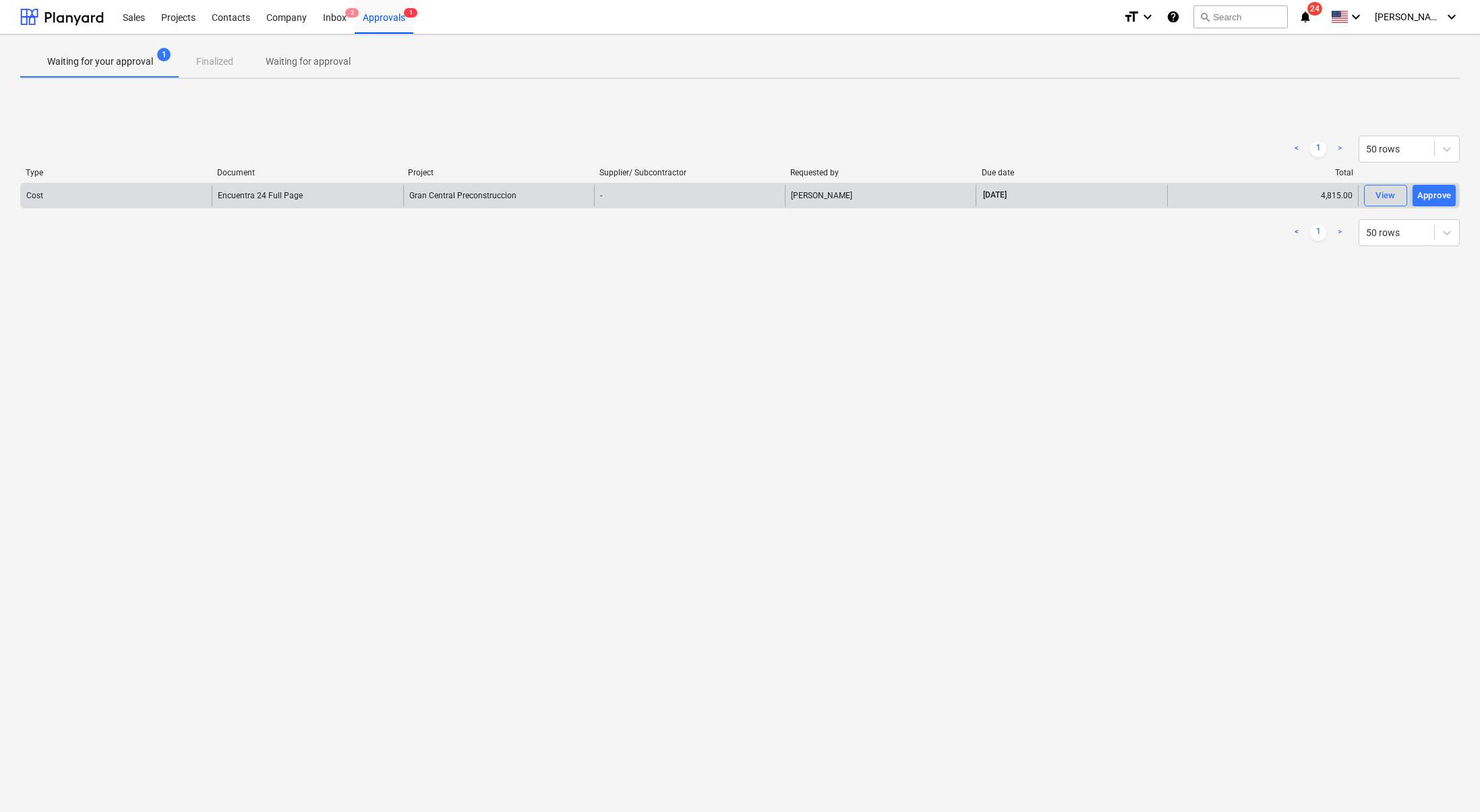
click at [129, 198] on div "Cost" at bounding box center [116, 195] width 190 height 22
click at [1376, 198] on div "View" at bounding box center [1385, 196] width 20 height 16
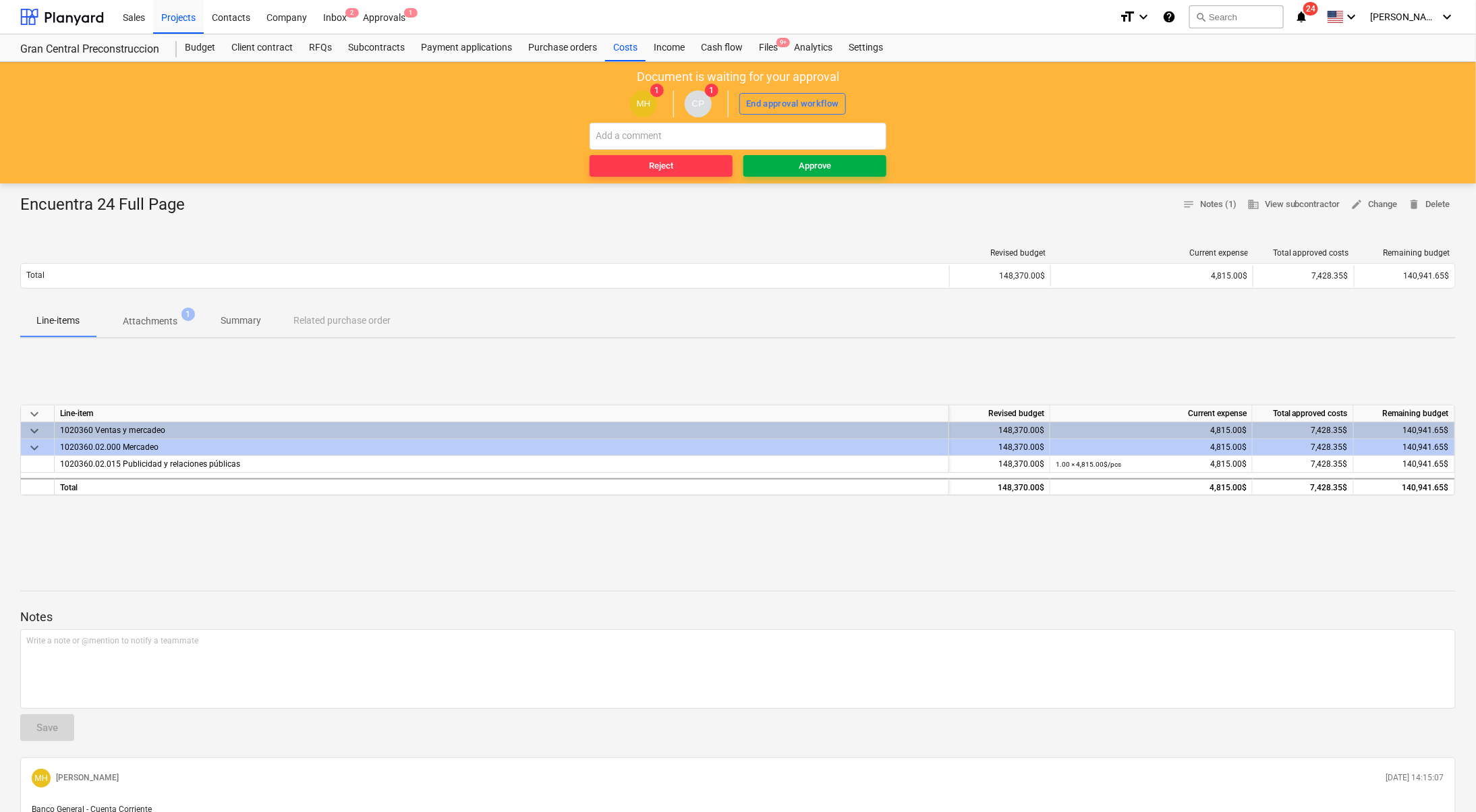
click at [803, 155] on button "Approve" at bounding box center [814, 166] width 143 height 22
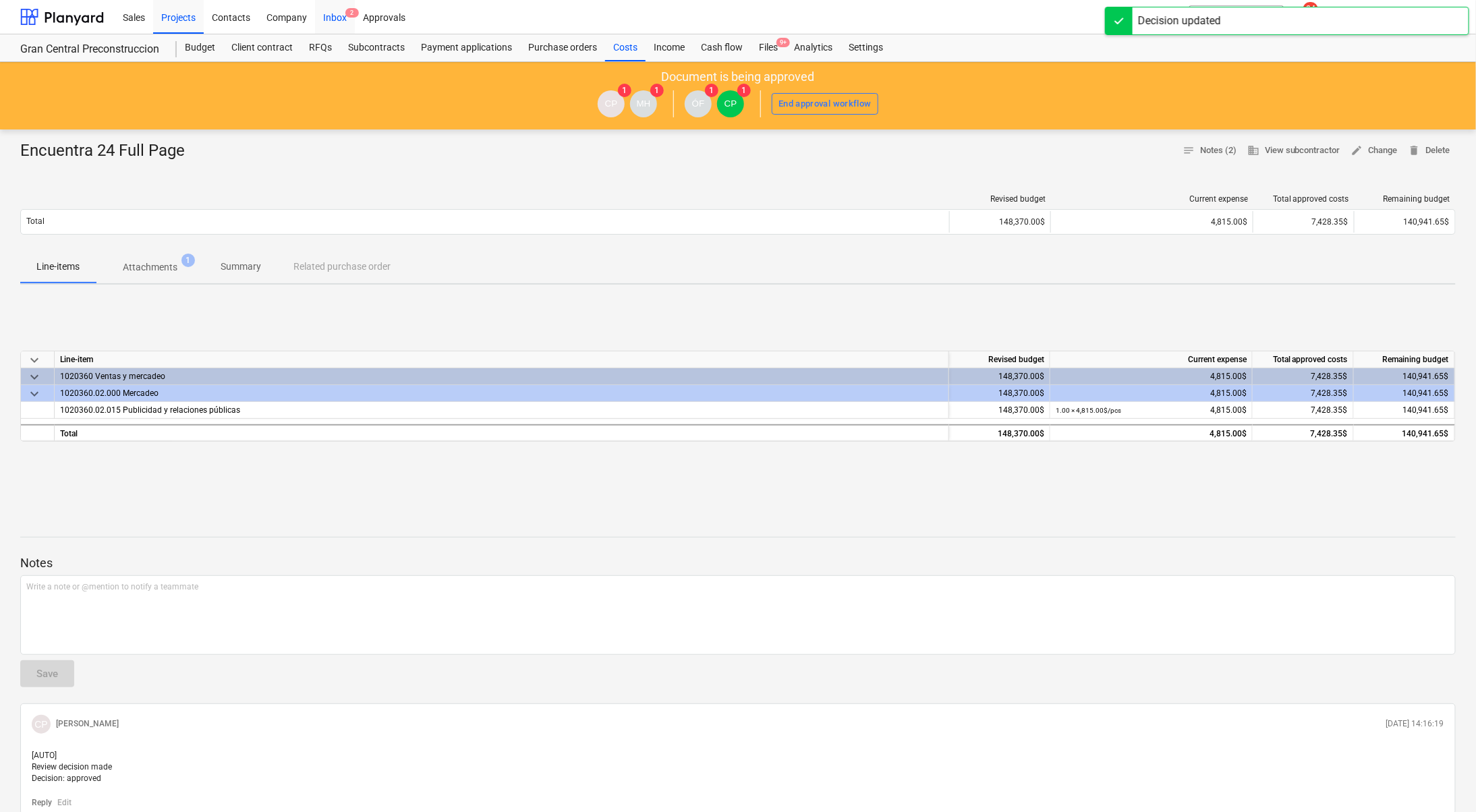
click at [339, 19] on div "Inbox 2" at bounding box center [335, 16] width 40 height 34
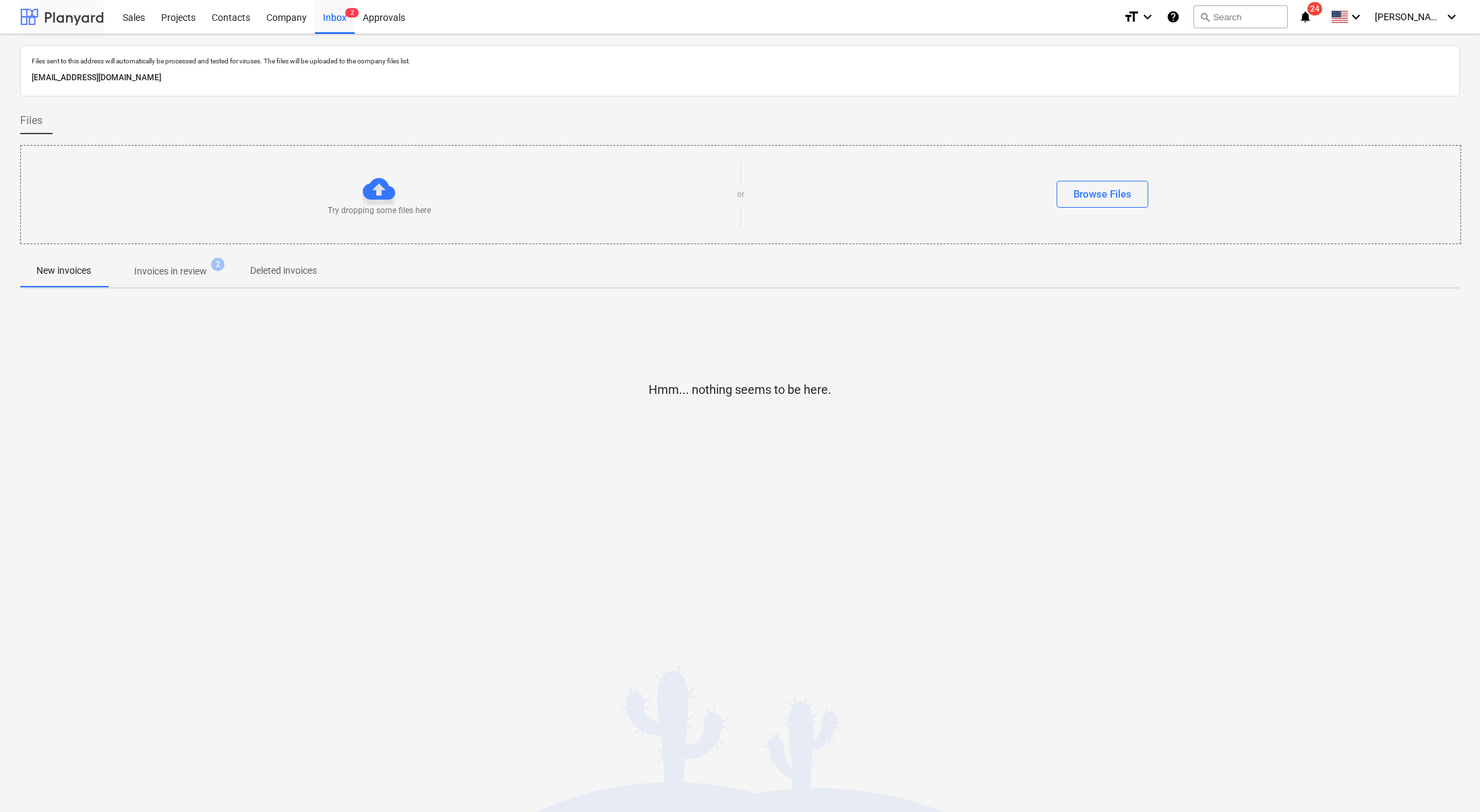
click at [54, 21] on div at bounding box center [61, 17] width 83 height 33
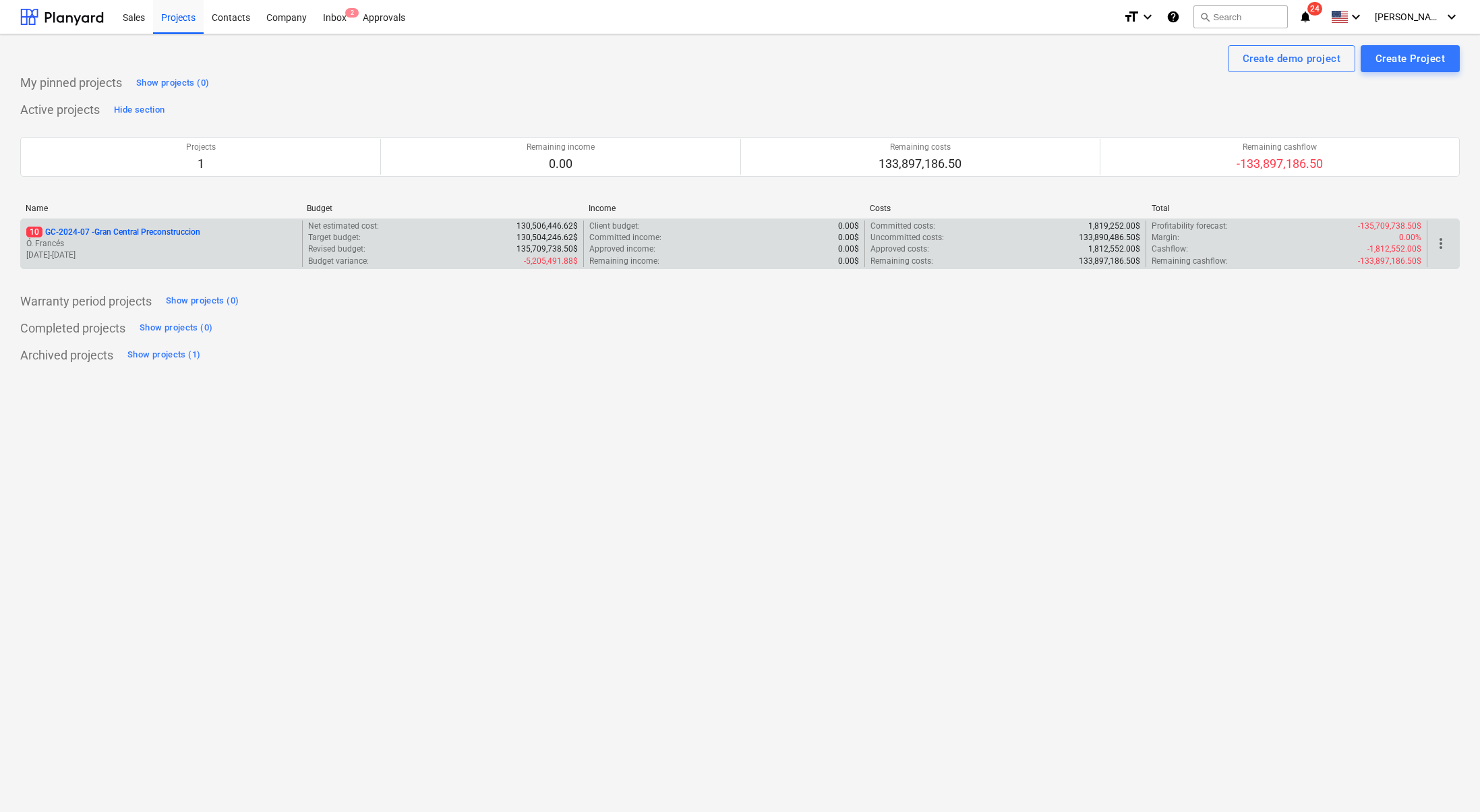
click at [197, 246] on p "Ó. Francés" at bounding box center [162, 243] width 270 height 11
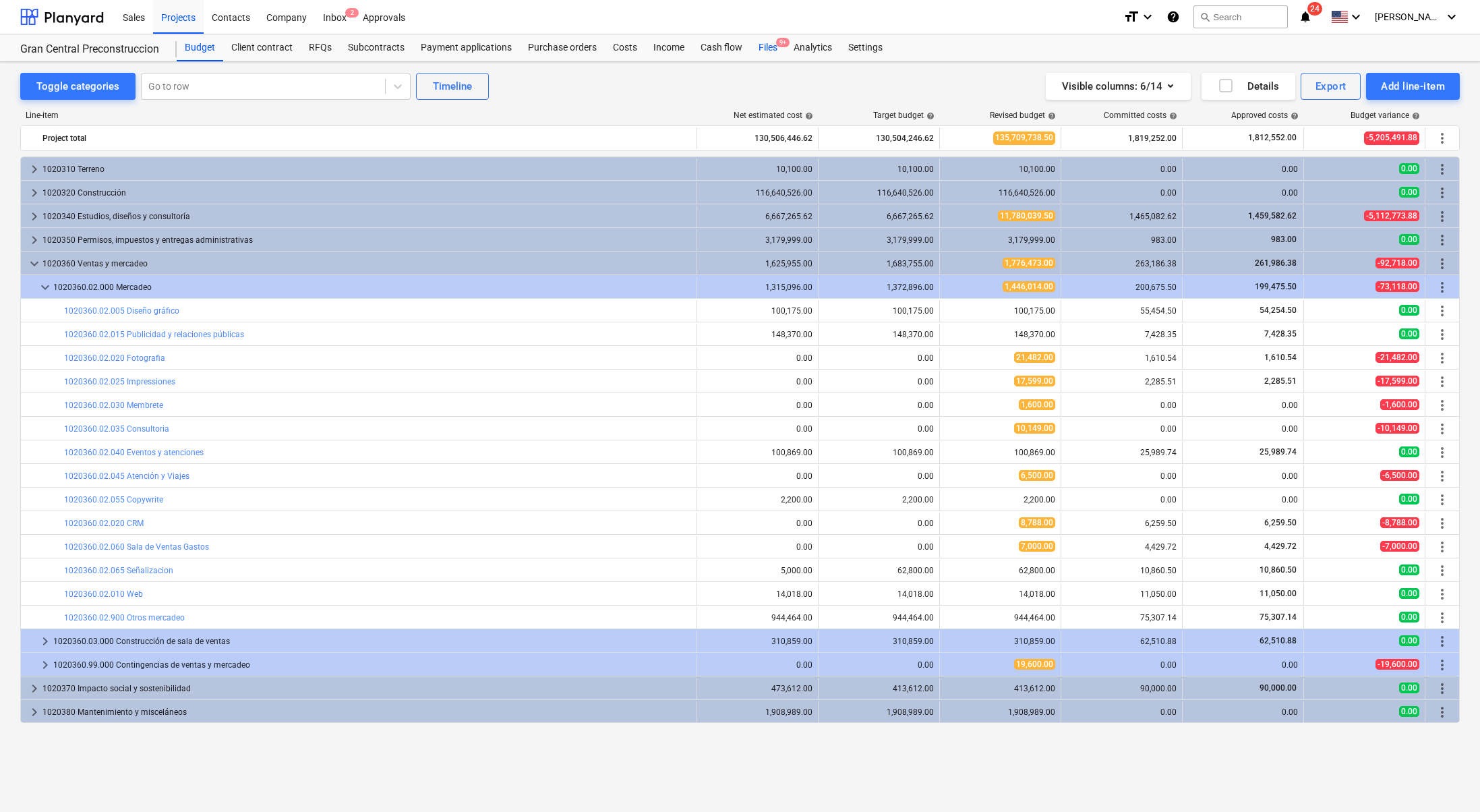
click at [763, 48] on div "Files 9+" at bounding box center [768, 47] width 35 height 27
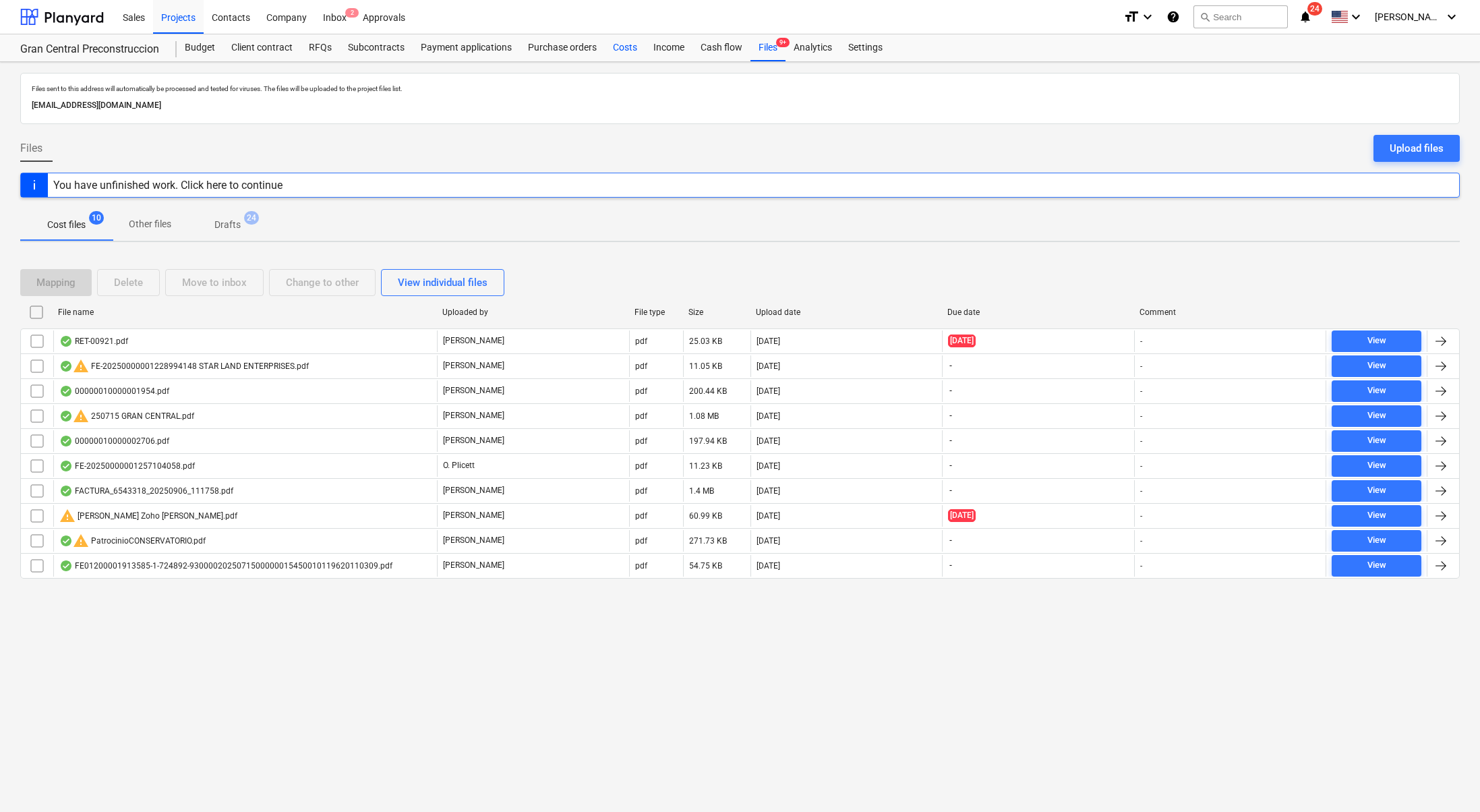
click at [625, 48] on div "Costs" at bounding box center [625, 47] width 40 height 27
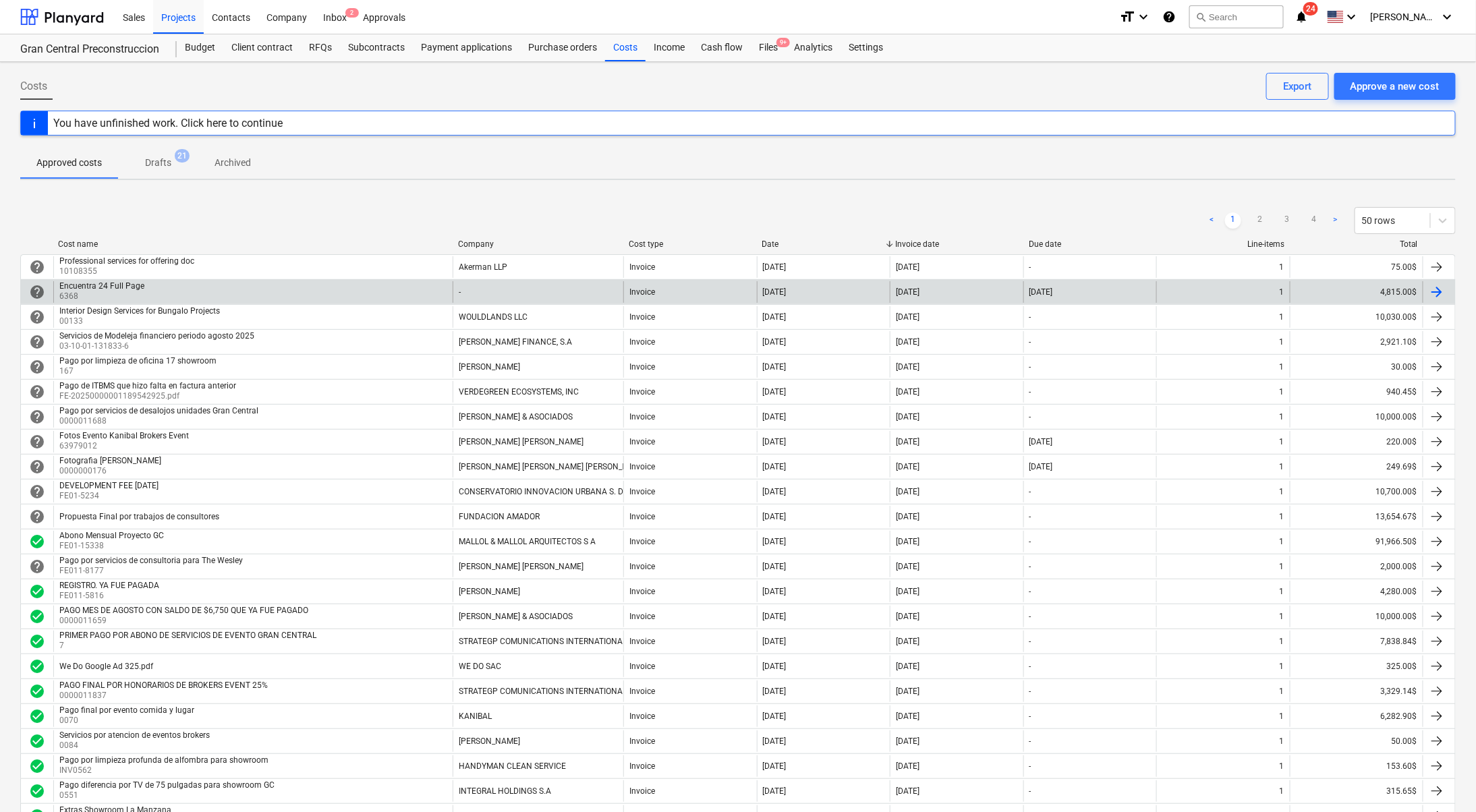
click at [135, 291] on p "6368" at bounding box center [104, 296] width 88 height 11
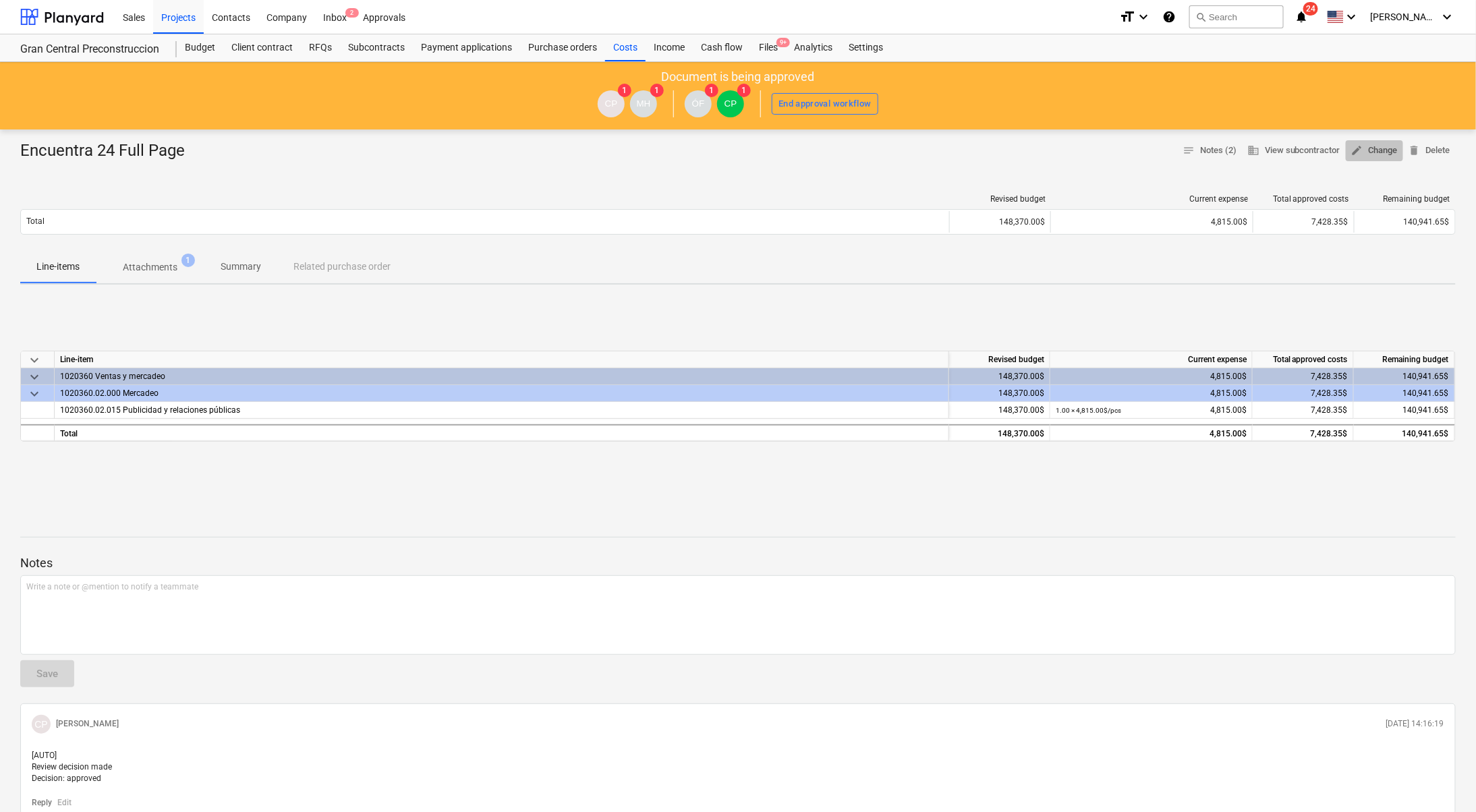
click at [1384, 147] on span "edit Change" at bounding box center [1373, 151] width 47 height 16
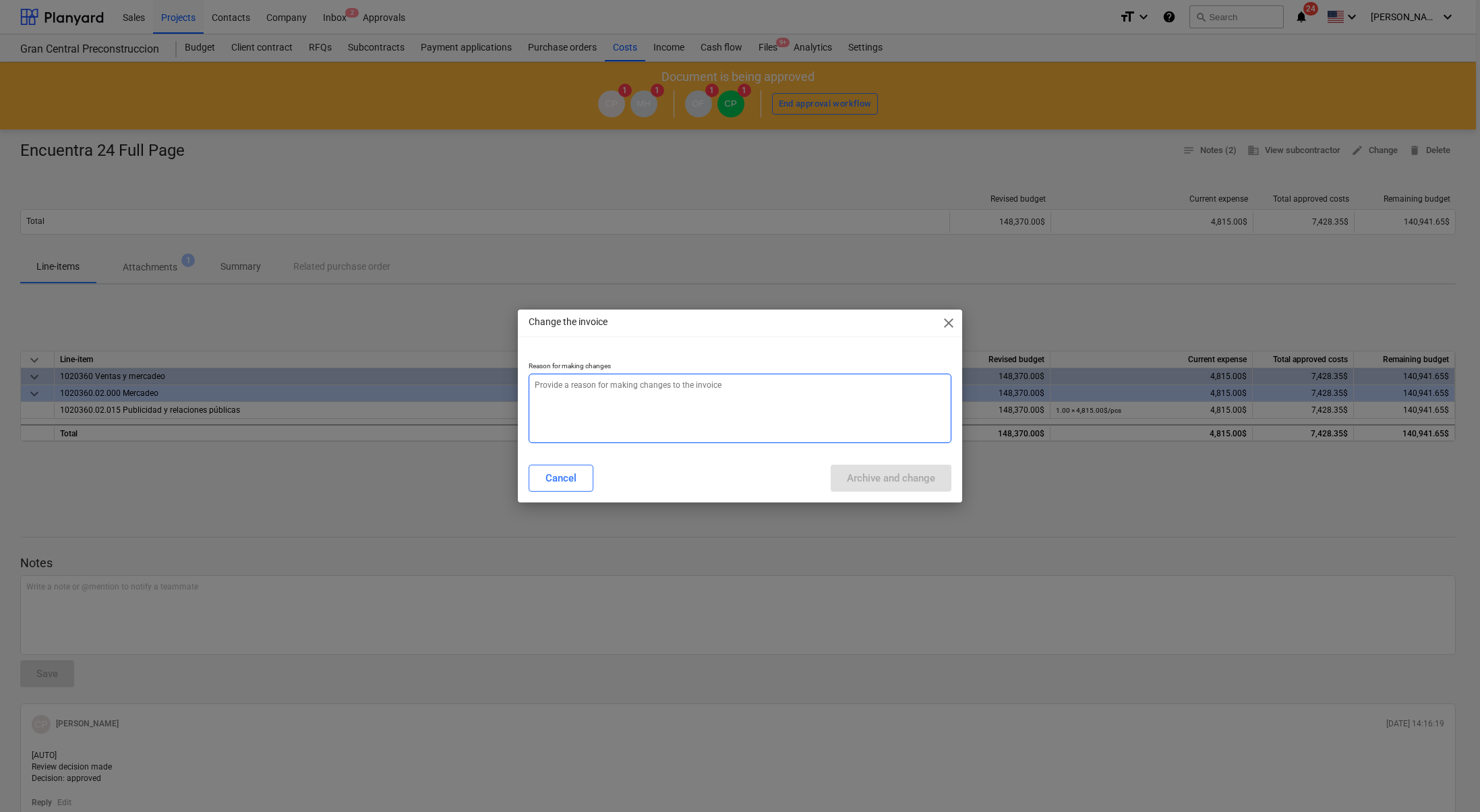
click at [685, 393] on textarea at bounding box center [740, 408] width 423 height 69
type textarea "x"
type textarea "a"
type textarea "x"
type textarea "aju"
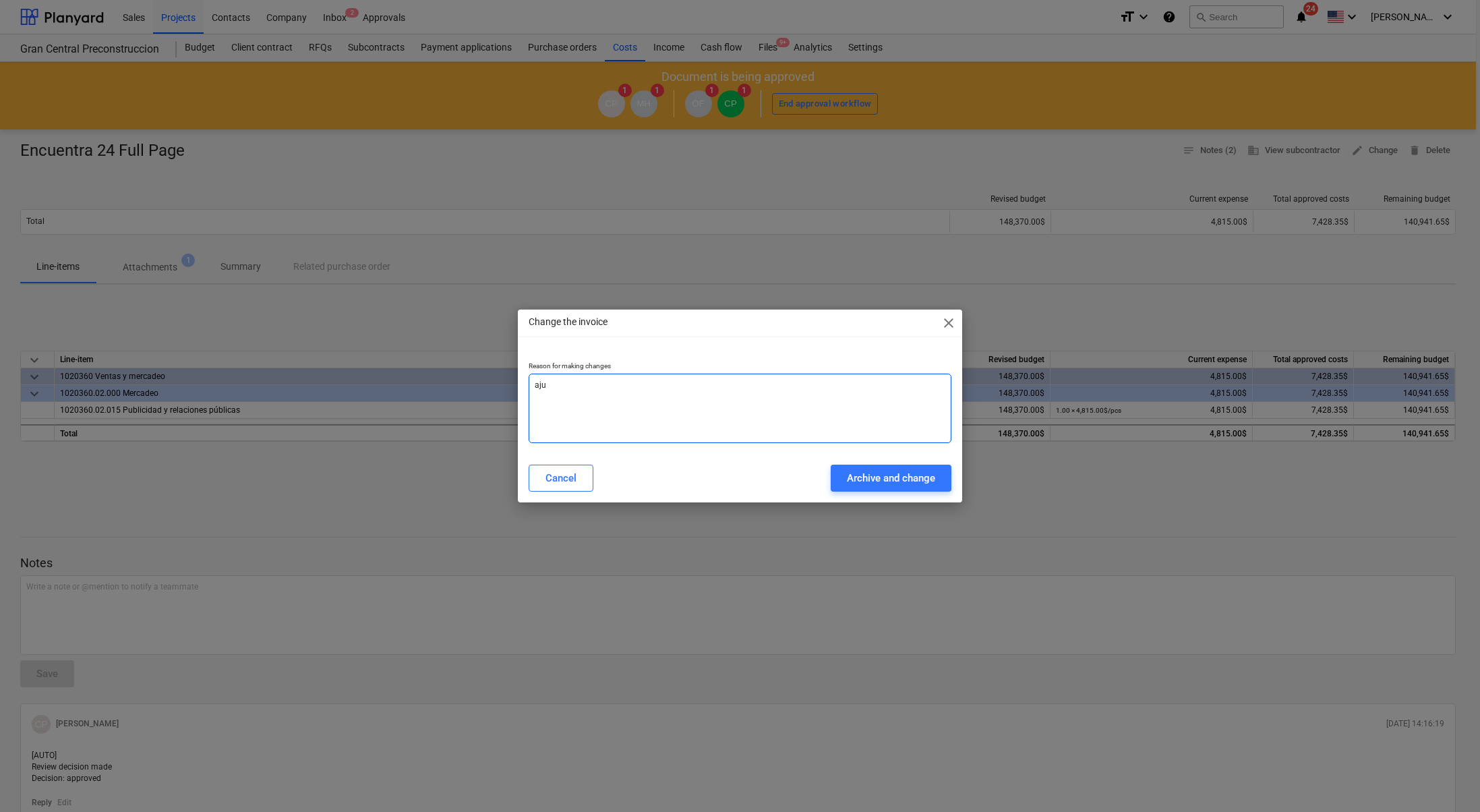
type textarea "x"
type textarea "ajus"
type textarea "x"
type textarea "ajust"
type textarea "x"
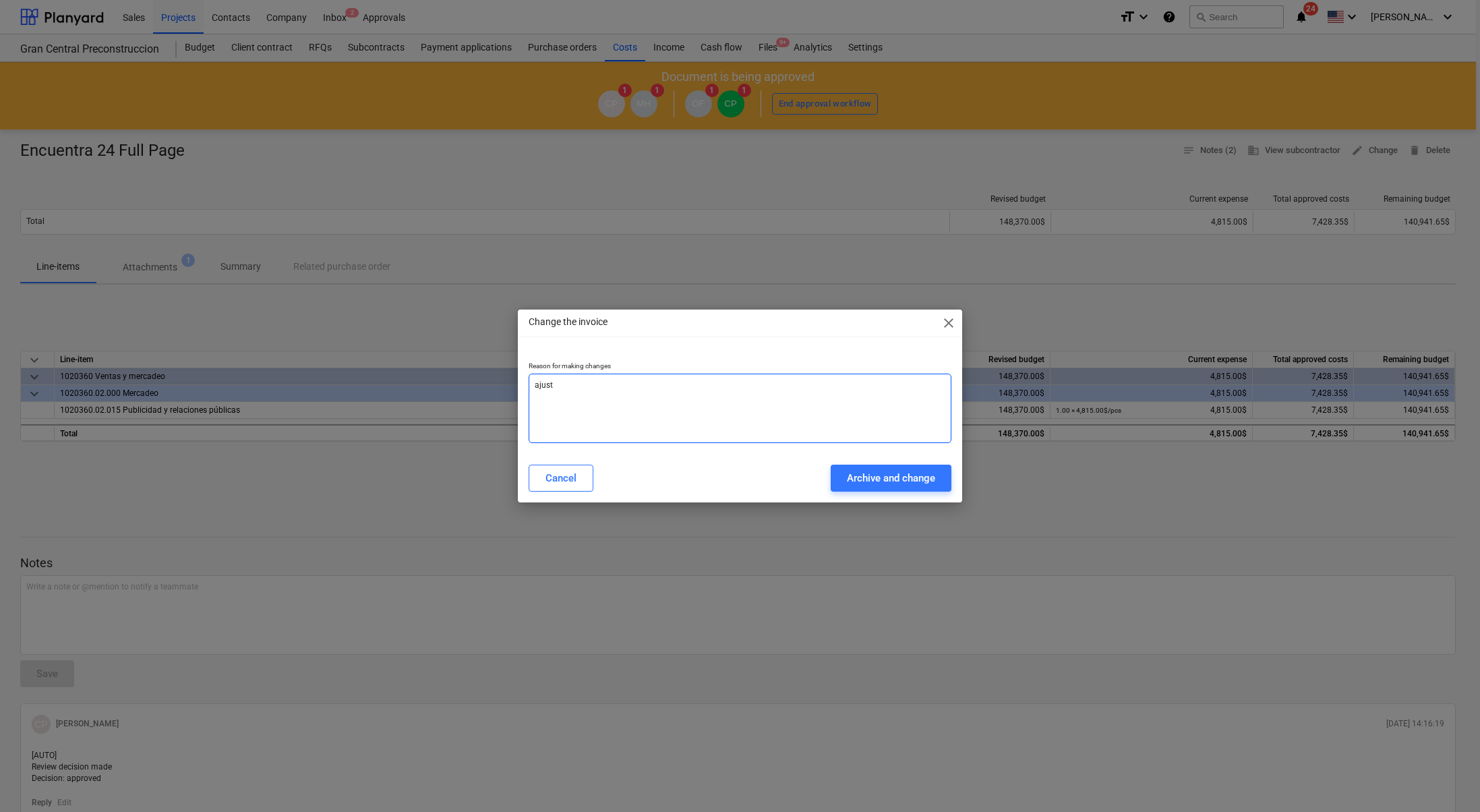
type textarea "ajuste"
type textarea "x"
type textarea "ajuste"
type textarea "x"
type textarea "ajuste p"
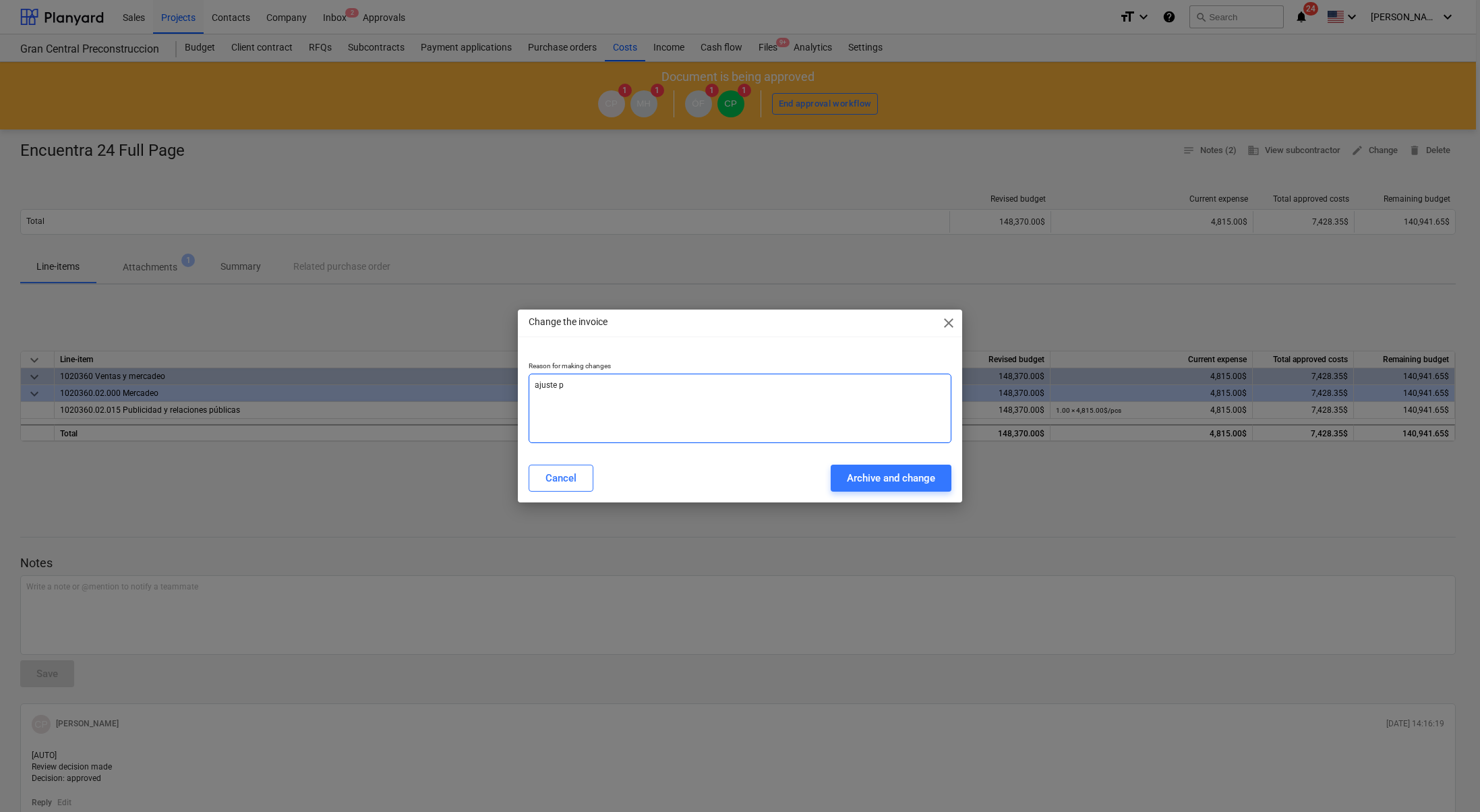
type textarea "x"
type textarea "ajuste pr"
type textarea "x"
type textarea "ajuste pro"
type textarea "x"
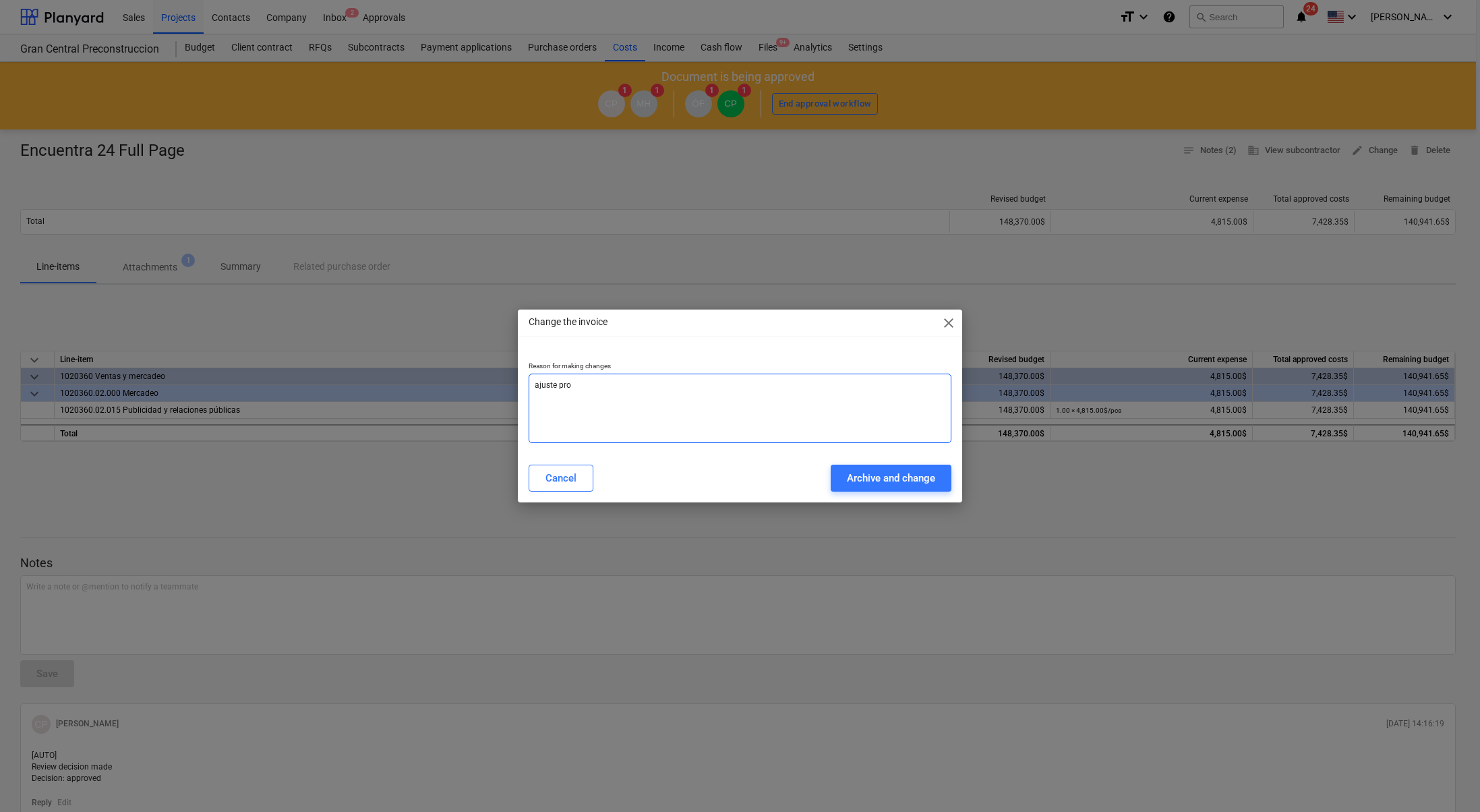
type textarea "ajuste proe"
type textarea "x"
type textarea "ajuste pro"
type textarea "x"
type textarea "ajuste prov"
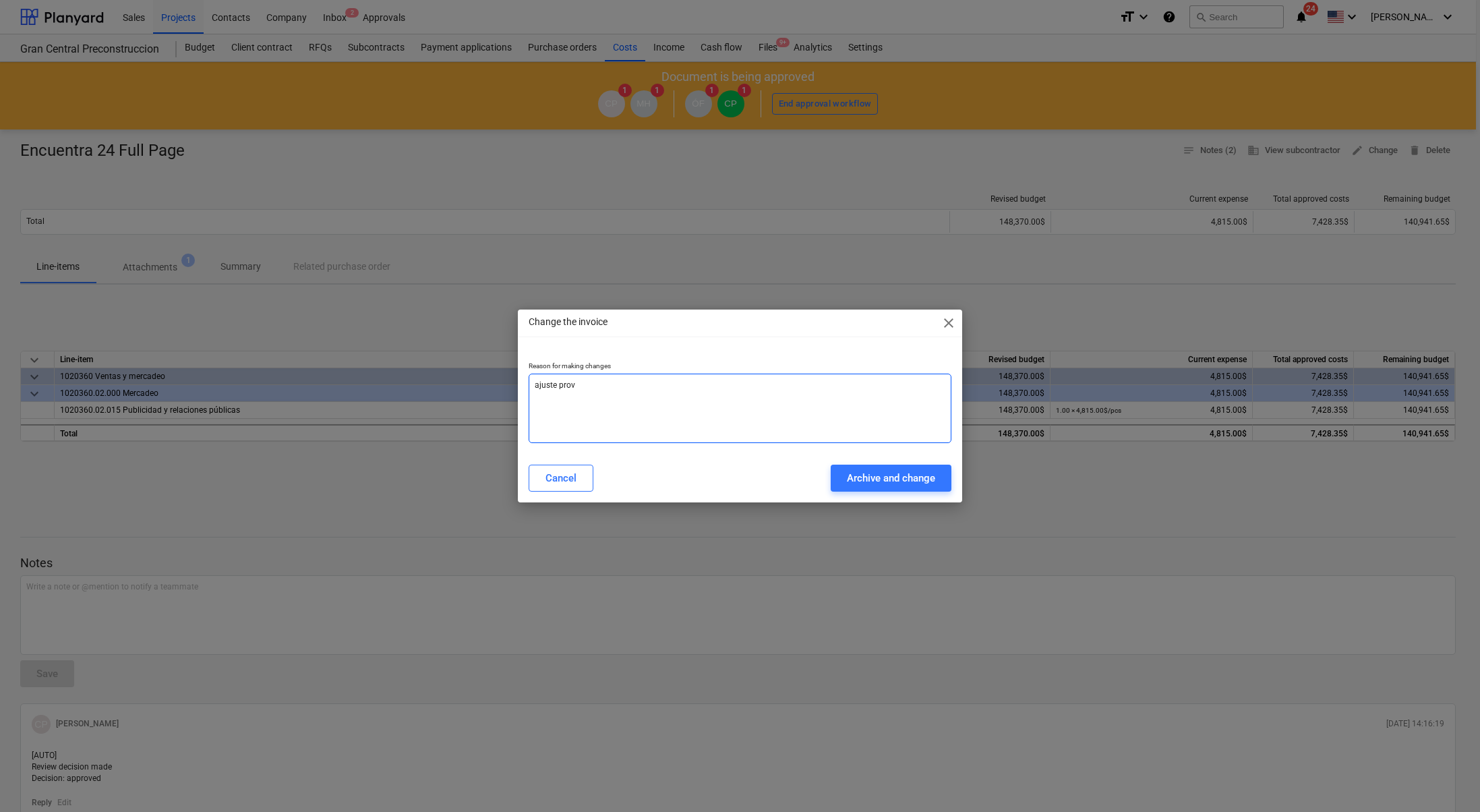
type textarea "x"
type textarea "ajuste prove"
type textarea "x"
type textarea "ajuste provee"
type textarea "x"
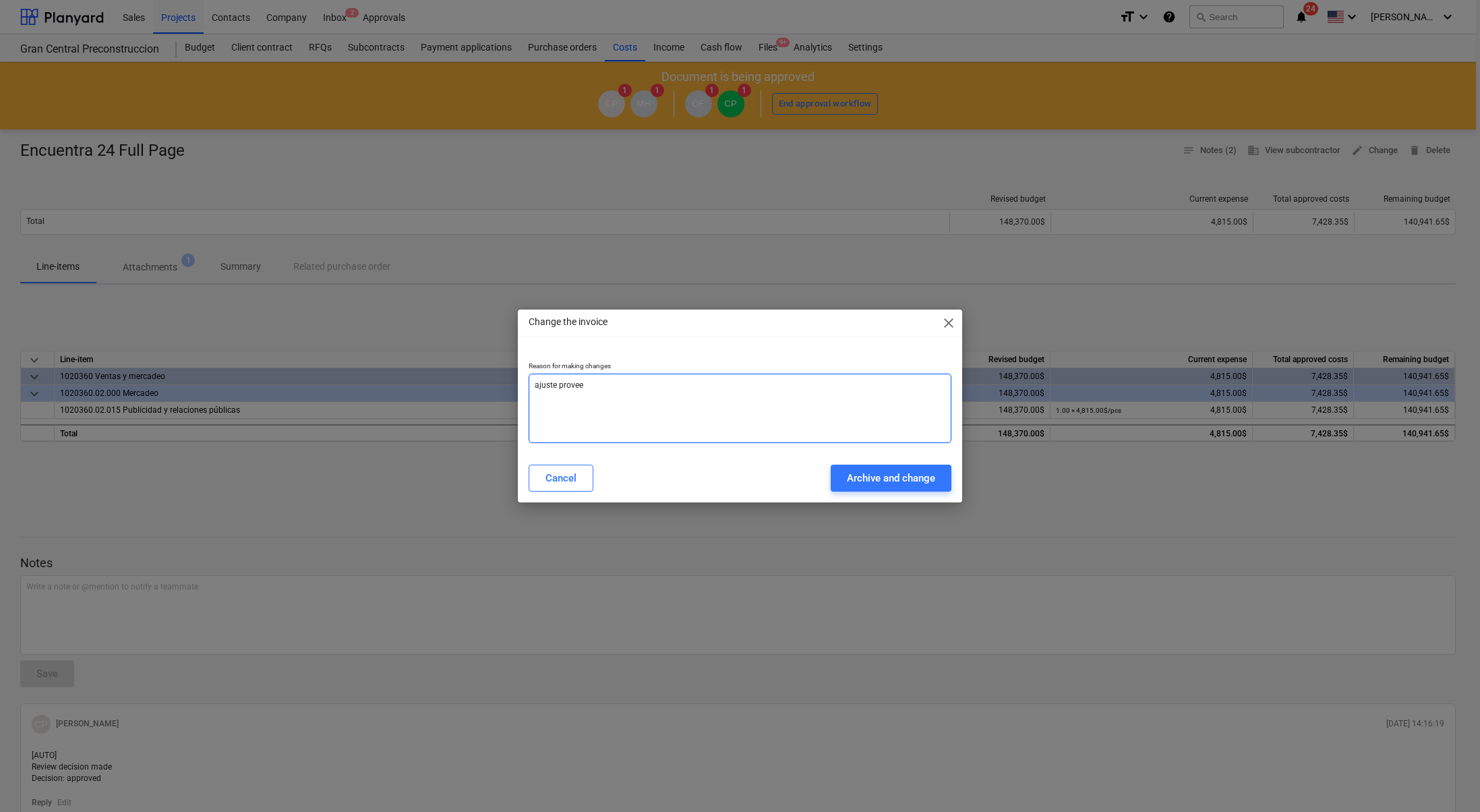
type textarea "ajuste proveed"
type textarea "x"
type textarea "ajuste proveedo"
type textarea "x"
type textarea "ajuste proveedor"
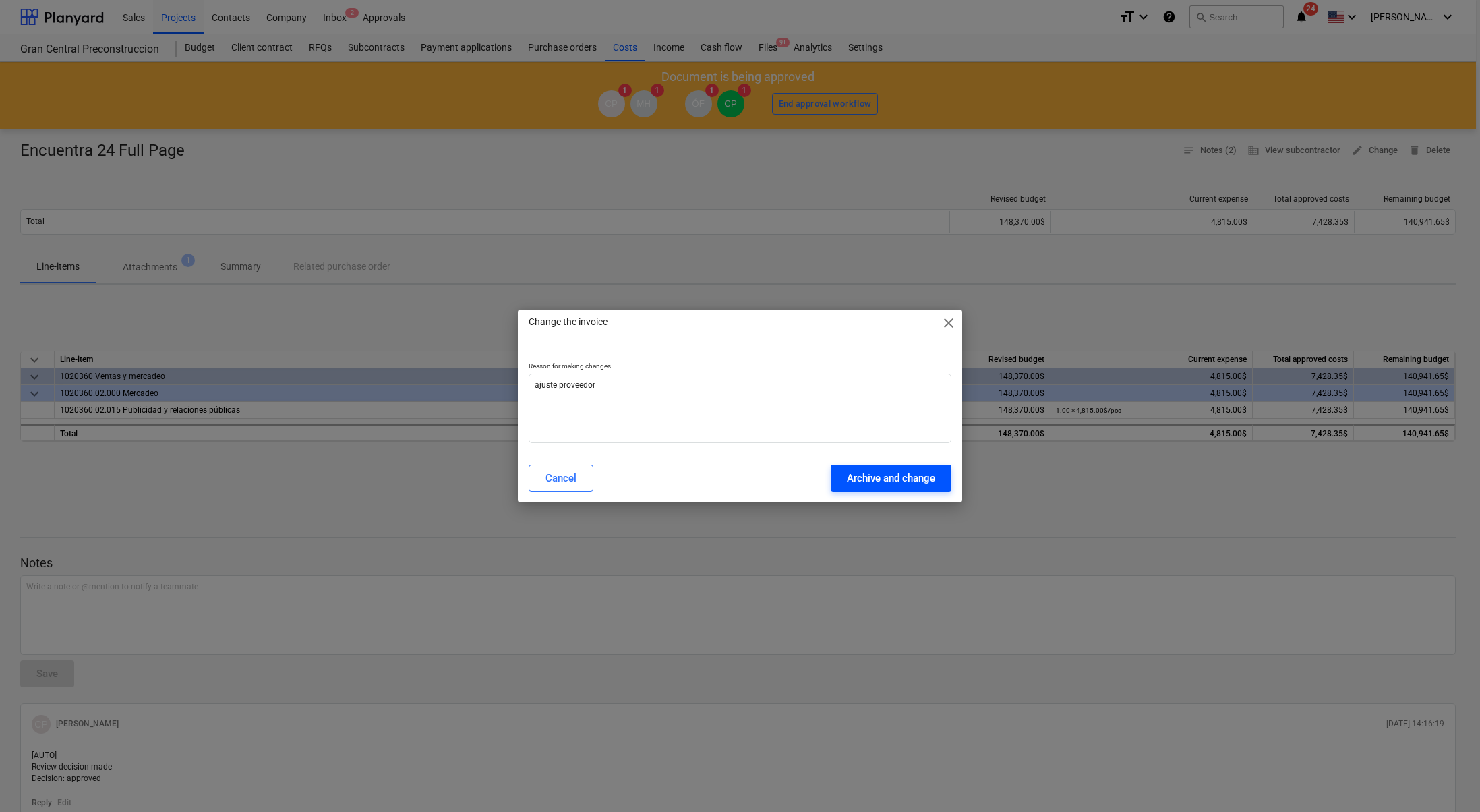
click at [890, 483] on div "Archive and change" at bounding box center [891, 478] width 89 height 18
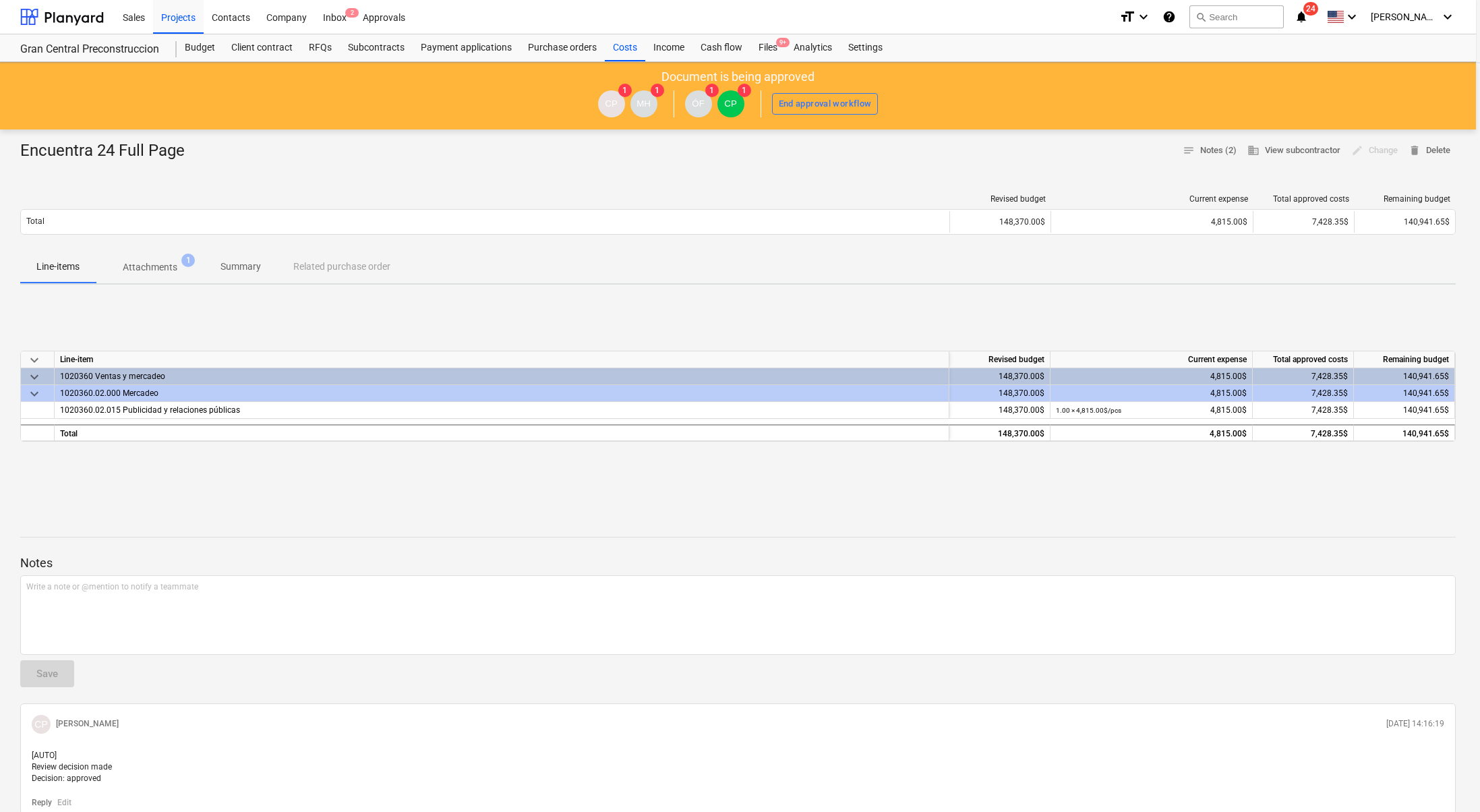
type textarea "x"
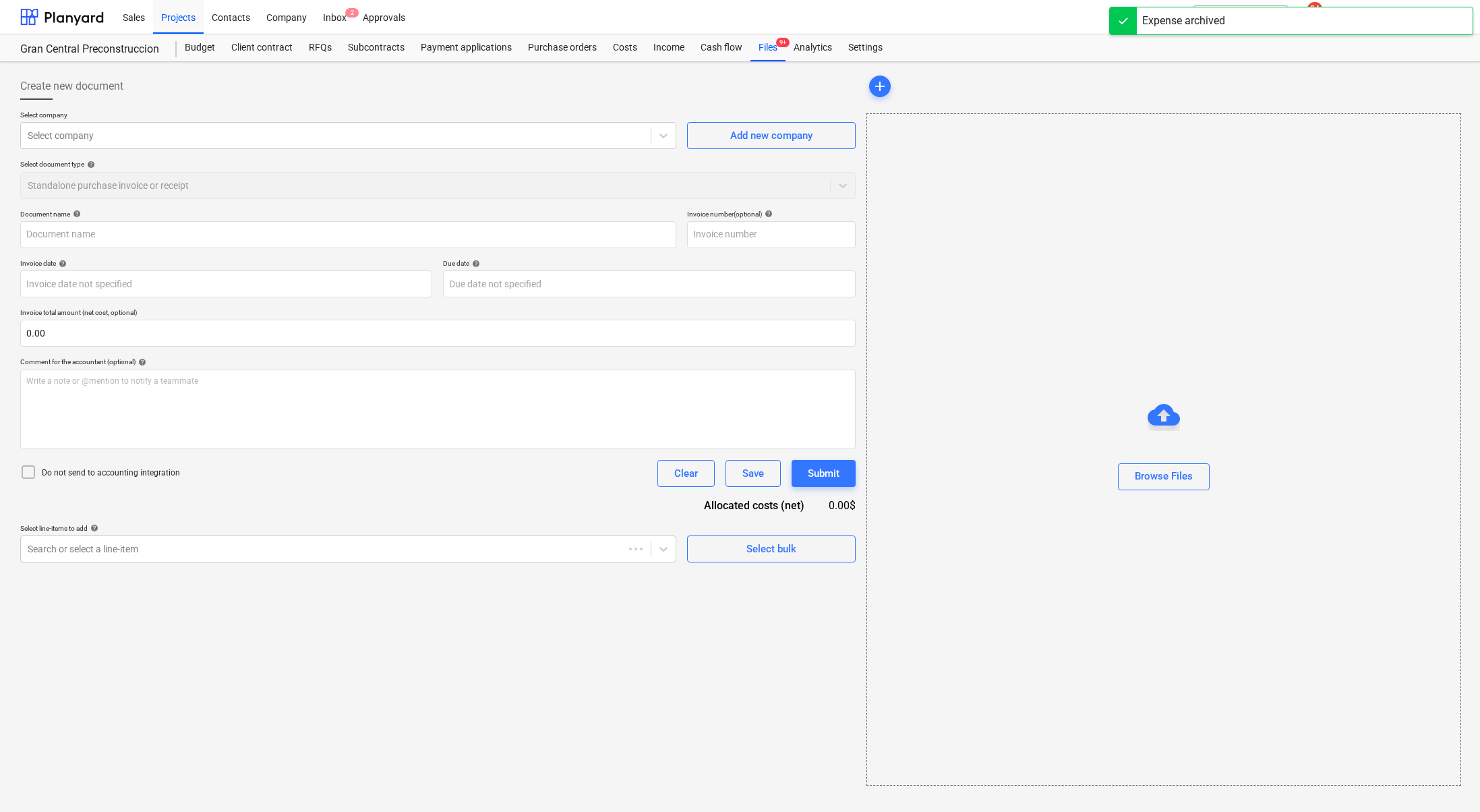
type input "Encuentra 24 Full Page"
type input "6368"
type input "[DATE]"
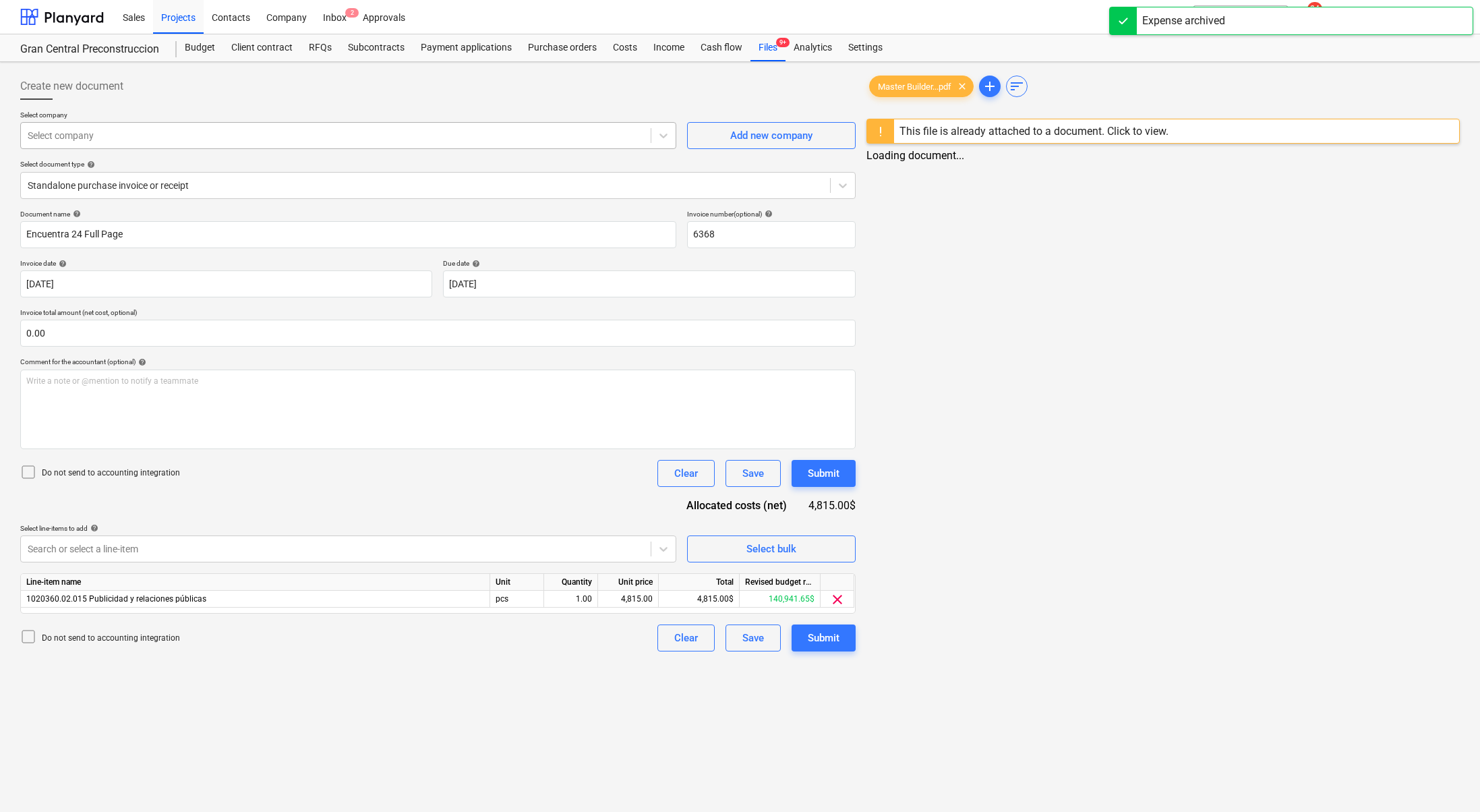
click at [243, 136] on div at bounding box center [335, 135] width 616 height 13
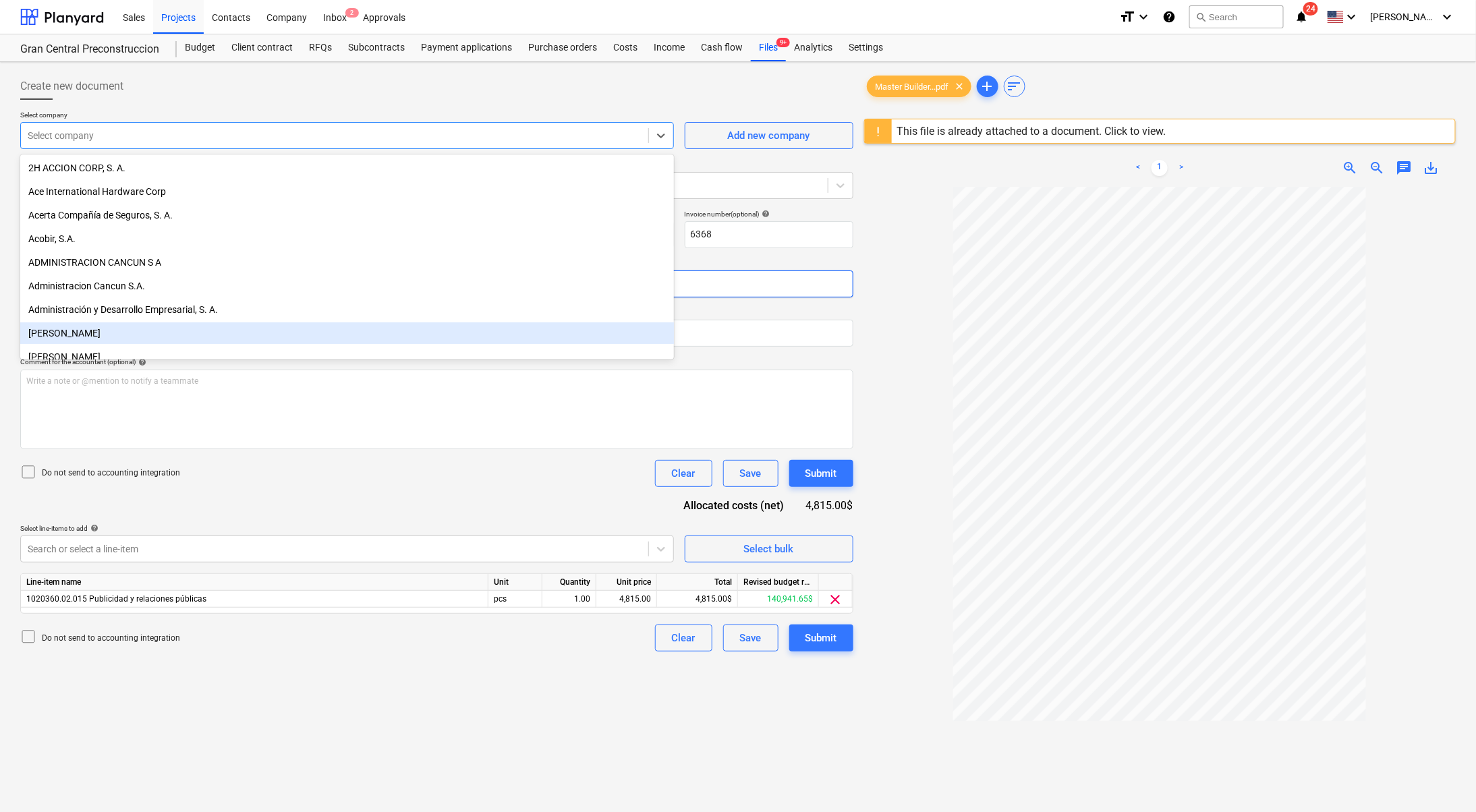
click at [738, 282] on body "Sales Projects Contacts Company Inbox 2 Approvals format_size keyboard_arrow_do…" at bounding box center [738, 406] width 1476 height 812
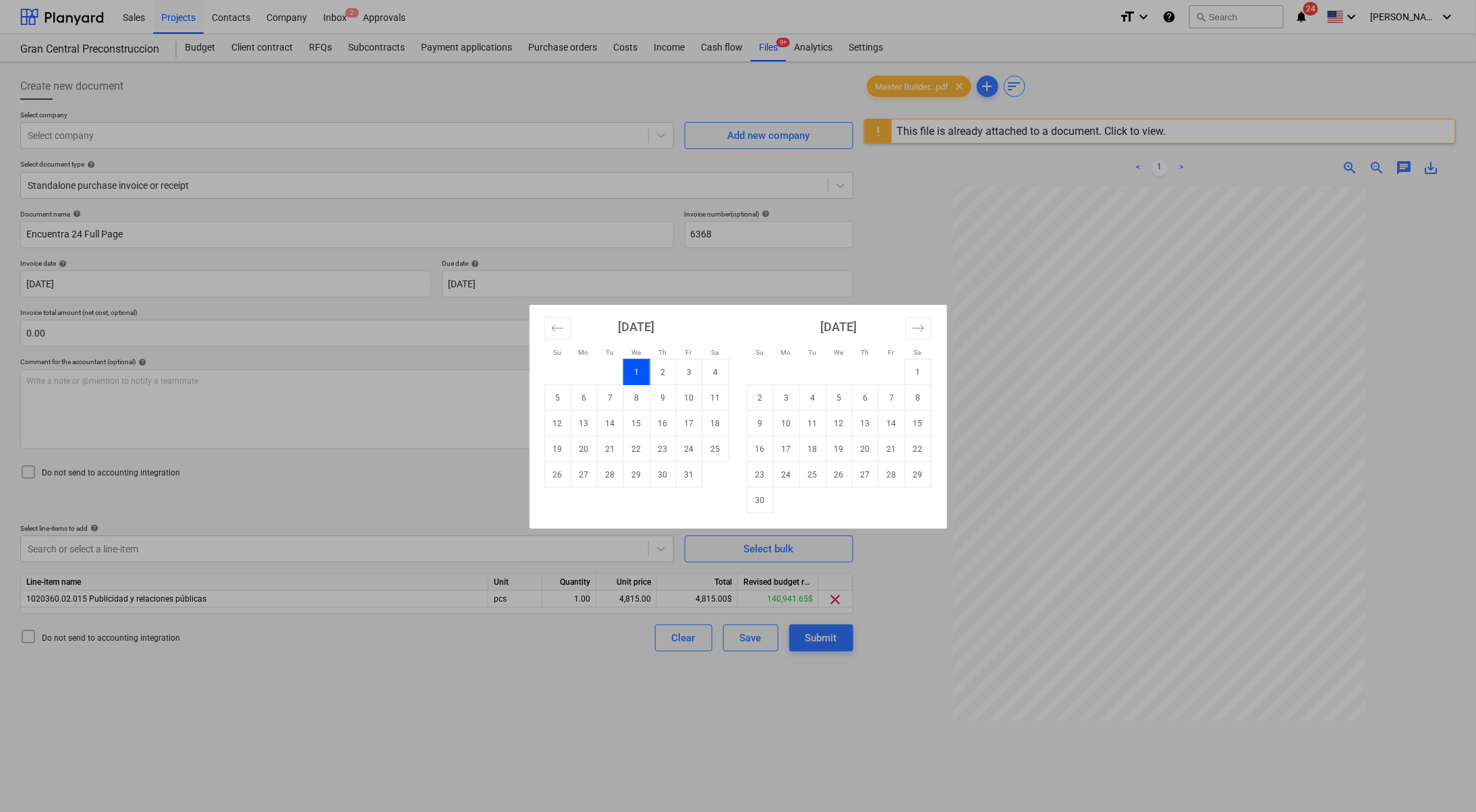
click at [334, 489] on div "Su Mo Tu We Th Fr Sa Su Mo Tu We Th Fr Sa [DATE] 1 2 3 4 5 6 7 8 9 10 11 12 13 …" at bounding box center [738, 406] width 1476 height 812
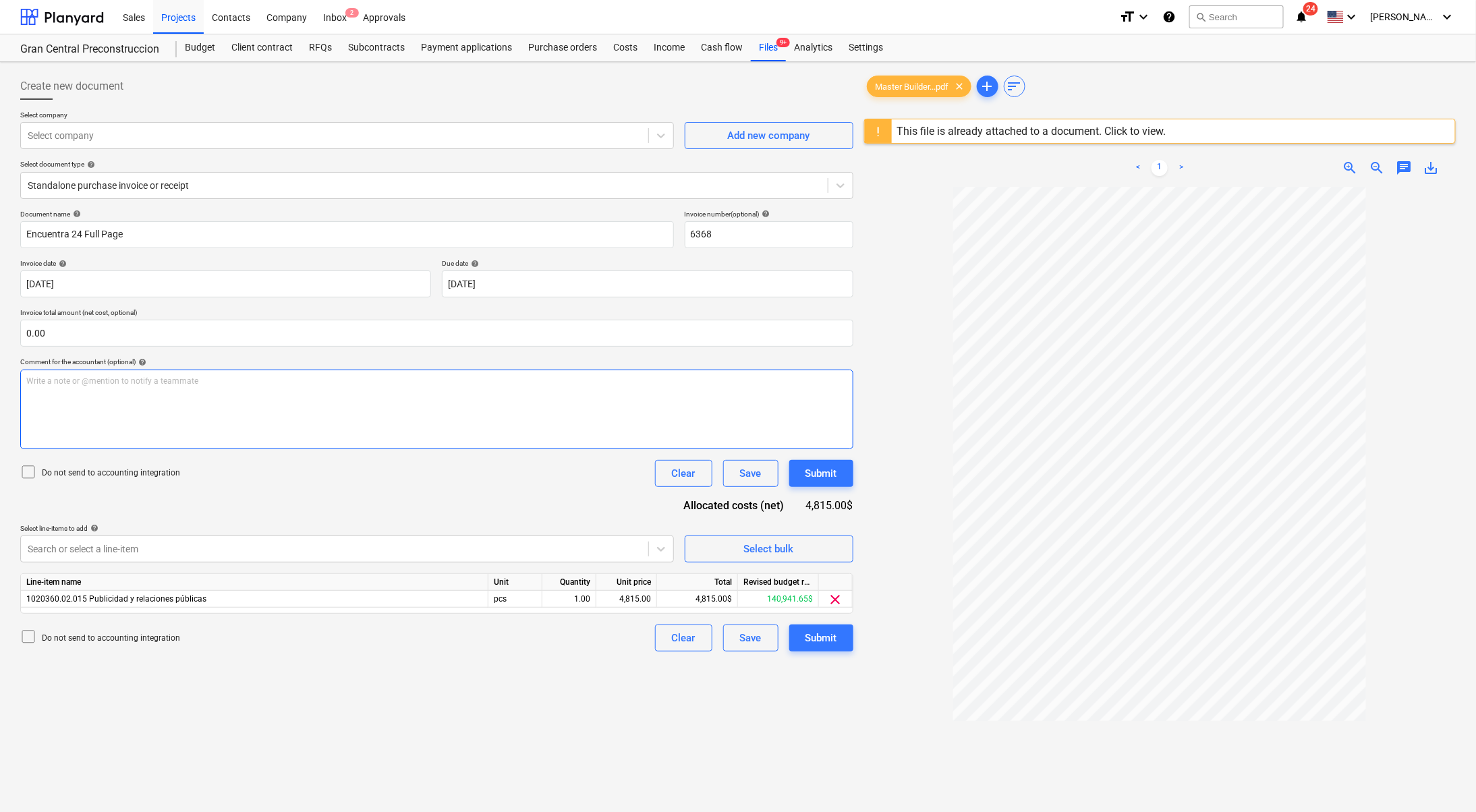
click at [225, 399] on div "Write a note or @mention to notify a teammate [PERSON_NAME]" at bounding box center [436, 409] width 833 height 80
click at [612, 36] on div "Costs" at bounding box center [625, 47] width 40 height 27
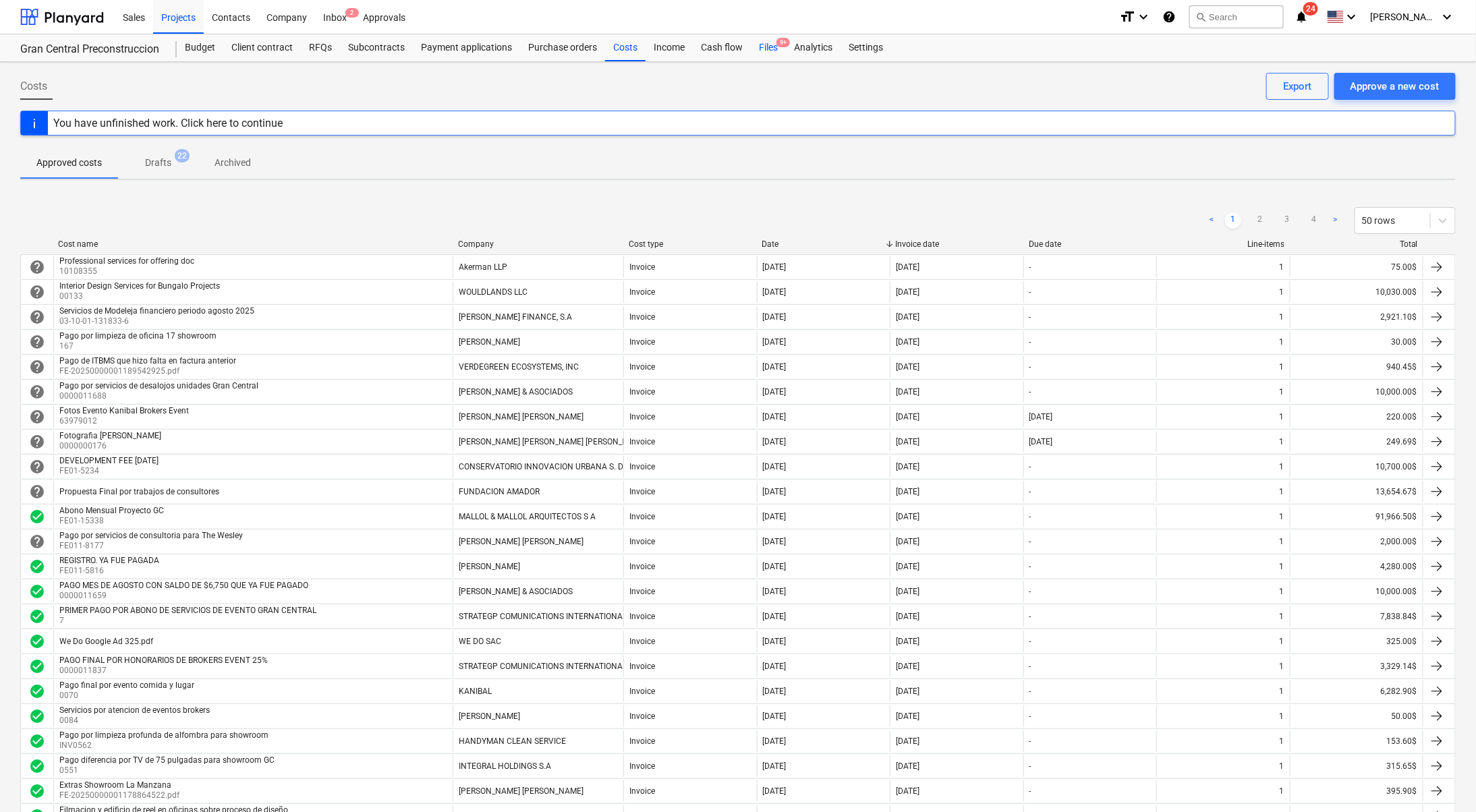
click at [770, 45] on div "Files 9+" at bounding box center [768, 47] width 35 height 27
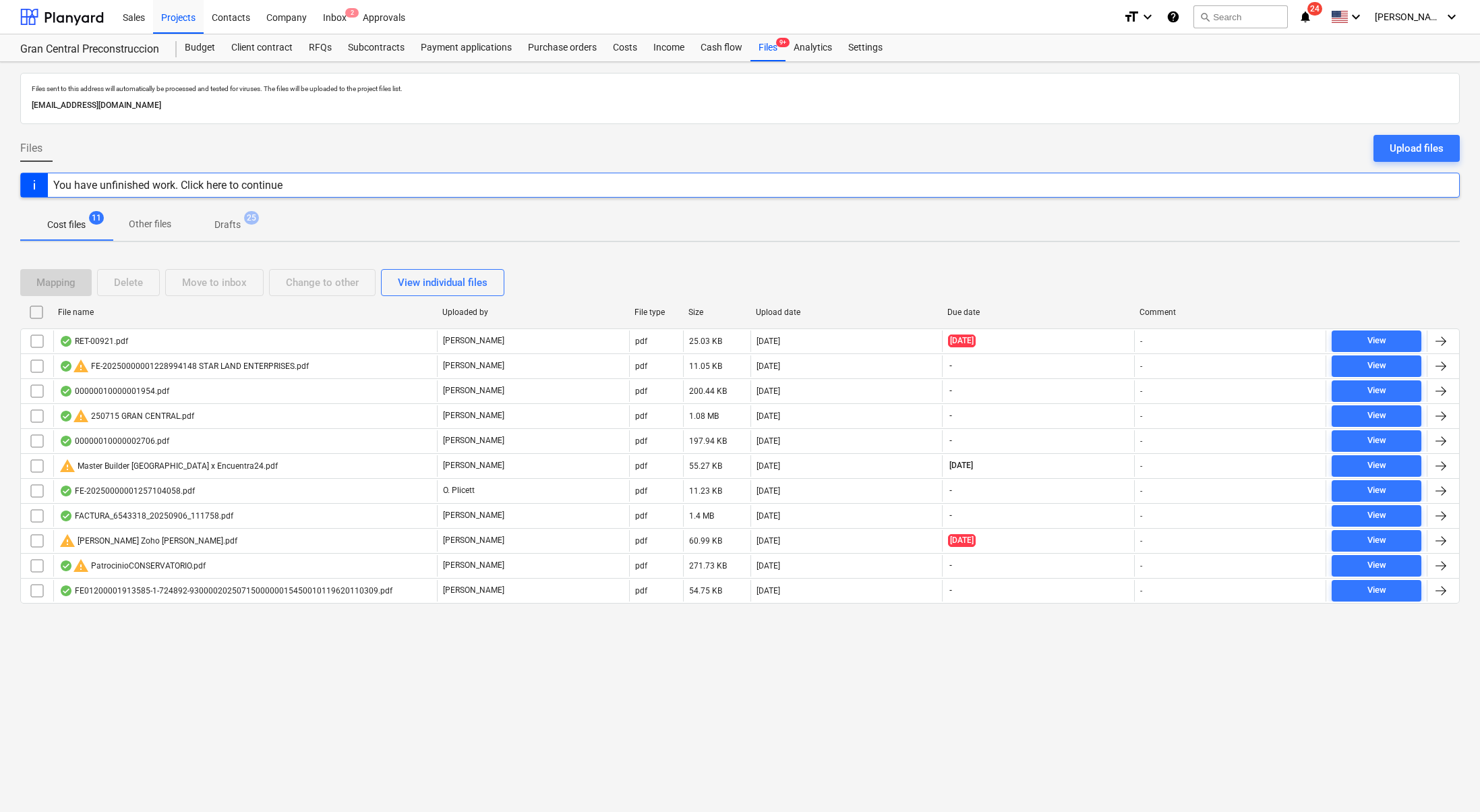
drag, startPoint x: 231, startPoint y: 228, endPoint x: 275, endPoint y: 124, distance: 112.9
click at [231, 228] on p "Drafts" at bounding box center [227, 225] width 26 height 14
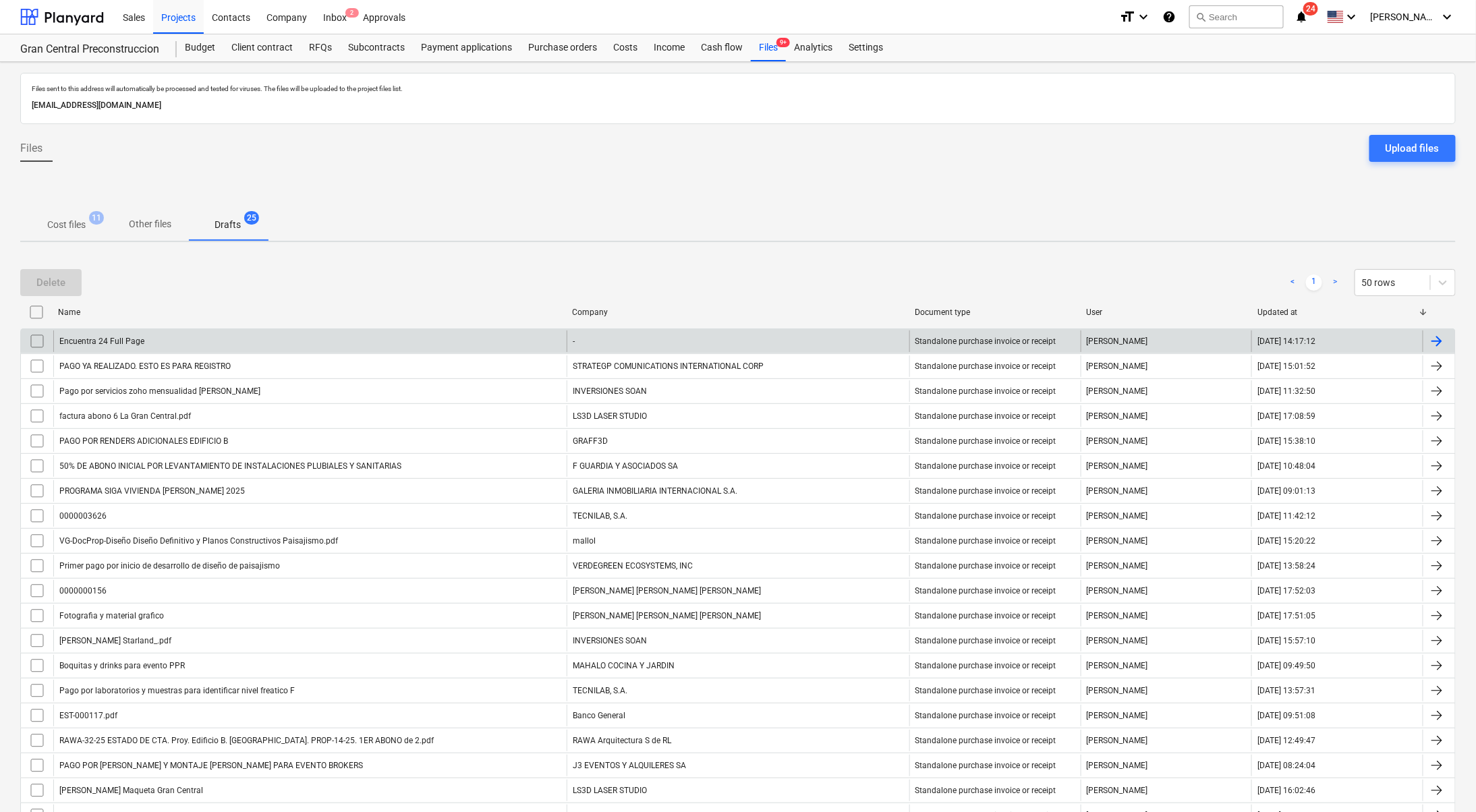
click at [263, 336] on div "Encuentra 24 Full Page" at bounding box center [310, 341] width 513 height 22
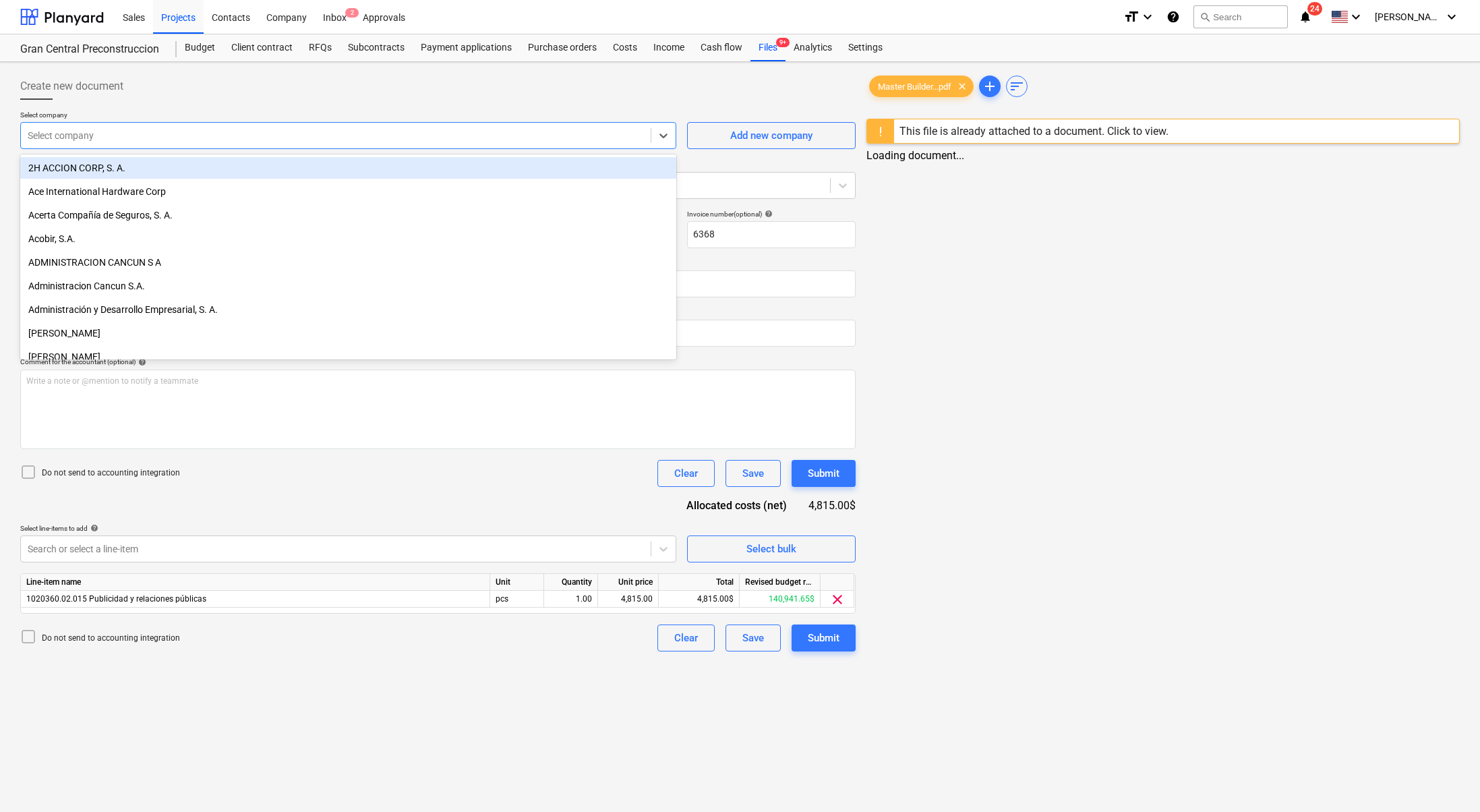
click at [199, 135] on div at bounding box center [335, 135] width 616 height 13
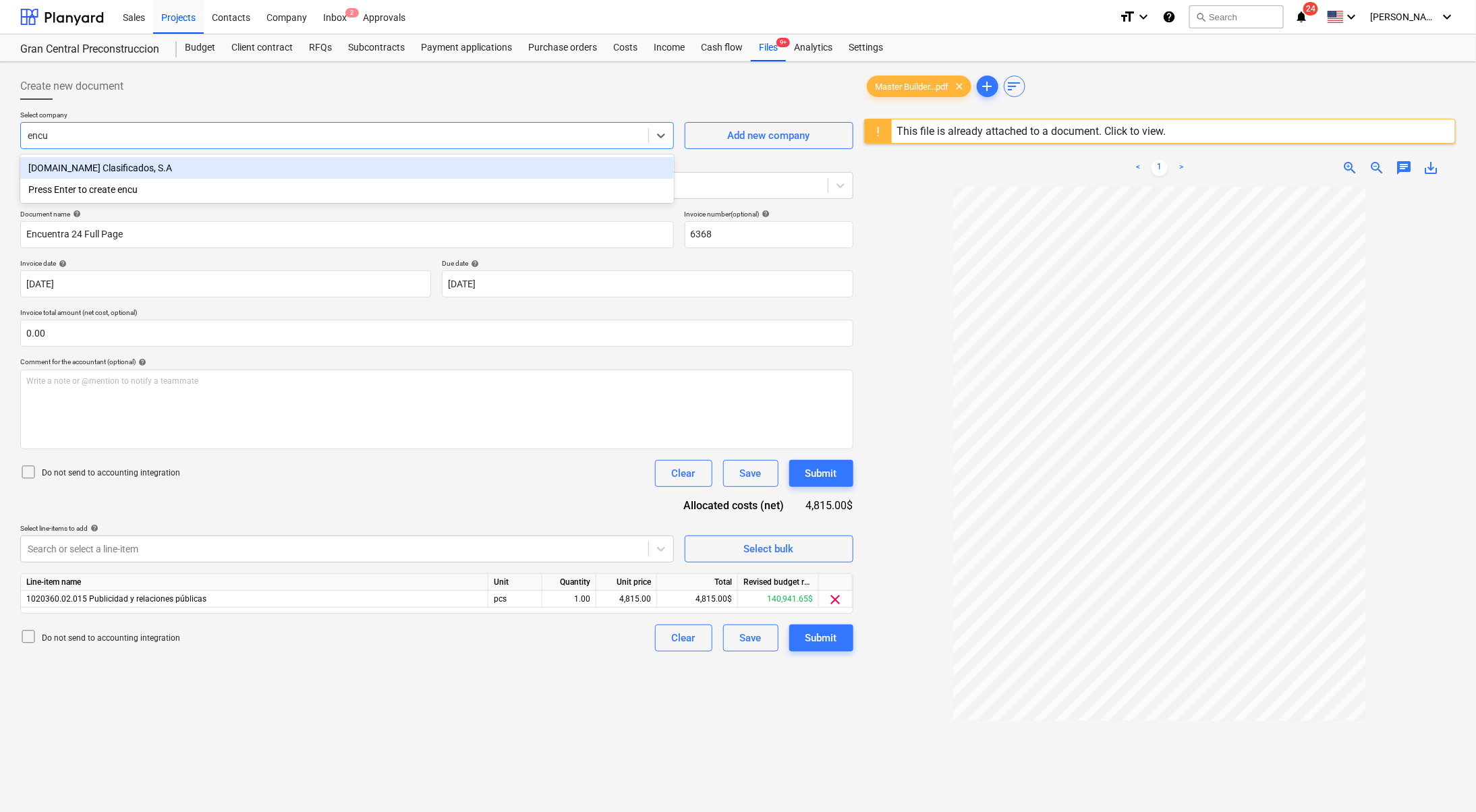
type input "encue"
click at [189, 167] on div "[DOMAIN_NAME] Clasificados, S.A" at bounding box center [347, 168] width 653 height 22
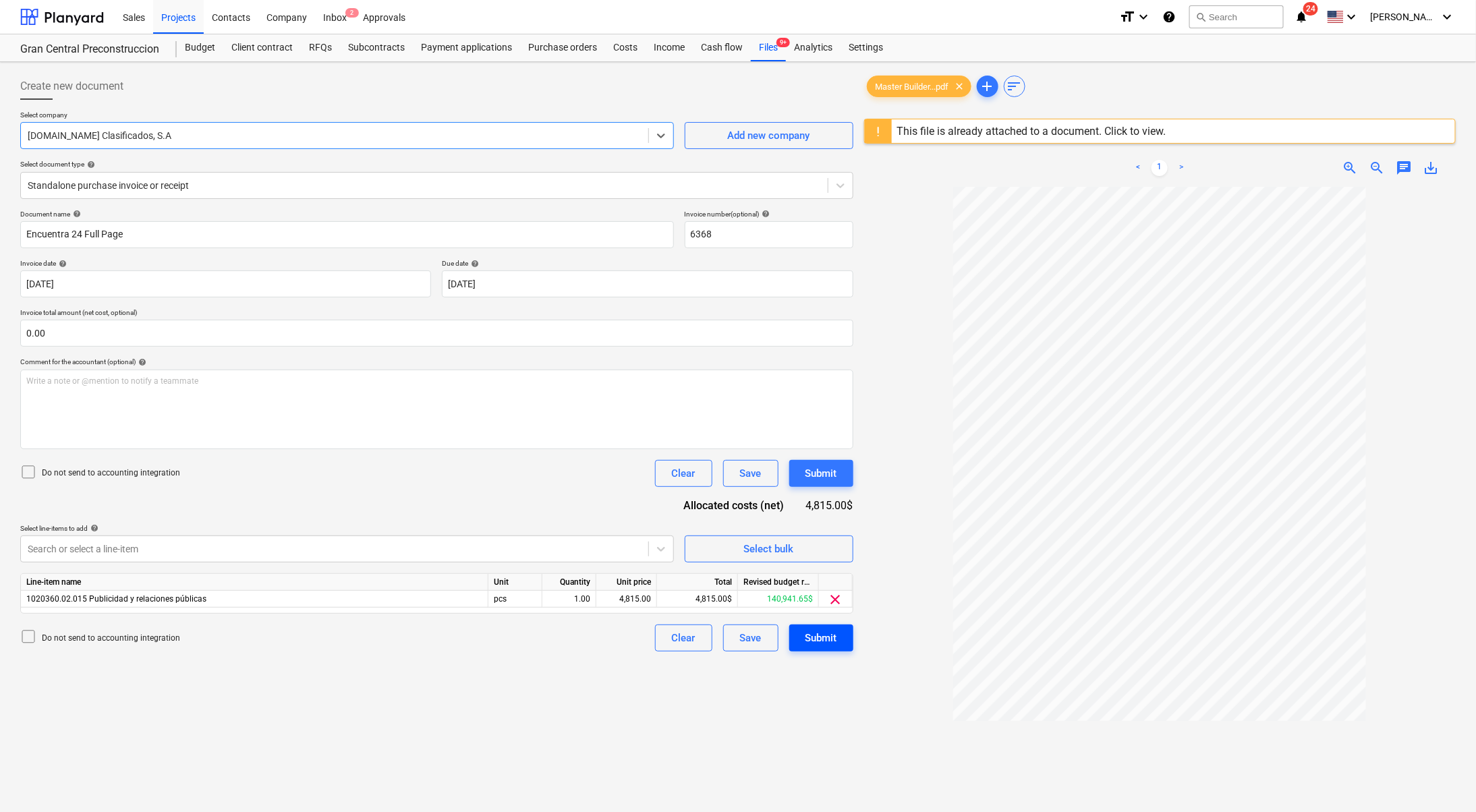
click at [817, 644] on div "Submit" at bounding box center [821, 638] width 32 height 18
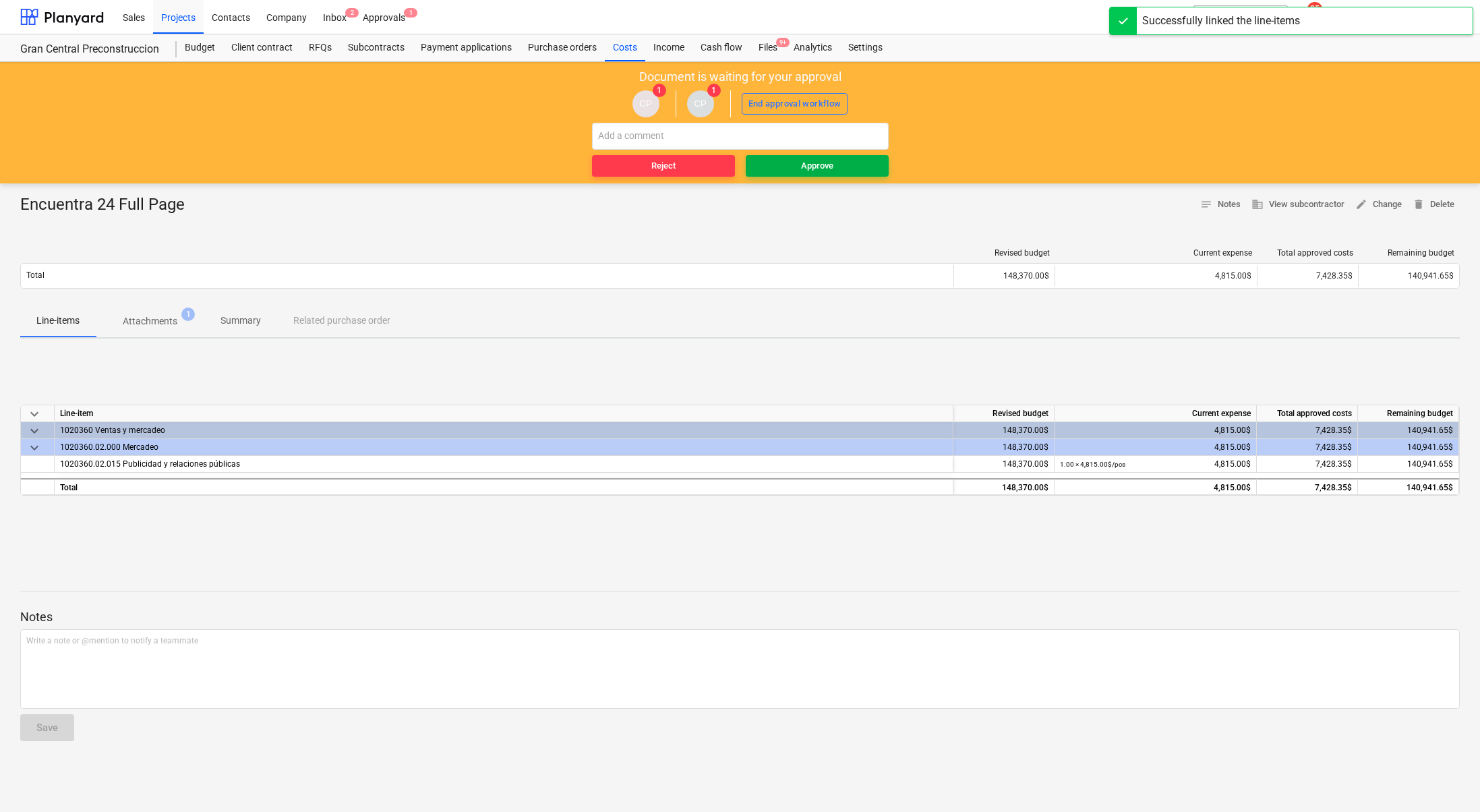
click at [845, 169] on span "Approve" at bounding box center [817, 166] width 133 height 16
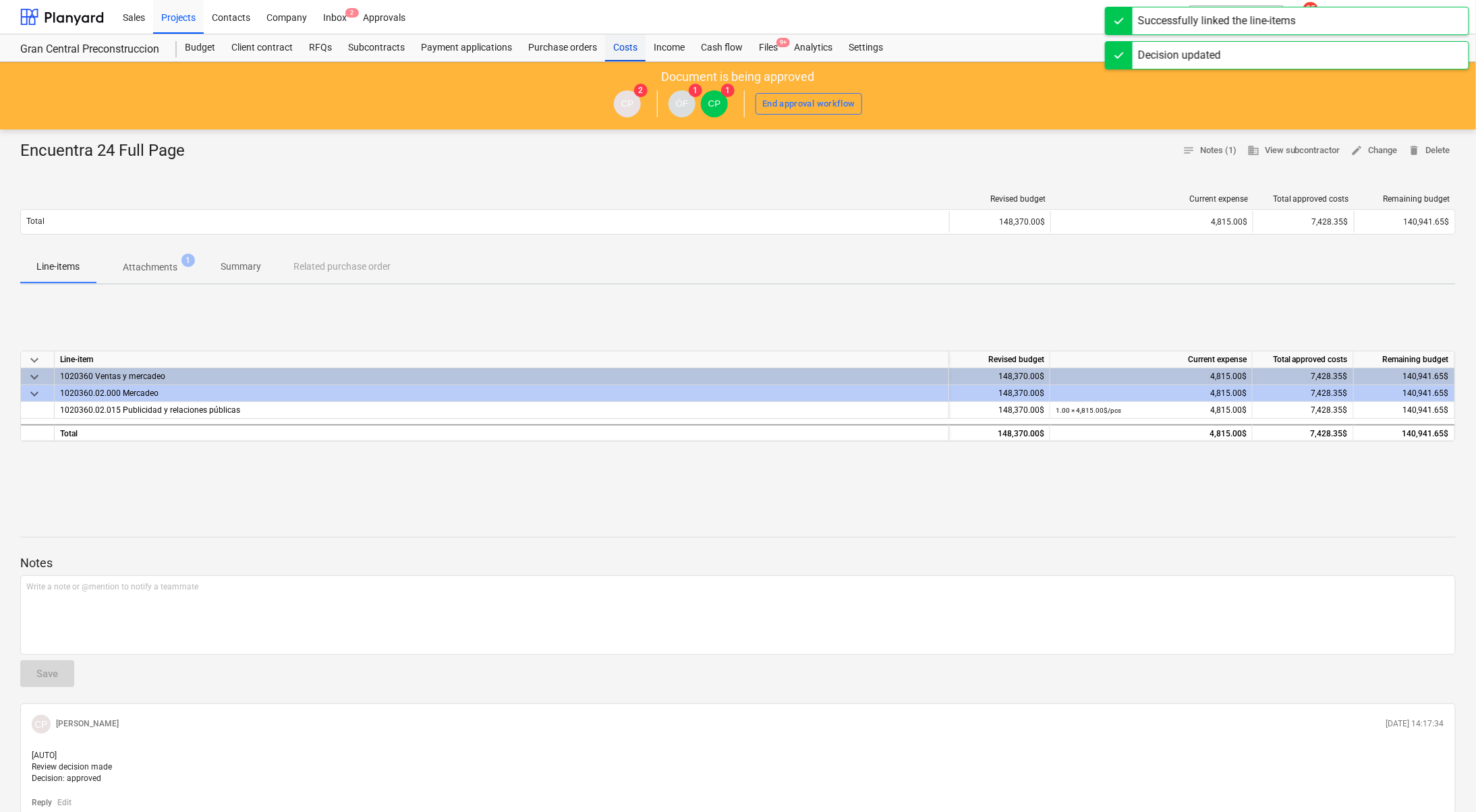
click at [623, 51] on div "Costs" at bounding box center [625, 47] width 40 height 27
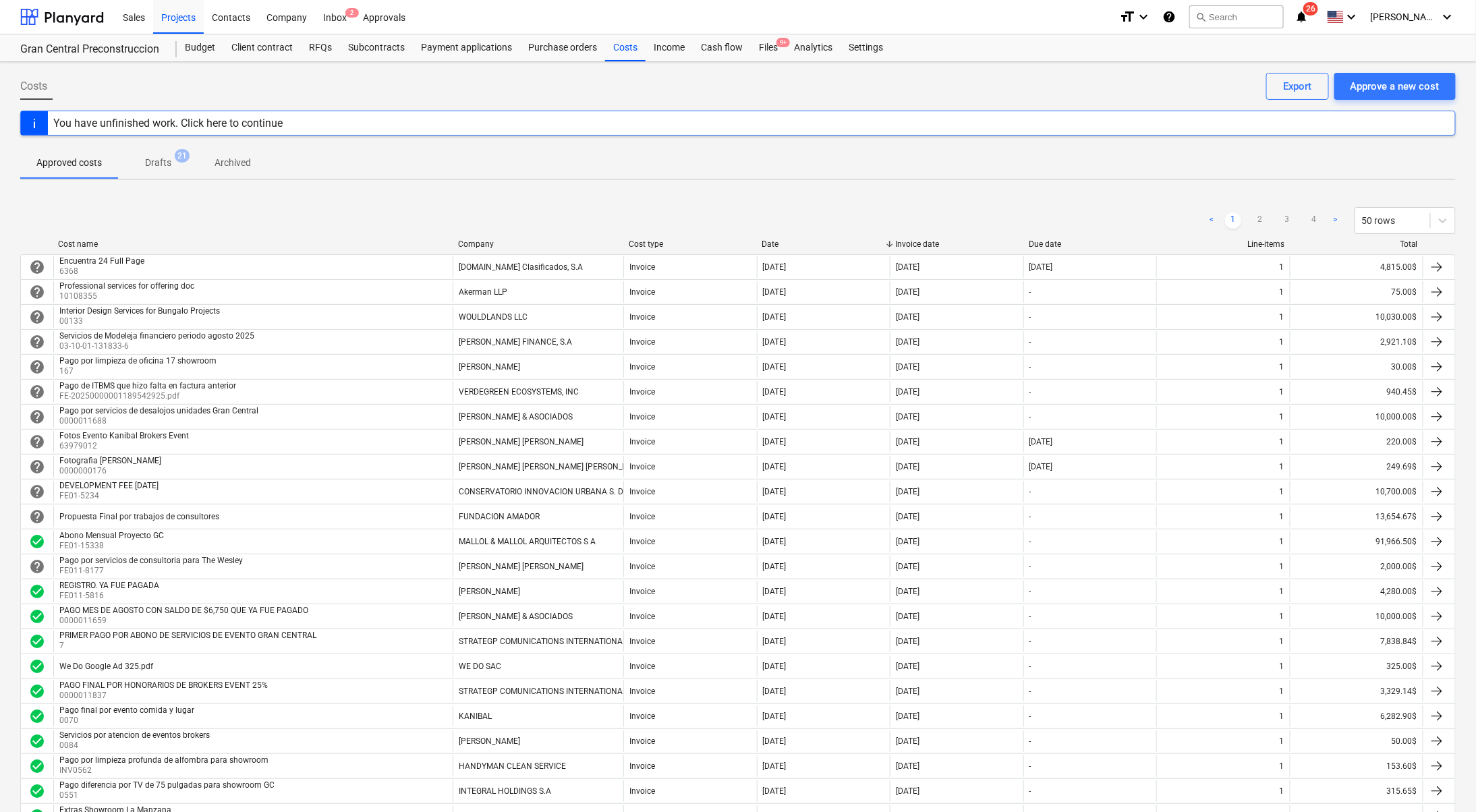
click at [1039, 165] on div "Approved costs Drafts 21 Archived" at bounding box center [738, 162] width 1435 height 32
click at [1387, 91] on div "Approve a new cost" at bounding box center [1394, 86] width 89 height 18
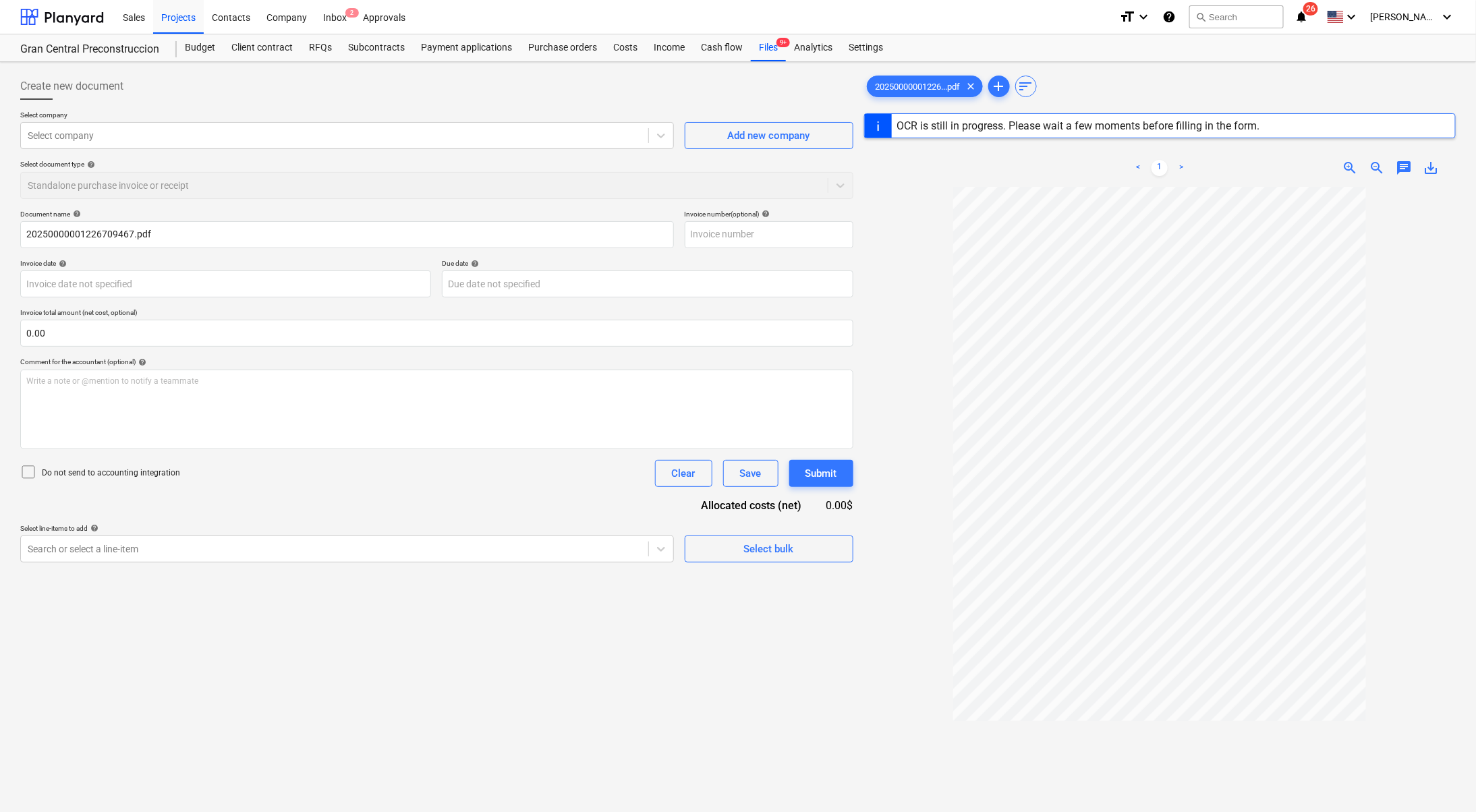
type input "1"
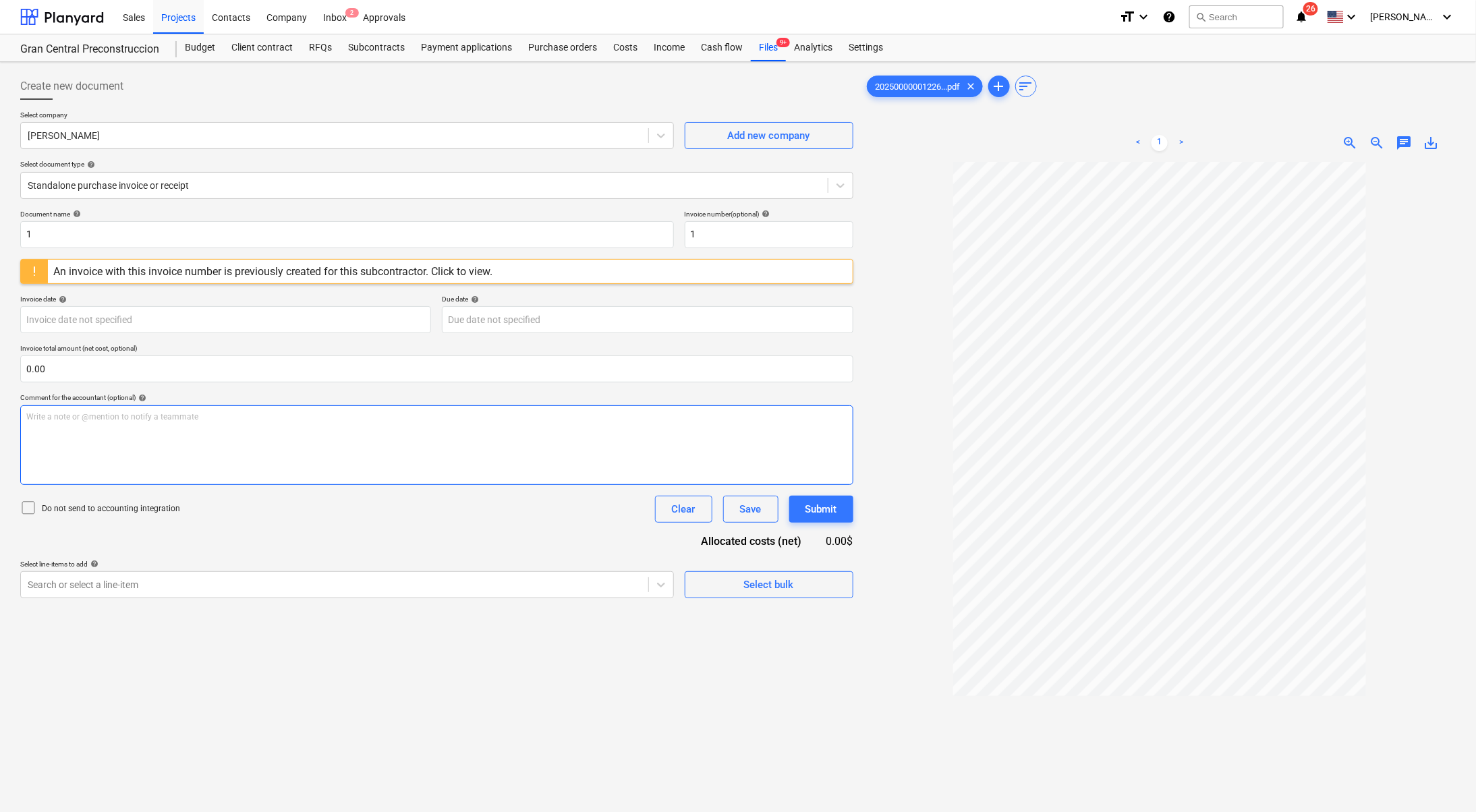
drag, startPoint x: 895, startPoint y: 536, endPoint x: 782, endPoint y: 478, distance: 127.0
click at [895, 536] on div at bounding box center [1160, 549] width 592 height 774
click at [382, 137] on div at bounding box center [334, 135] width 614 height 13
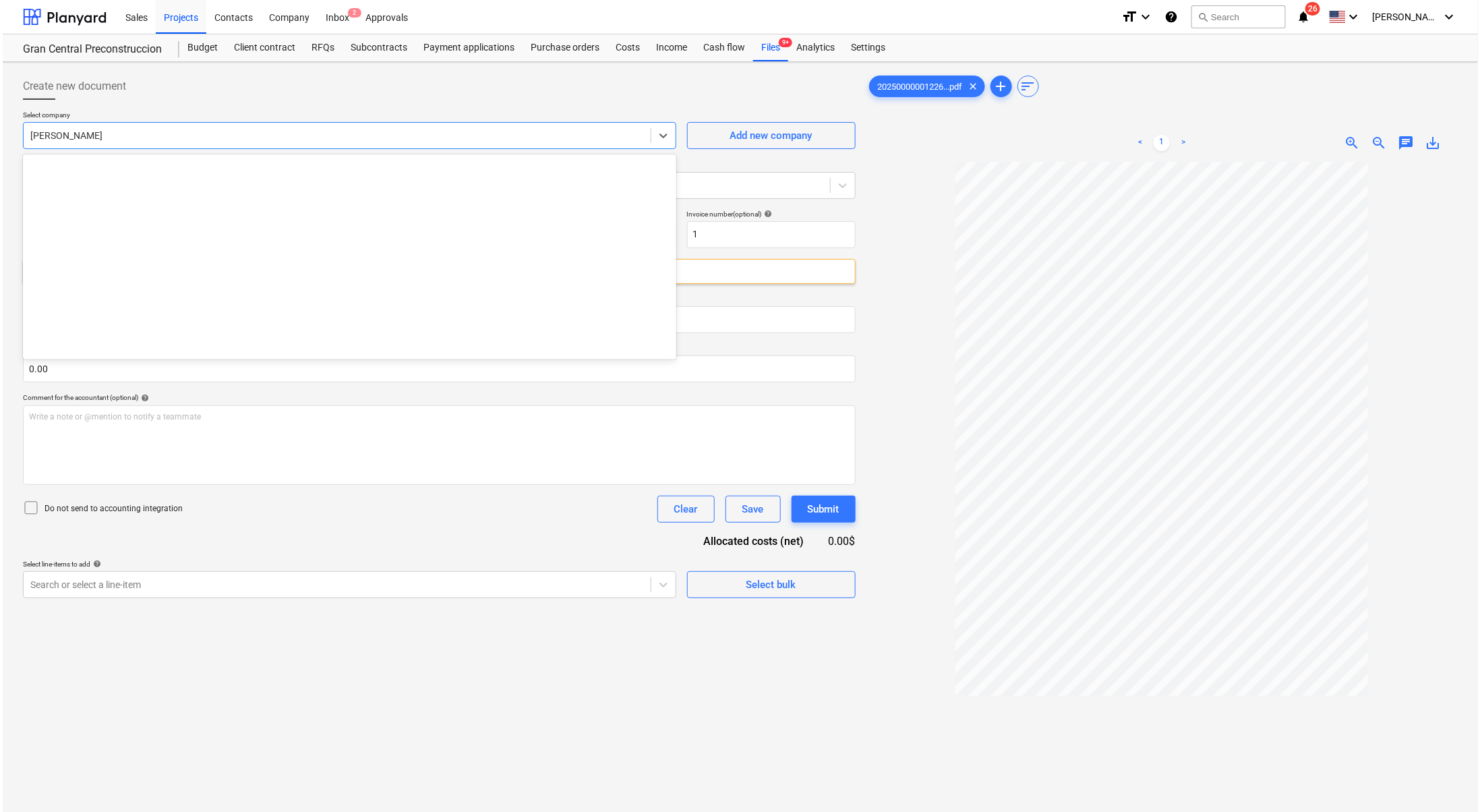
scroll to position [637, 0]
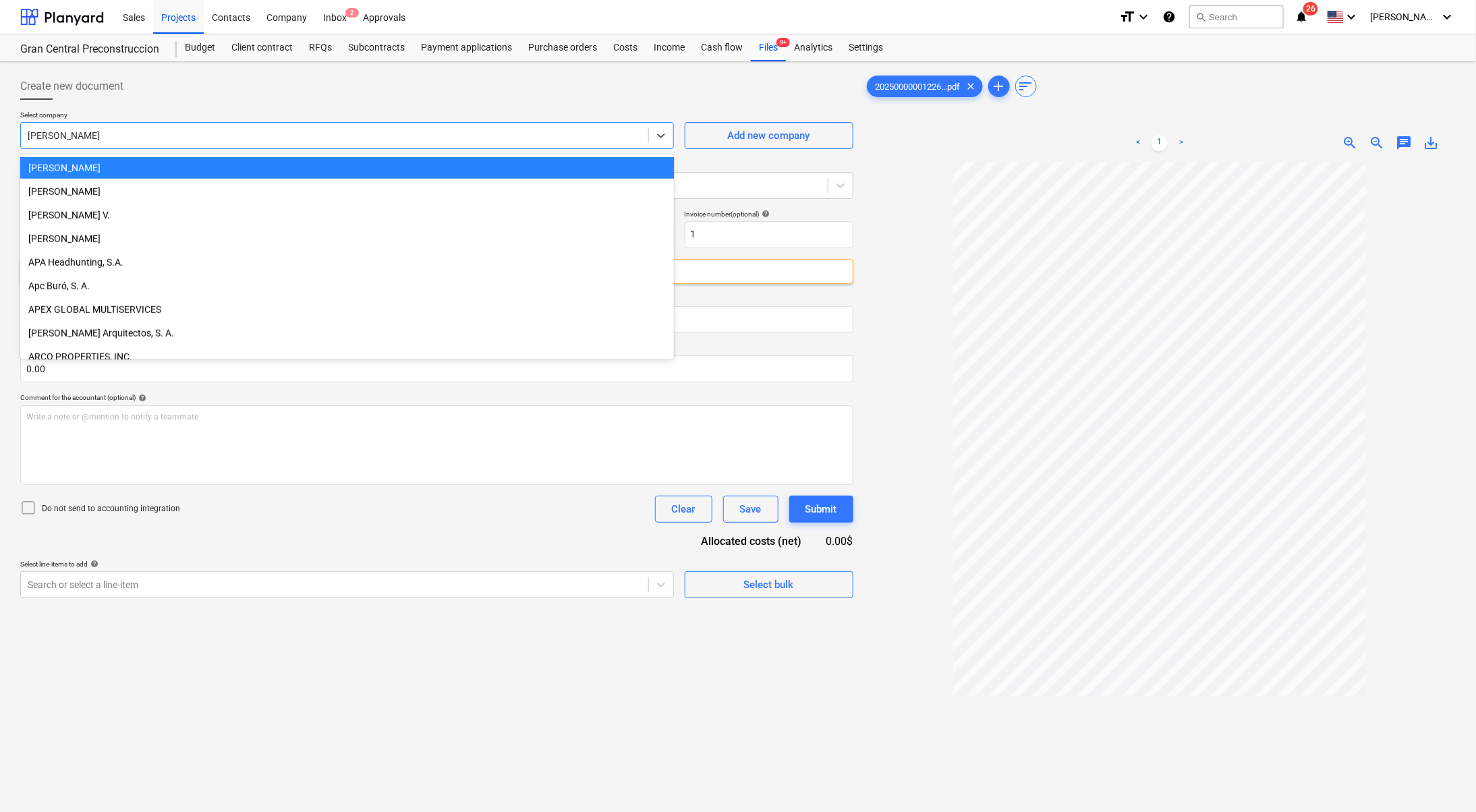
click at [360, 172] on div "[PERSON_NAME]" at bounding box center [347, 168] width 653 height 22
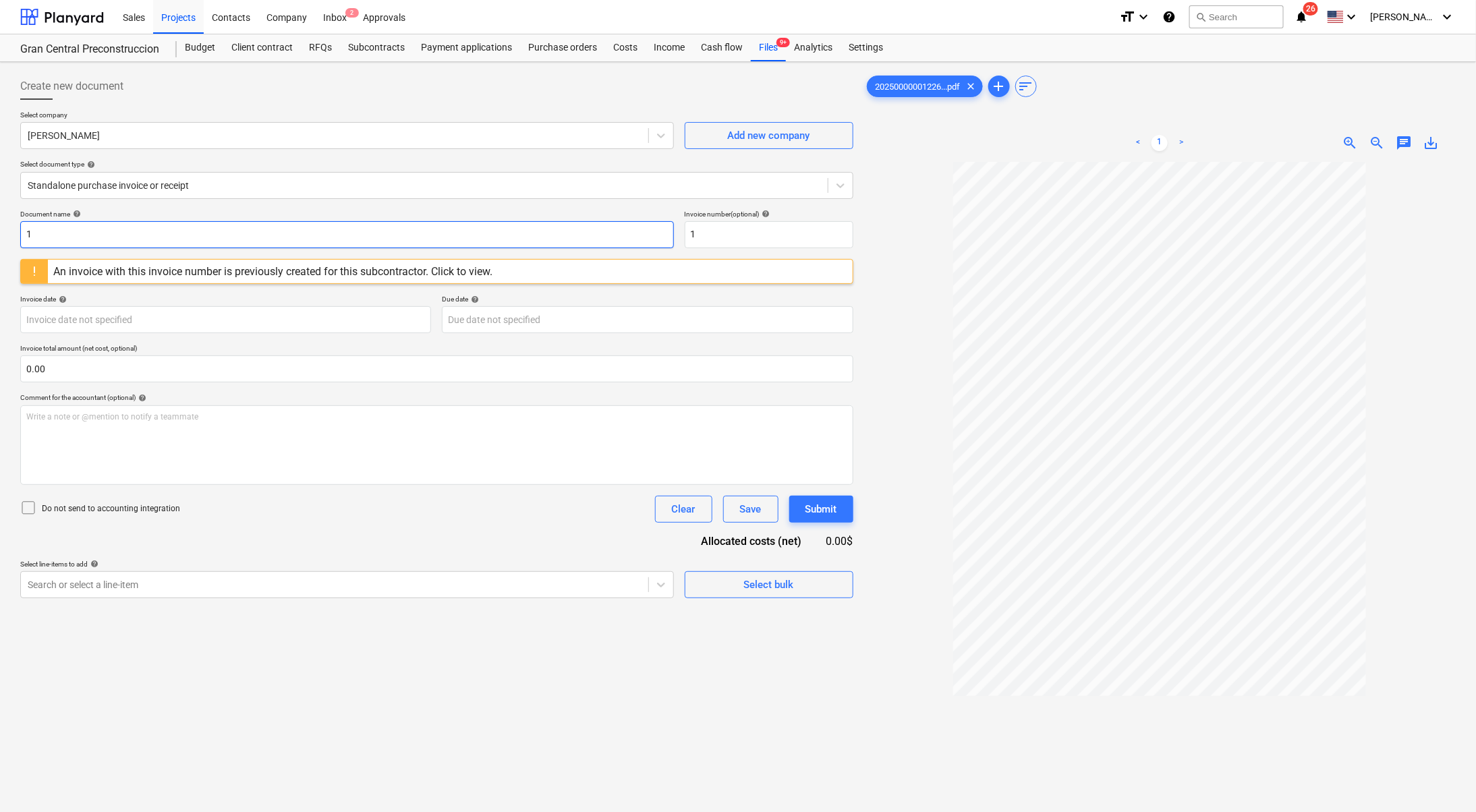
click at [211, 231] on input "1" at bounding box center [347, 234] width 653 height 27
type input "g"
type input "Honorarios profesionales por"
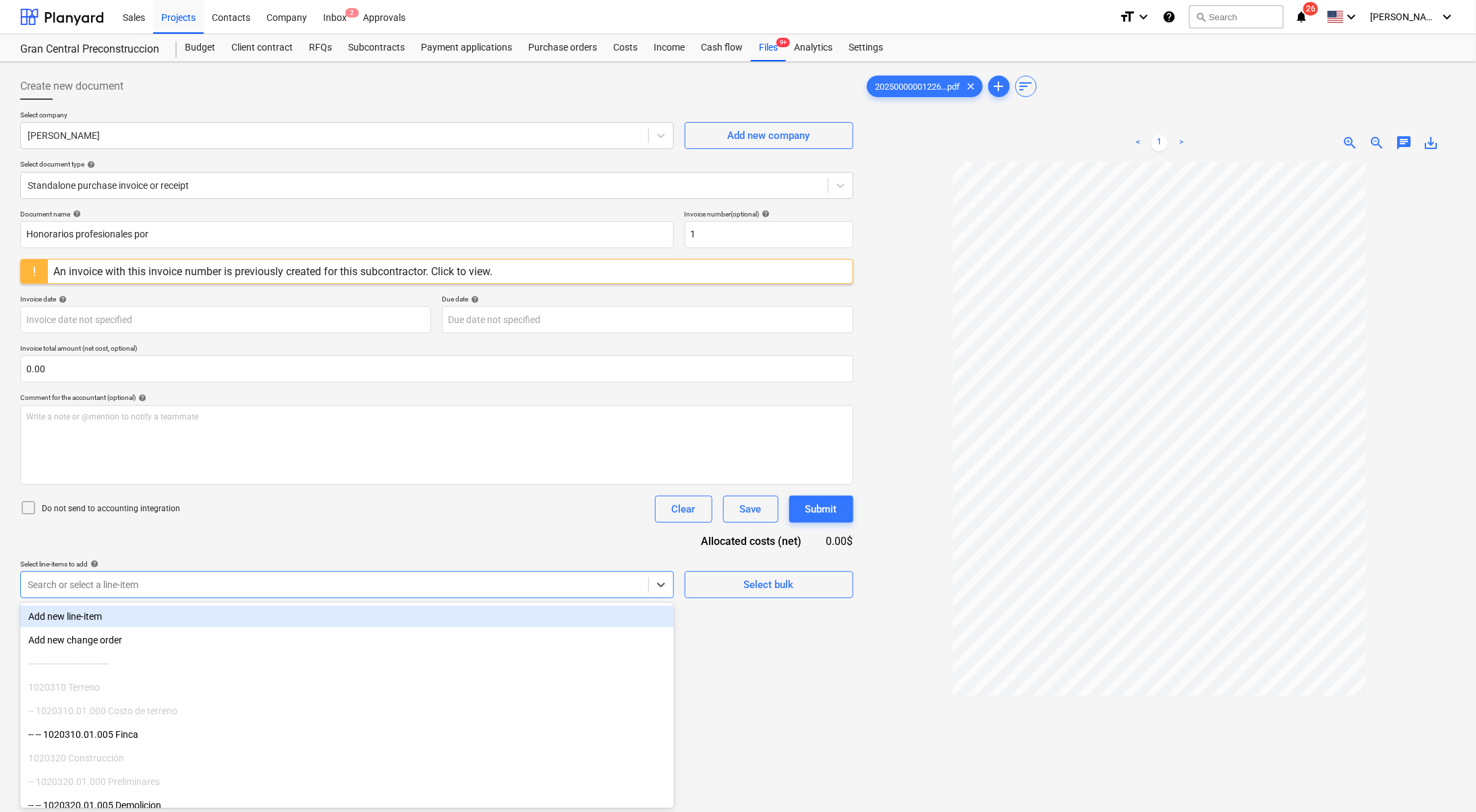
click at [168, 572] on div "Search or select a line-item" at bounding box center [347, 585] width 653 height 27
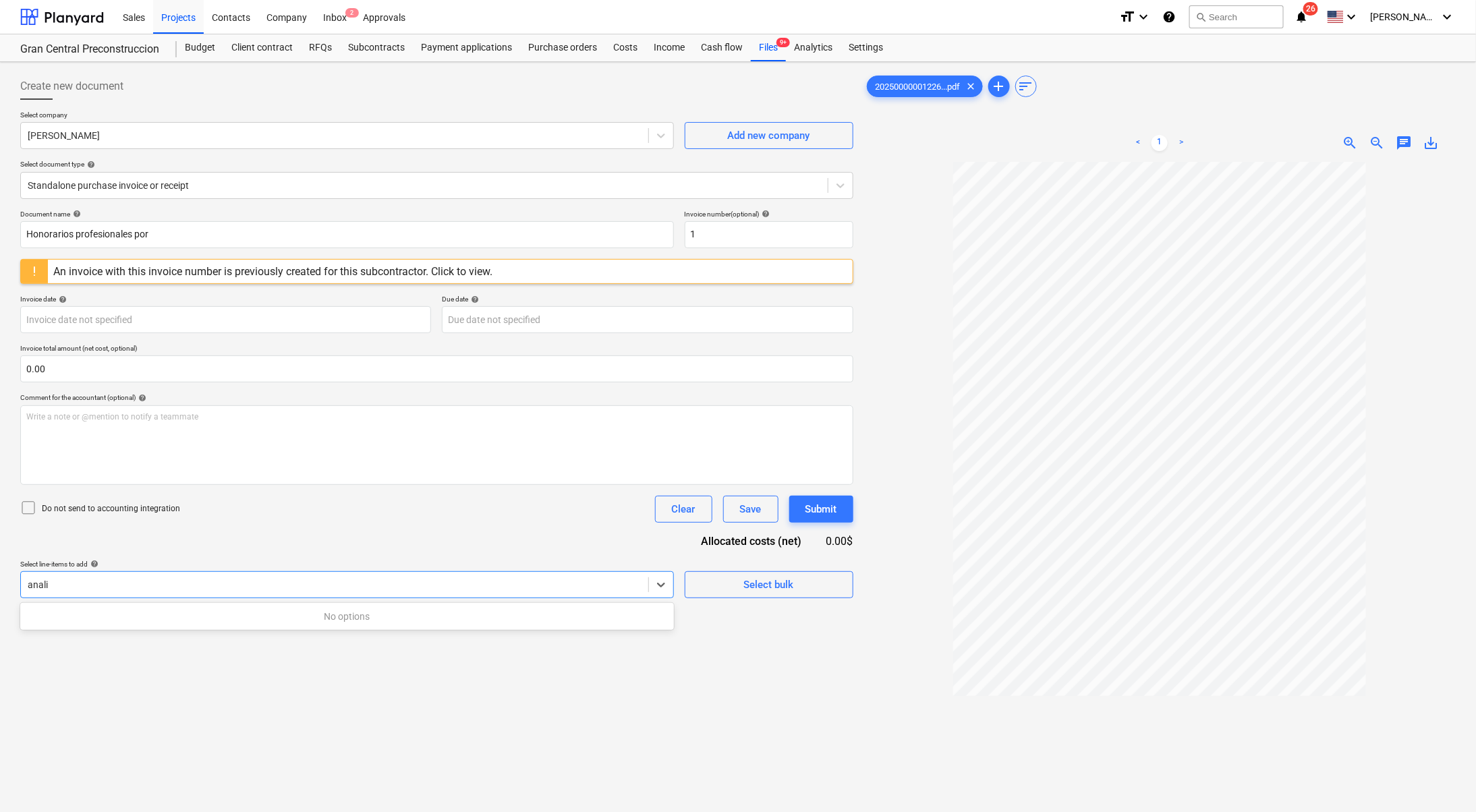
type input "analis"
click at [213, 582] on div at bounding box center [334, 584] width 614 height 13
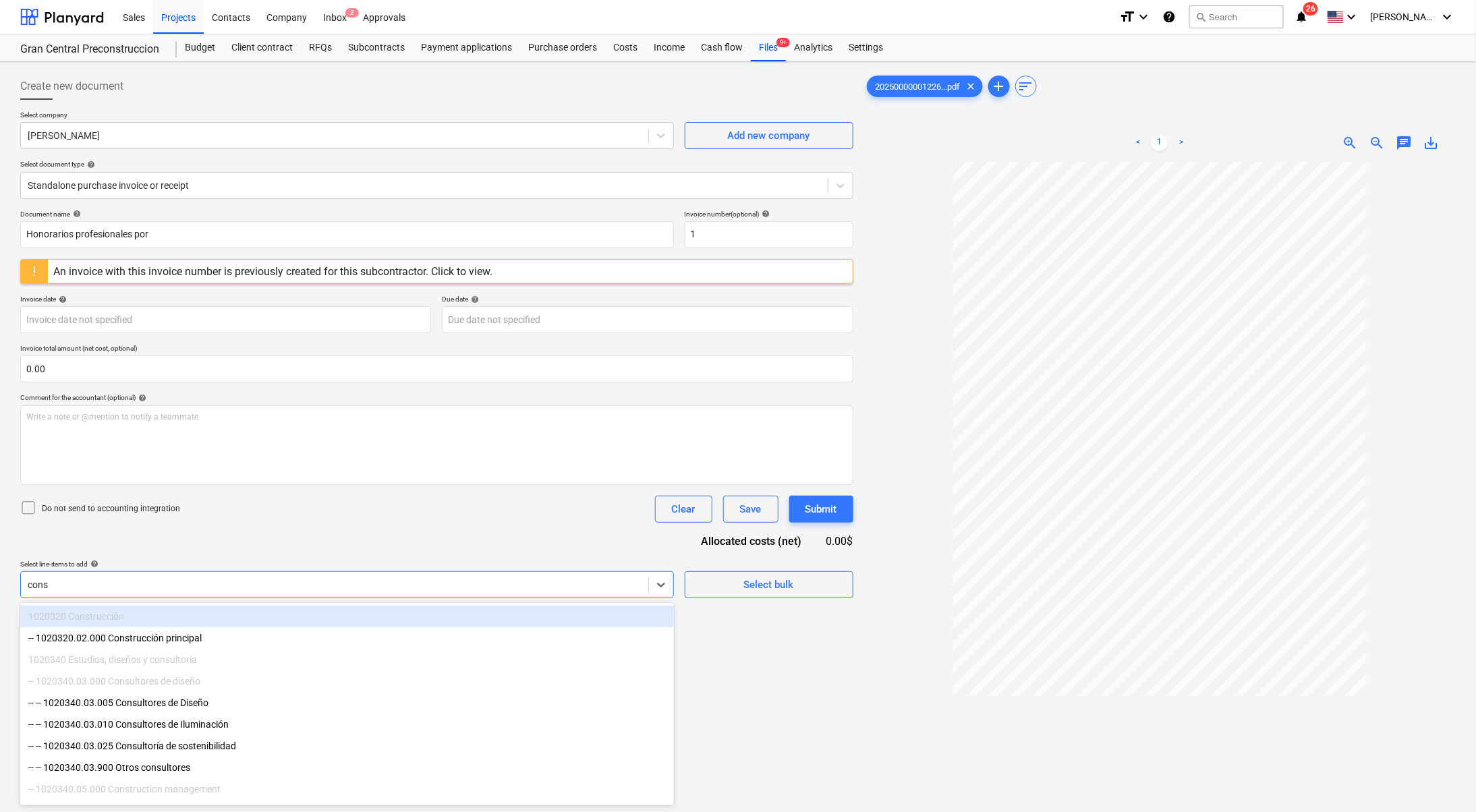
type input "consu"
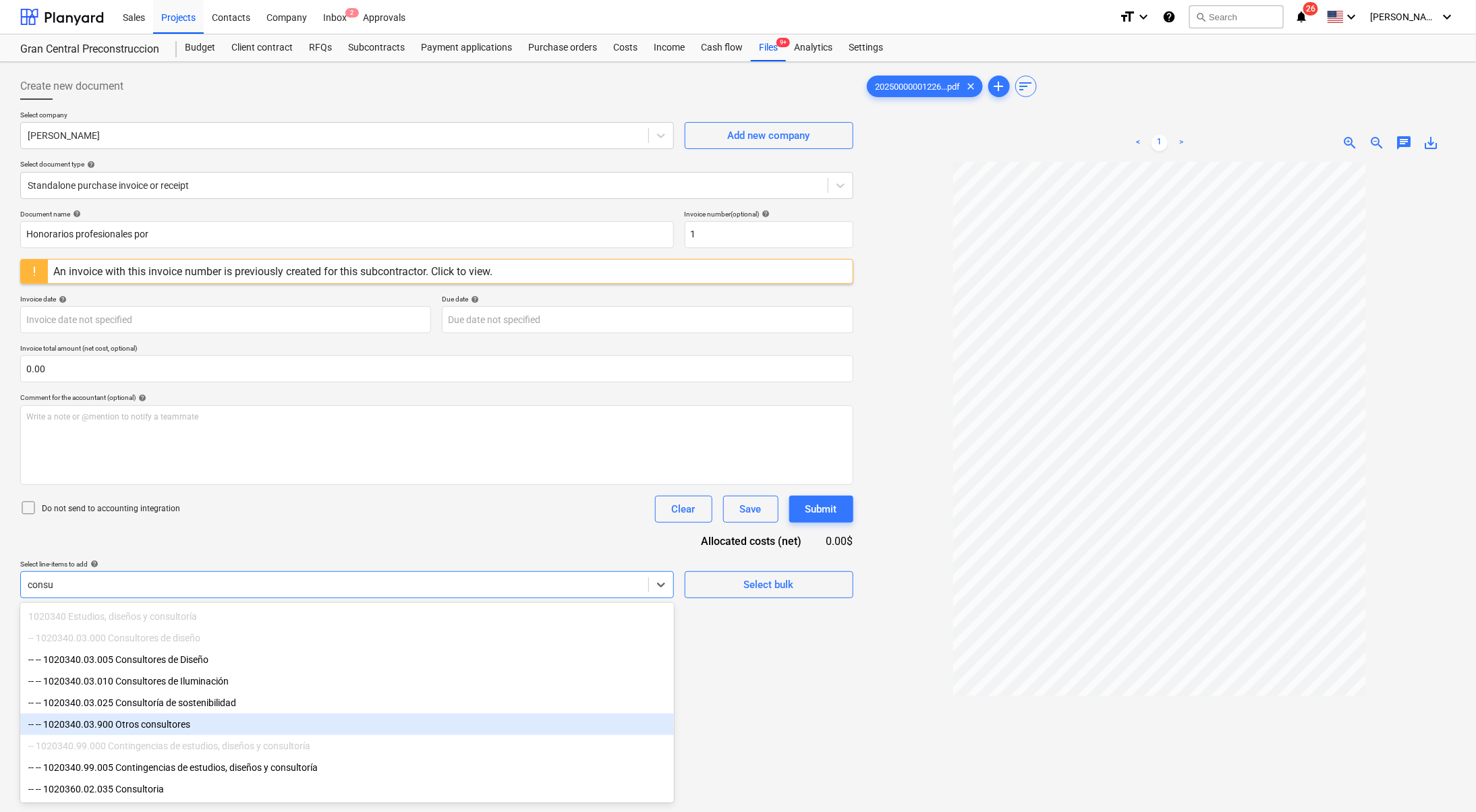
click at [222, 729] on div "-- -- 1020340.03.900 Otros consultores" at bounding box center [347, 724] width 653 height 22
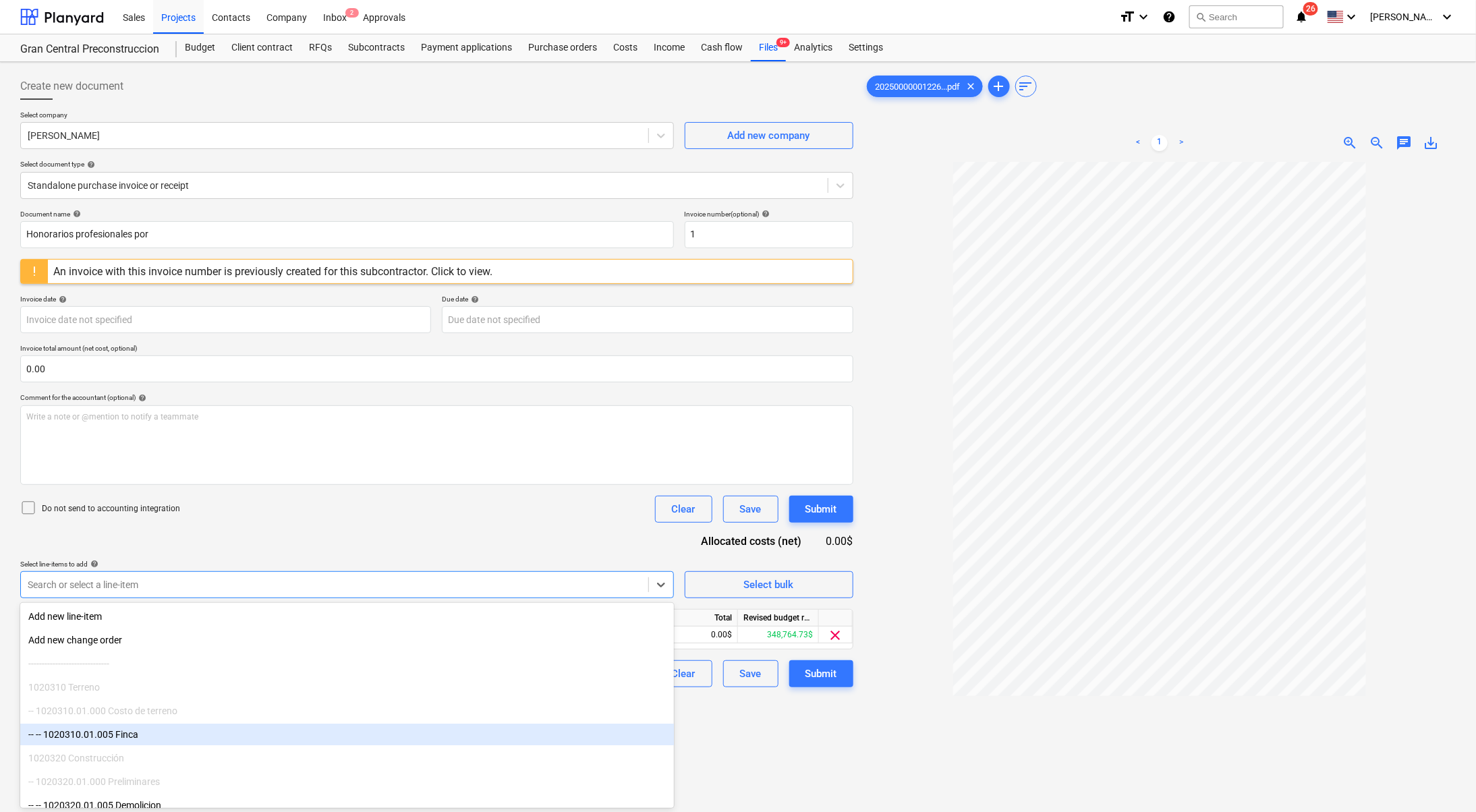
click at [817, 751] on div "Create new document Select company [PERSON_NAME] Add new company Select documen…" at bounding box center [436, 504] width 844 height 873
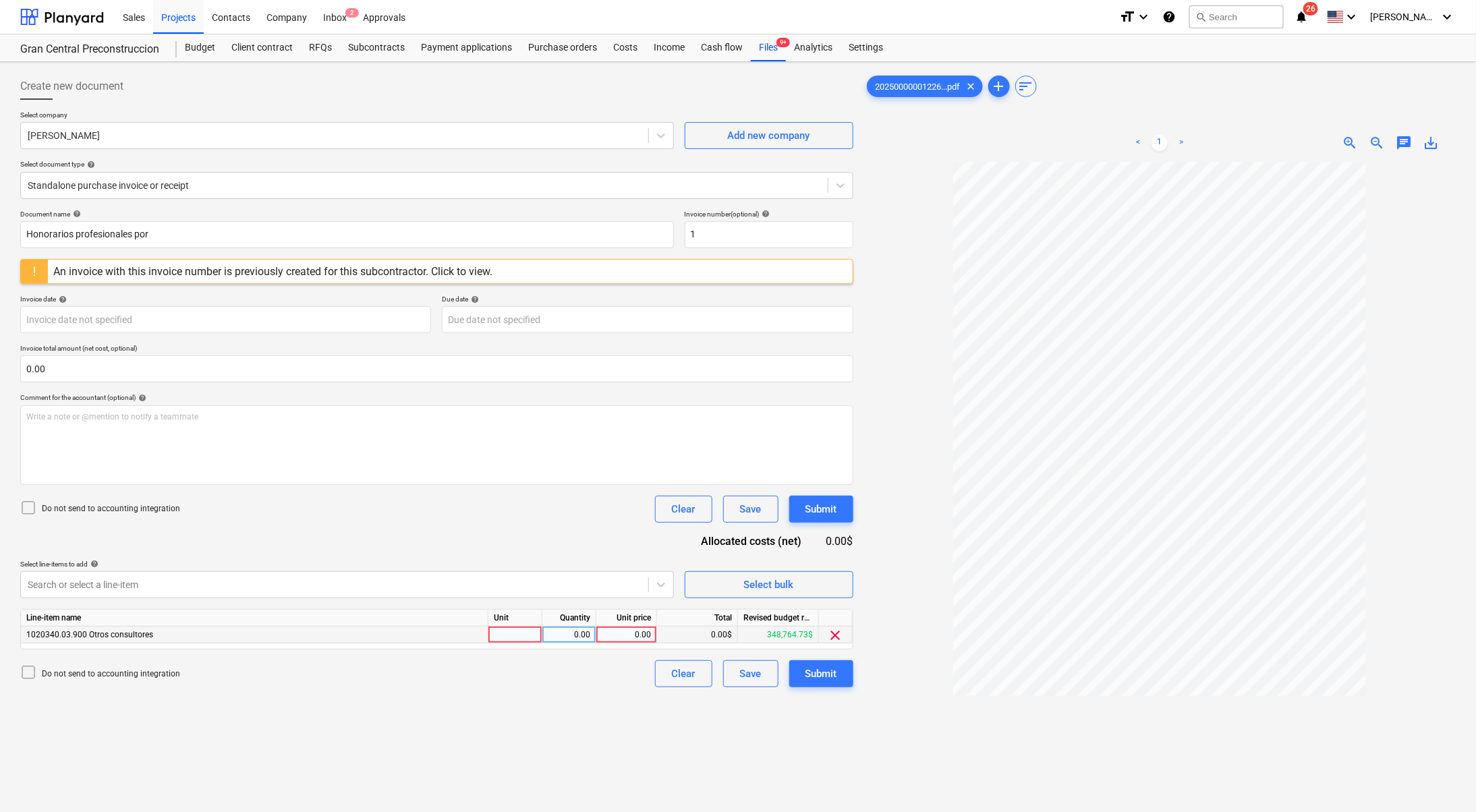
click at [642, 631] on div "0.00" at bounding box center [626, 635] width 49 height 17
type input "2675"
click at [590, 682] on div "Do not send to accounting integration Clear Save Submit" at bounding box center [436, 673] width 833 height 27
click at [184, 226] on input "Honorarios profesionales por" at bounding box center [347, 234] width 653 height 27
type input "H"
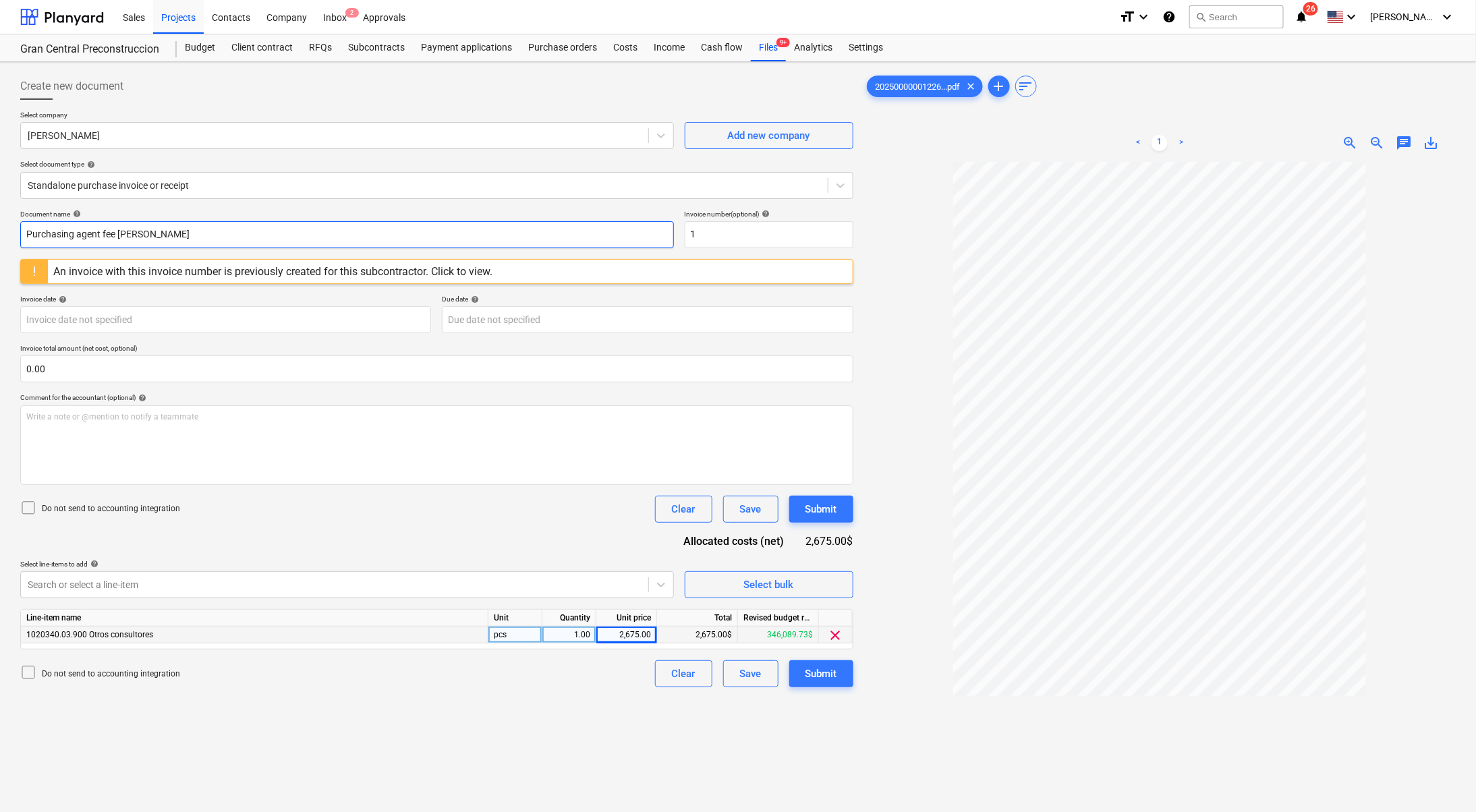
type input "Purchasing agent fee [PERSON_NAME]"
click at [792, 213] on div "Invoice number (optional) help" at bounding box center [769, 214] width 169 height 9
click at [788, 227] on input "1" at bounding box center [769, 234] width 169 height 27
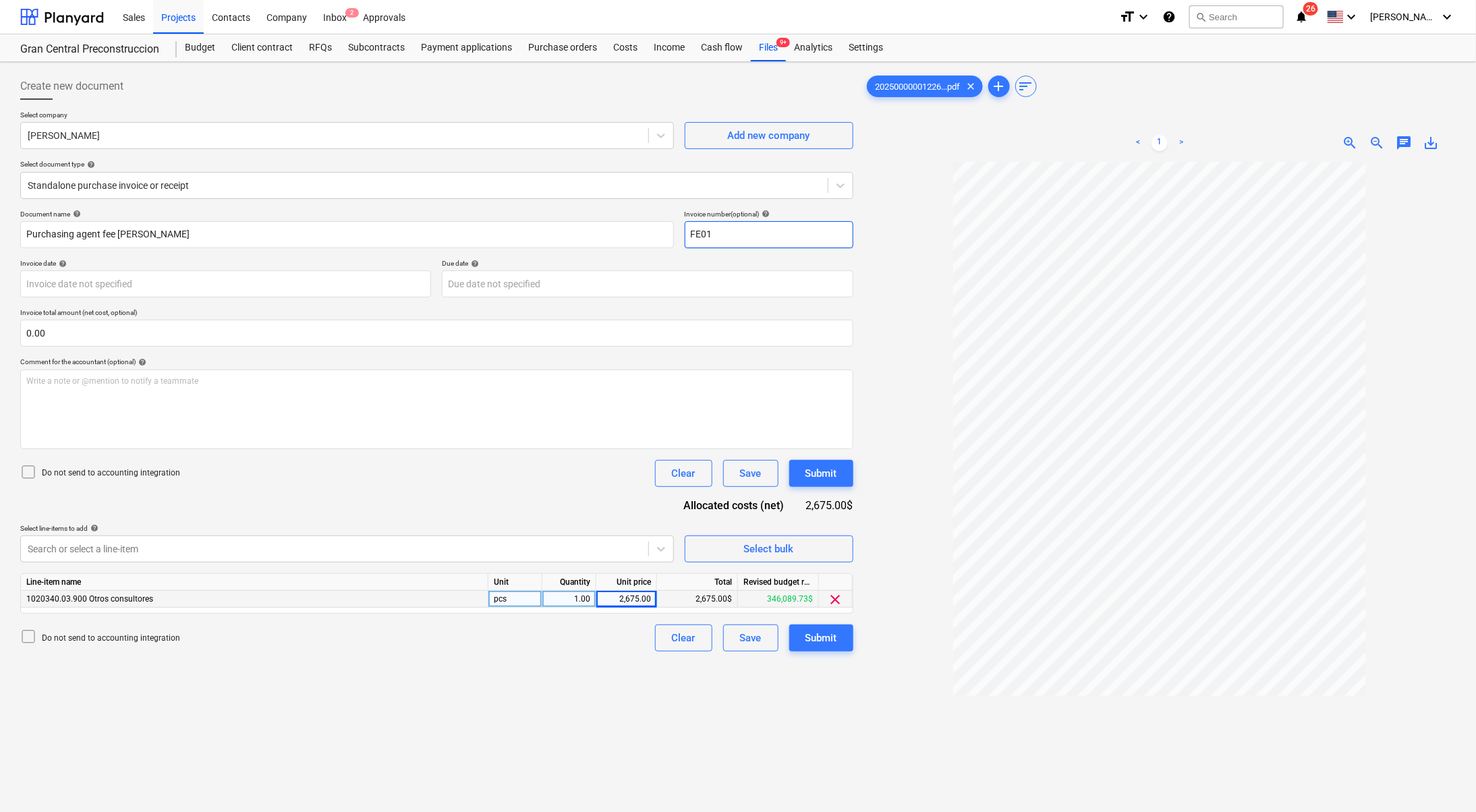
click at [789, 228] on input "FE01" at bounding box center [769, 234] width 169 height 27
click at [807, 235] on input "FE01" at bounding box center [769, 234] width 169 height 27
type input "FE01-4880"
click at [298, 275] on body "Sales Projects Contacts Company Inbox 2 Approvals format_size keyboard_arrow_do…" at bounding box center [738, 406] width 1476 height 812
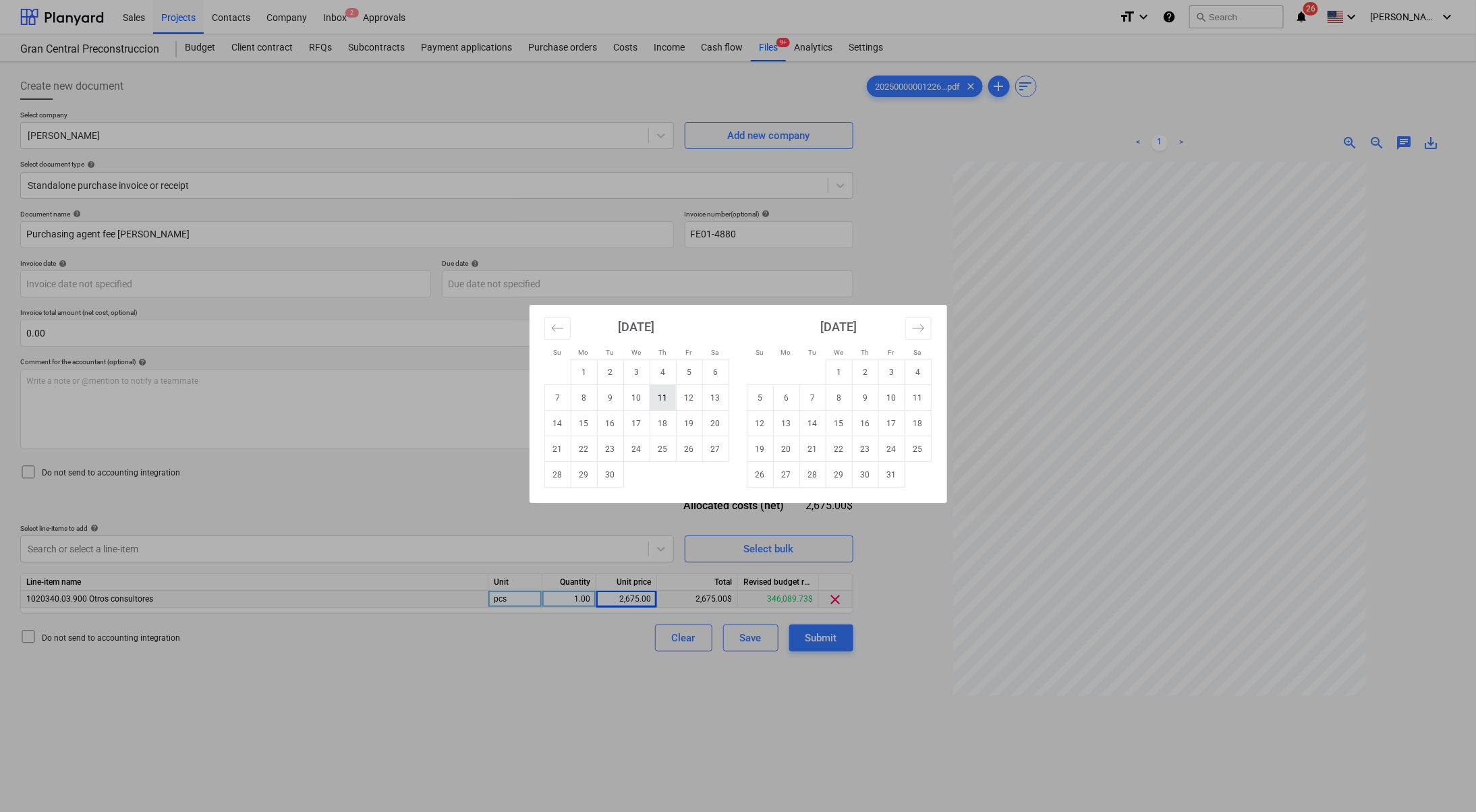
click at [670, 399] on td "11" at bounding box center [663, 398] width 26 height 25
type input "[DATE]"
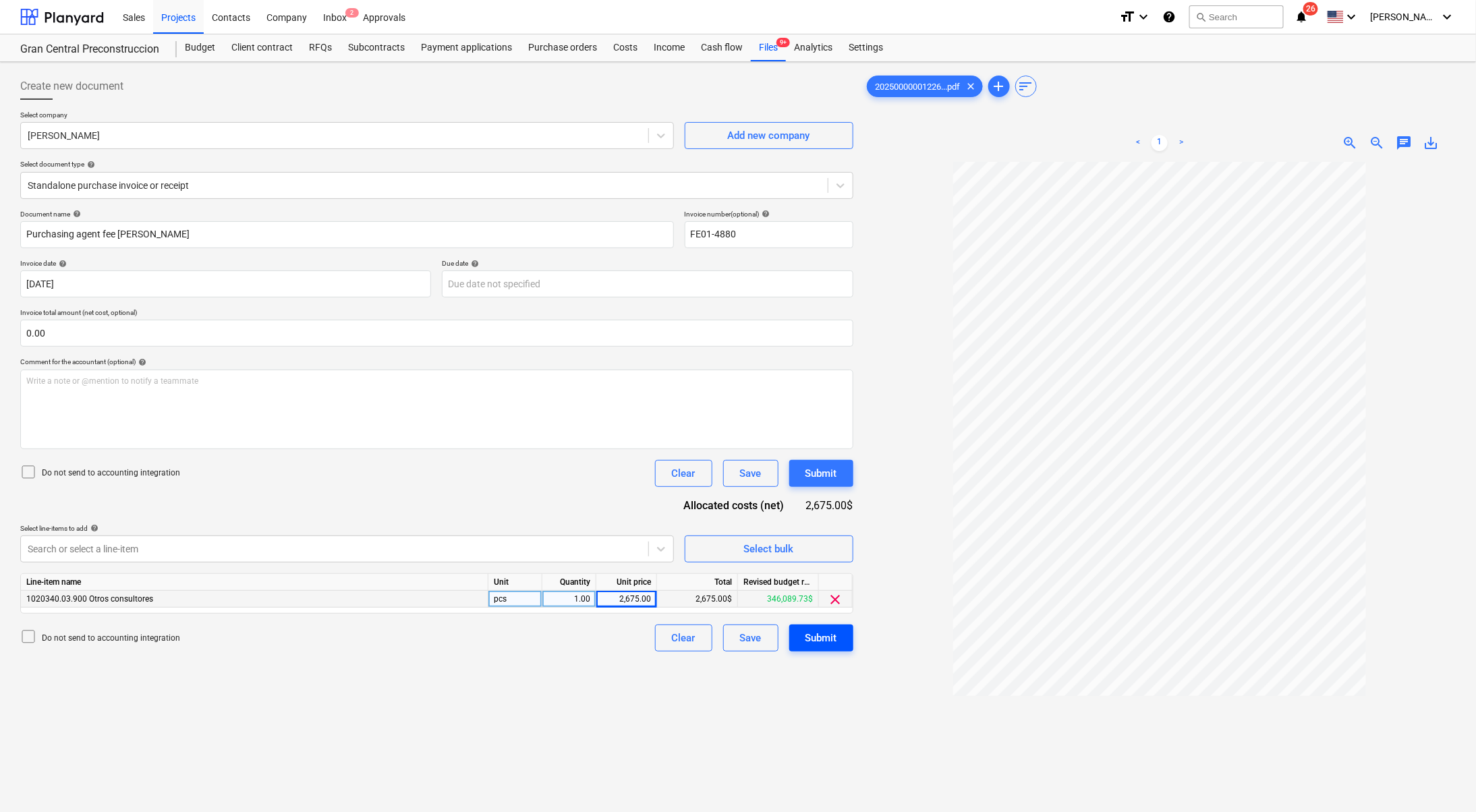
click at [815, 629] on div "Submit" at bounding box center [821, 638] width 32 height 18
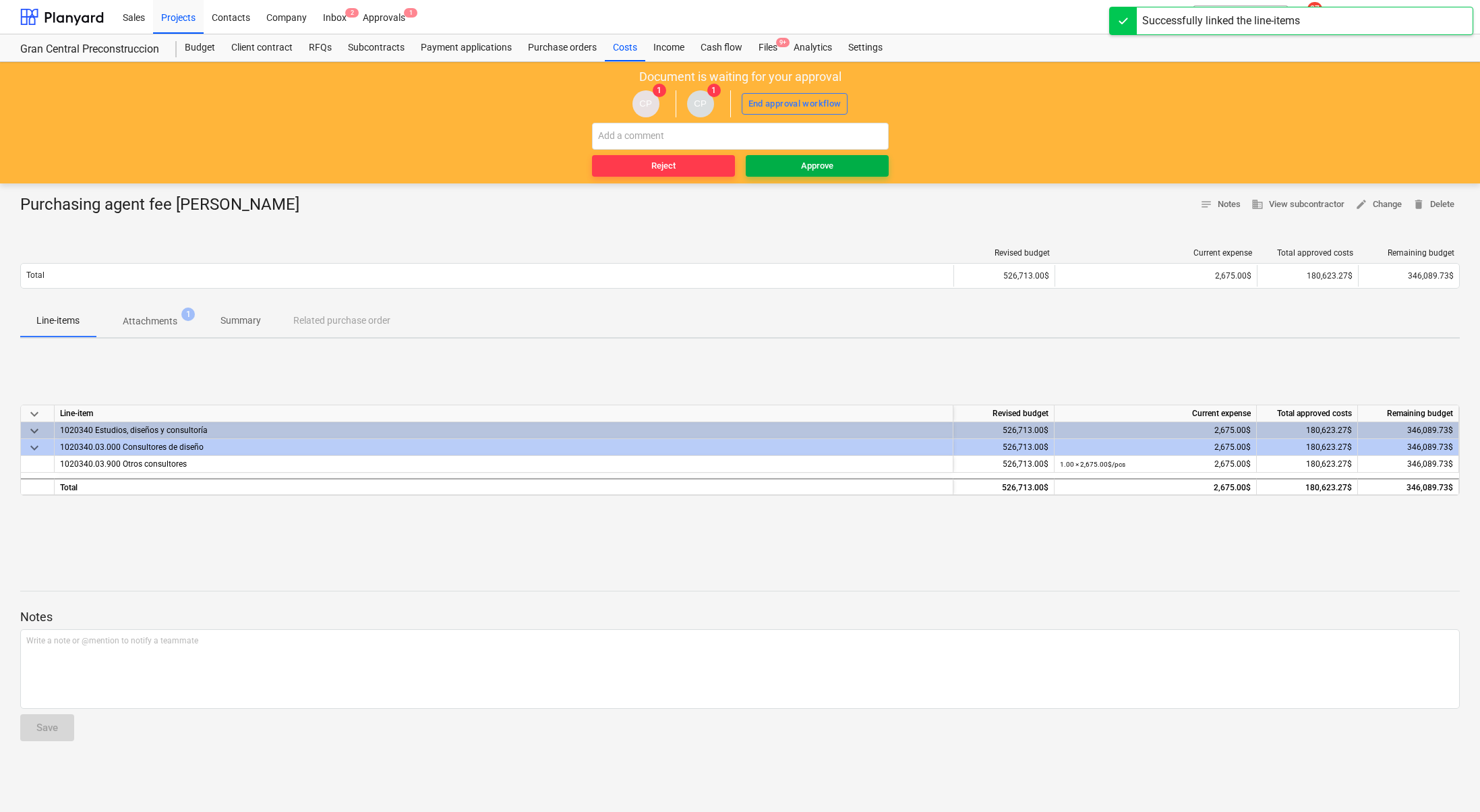
click at [874, 159] on span "Approve" at bounding box center [817, 166] width 133 height 16
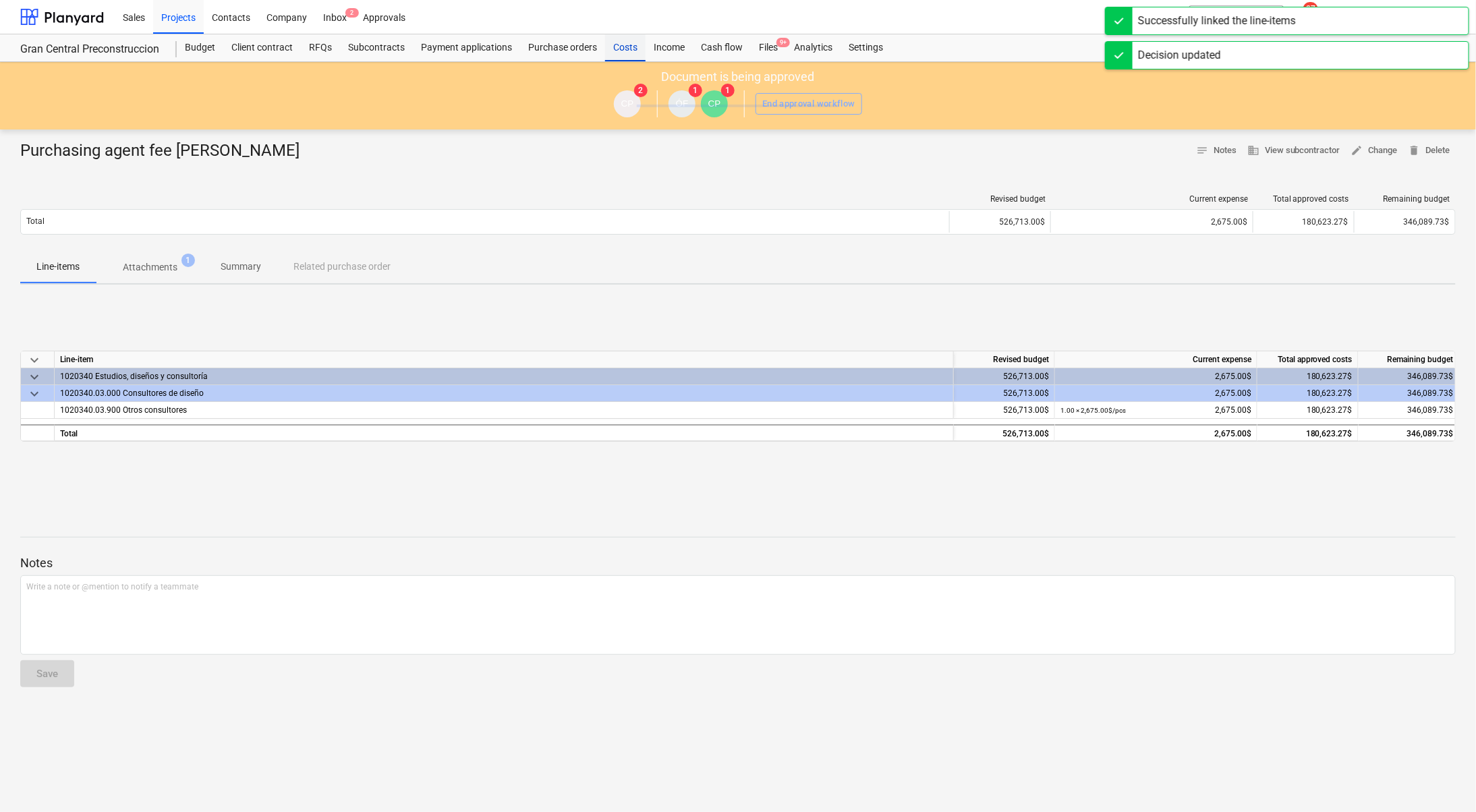
click at [623, 47] on div "Costs" at bounding box center [625, 47] width 40 height 27
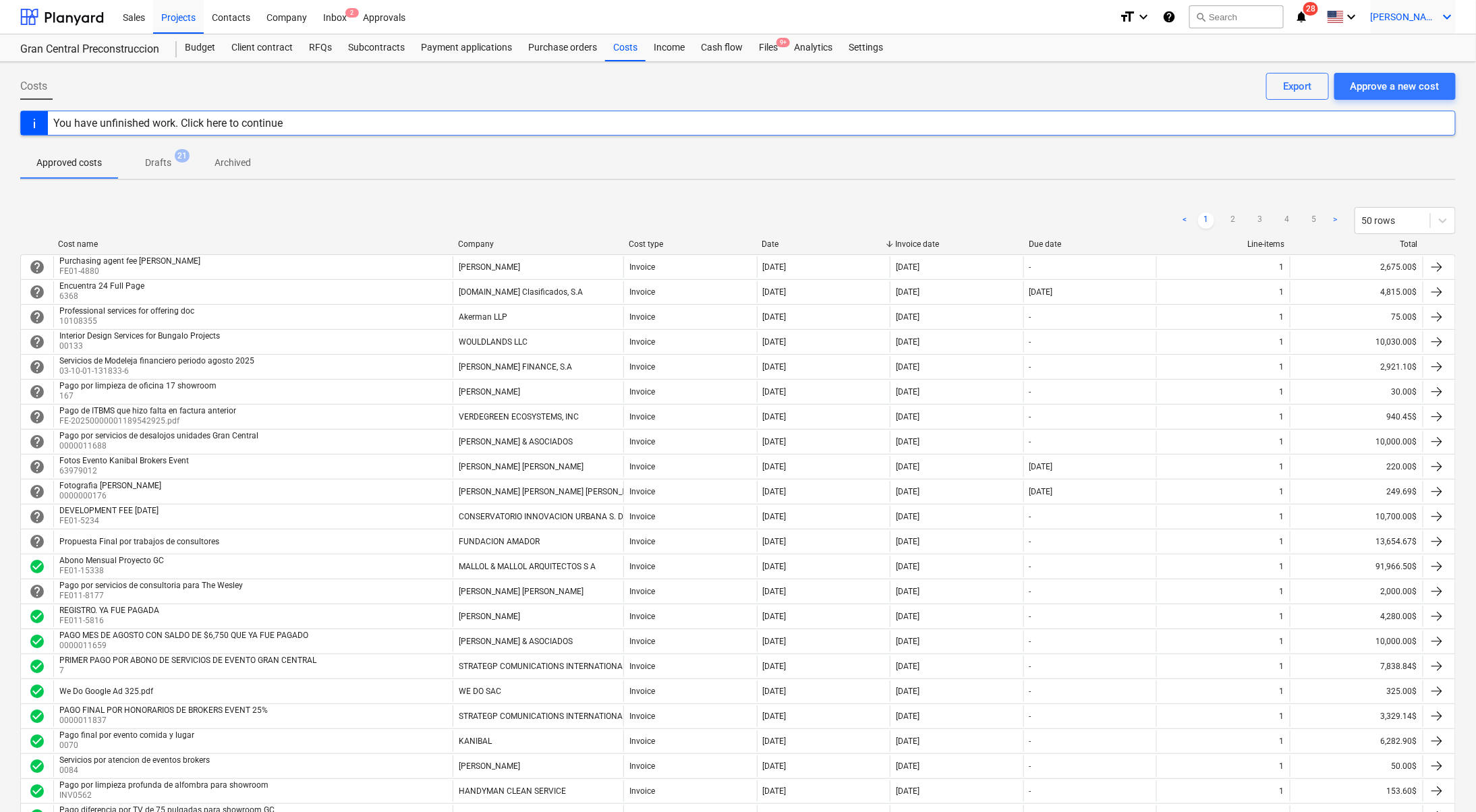
click at [1438, 12] on div "[PERSON_NAME] keyboard_arrow_down" at bounding box center [1413, 17] width 85 height 33
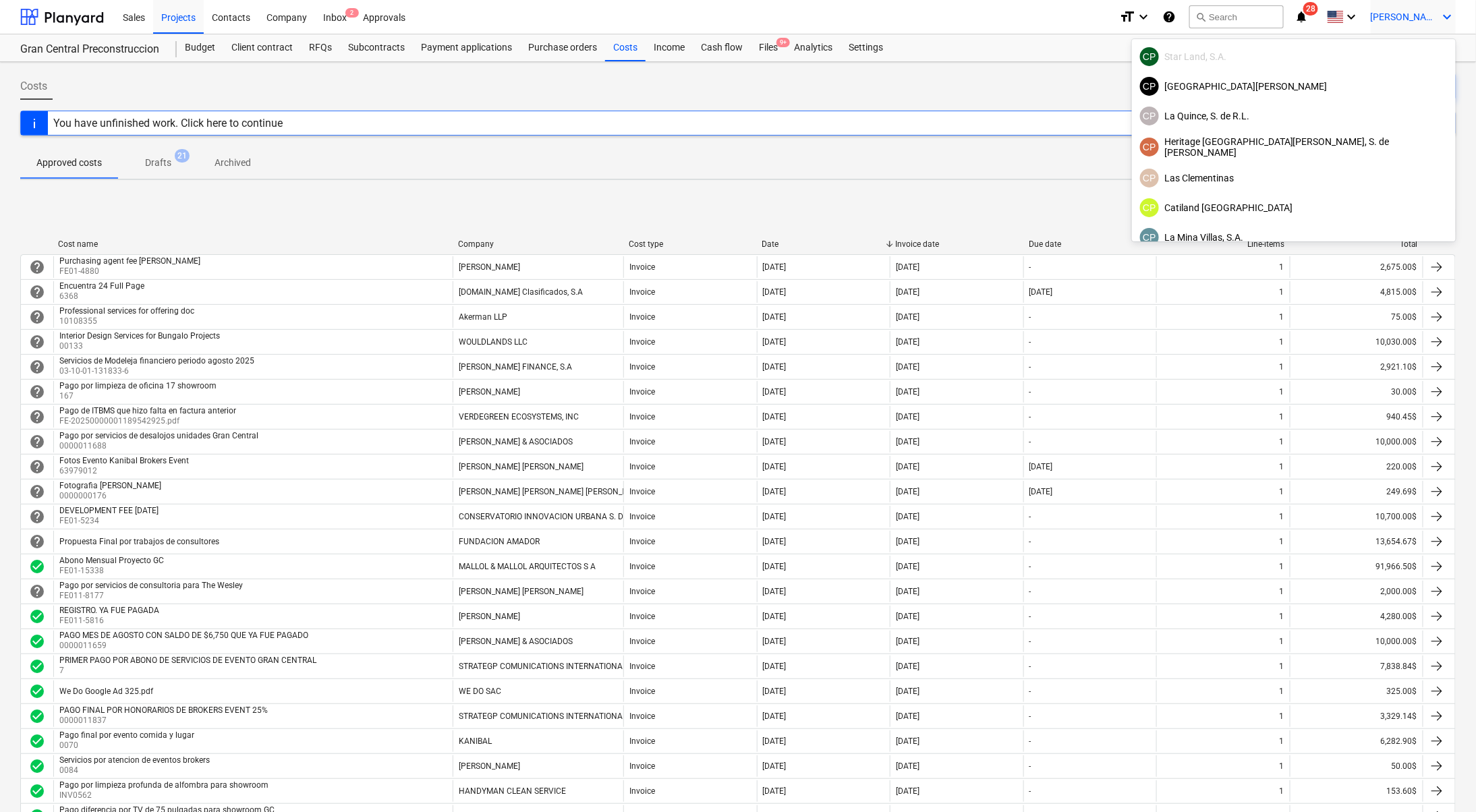
click at [1340, 22] on div at bounding box center [738, 406] width 1476 height 812
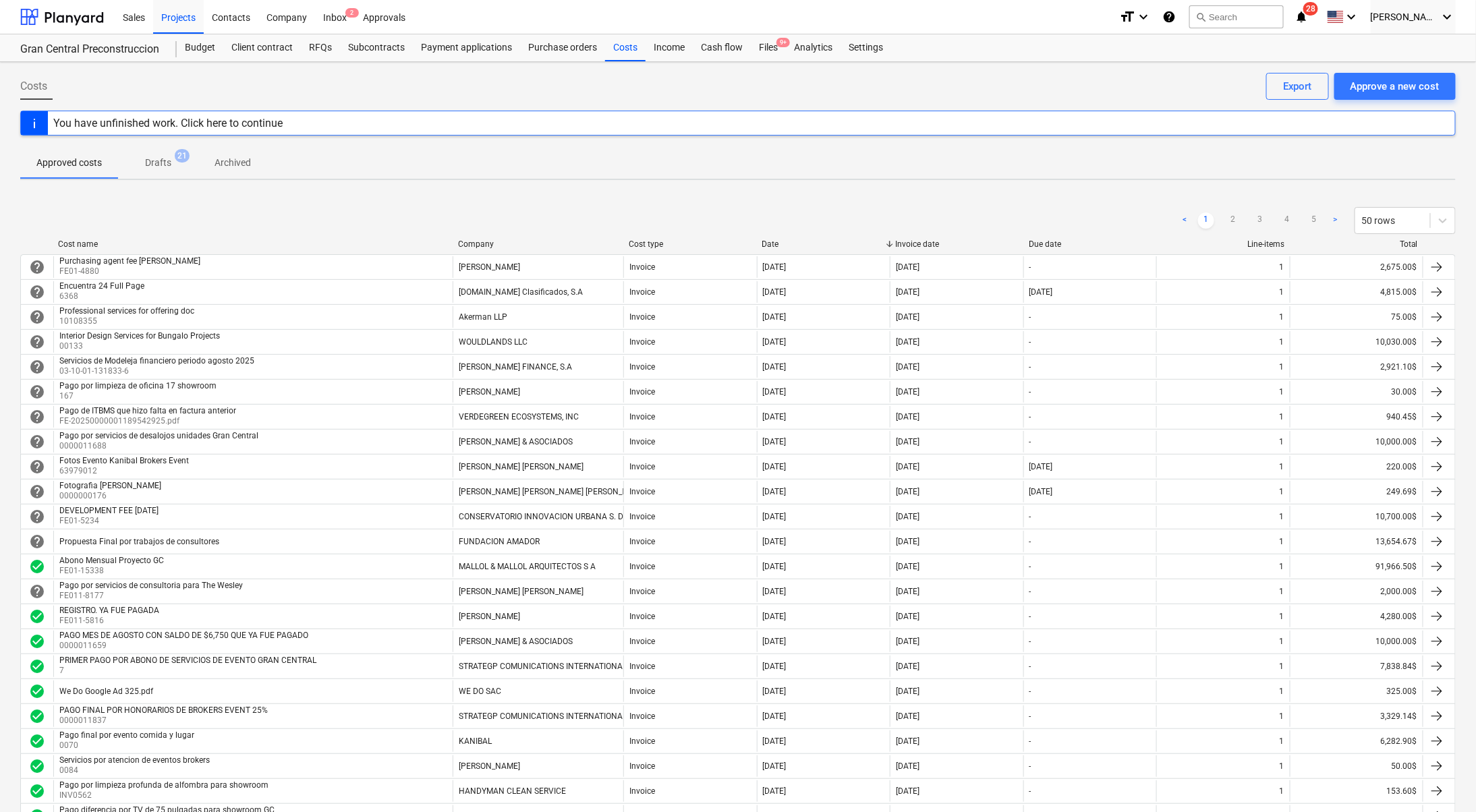
click at [1307, 19] on icon "notifications" at bounding box center [1300, 17] width 13 height 16
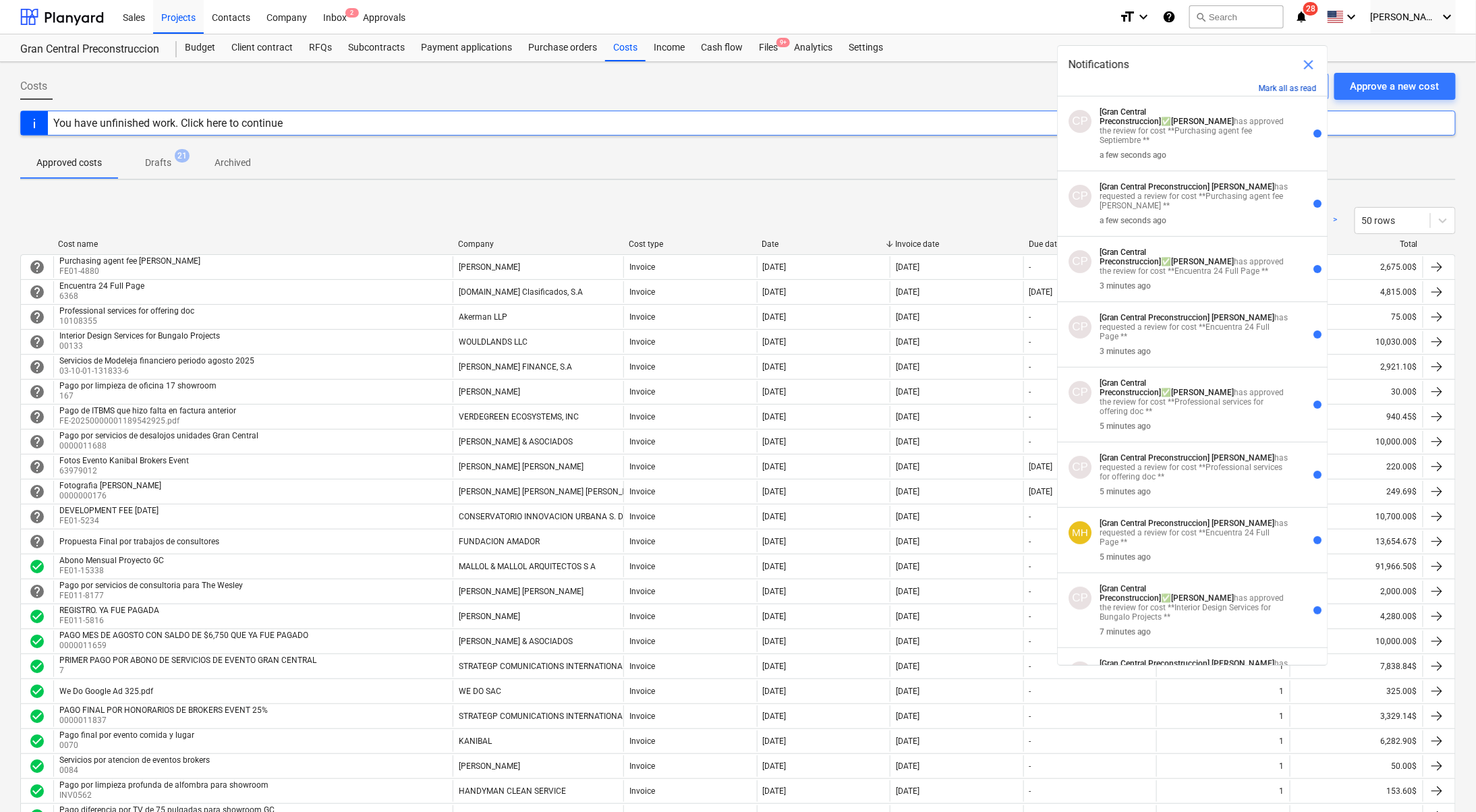
click at [1288, 85] on button "Mark all as read" at bounding box center [1287, 88] width 58 height 10
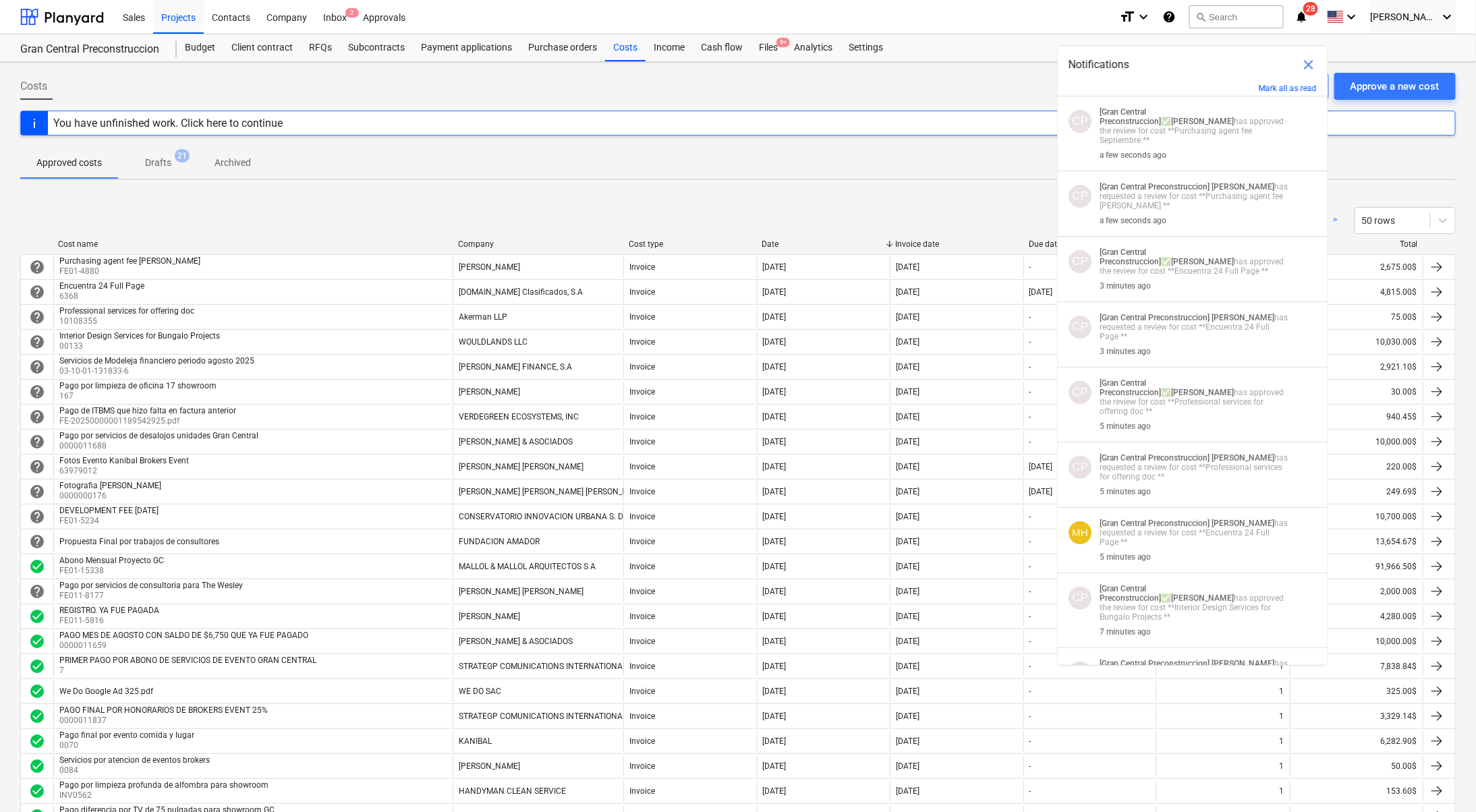
click at [1304, 60] on span "close" at bounding box center [1308, 65] width 16 height 16
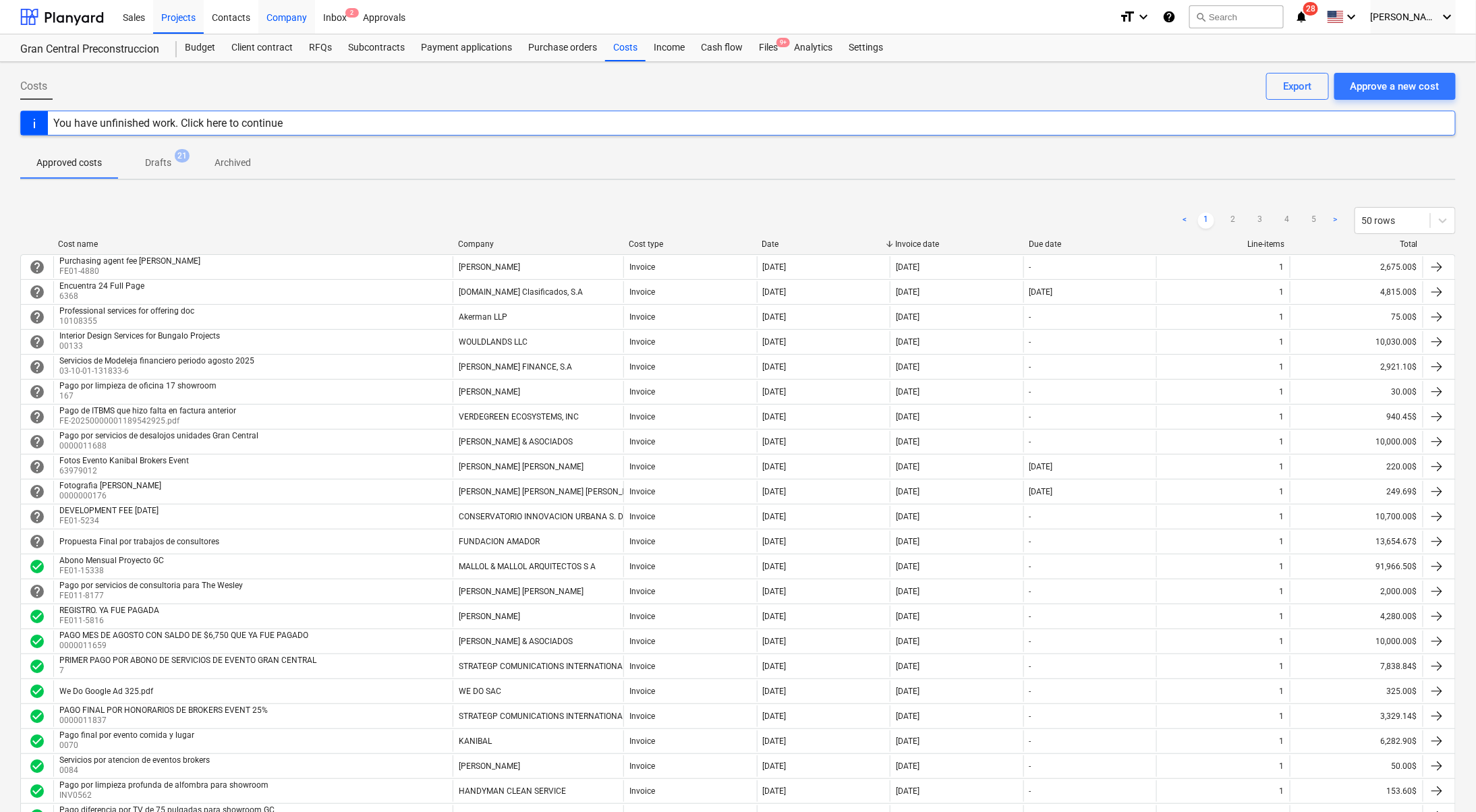
drag, startPoint x: 342, startPoint y: 12, endPoint x: 313, endPoint y: 13, distance: 29.0
click at [342, 12] on div "Inbox 2" at bounding box center [335, 16] width 40 height 34
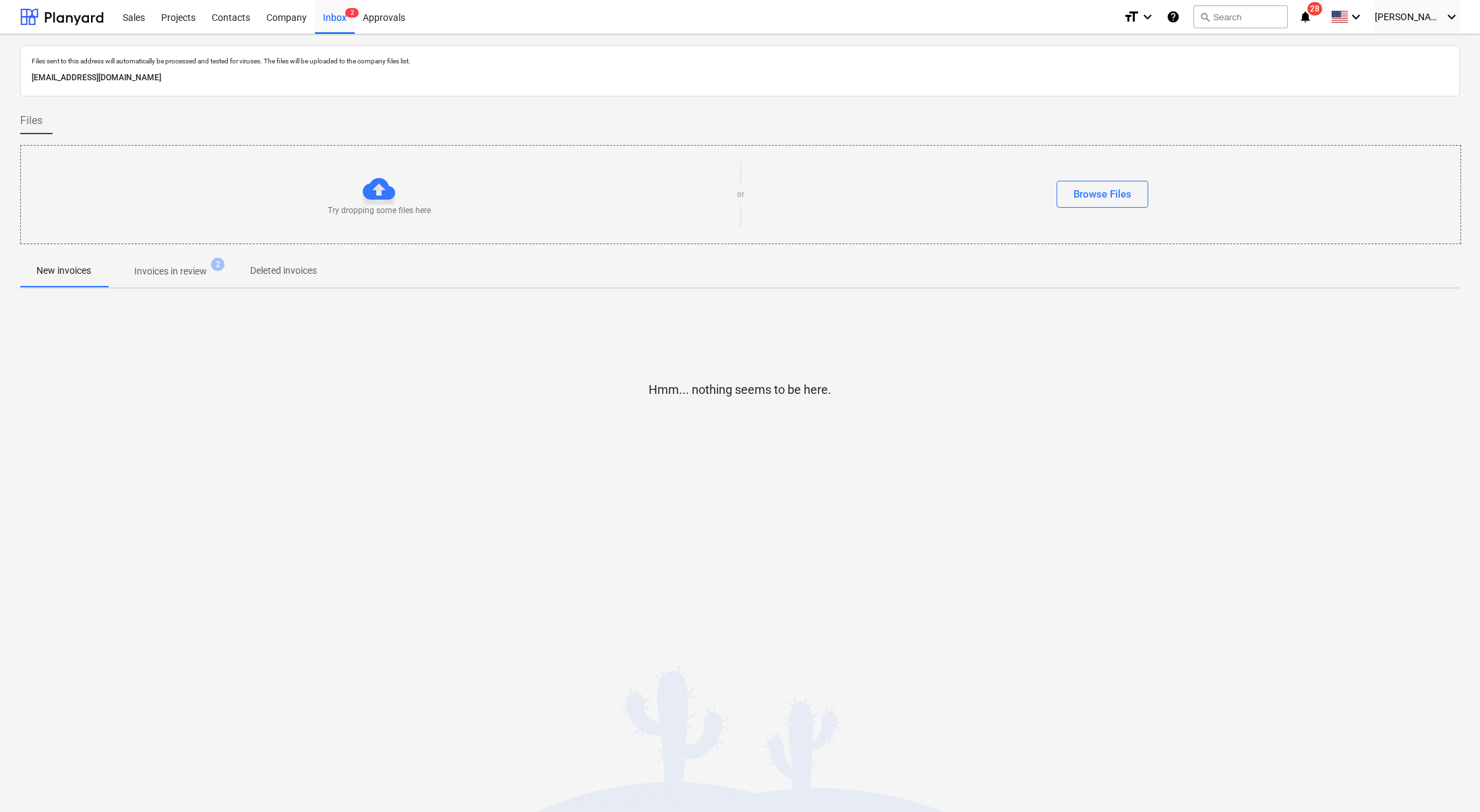
click at [1340, 30] on div "format_size keyboard_arrow_down help search Search notifications 28 keyboard_ar…" at bounding box center [1291, 17] width 336 height 33
click at [1312, 14] on icon "notifications" at bounding box center [1304, 17] width 13 height 16
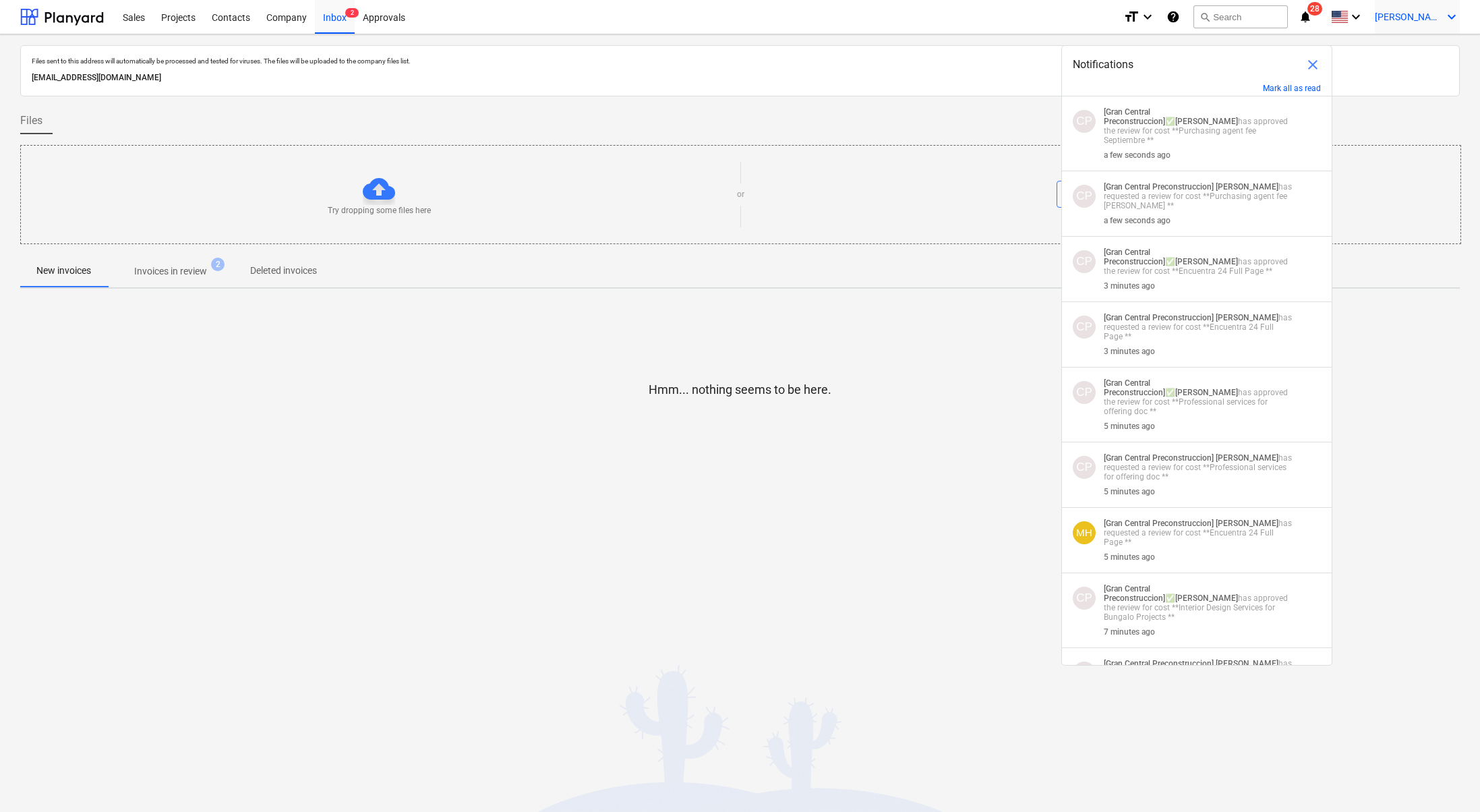
click at [1447, 13] on icon "keyboard_arrow_down" at bounding box center [1451, 17] width 16 height 16
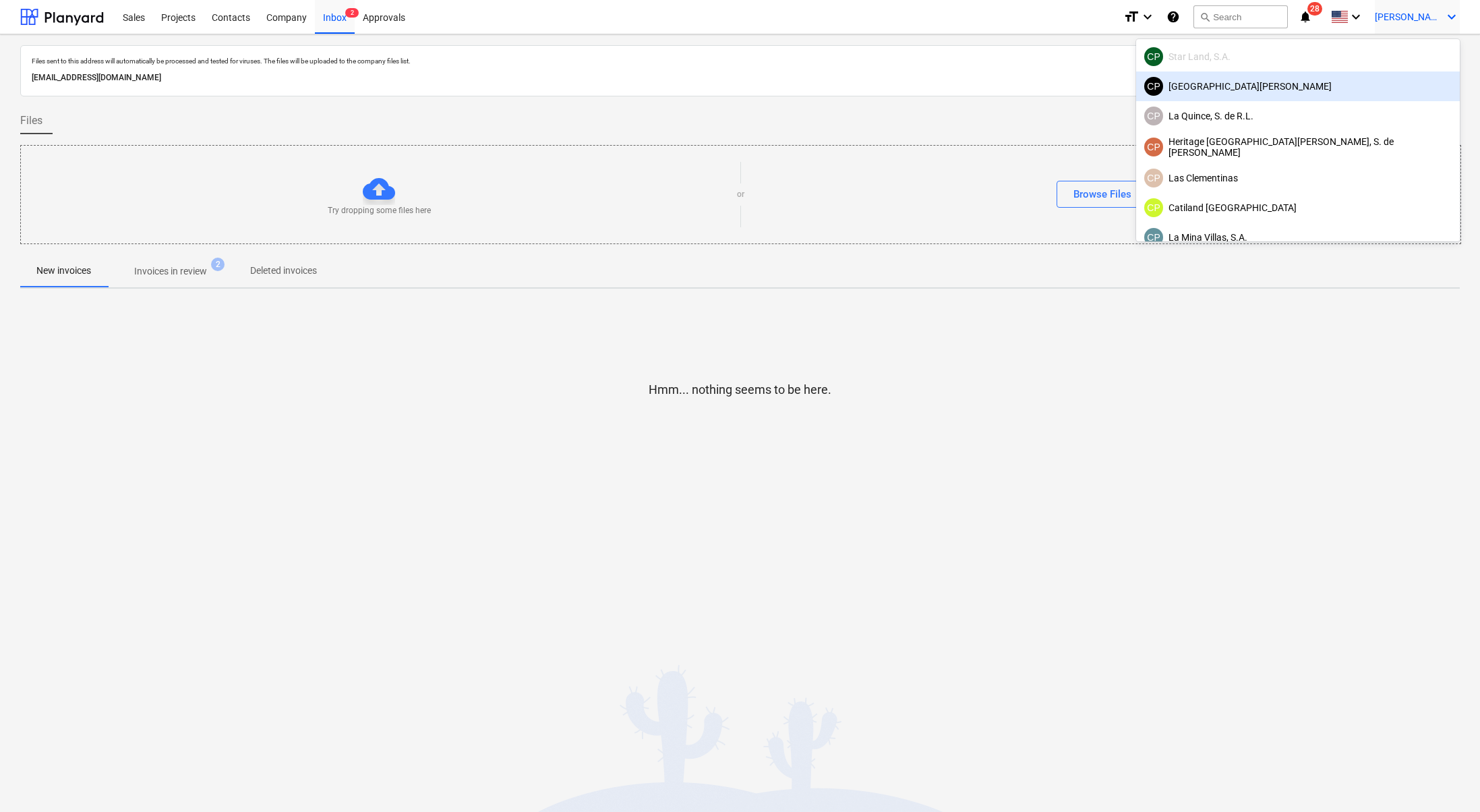
click at [1383, 88] on div "[GEOGRAPHIC_DATA][PERSON_NAME]" at bounding box center [1297, 87] width 307 height 19
